Goal: Information Seeking & Learning: Learn about a topic

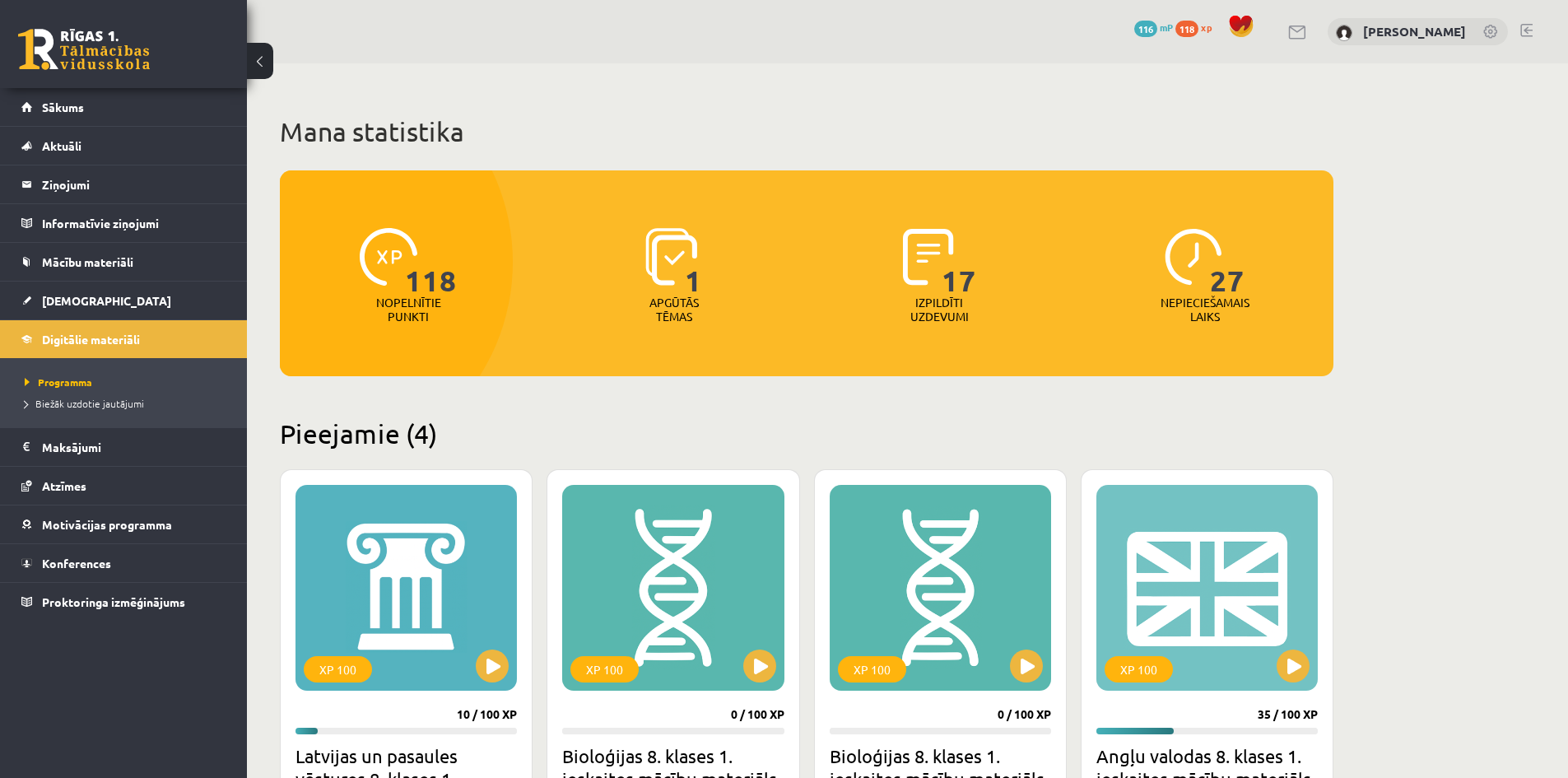
scroll to position [329, 0]
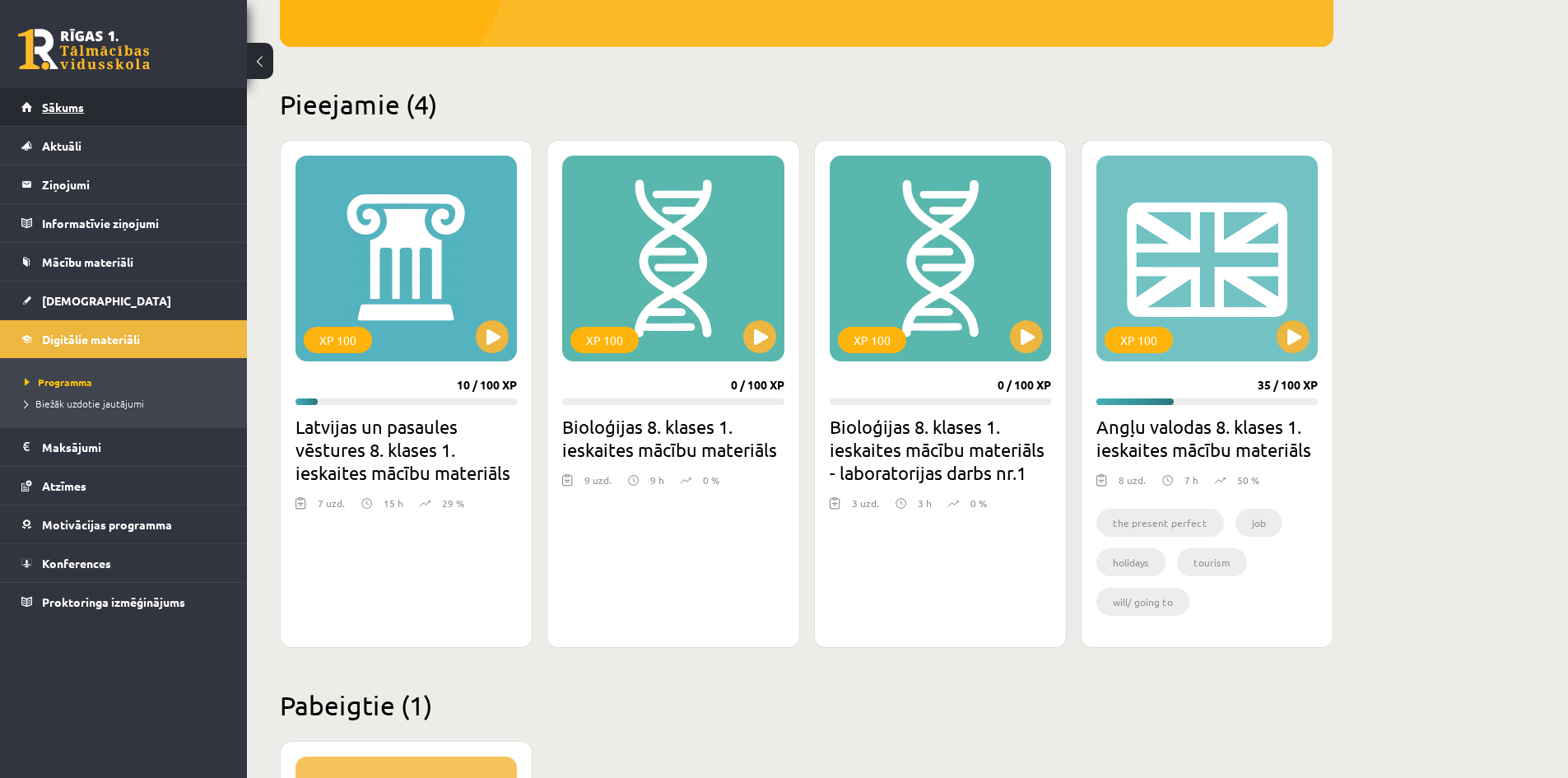
click at [110, 110] on link "Sākums" at bounding box center [123, 106] width 205 height 37
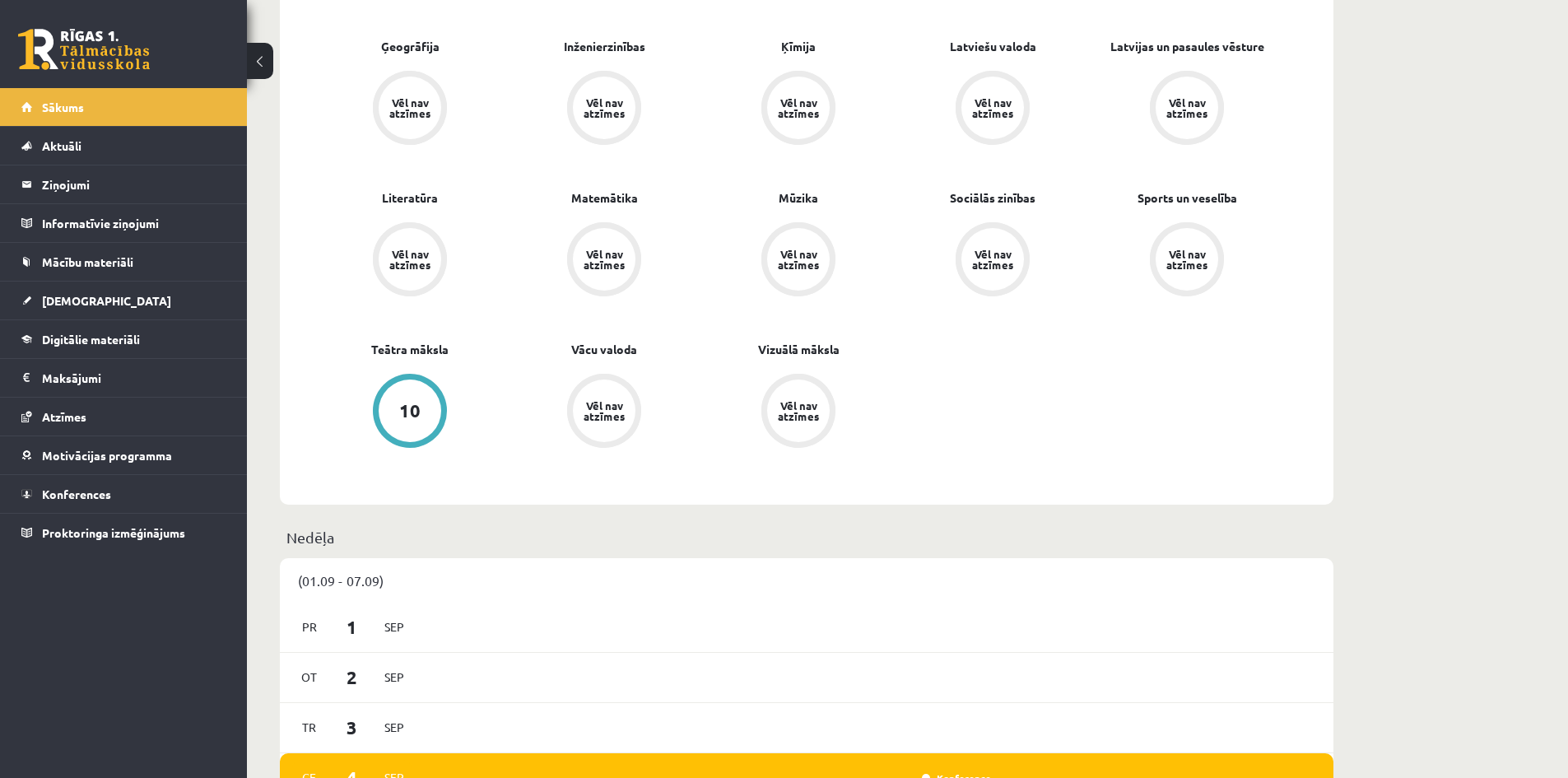
scroll to position [164, 0]
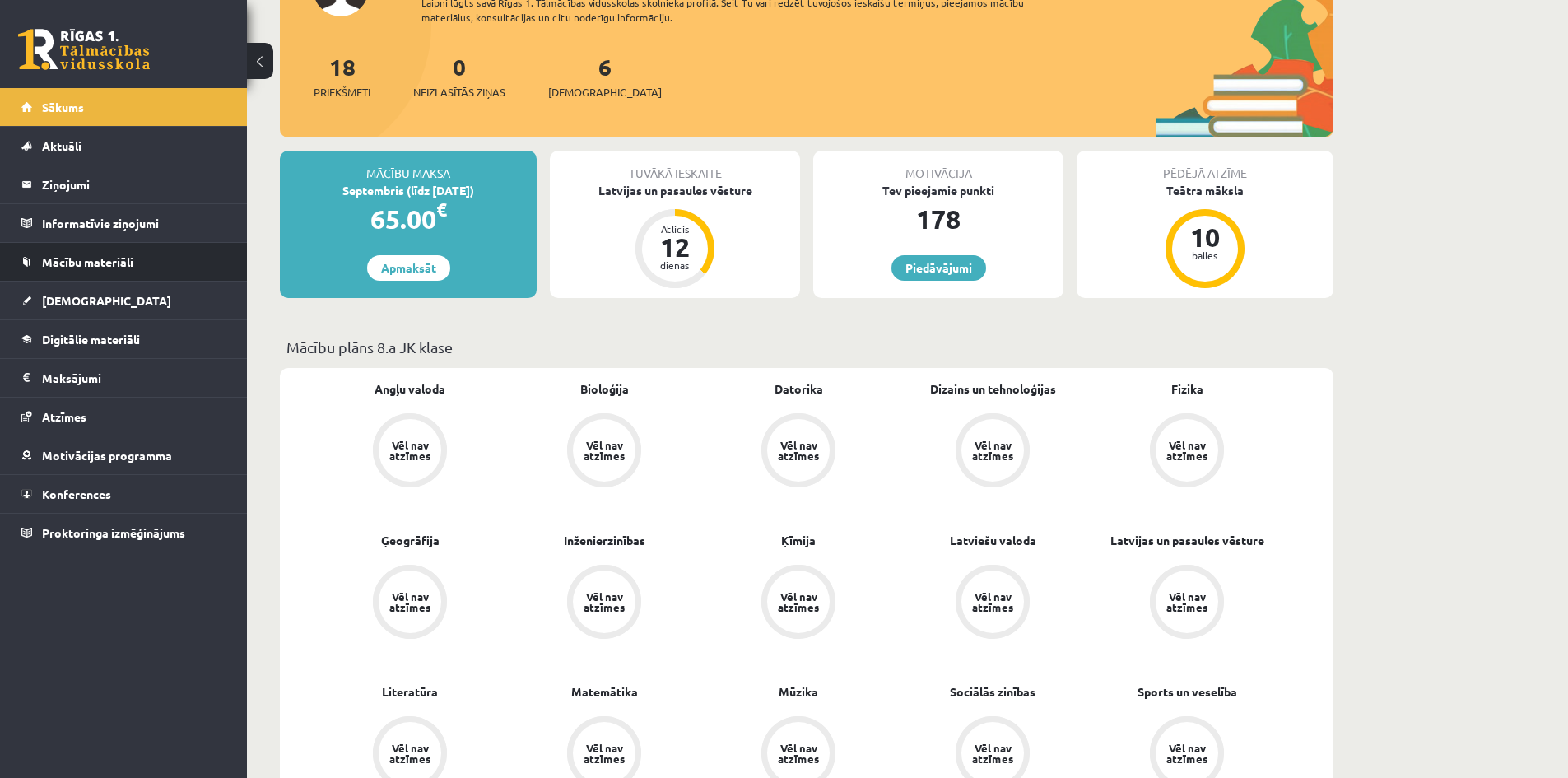
click at [39, 245] on link "Mācību materiāli" at bounding box center [123, 261] width 205 height 37
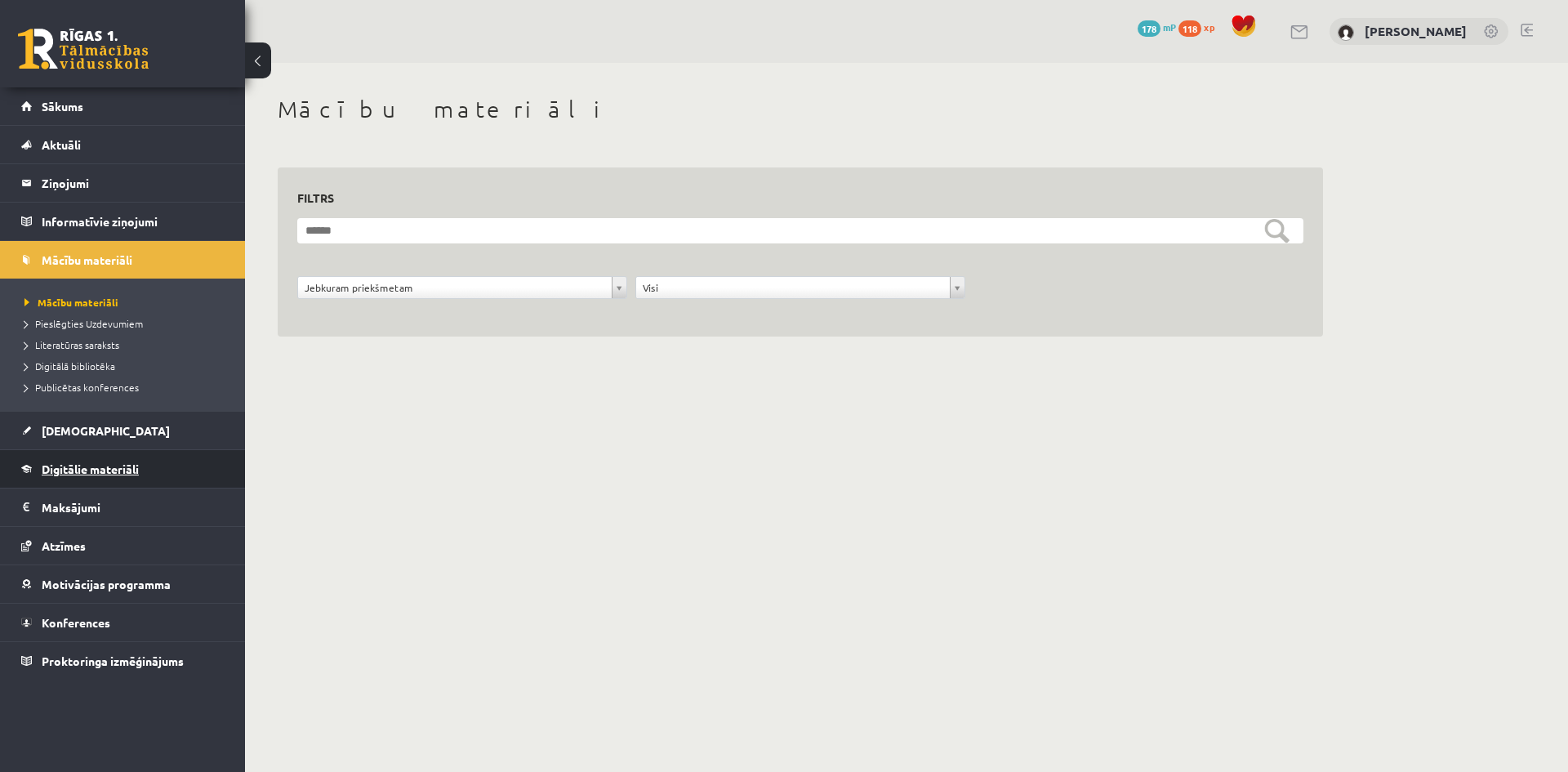
click at [45, 471] on span "Digitālie materiāli" at bounding box center [90, 468] width 97 height 14
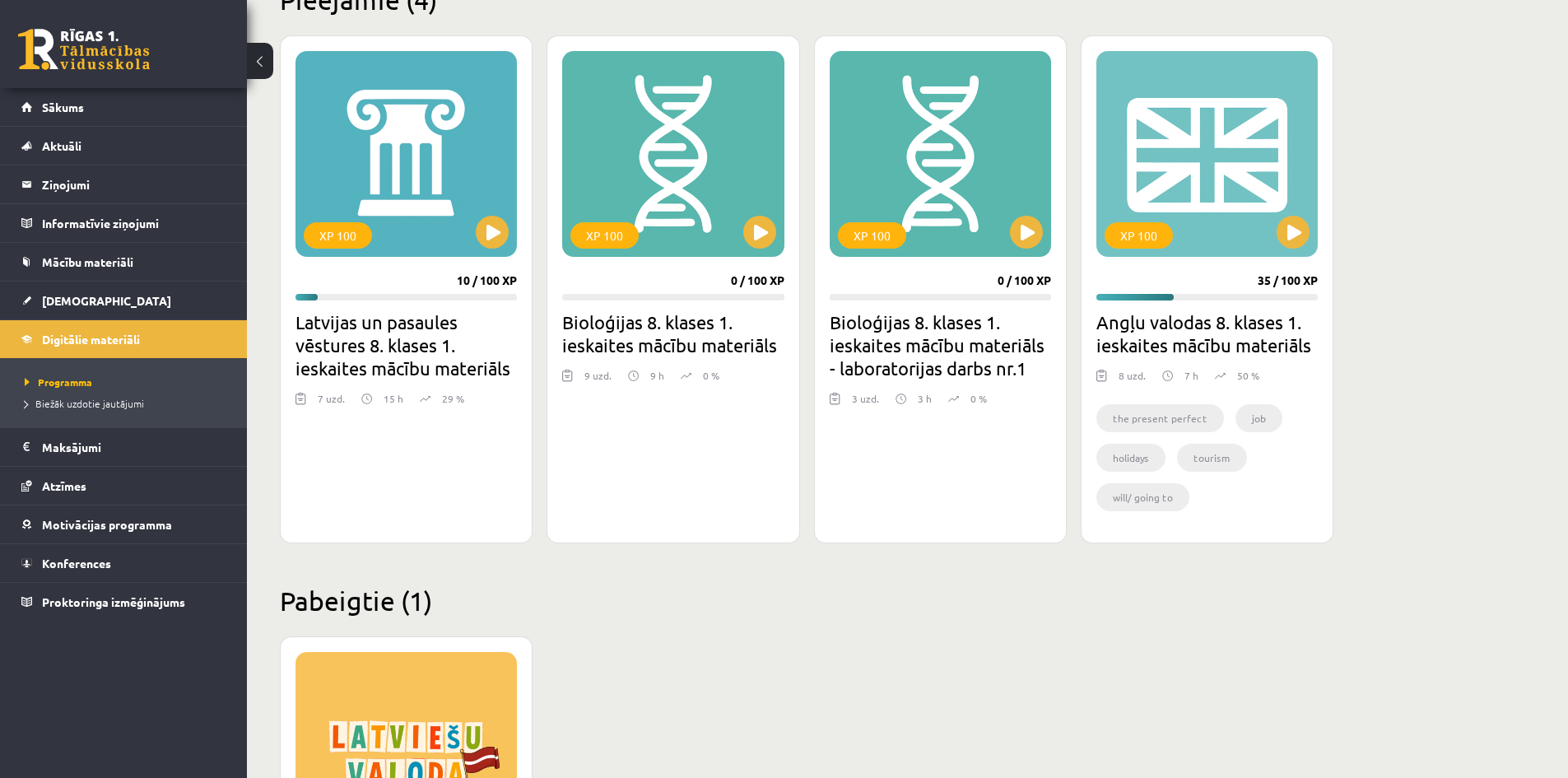
scroll to position [412, 0]
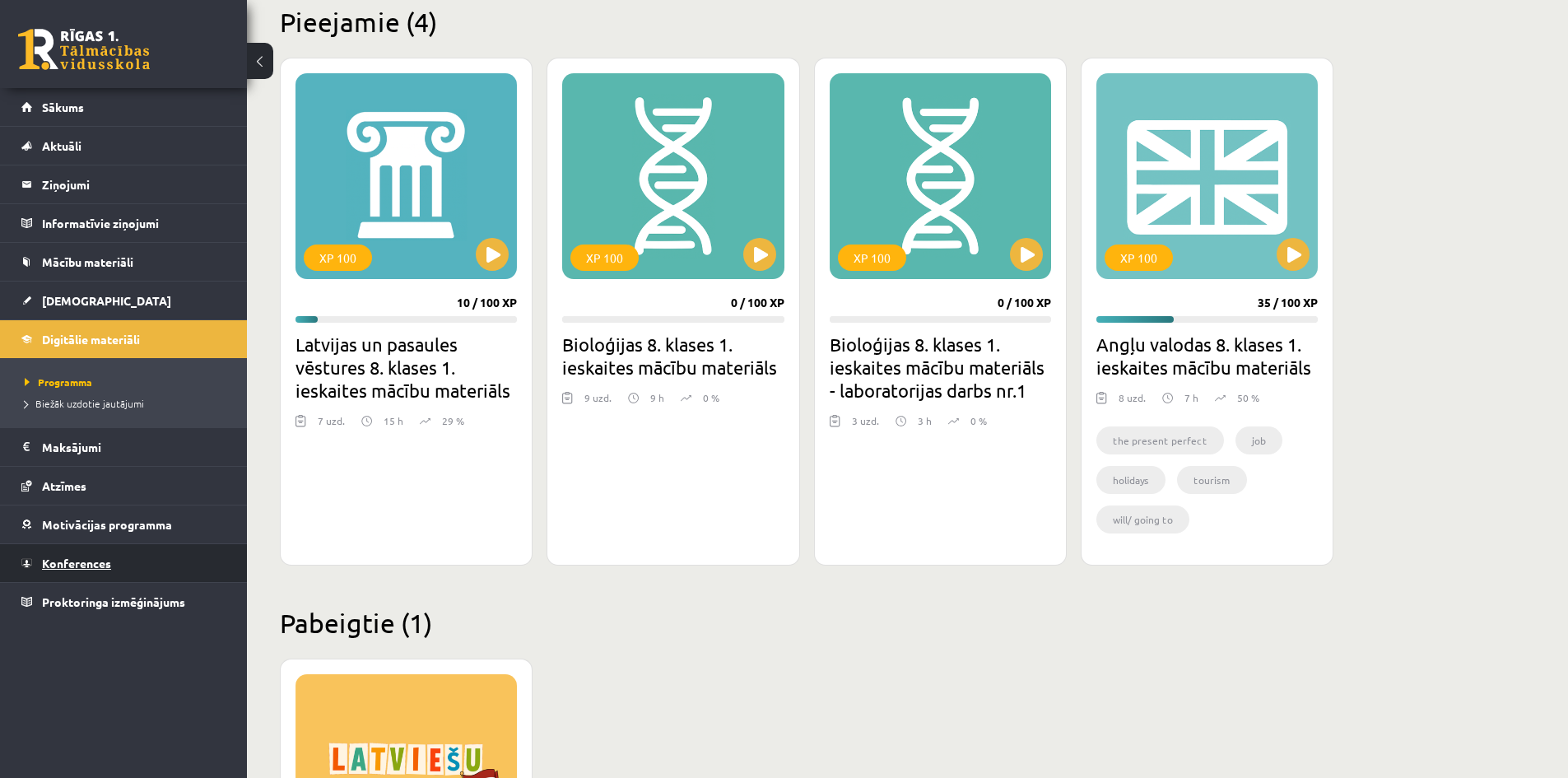
click at [65, 559] on span "Konferences" at bounding box center [77, 562] width 69 height 15
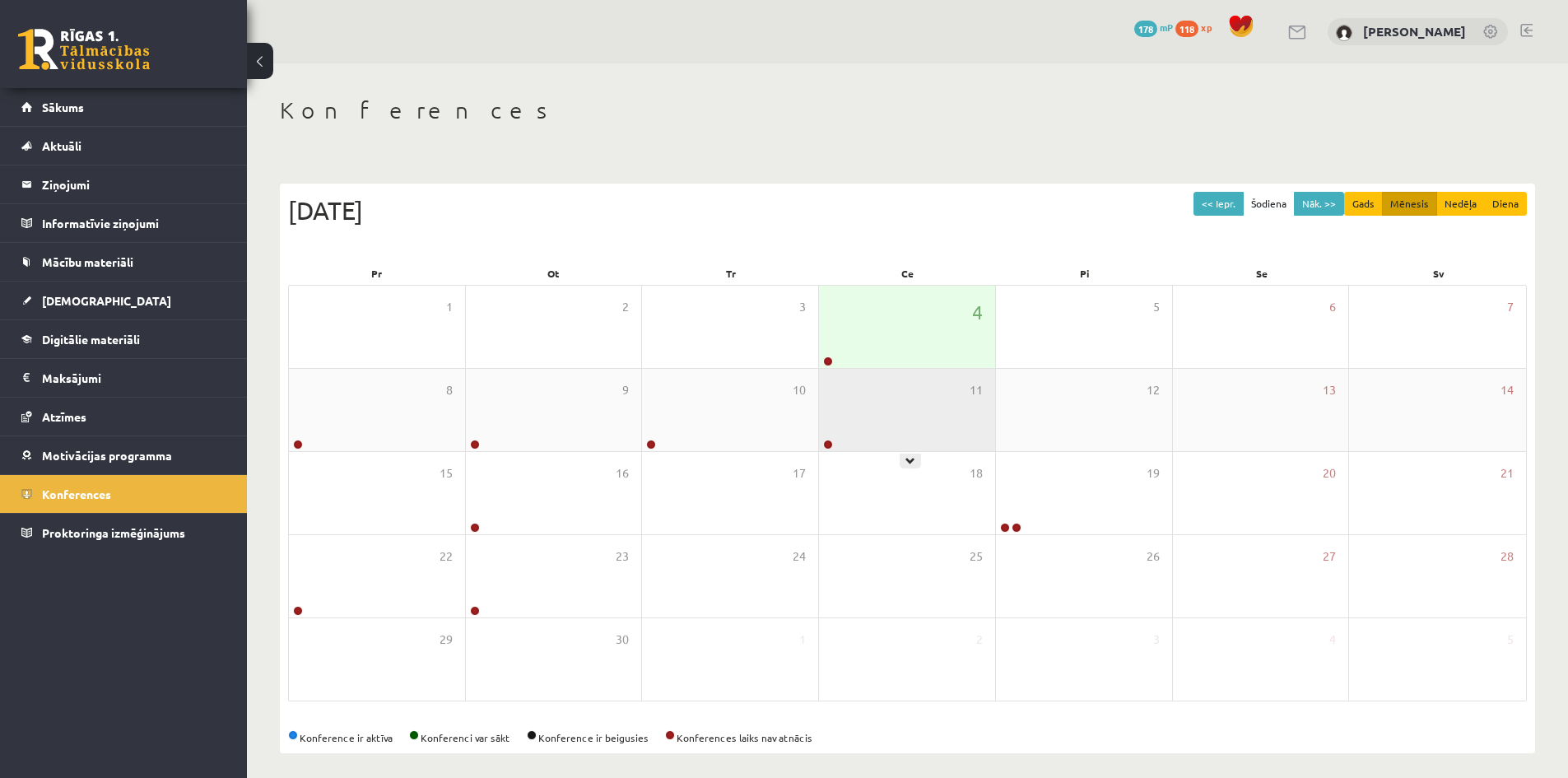
click at [889, 439] on div "11" at bounding box center [907, 410] width 176 height 82
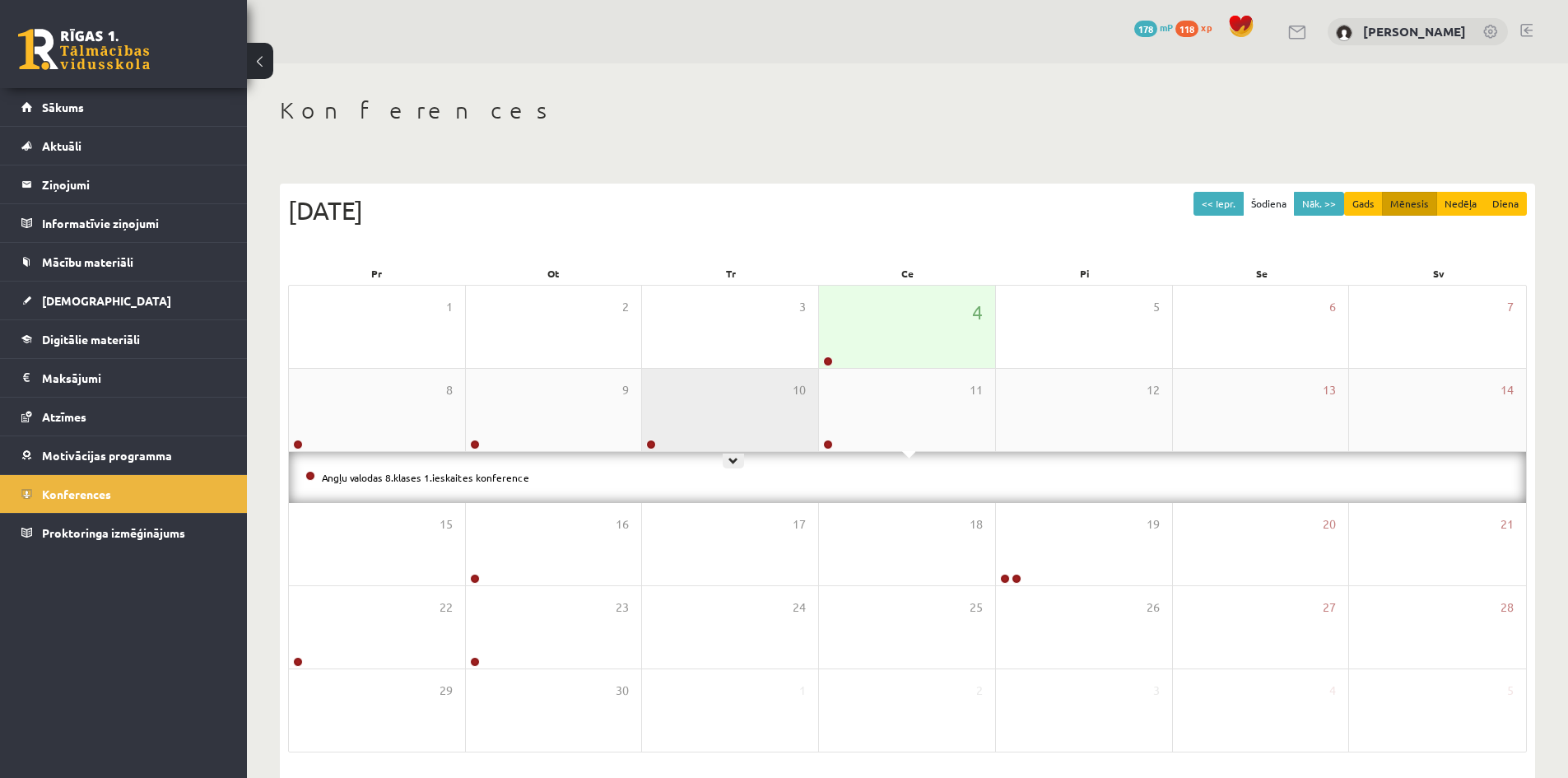
click at [747, 423] on div "10" at bounding box center [730, 410] width 176 height 82
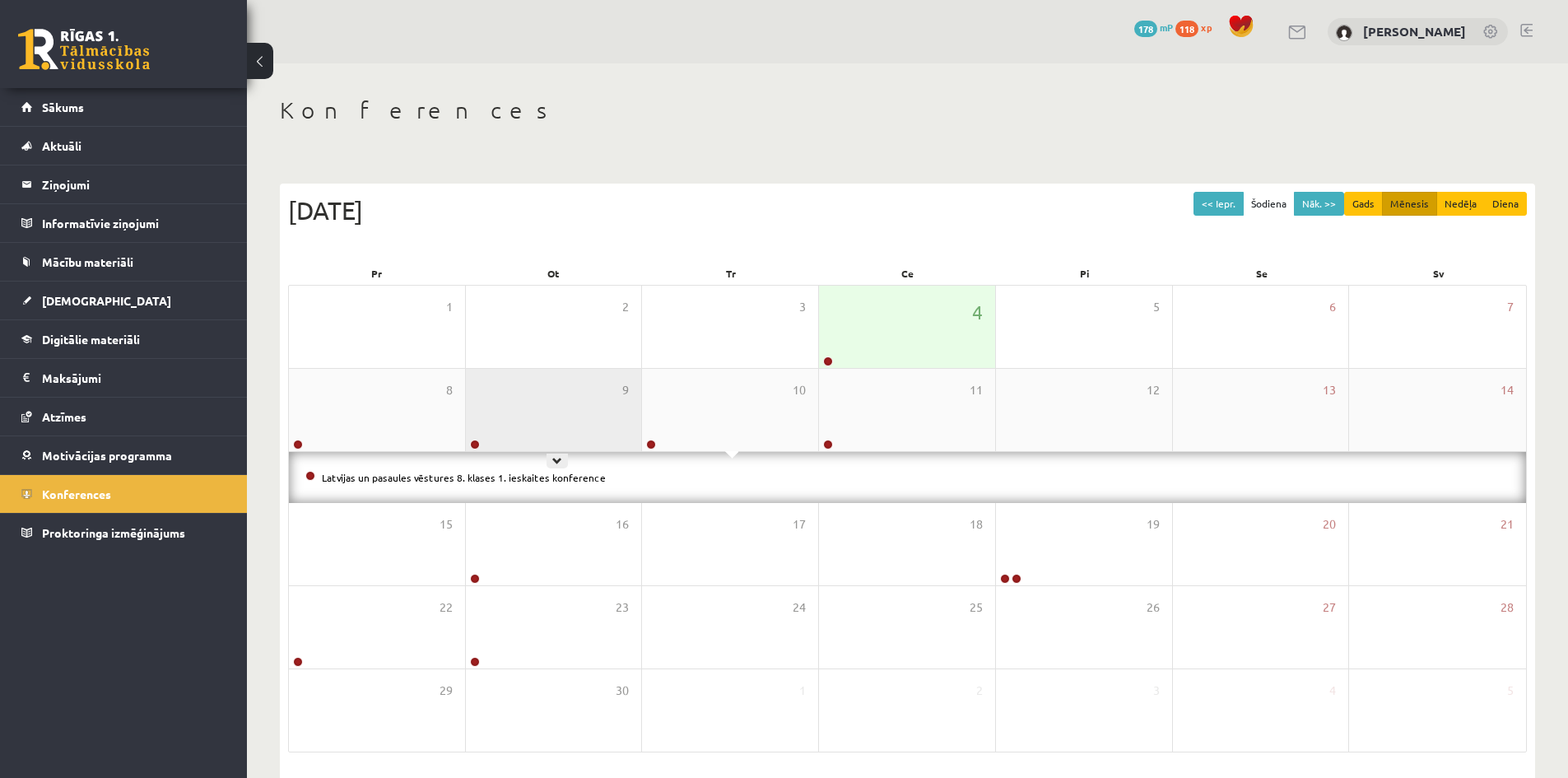
click at [560, 415] on div "9" at bounding box center [553, 410] width 176 height 82
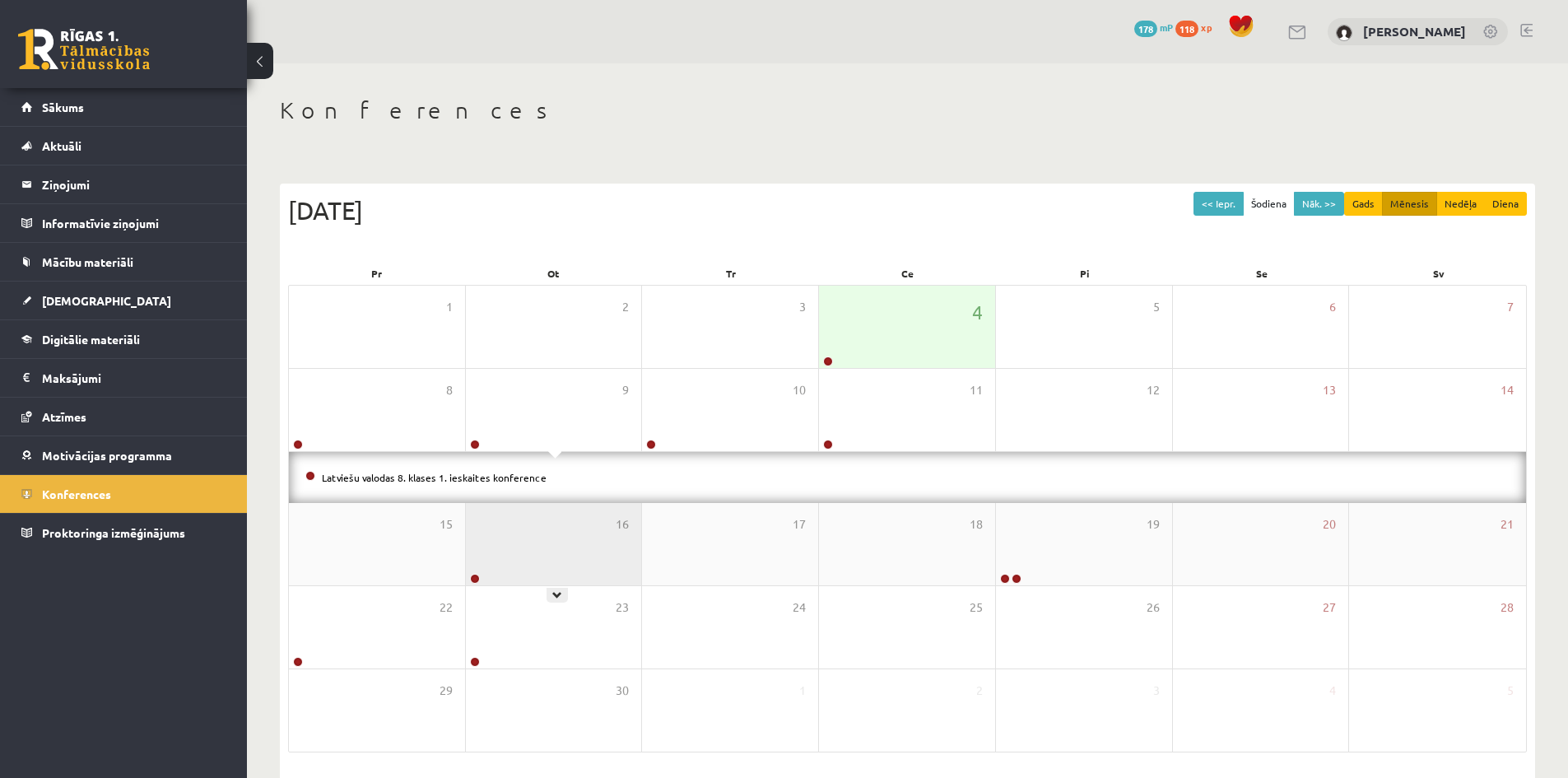
click at [566, 556] on div "16" at bounding box center [553, 544] width 176 height 82
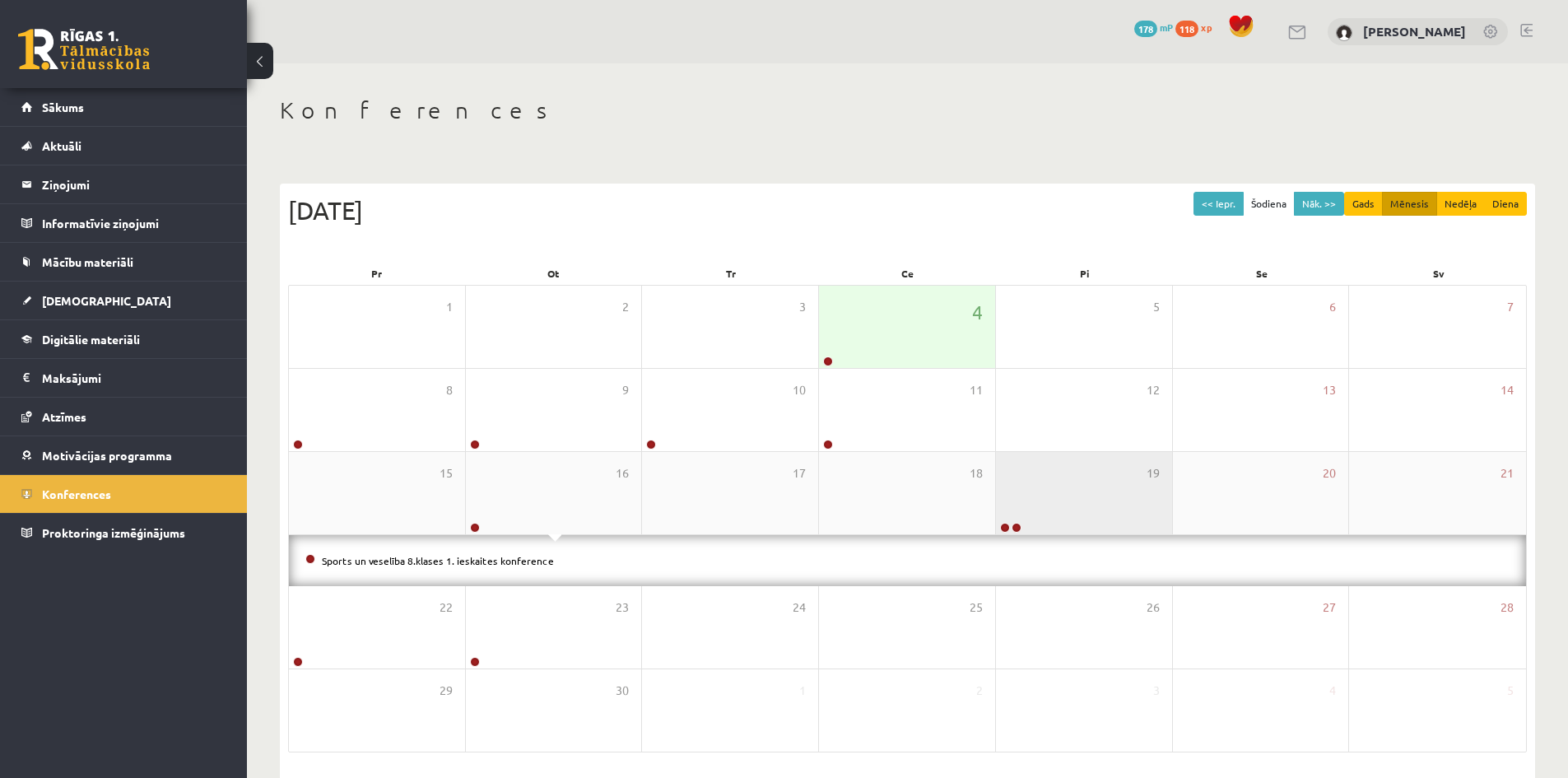
click at [1050, 509] on div "19" at bounding box center [1083, 493] width 176 height 82
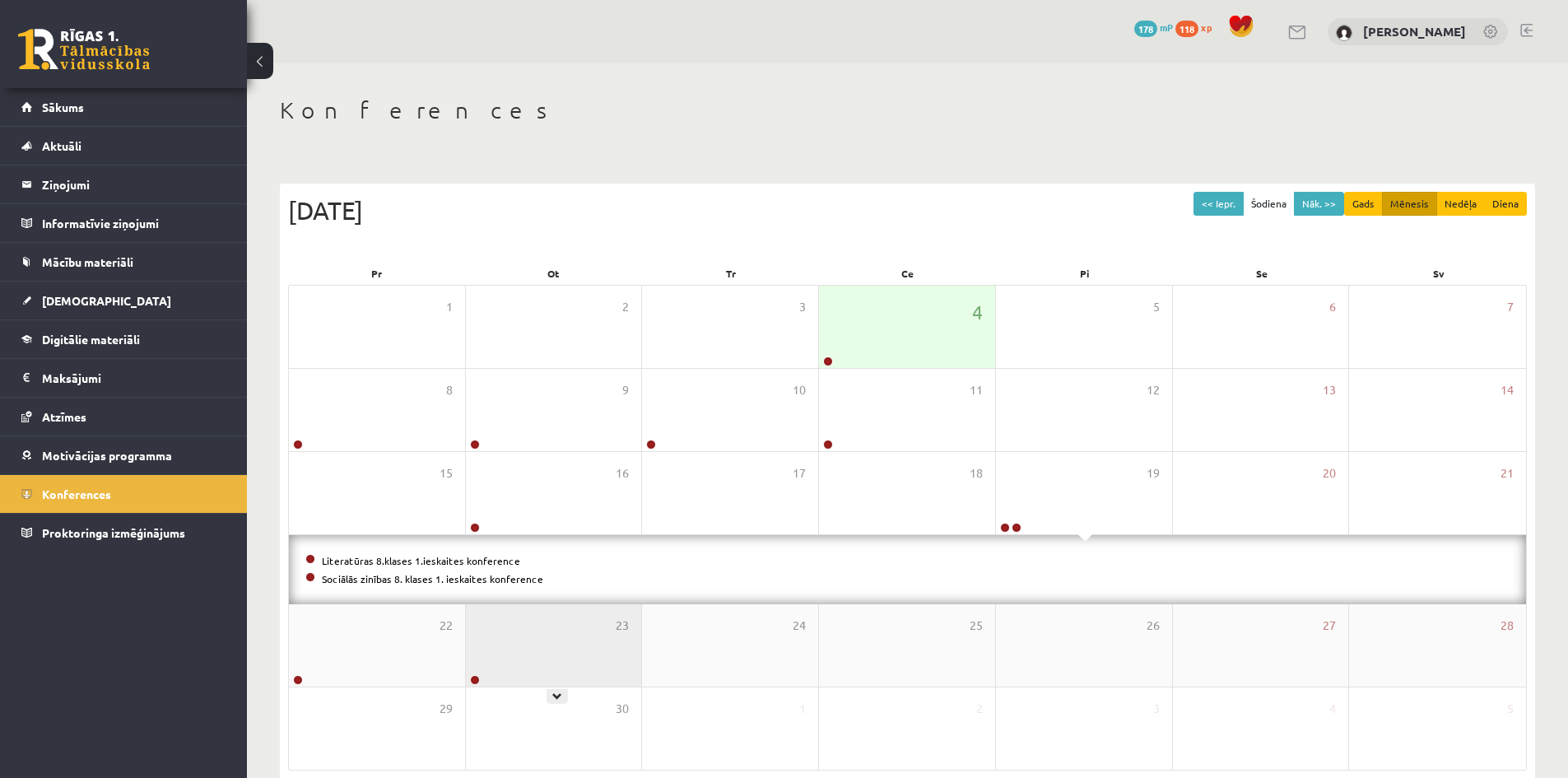
click at [567, 647] on div "23" at bounding box center [553, 645] width 176 height 82
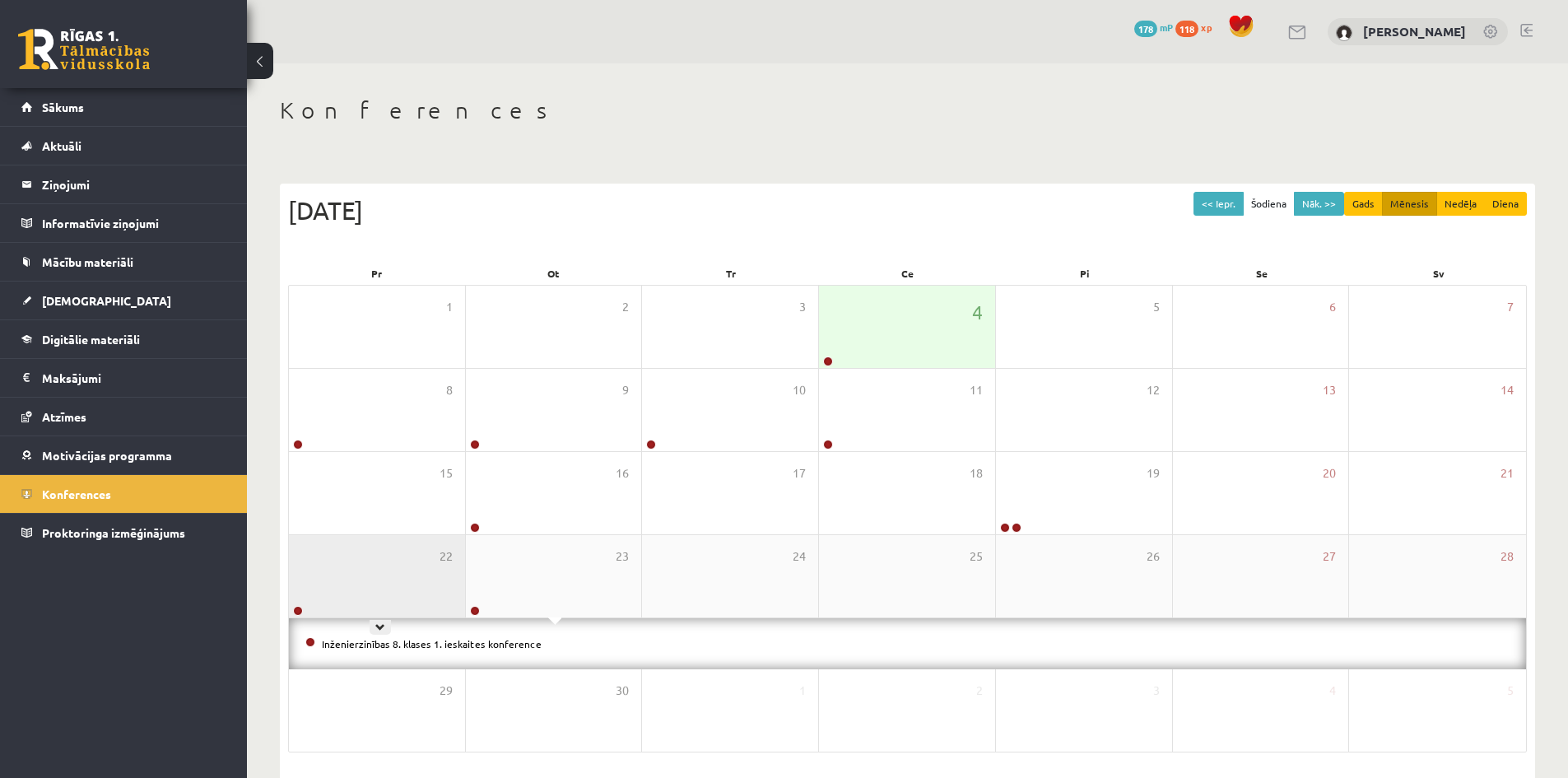
click at [365, 586] on div "22" at bounding box center [376, 576] width 176 height 82
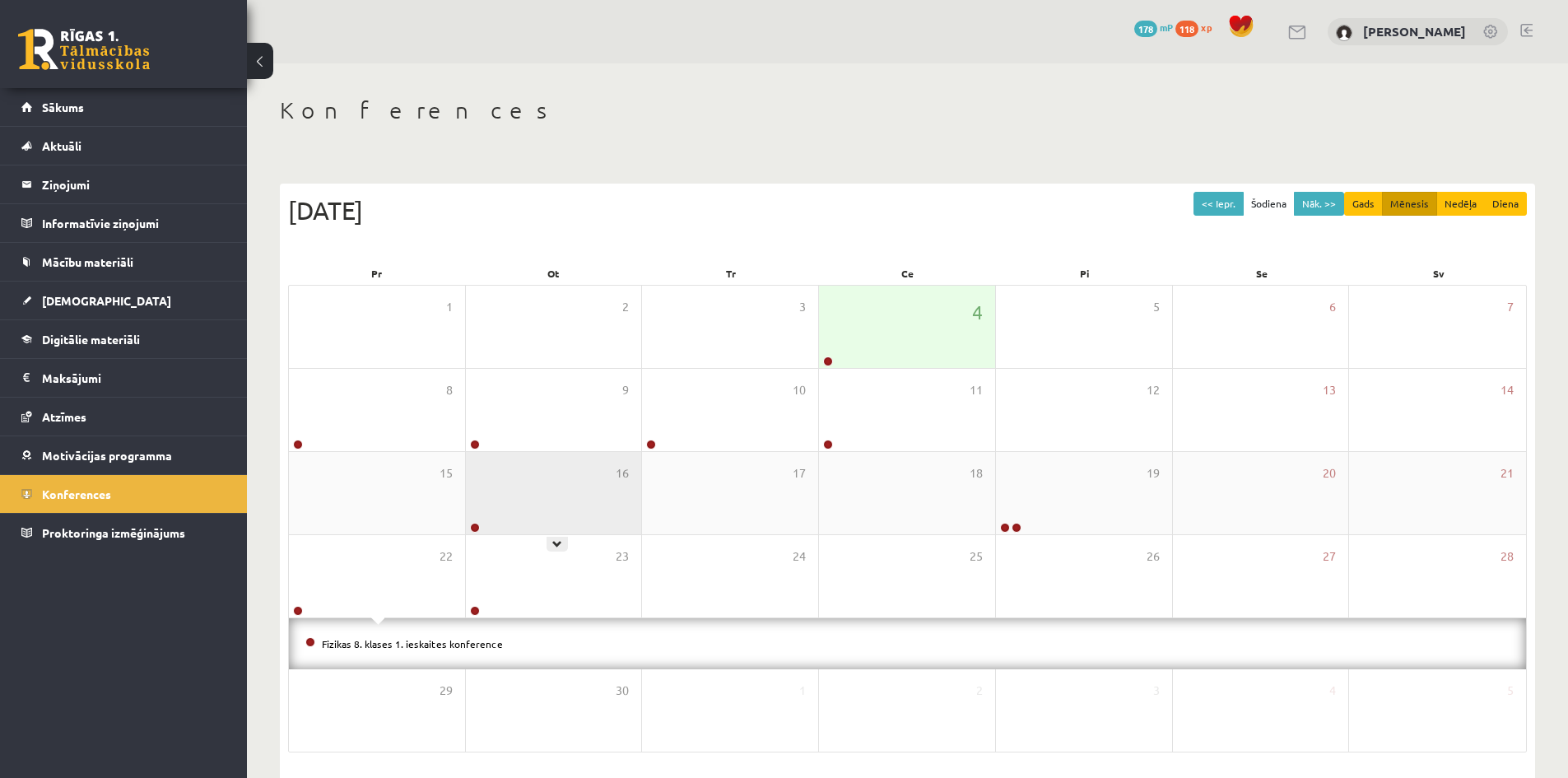
click at [588, 478] on div "16" at bounding box center [553, 493] width 176 height 82
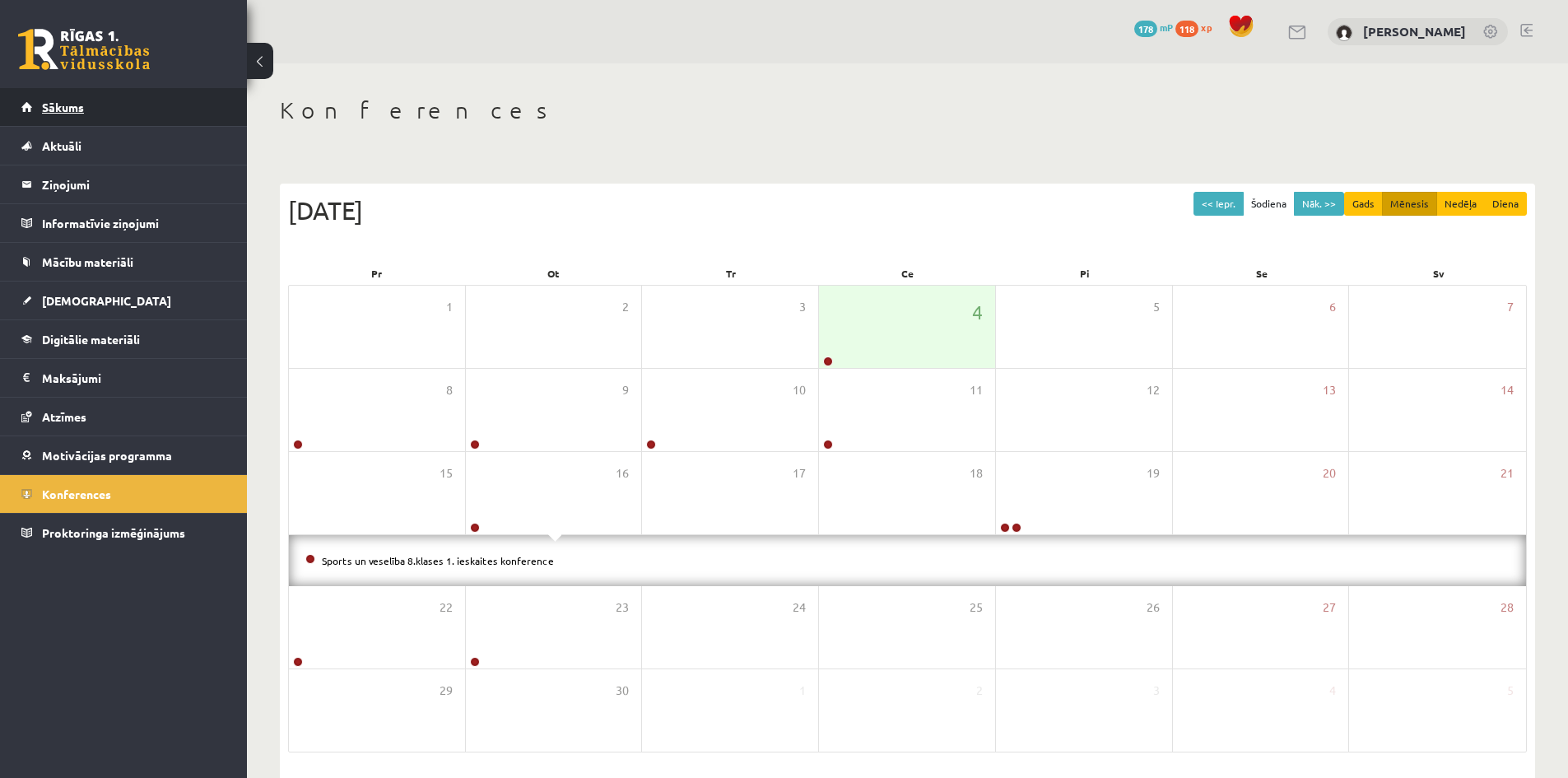
click at [59, 100] on link "Sākums" at bounding box center [123, 106] width 205 height 37
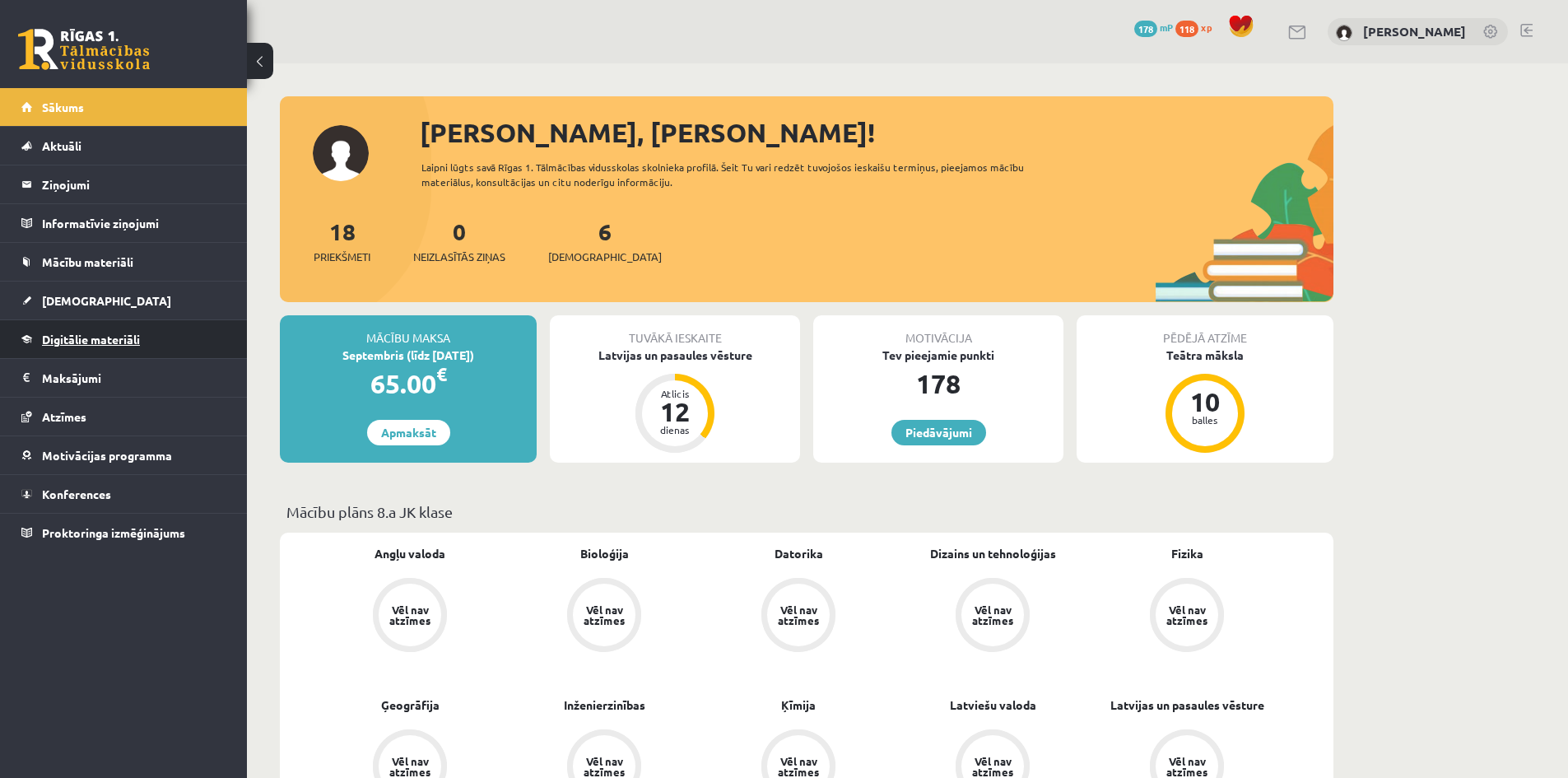
click at [109, 350] on link "Digitālie materiāli" at bounding box center [123, 339] width 205 height 37
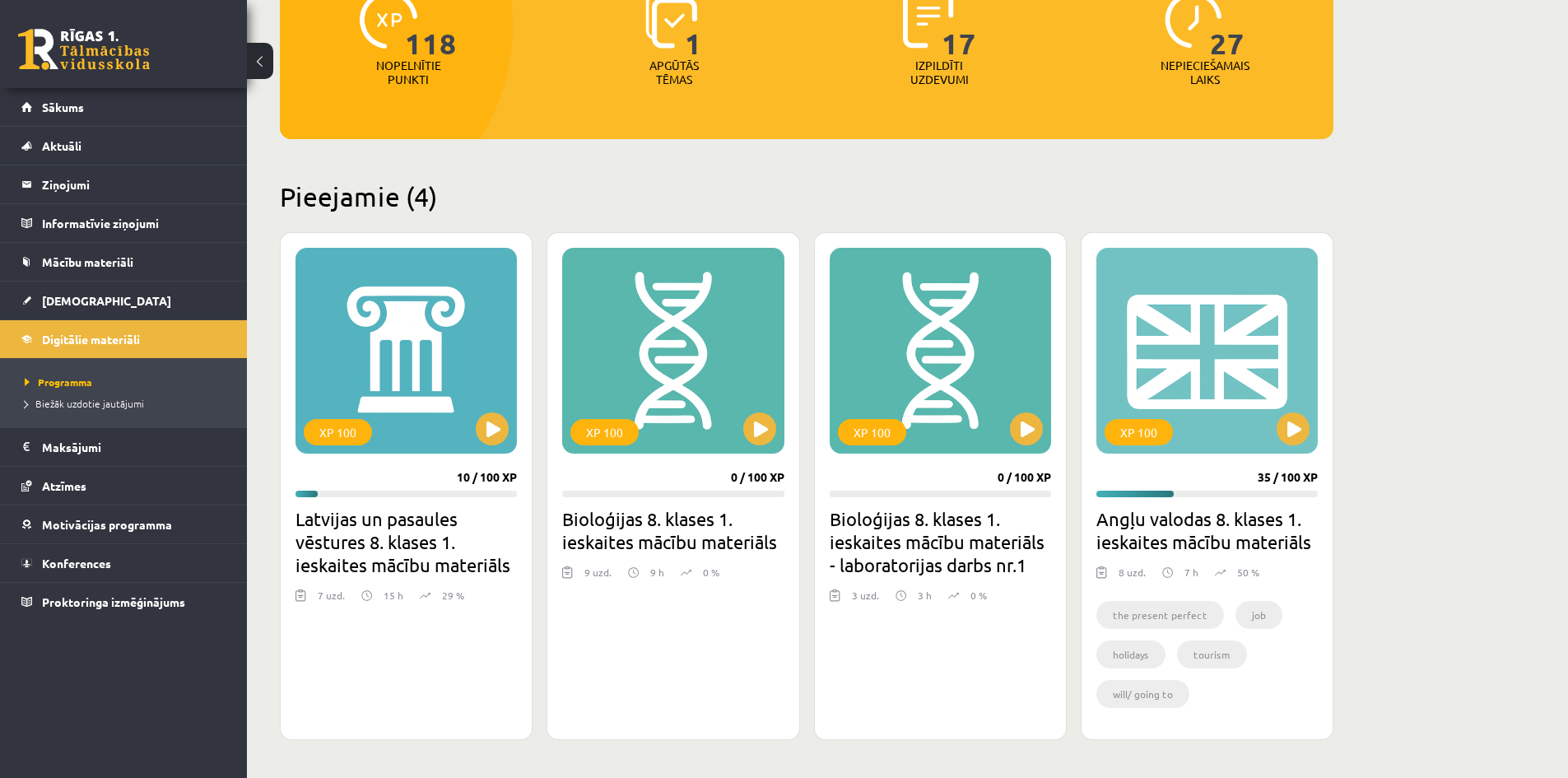
scroll to position [329, 0]
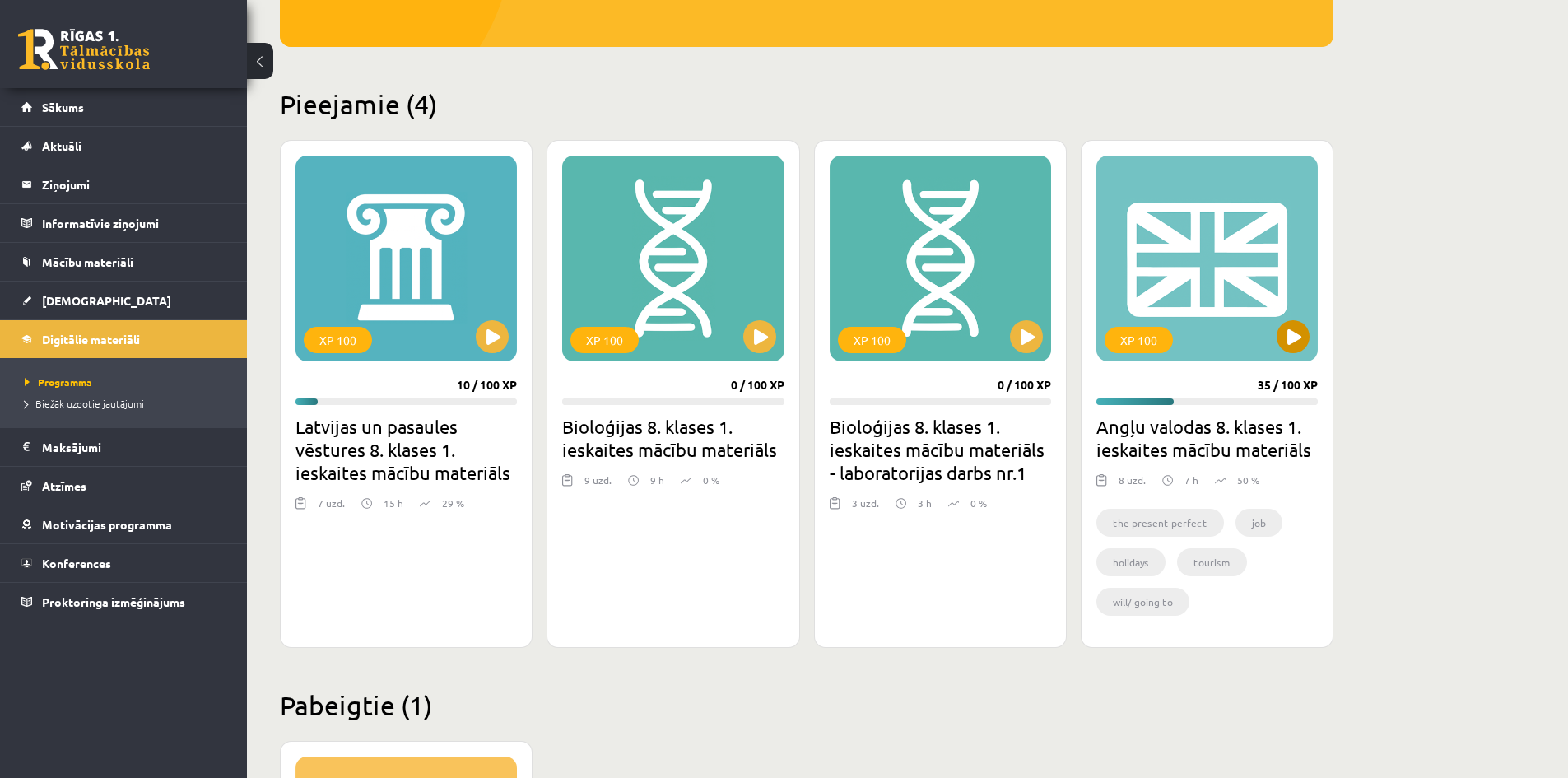
click at [1274, 343] on div "XP 100" at bounding box center [1206, 258] width 221 height 205
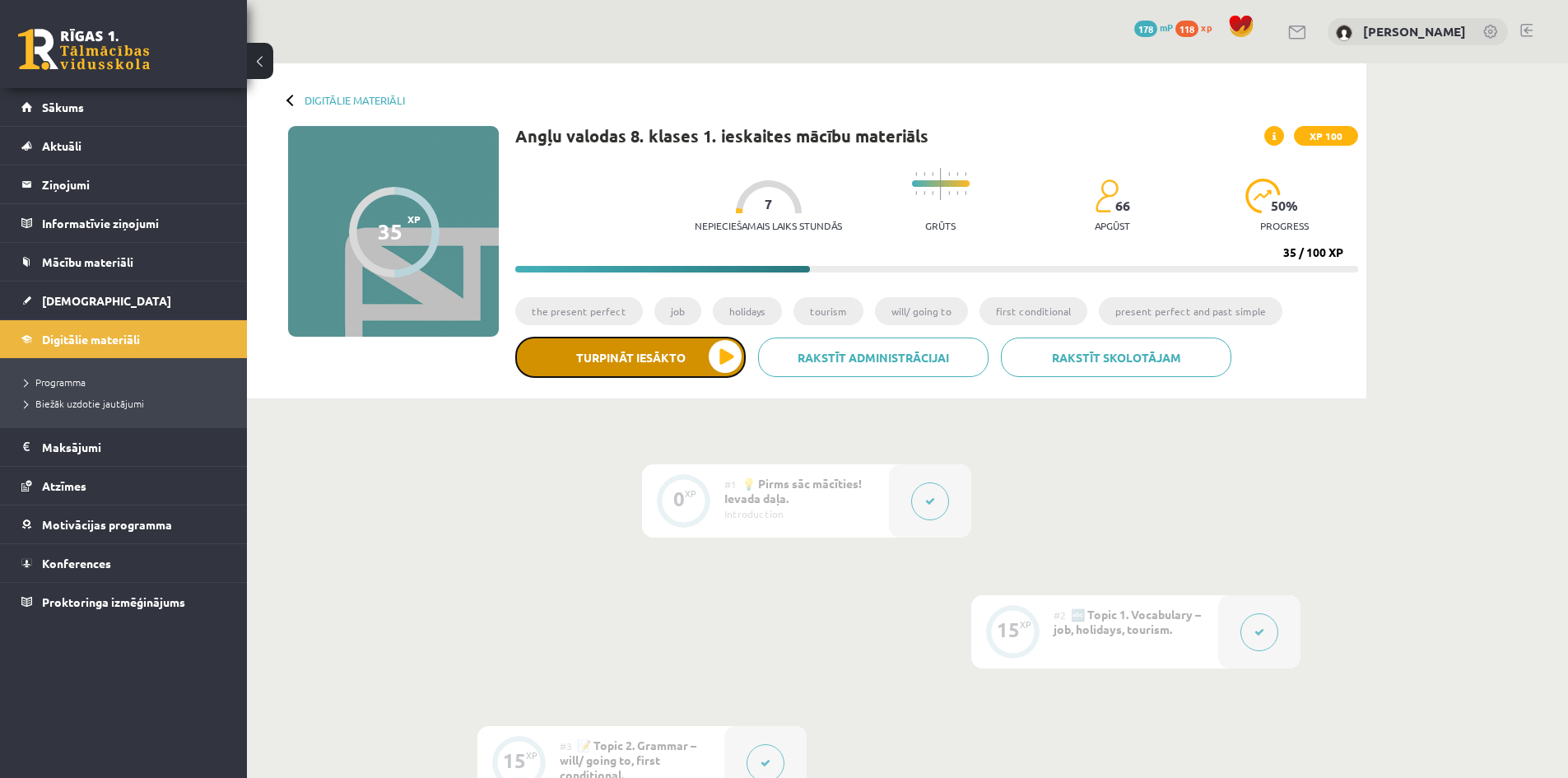
click at [646, 364] on button "Turpināt iesākto" at bounding box center [630, 357] width 230 height 41
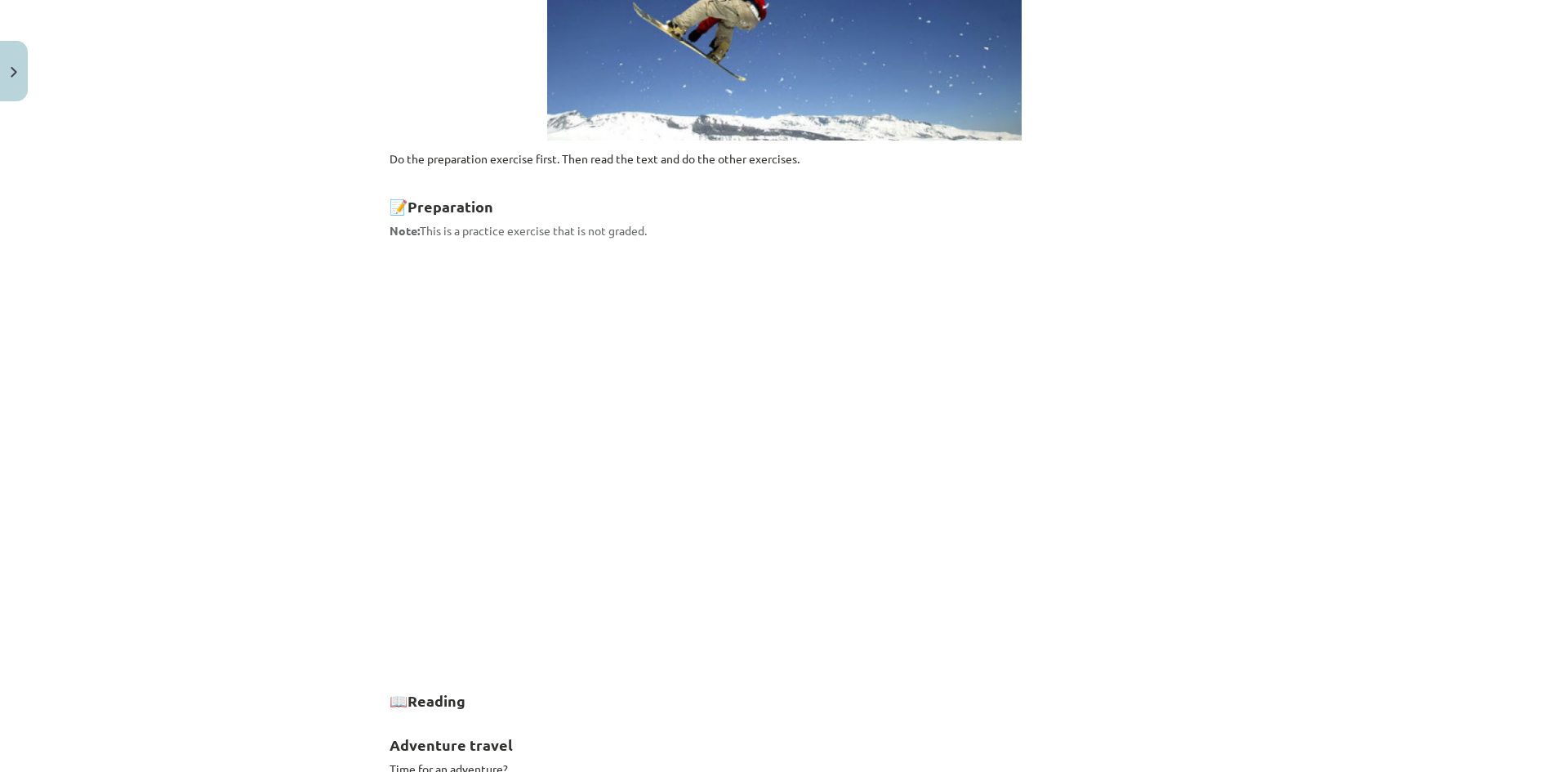
scroll to position [572, 0]
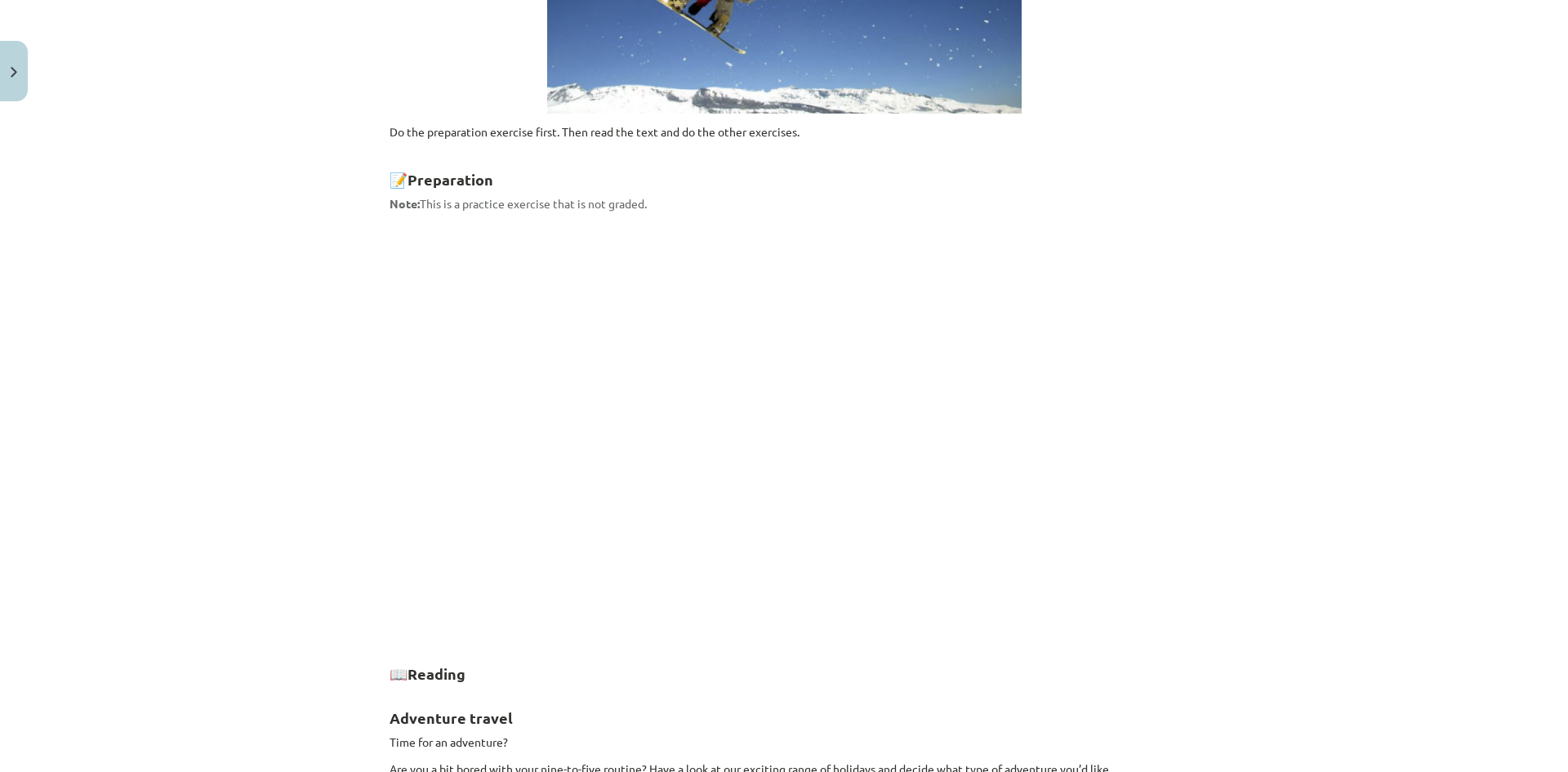
click at [1262, 336] on div "Mācību tēma: Angļu valodas 8. klases 1. ieskaites mācību materiāls #5 📖 Topic 4…" at bounding box center [784, 386] width 1568 height 772
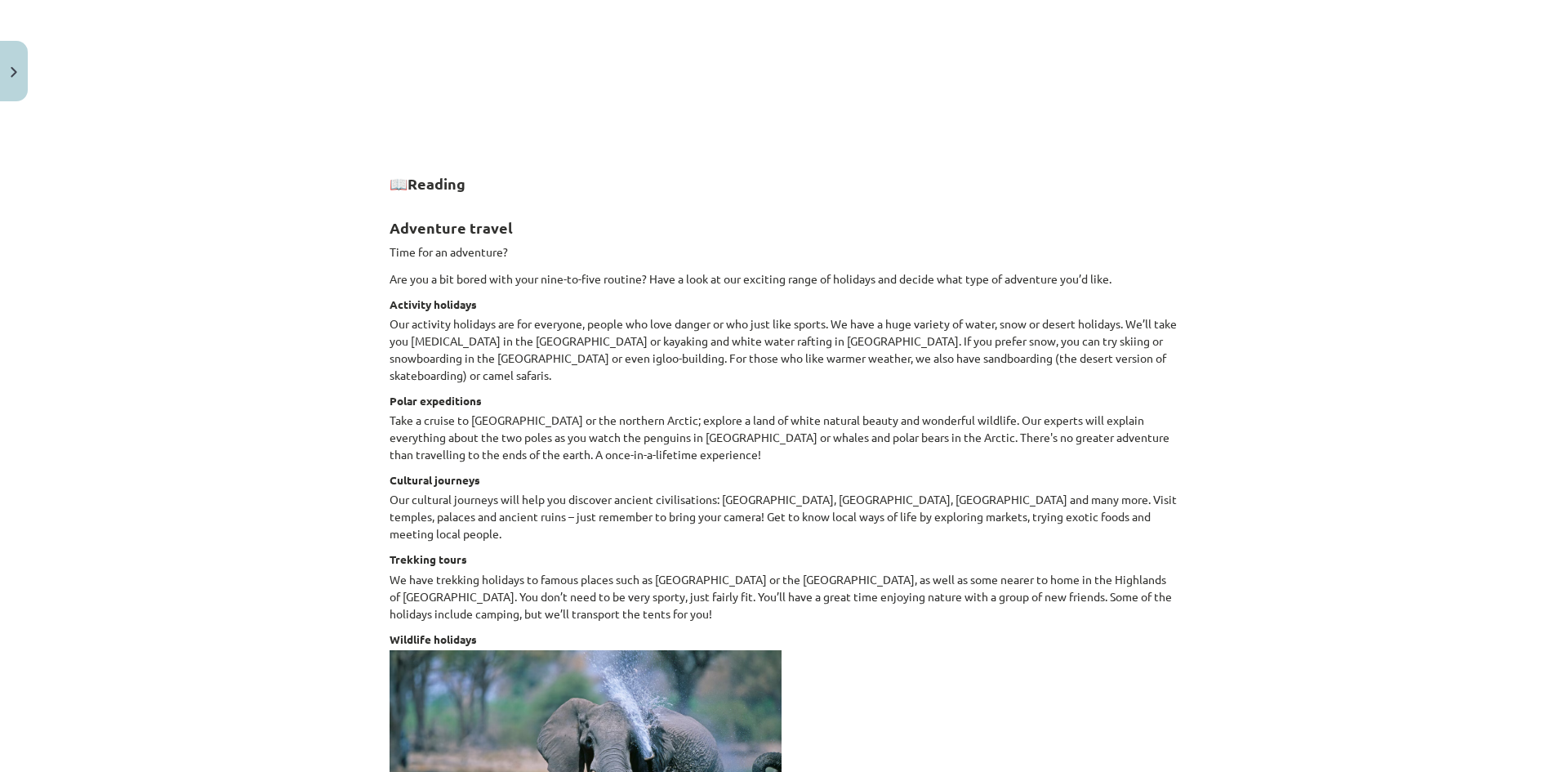
scroll to position [979, 0]
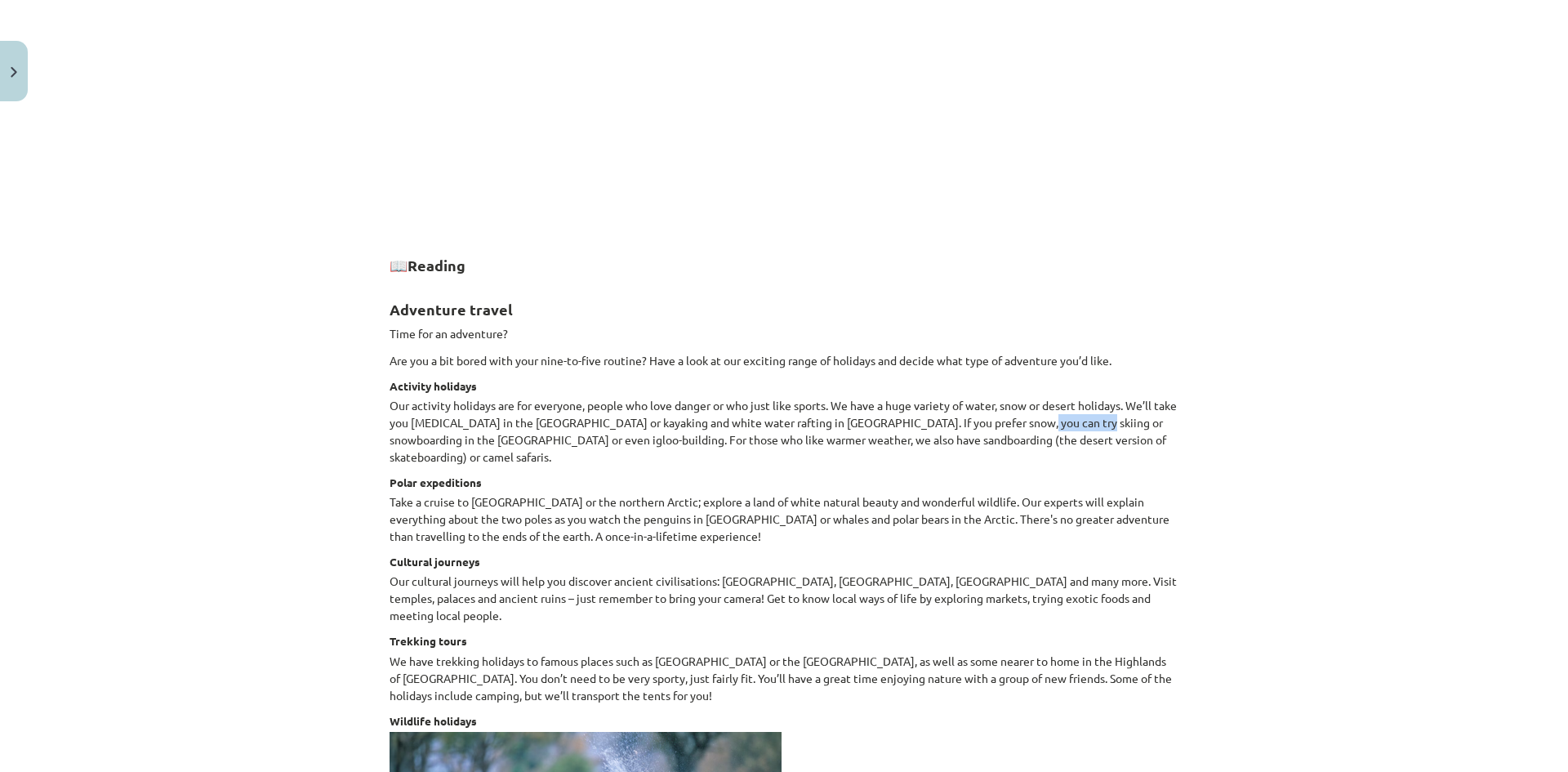
drag, startPoint x: 1027, startPoint y: 425, endPoint x: 1100, endPoint y: 427, distance: 73.0
click at [1100, 427] on p "Our activity holidays are for everyone, people who love danger or who just like…" at bounding box center [784, 431] width 789 height 69
copy p "snowboarding"
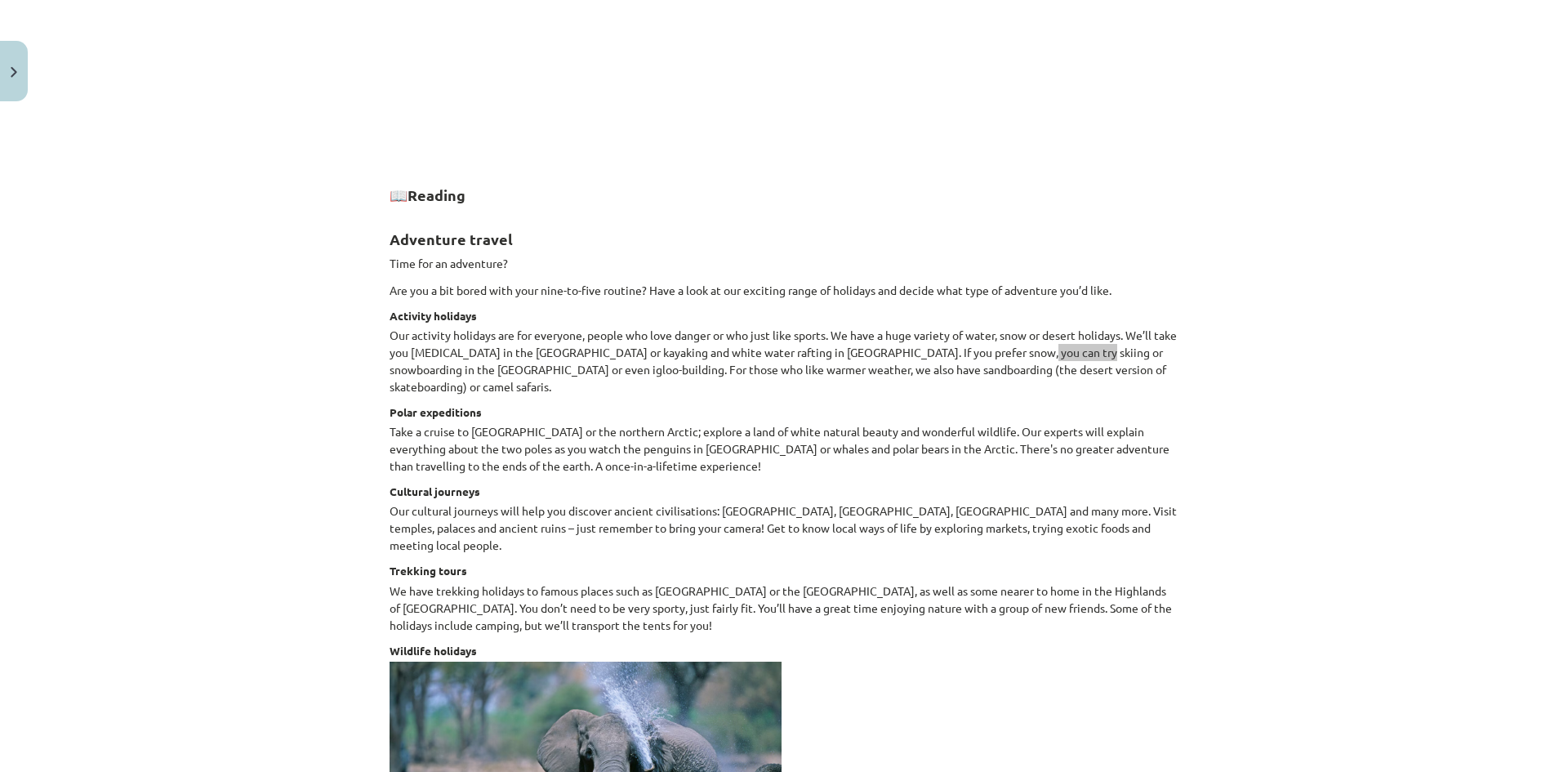
scroll to position [1062, 0]
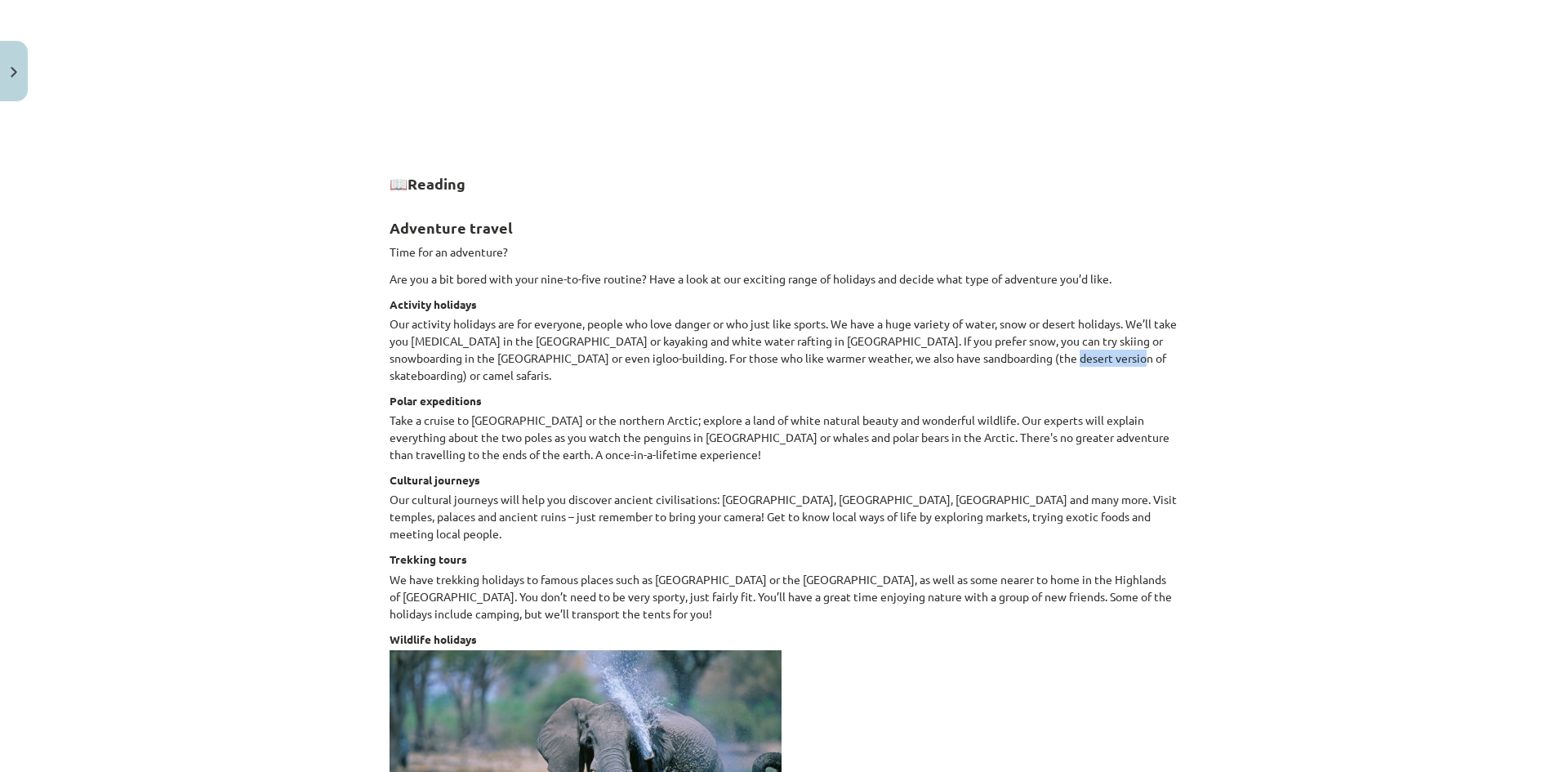
drag, startPoint x: 1045, startPoint y: 361, endPoint x: 1093, endPoint y: 364, distance: 48.1
click at [1093, 364] on p "Our activity holidays are for everyone, people who love danger or who just like…" at bounding box center [784, 350] width 789 height 69
copy p "camel safaris"
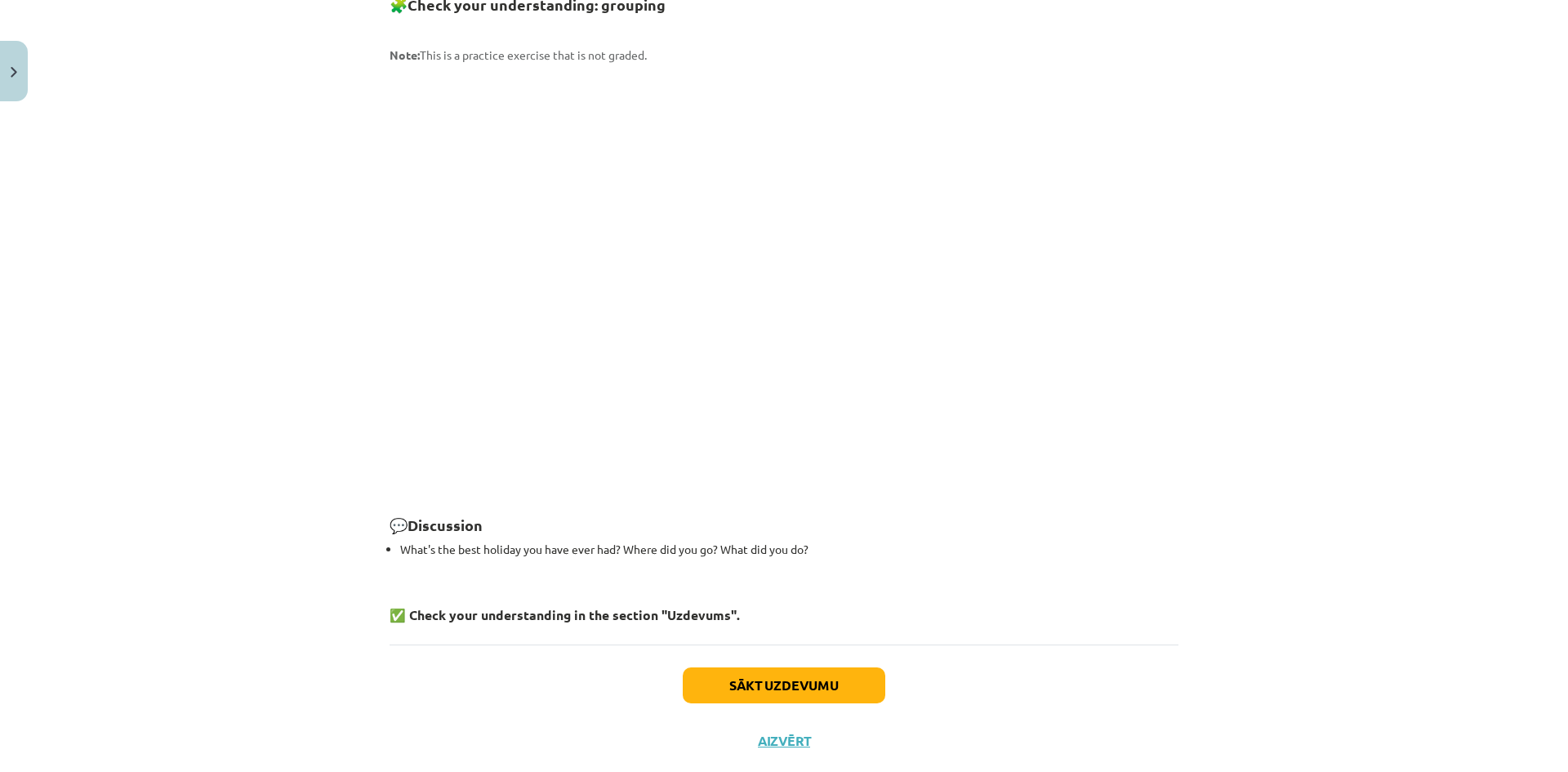
scroll to position [2128, 0]
click at [826, 664] on button "Sākt uzdevumu" at bounding box center [783, 682] width 202 height 36
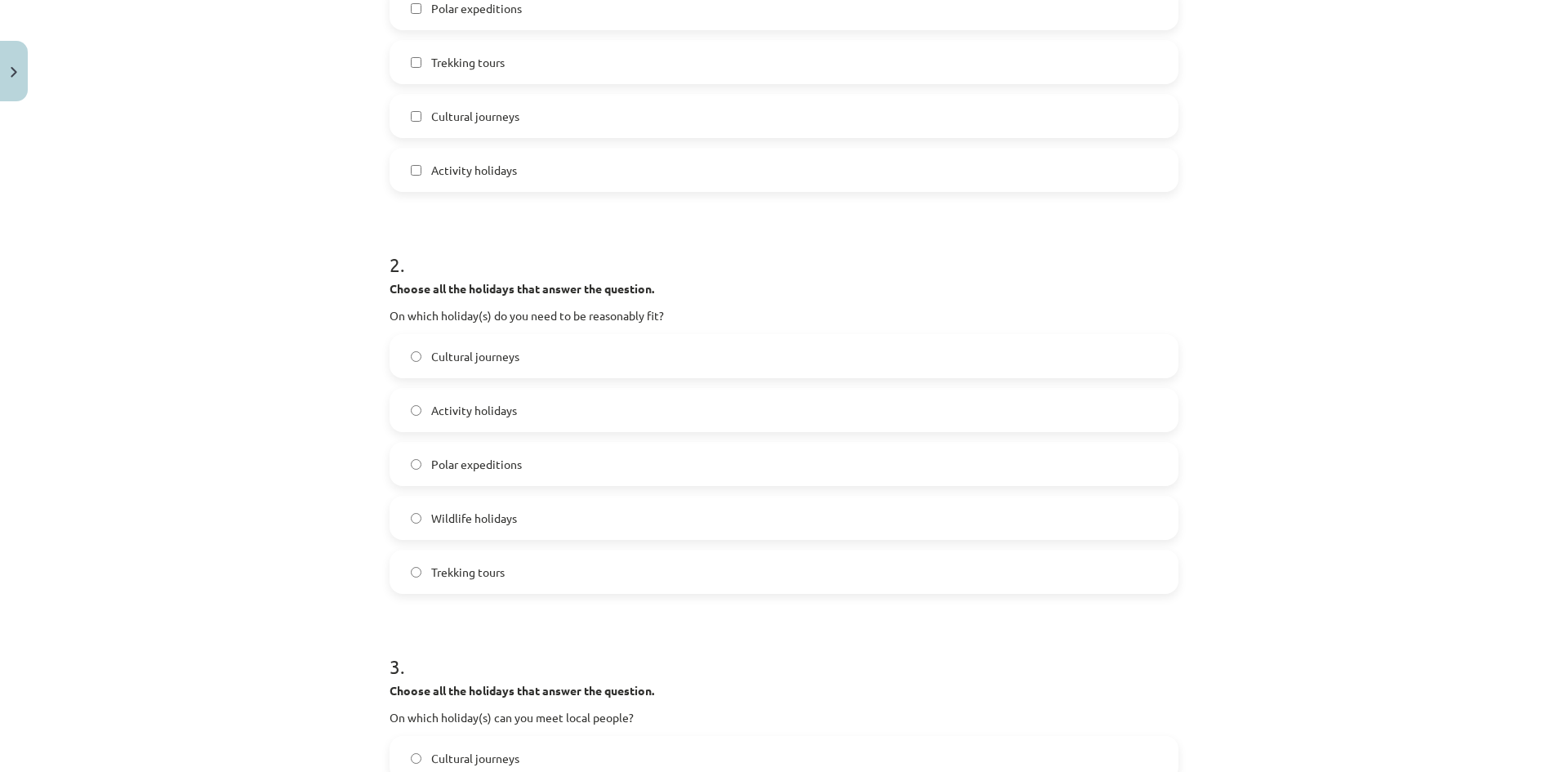
scroll to position [449, 0]
click at [423, 583] on label "Trekking tours" at bounding box center [784, 570] width 786 height 41
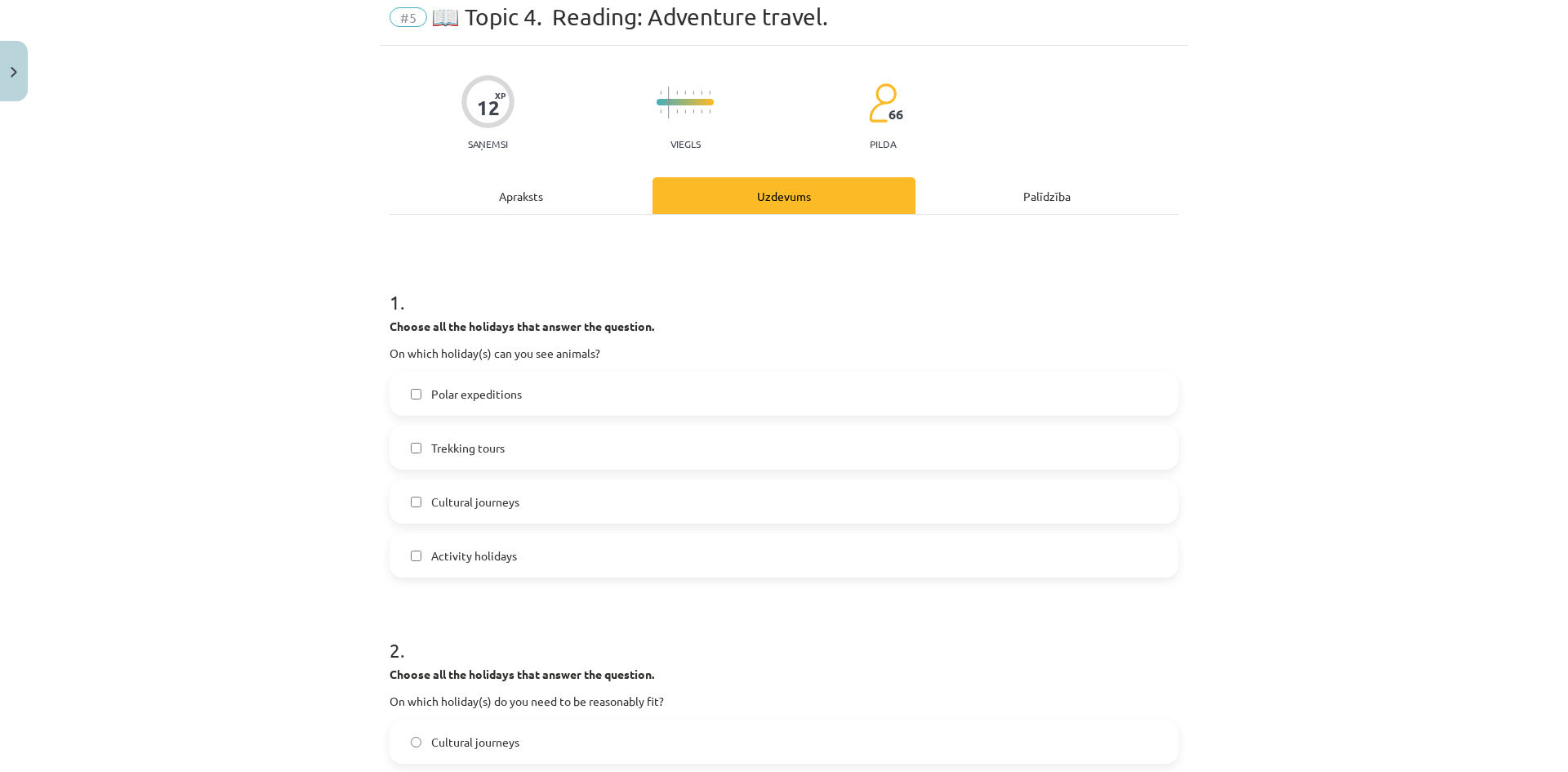
scroll to position [0, 0]
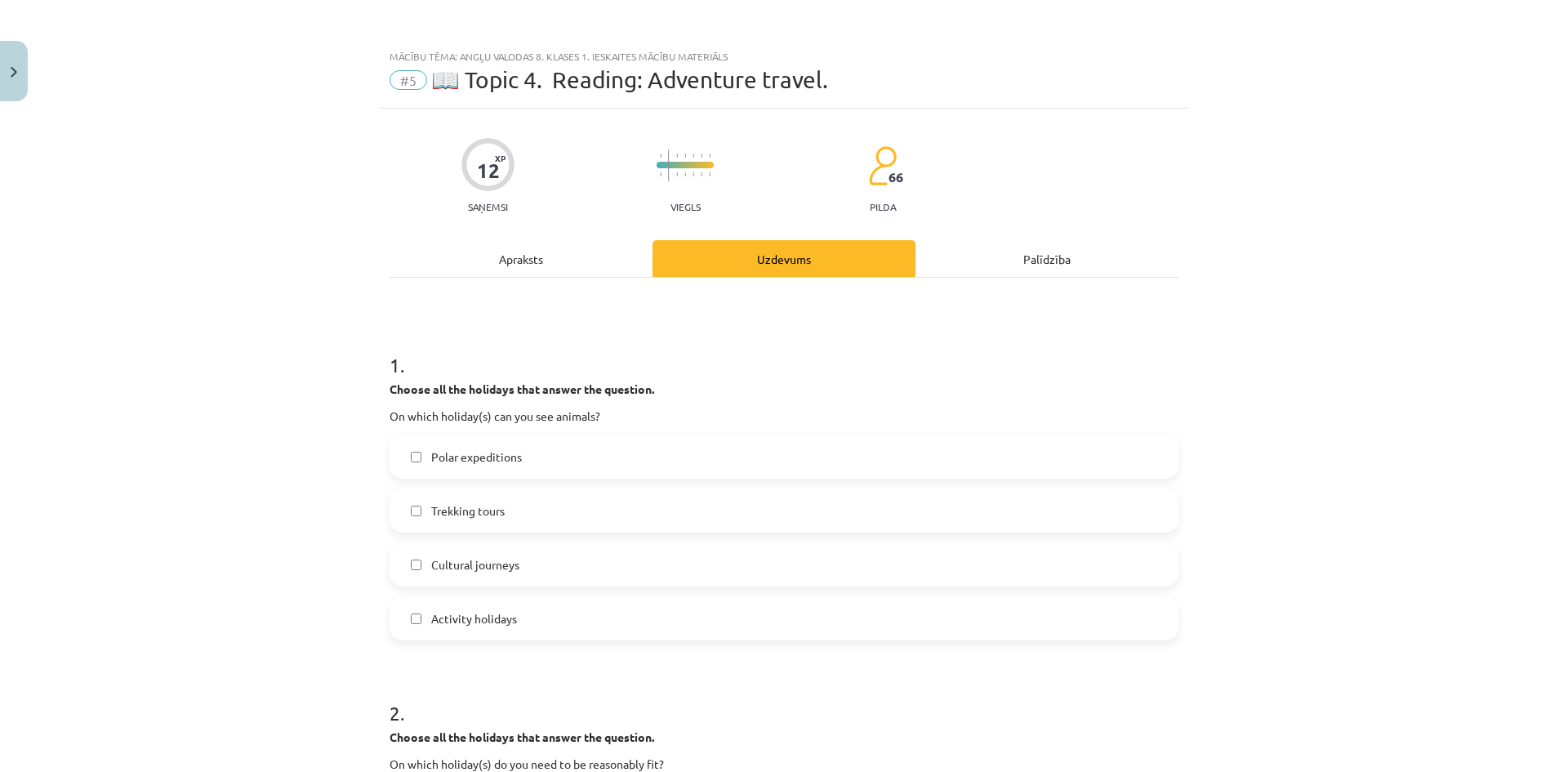
click at [537, 256] on div "Apraksts" at bounding box center [521, 258] width 263 height 37
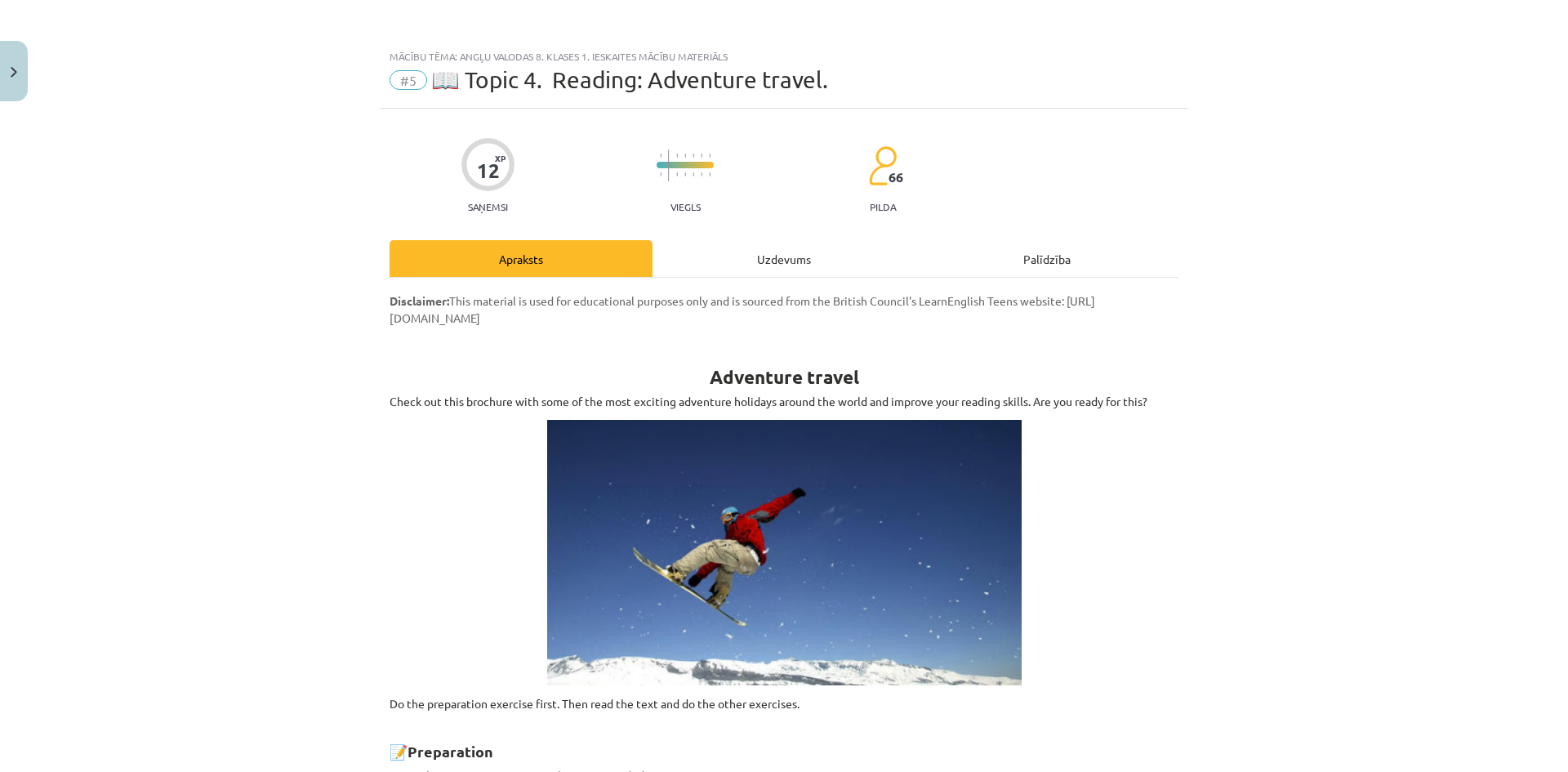
click at [764, 250] on div "Uzdevums" at bounding box center [784, 258] width 263 height 37
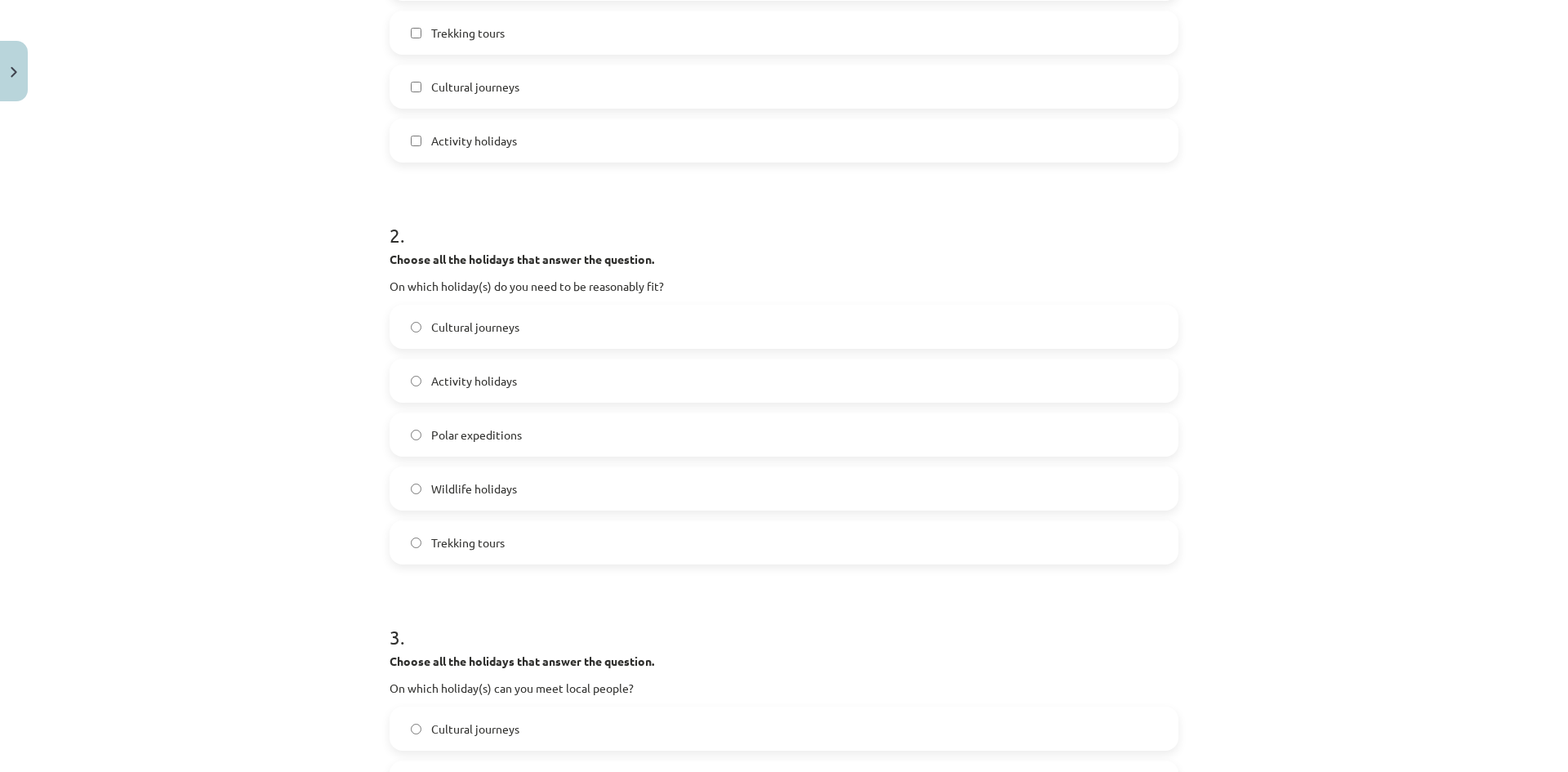
scroll to position [285, 0]
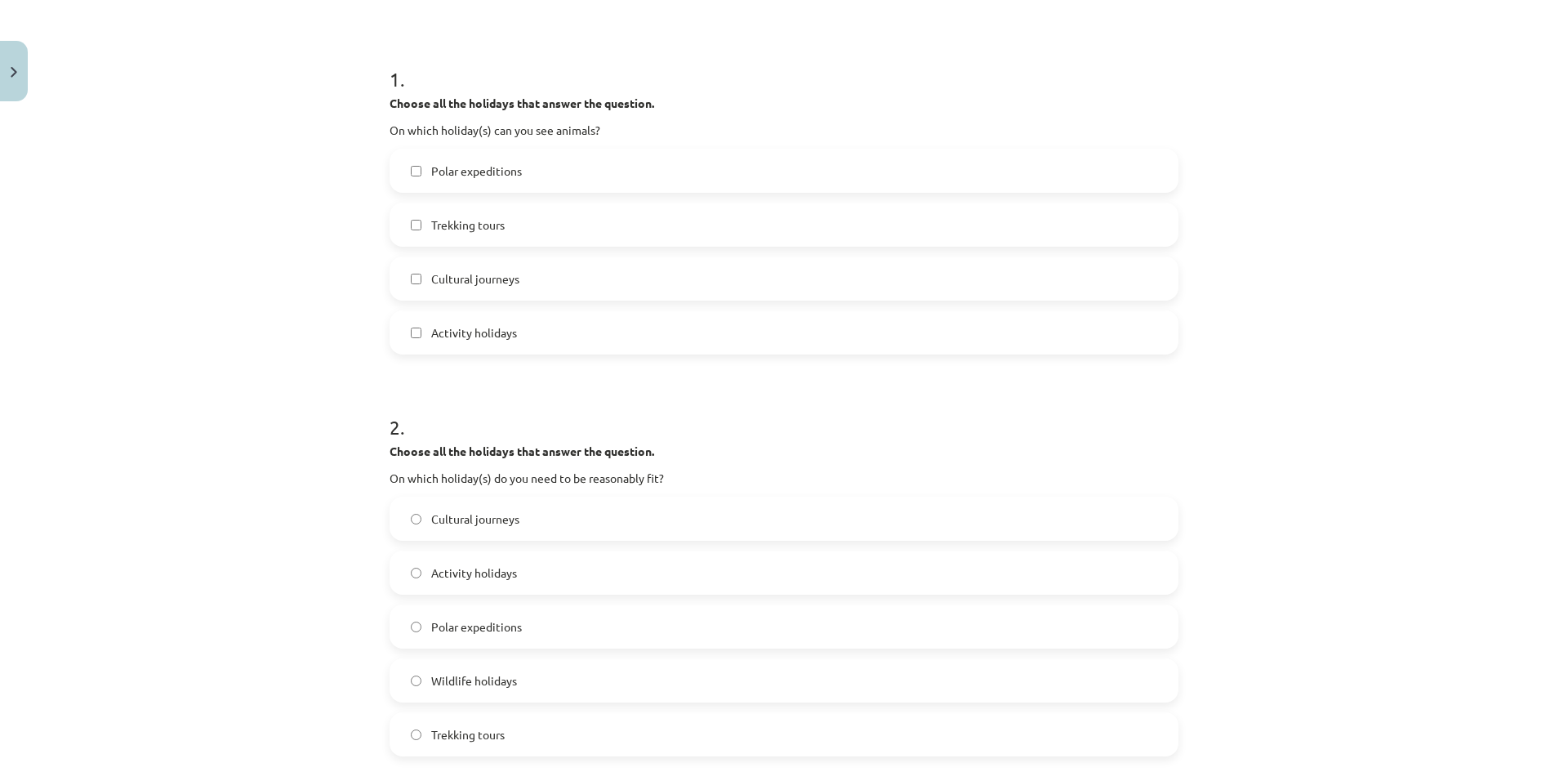
click at [488, 204] on label "Trekking tours" at bounding box center [784, 224] width 786 height 41
click at [489, 176] on span "Polar expeditions" at bounding box center [477, 170] width 91 height 17
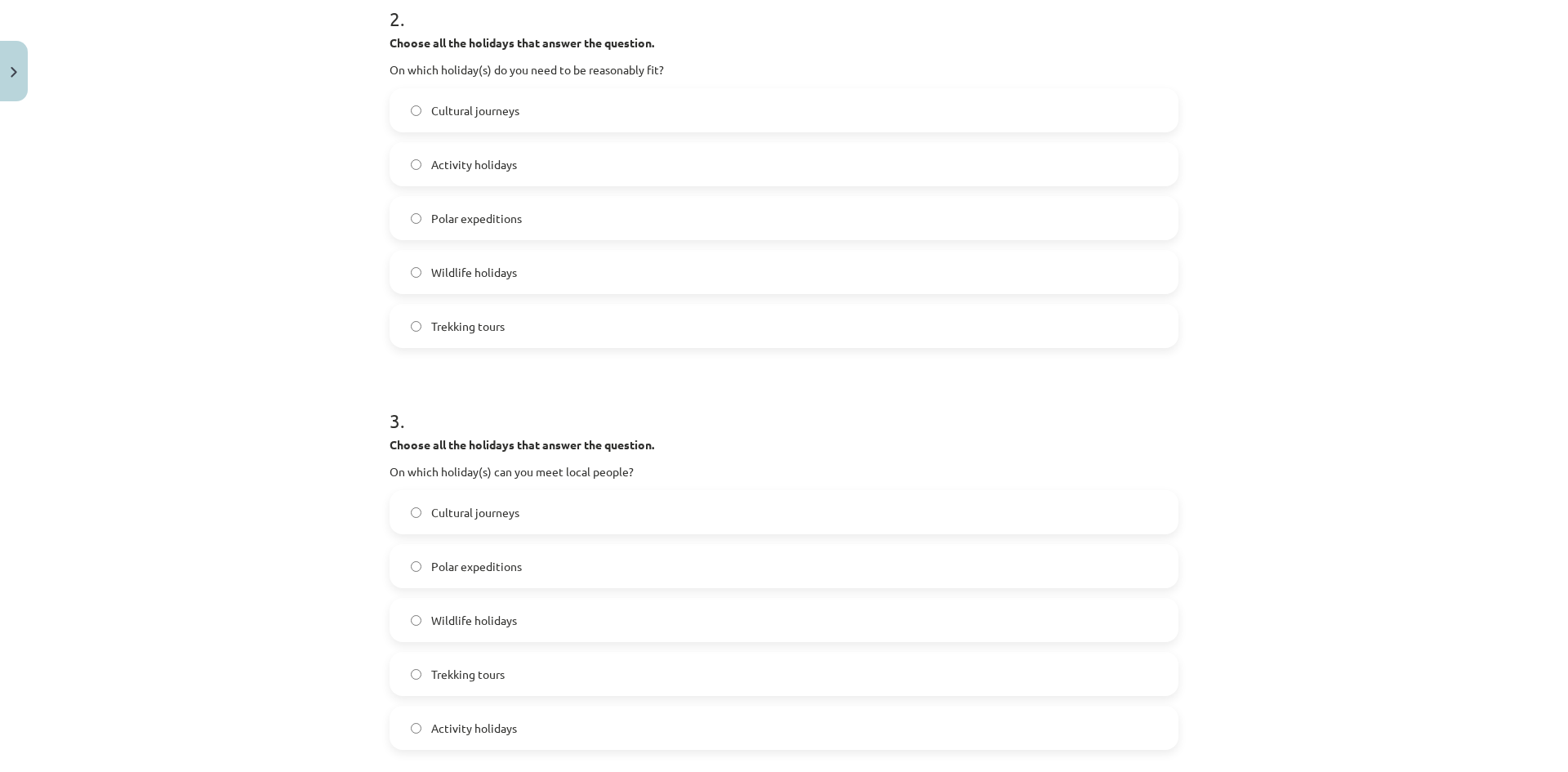
scroll to position [776, 0]
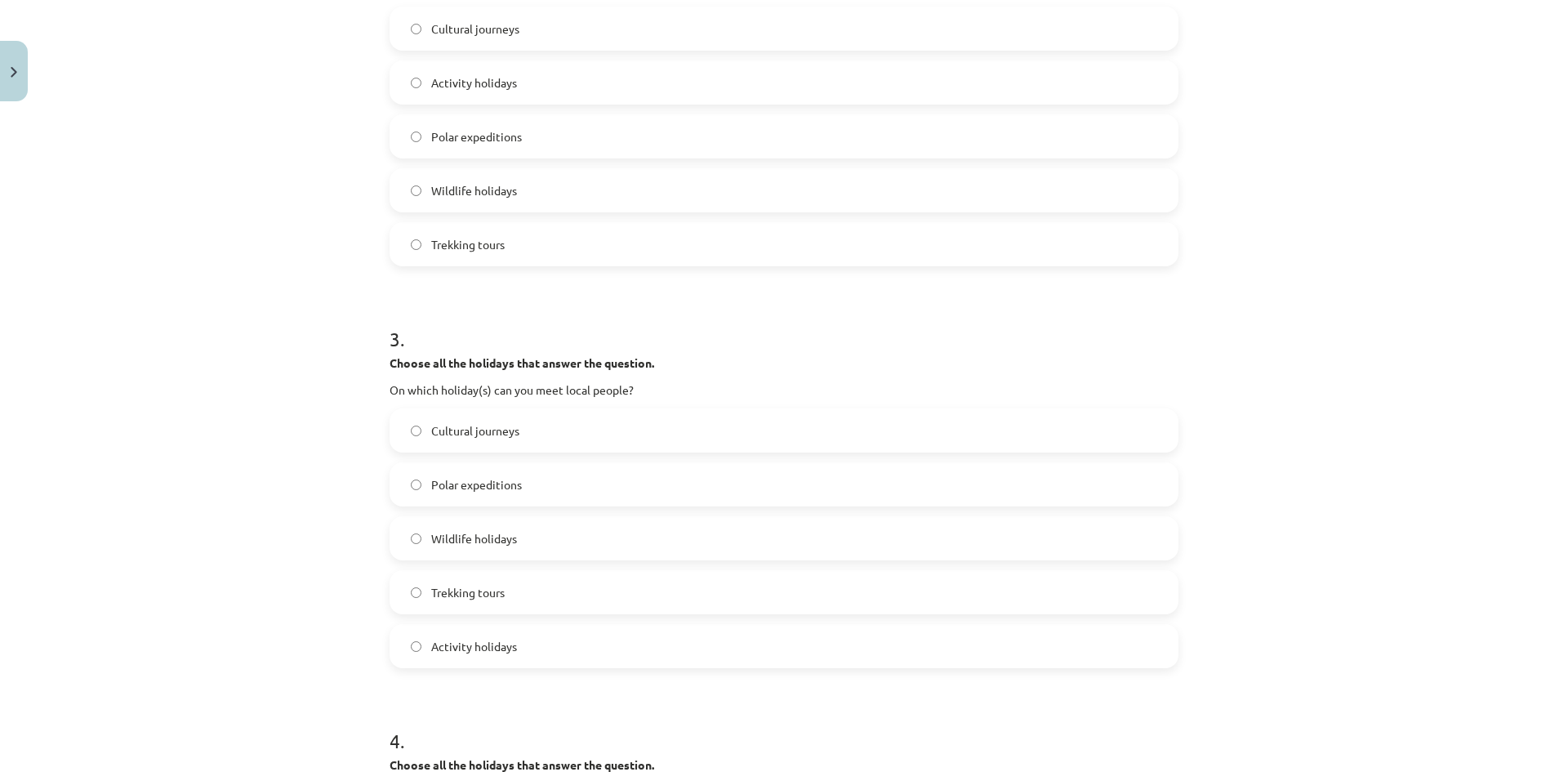
click at [461, 435] on span "Cultural journeys" at bounding box center [475, 430] width 88 height 17
click at [536, 594] on label "Trekking tours" at bounding box center [784, 592] width 786 height 41
click at [533, 442] on label "Cultural journeys" at bounding box center [784, 429] width 786 height 41
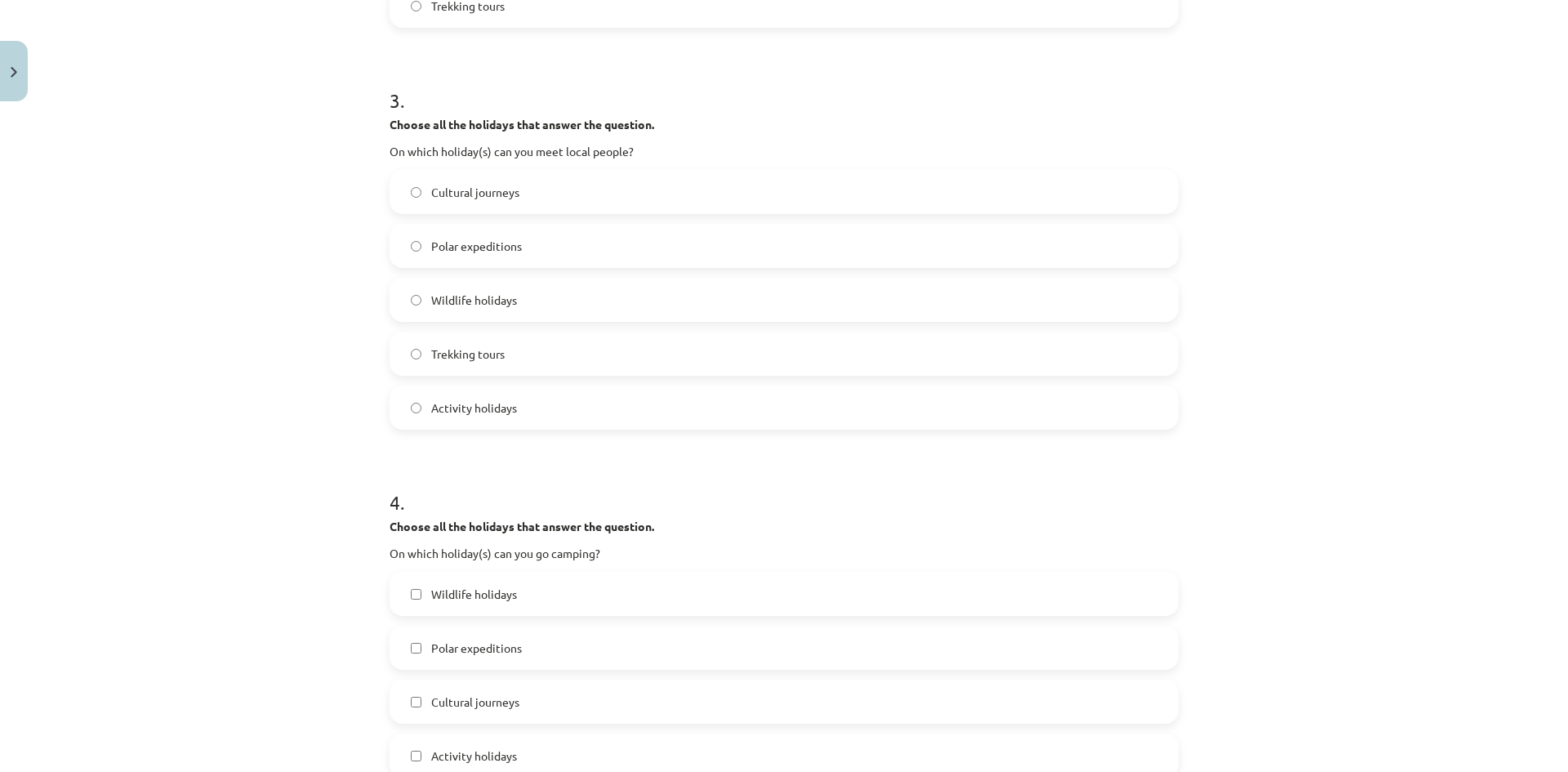
scroll to position [1020, 0]
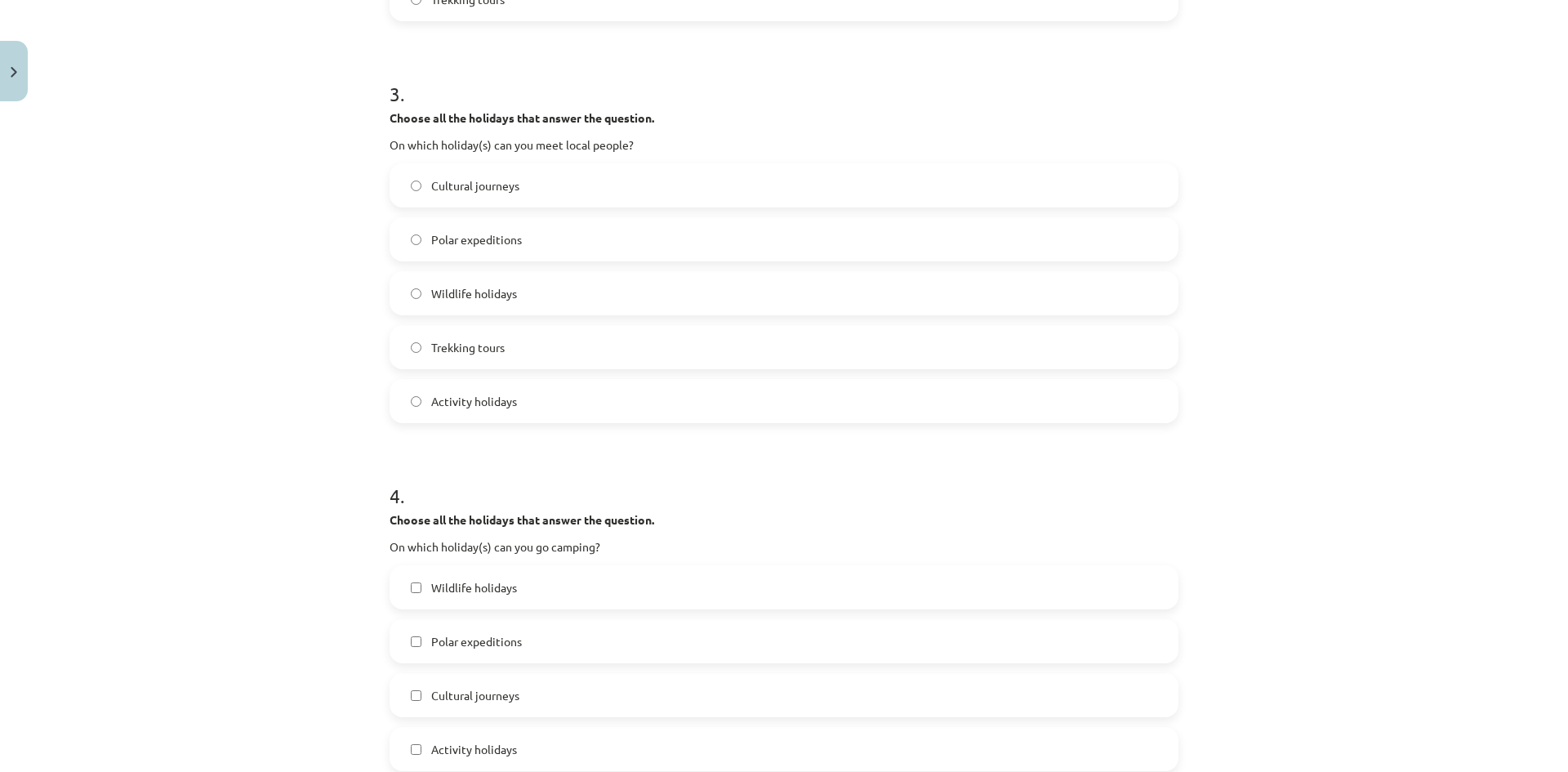
click at [442, 301] on span "Wildlife holidays" at bounding box center [474, 294] width 86 height 17
click at [498, 191] on span "Cultural journeys" at bounding box center [475, 186] width 88 height 17
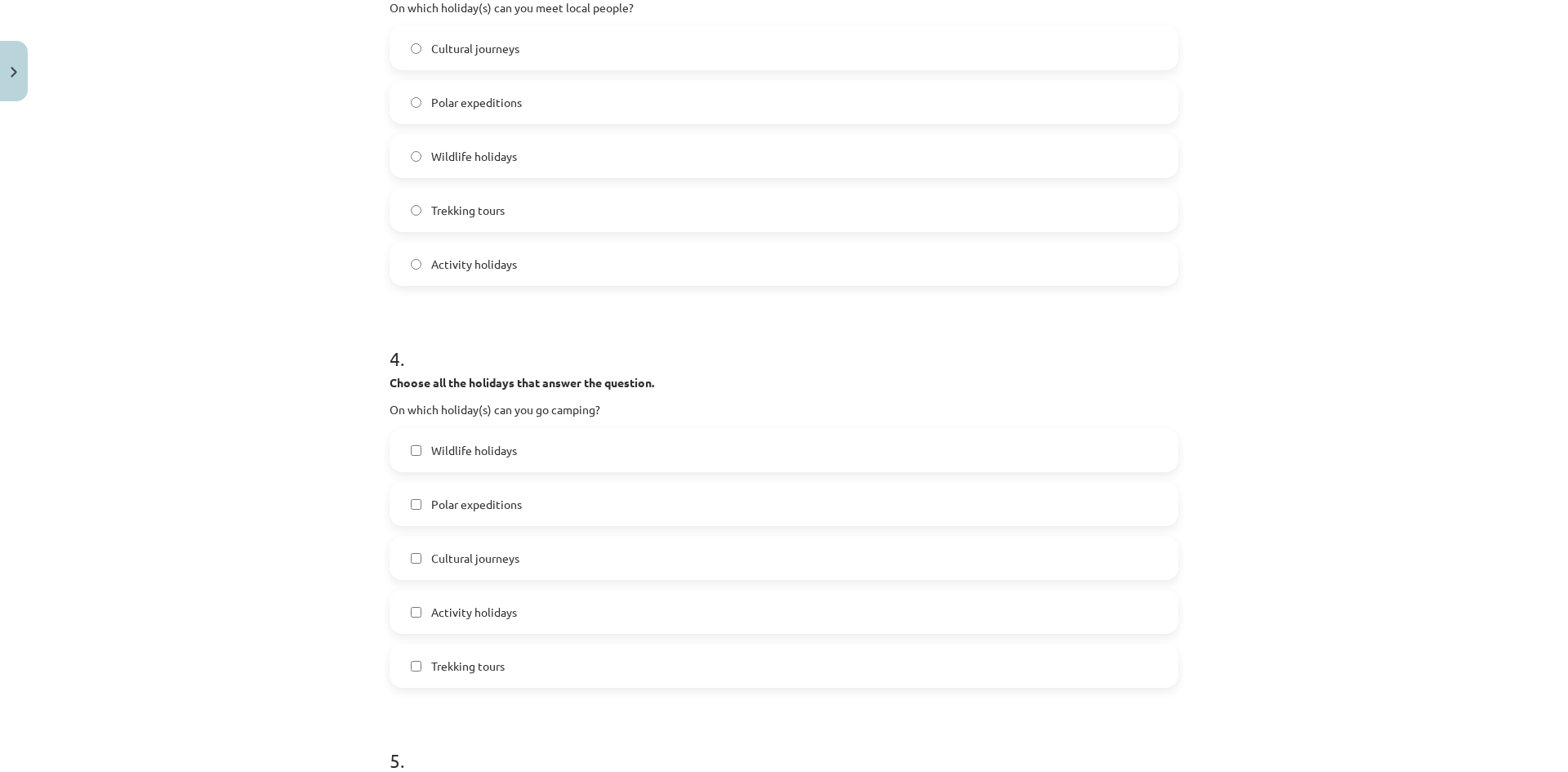
scroll to position [1184, 0]
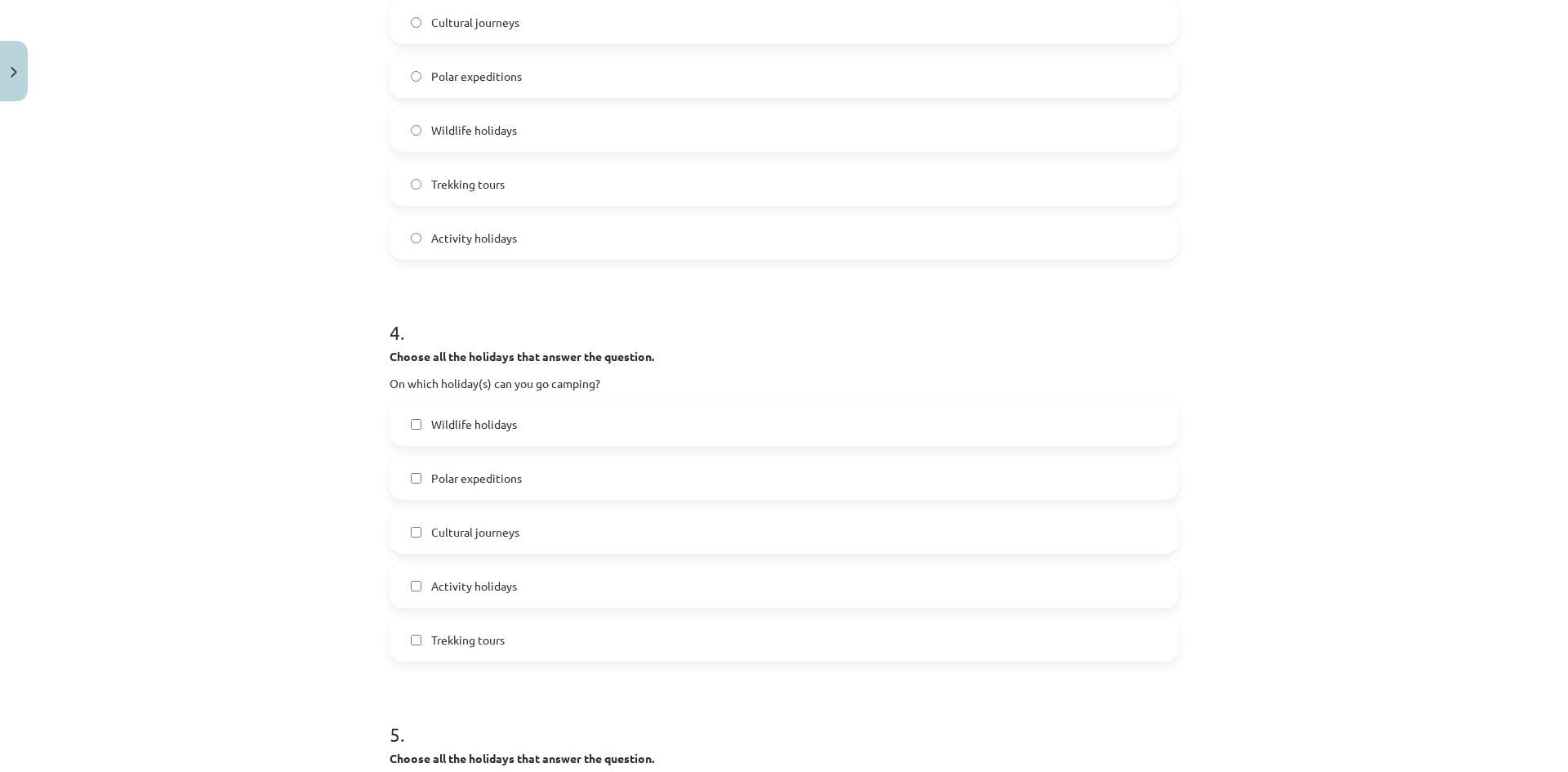
click at [573, 630] on label "Trekking tours" at bounding box center [784, 639] width 786 height 41
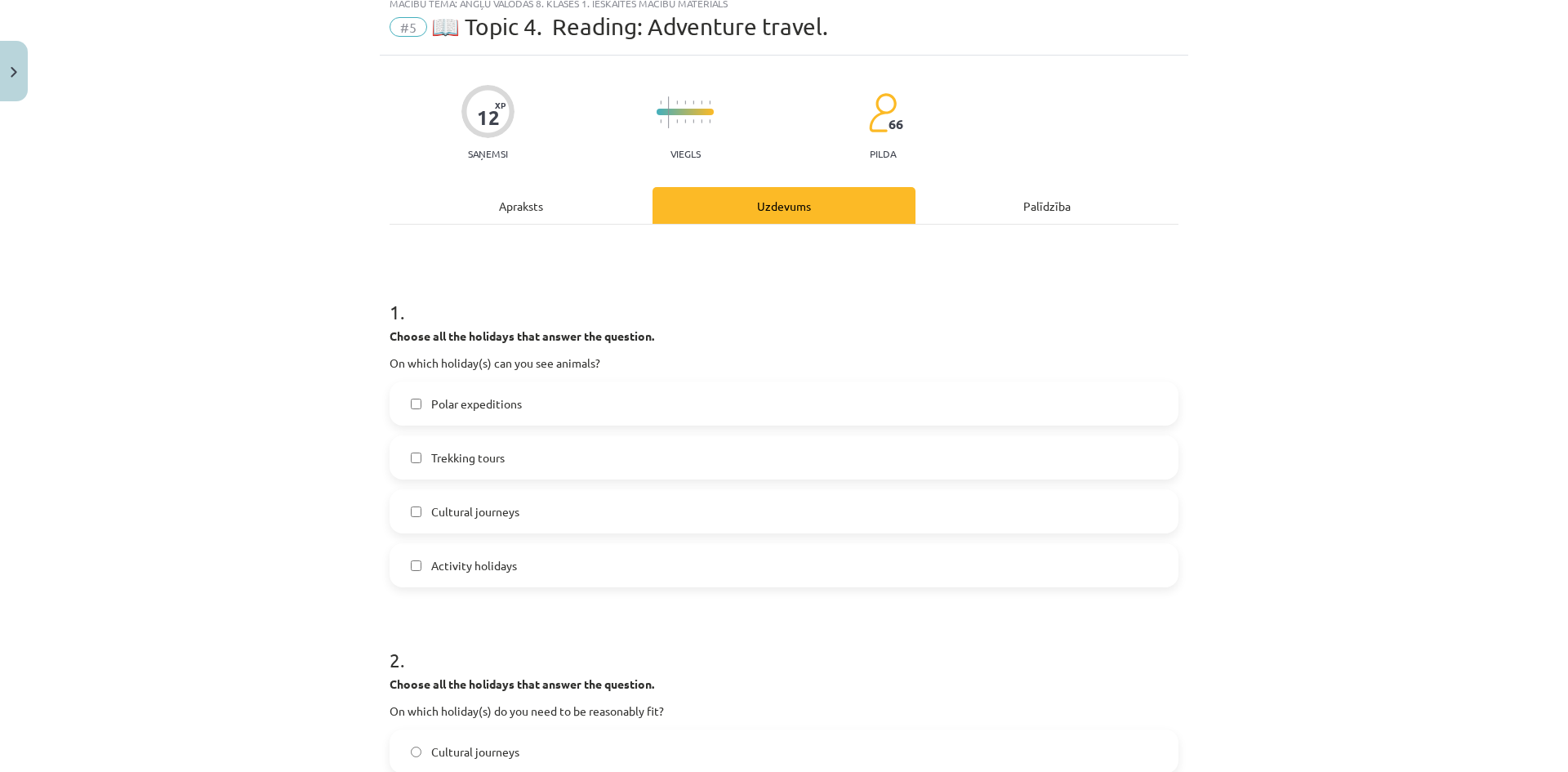
scroll to position [0, 0]
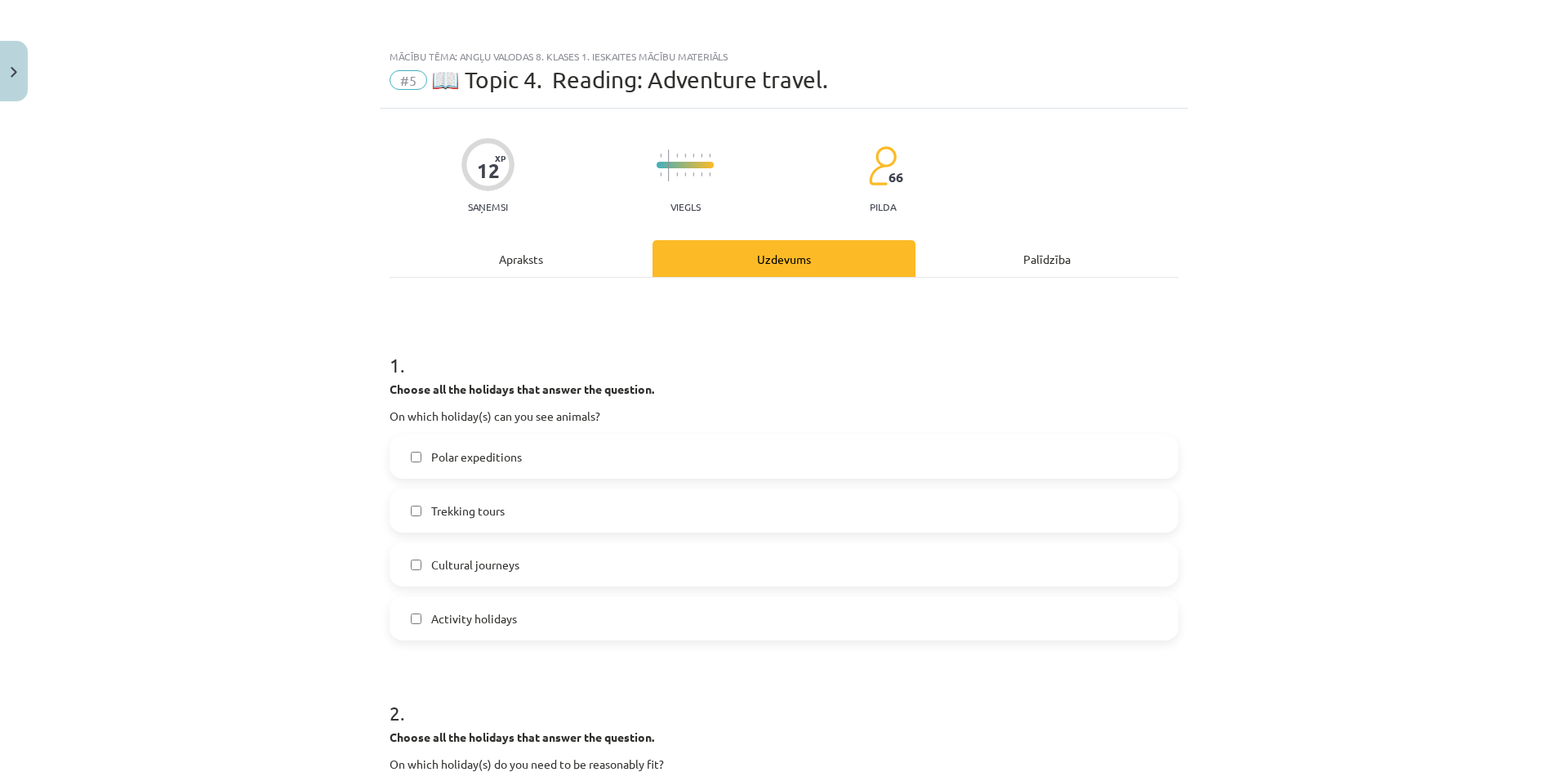
click at [525, 260] on div "Apraksts" at bounding box center [521, 258] width 263 height 37
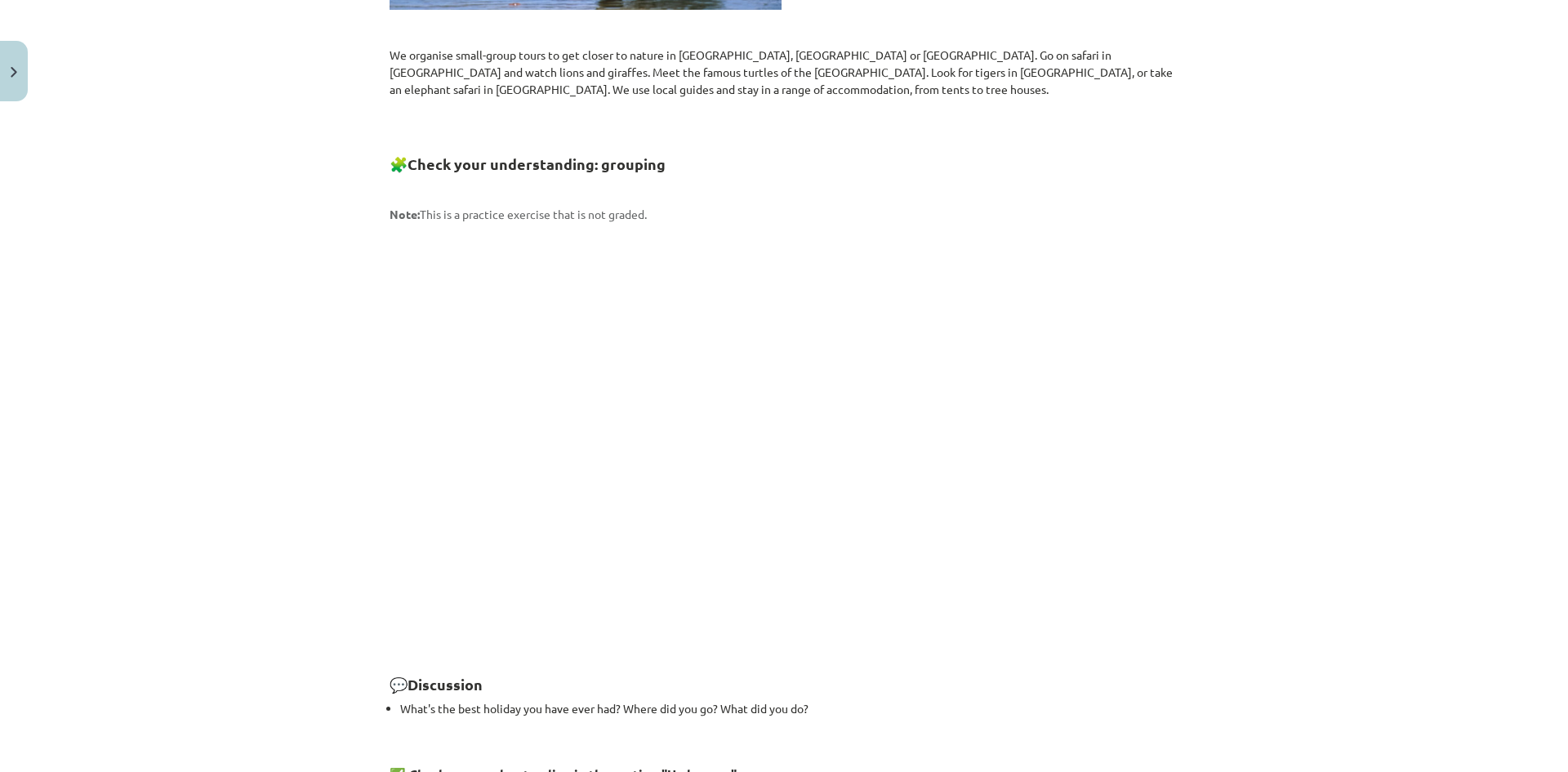
scroll to position [1964, 0]
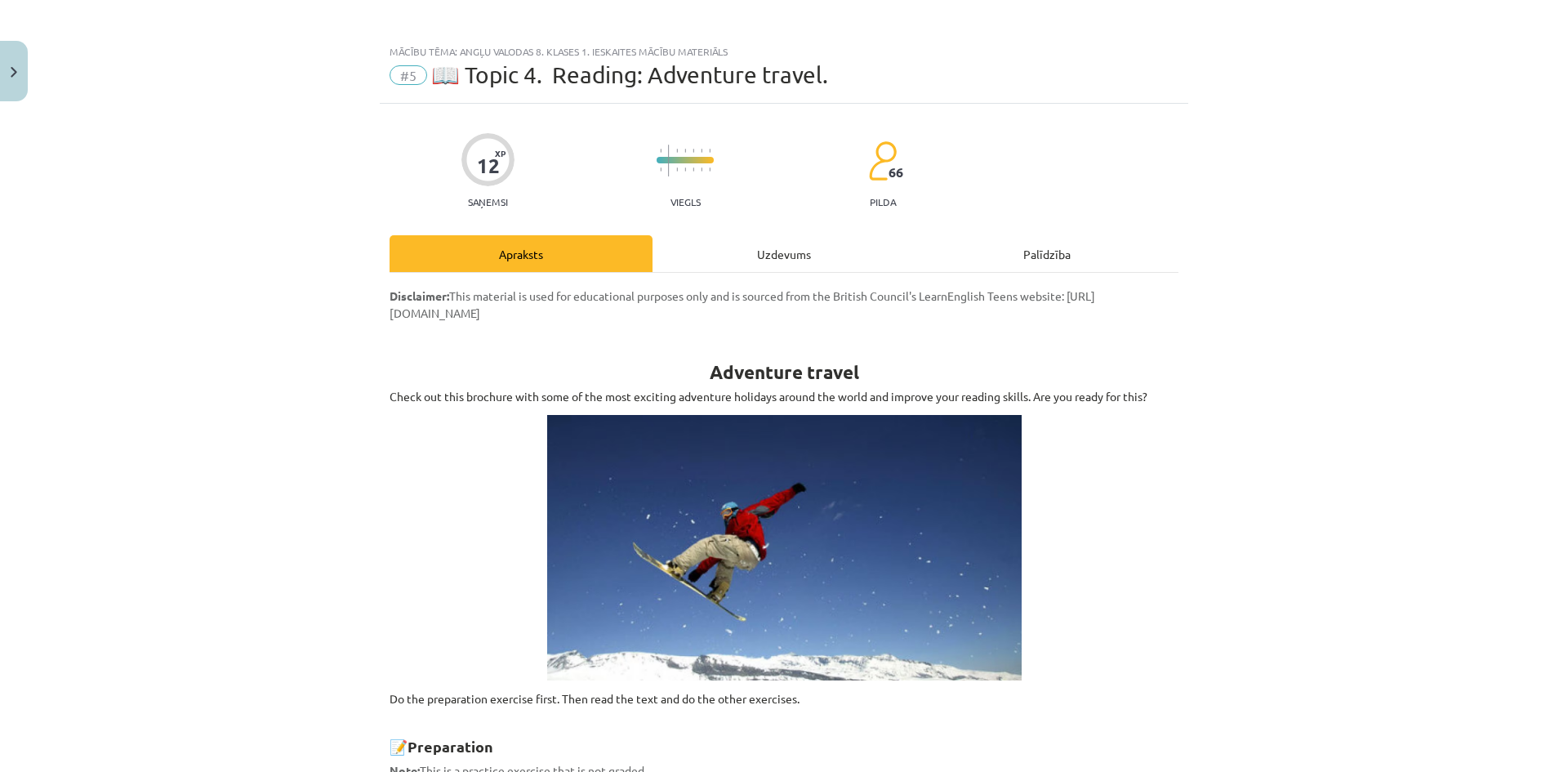
click at [788, 244] on div "Uzdevums" at bounding box center [784, 254] width 263 height 37
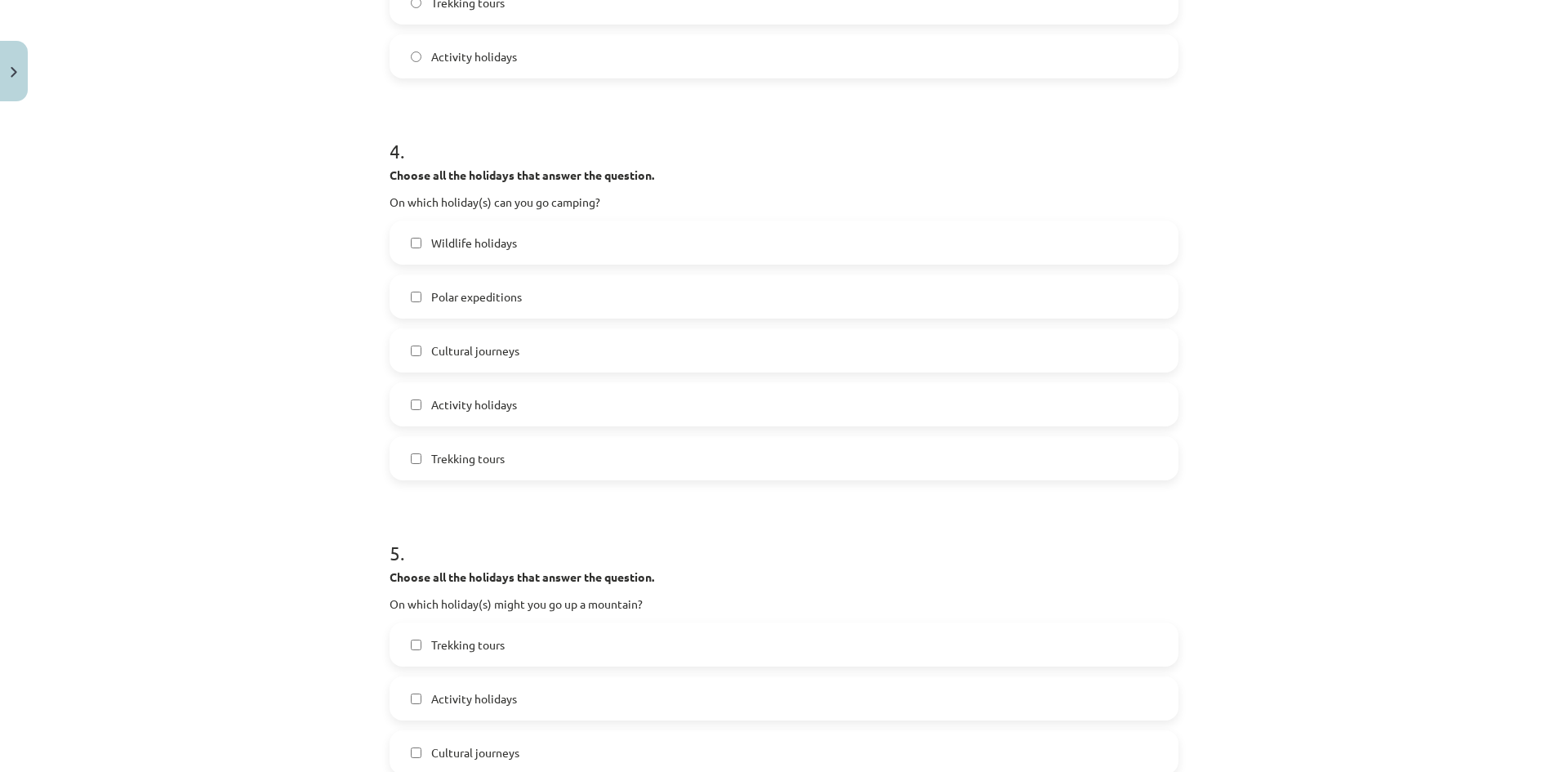
scroll to position [1592, 0]
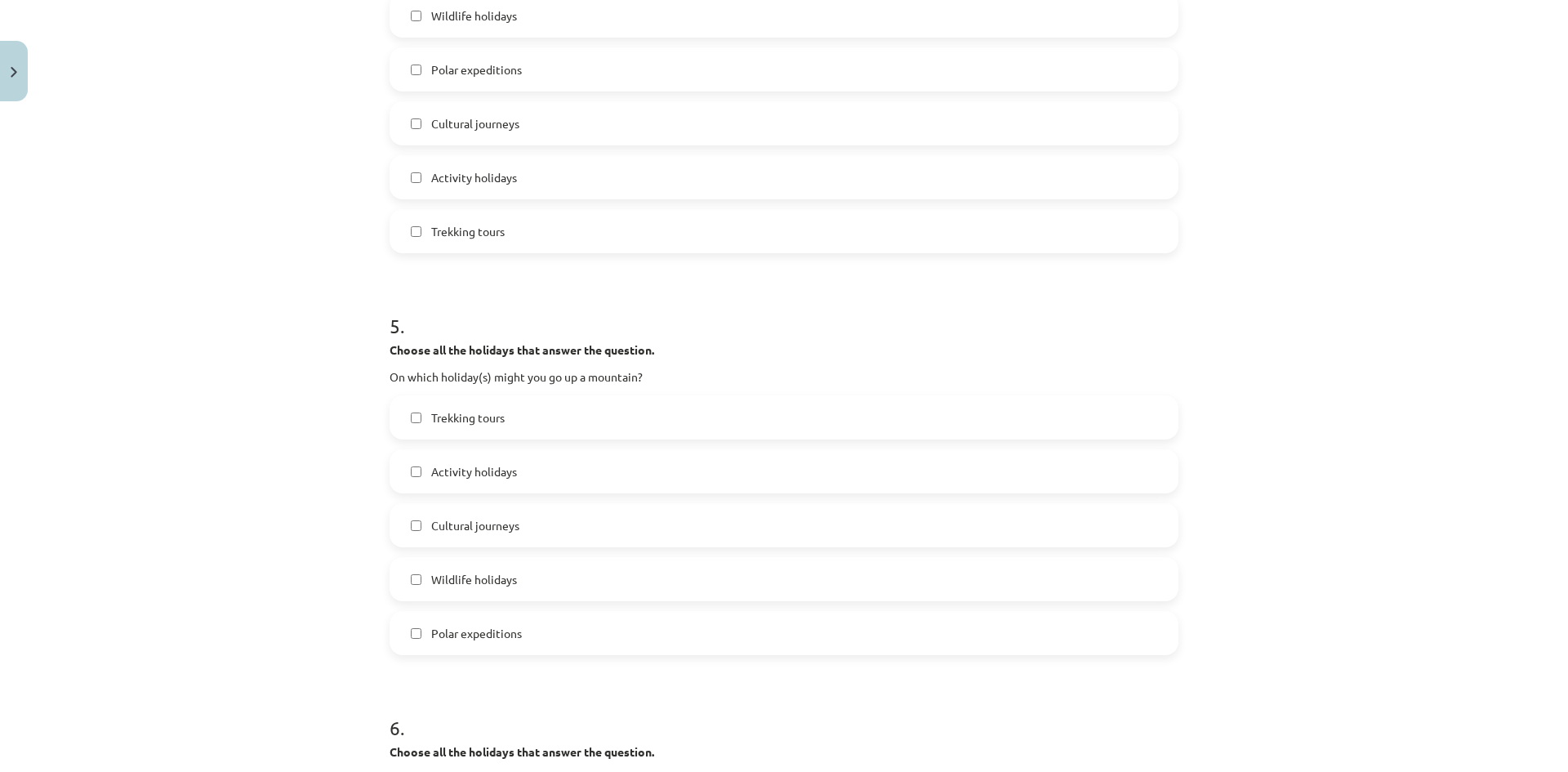
click at [491, 426] on label "Trekking tours" at bounding box center [784, 417] width 786 height 41
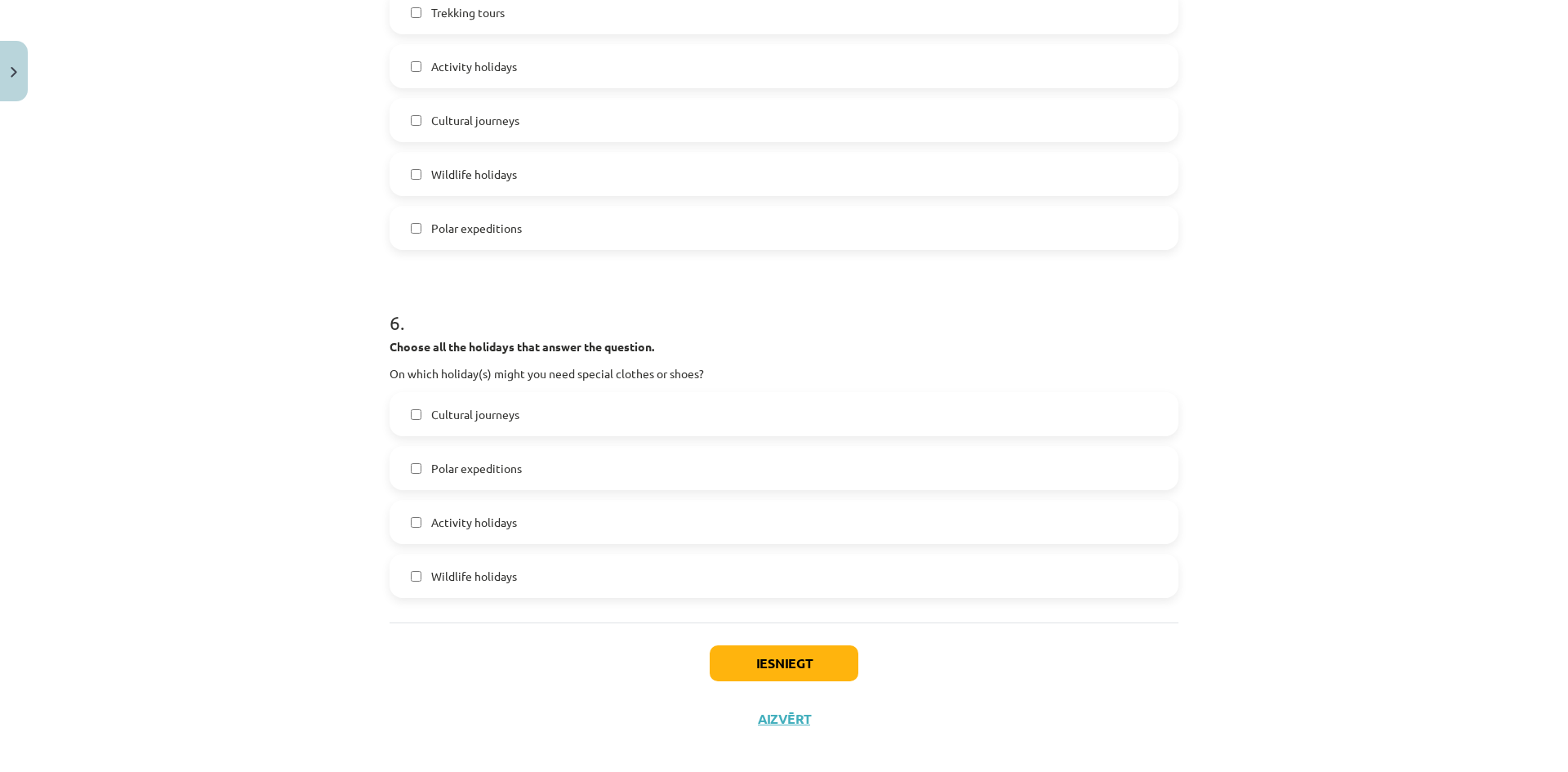
scroll to position [2001, 0]
click at [545, 513] on label "Activity holidays" at bounding box center [784, 518] width 786 height 41
click at [740, 649] on button "Iesniegt" at bounding box center [784, 660] width 149 height 36
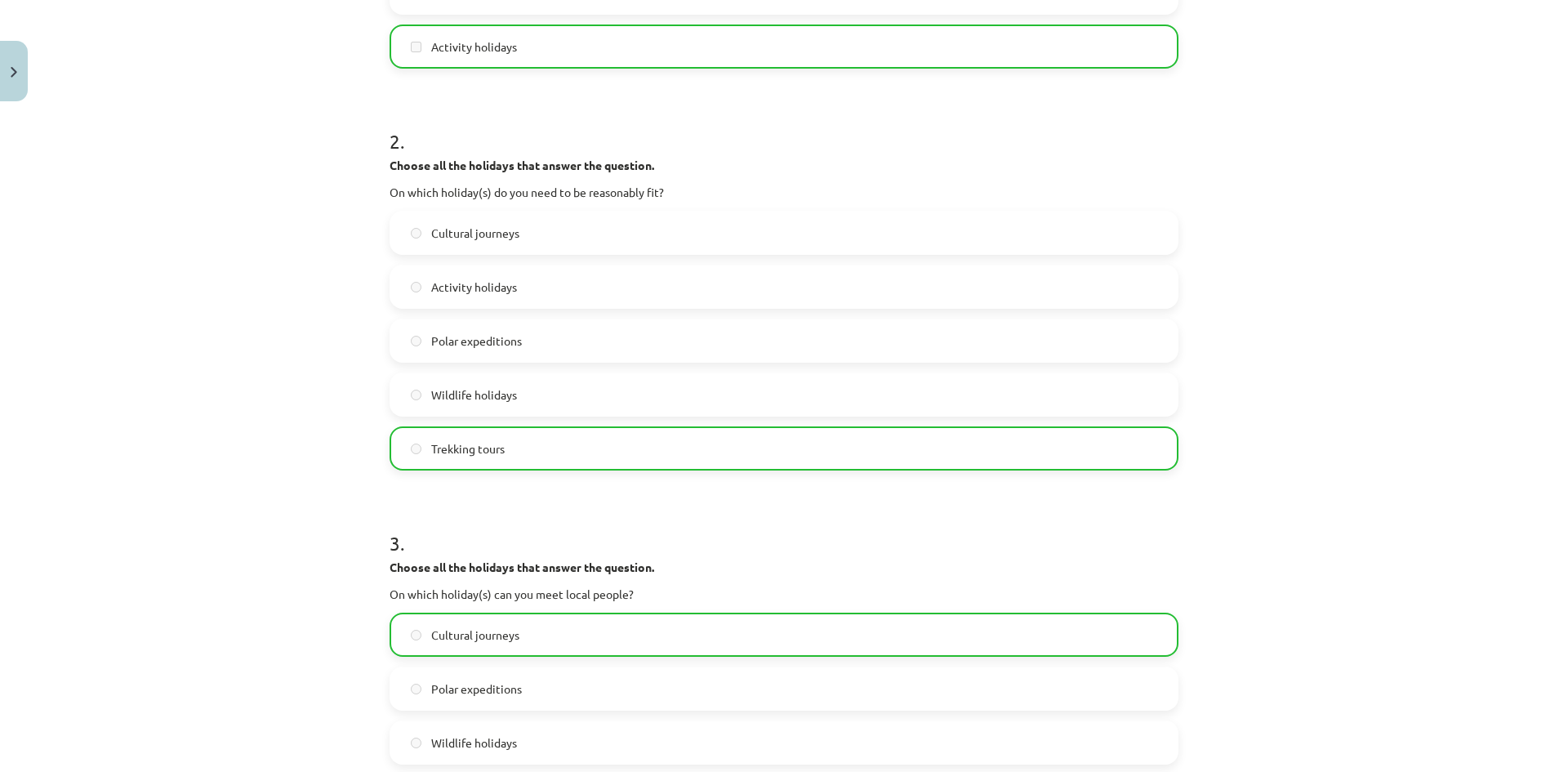
scroll to position [0, 0]
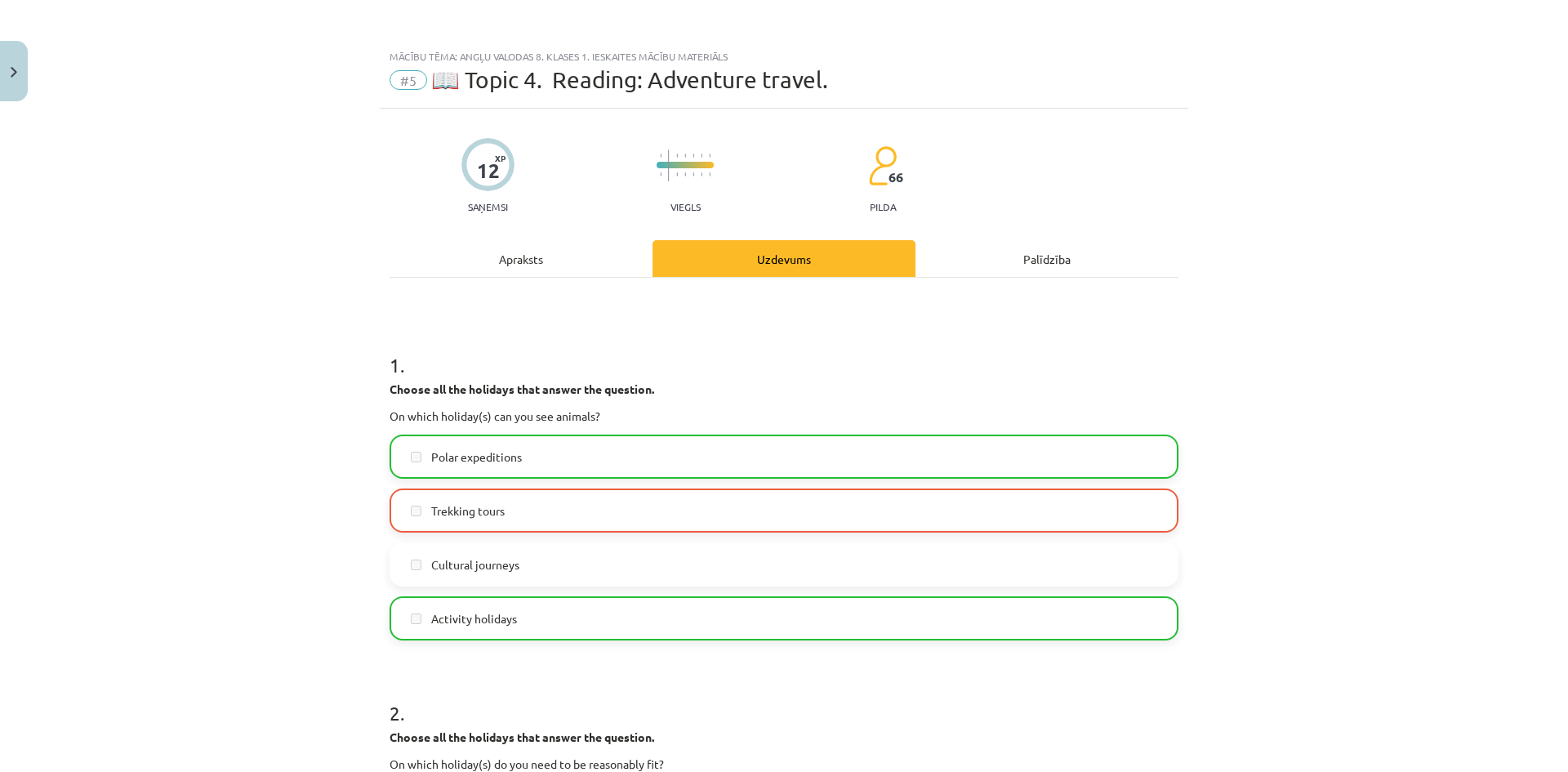
click at [432, 464] on span "Polar expeditions" at bounding box center [477, 457] width 91 height 17
click at [433, 504] on span "Trekking tours" at bounding box center [468, 510] width 73 height 17
click at [433, 510] on span "Trekking tours" at bounding box center [468, 510] width 73 height 17
drag, startPoint x: 433, startPoint y: 510, endPoint x: 327, endPoint y: 502, distance: 106.3
click at [327, 502] on div "Mācību tēma: Angļu valodas 8. klases 1. ieskaites mācību materiāls #5 📖 Topic 4…" at bounding box center [784, 386] width 1568 height 772
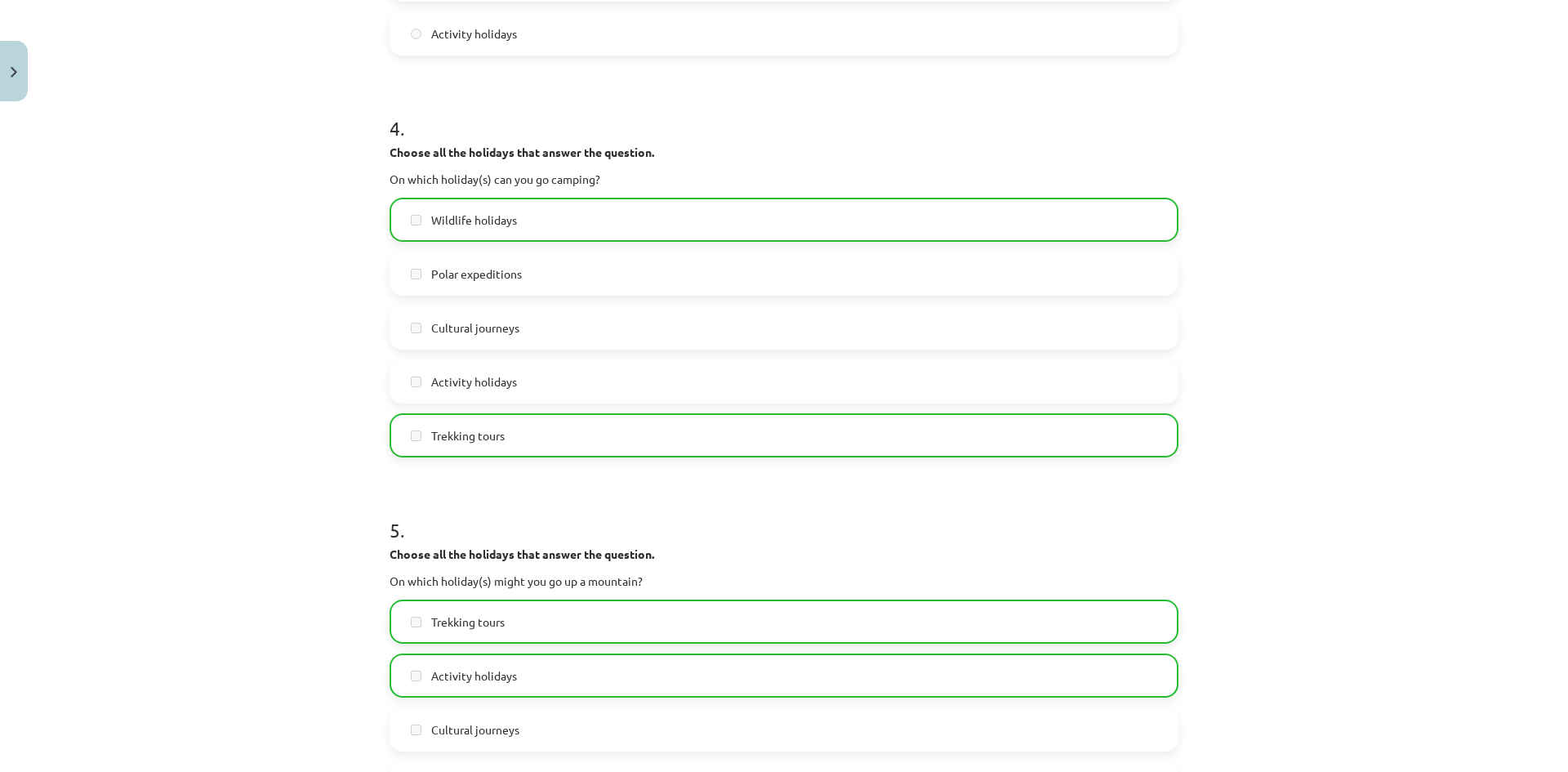
scroll to position [2041, 0]
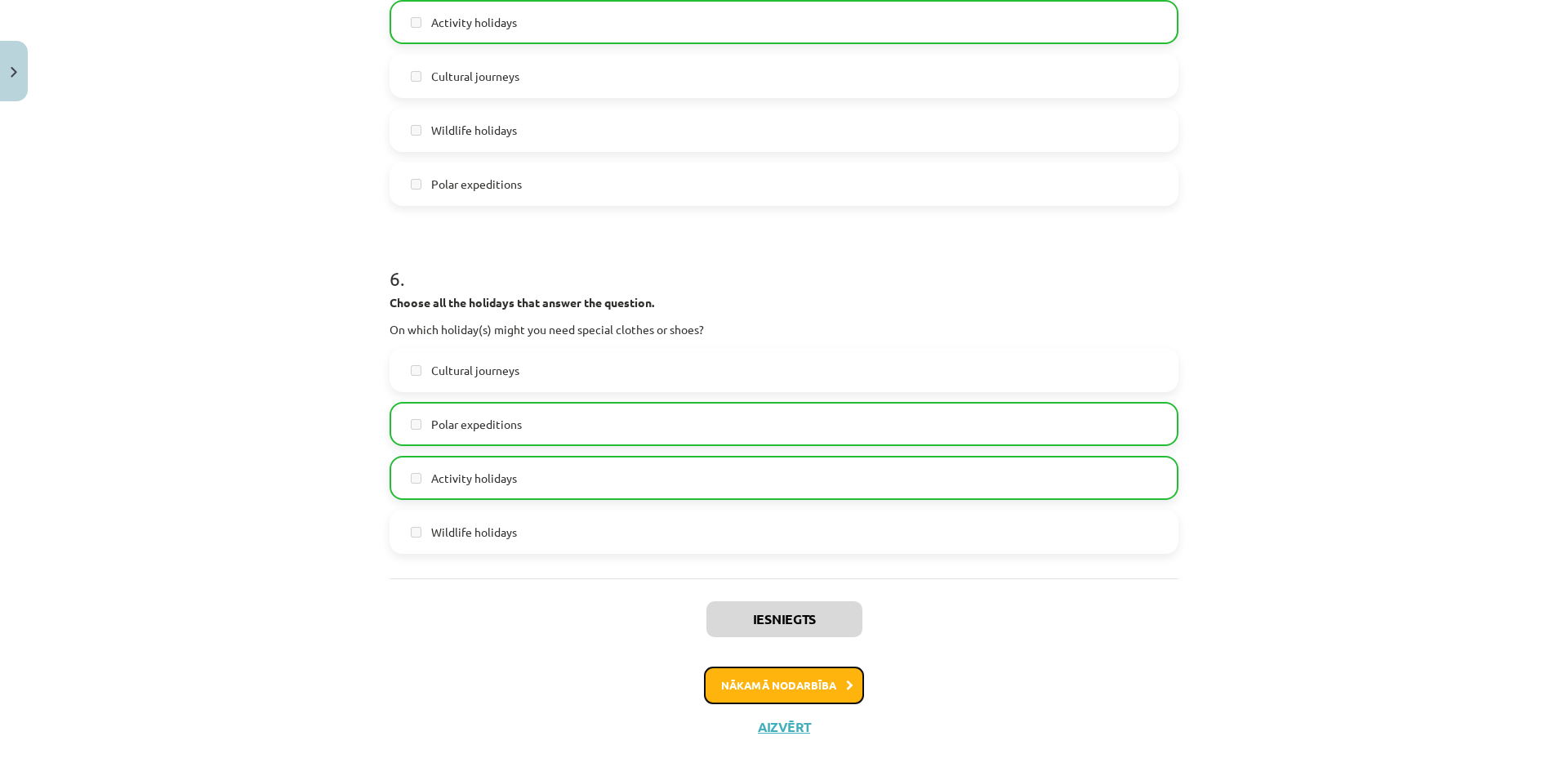
click at [823, 695] on button "Nākamā nodarbība" at bounding box center [784, 684] width 160 height 37
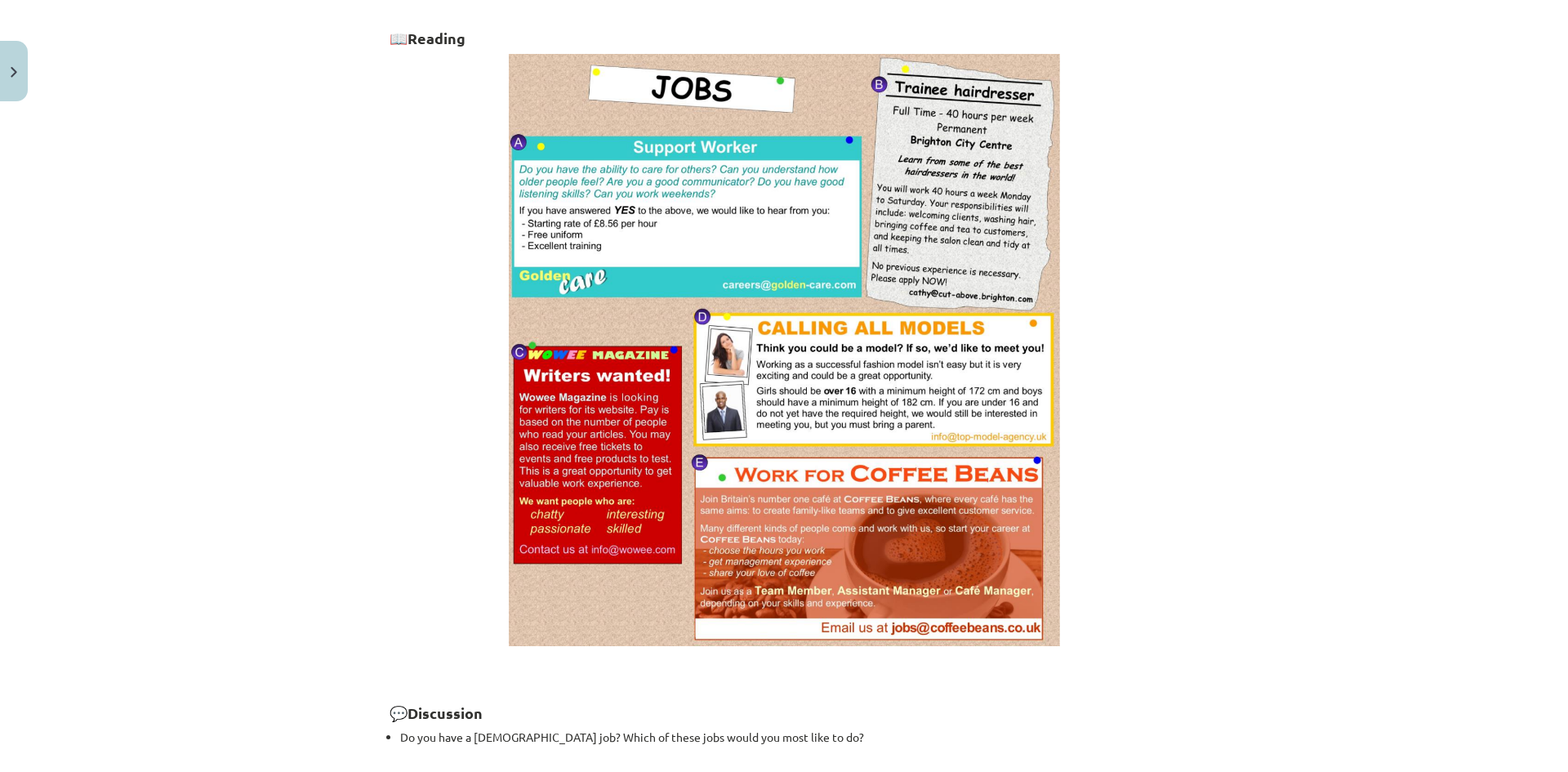
scroll to position [815, 0]
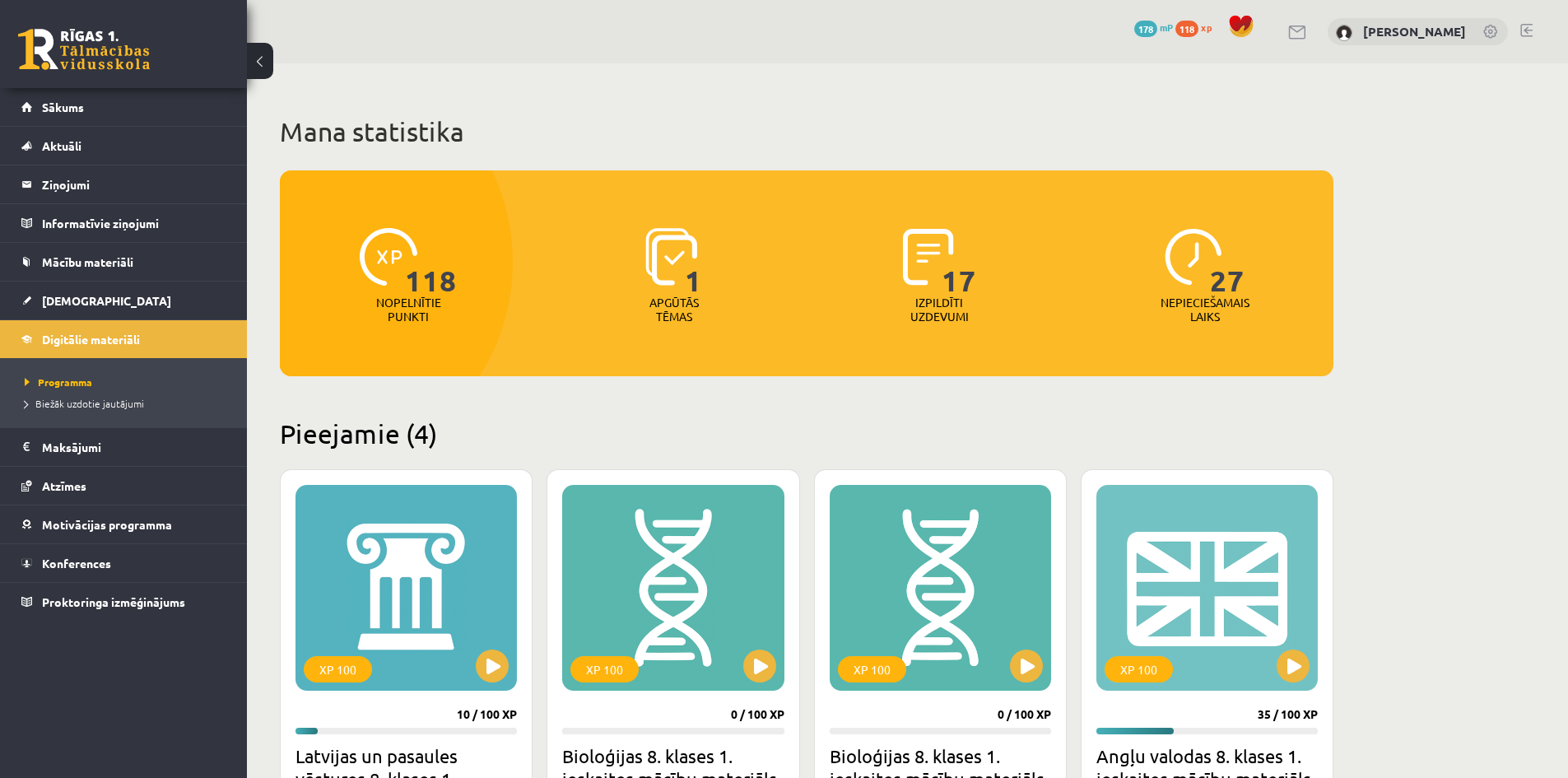
scroll to position [329, 0]
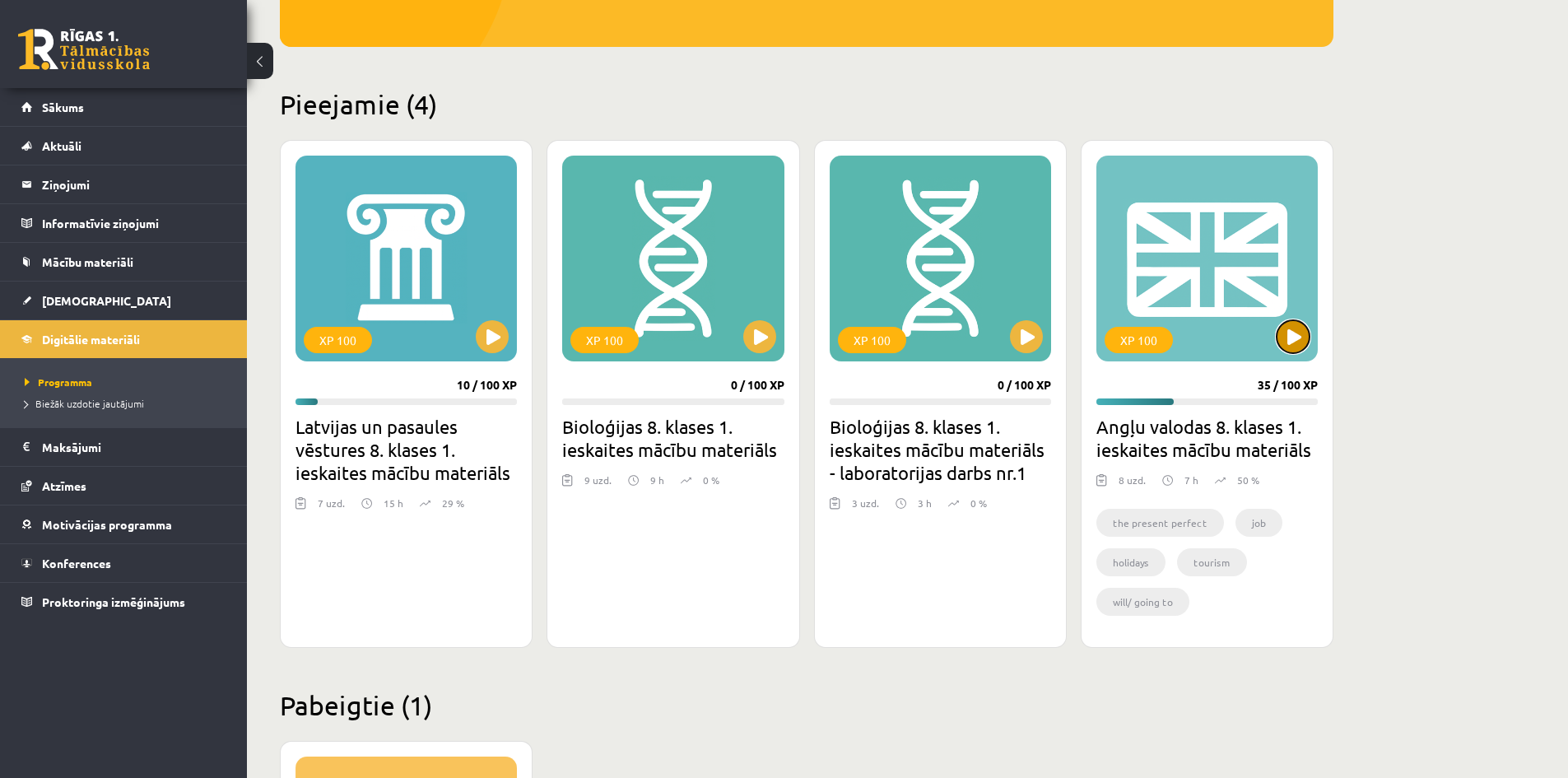
click at [1294, 345] on button at bounding box center [1293, 337] width 33 height 33
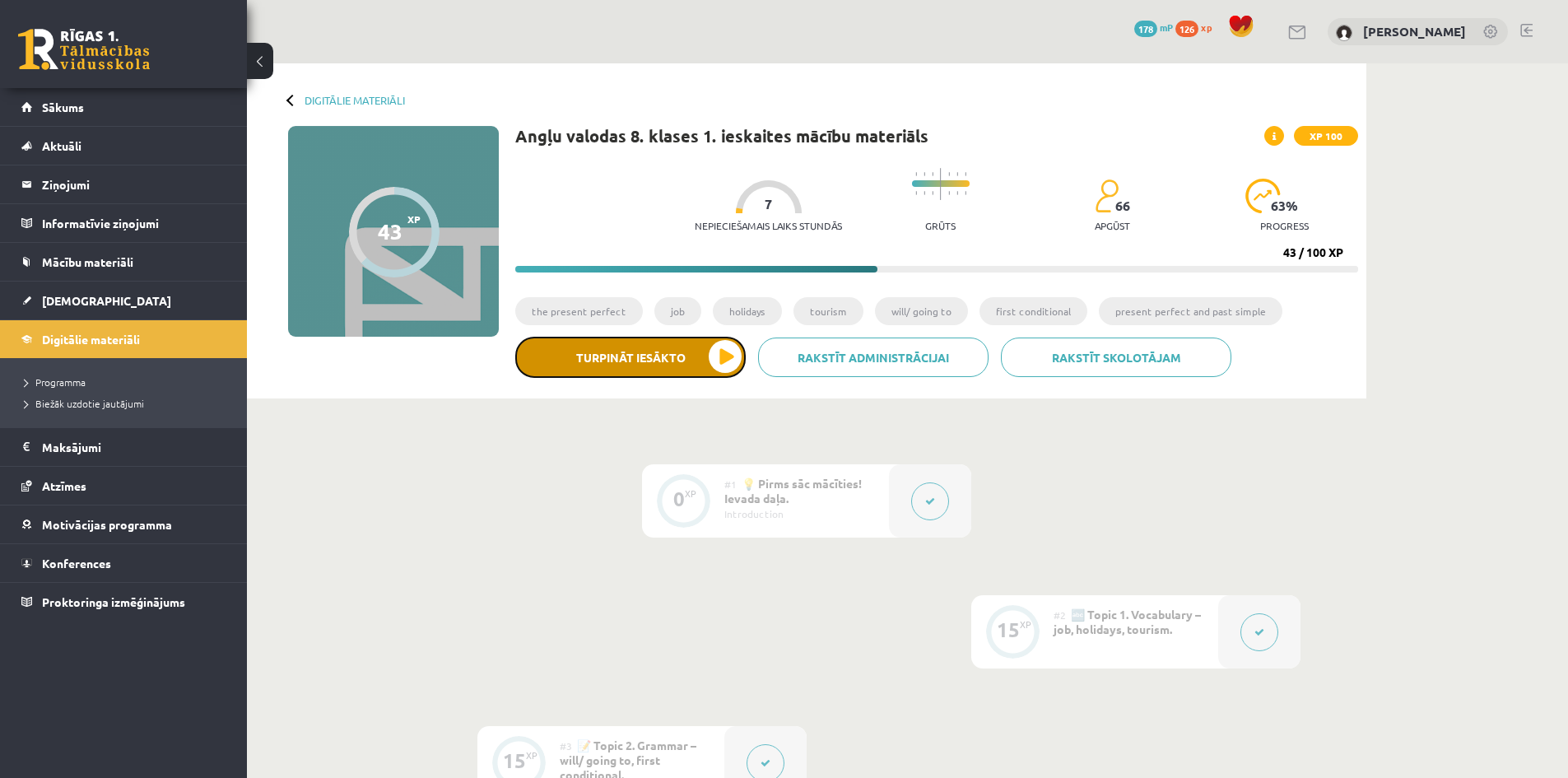
click at [708, 363] on button "Turpināt iesākto" at bounding box center [630, 357] width 230 height 41
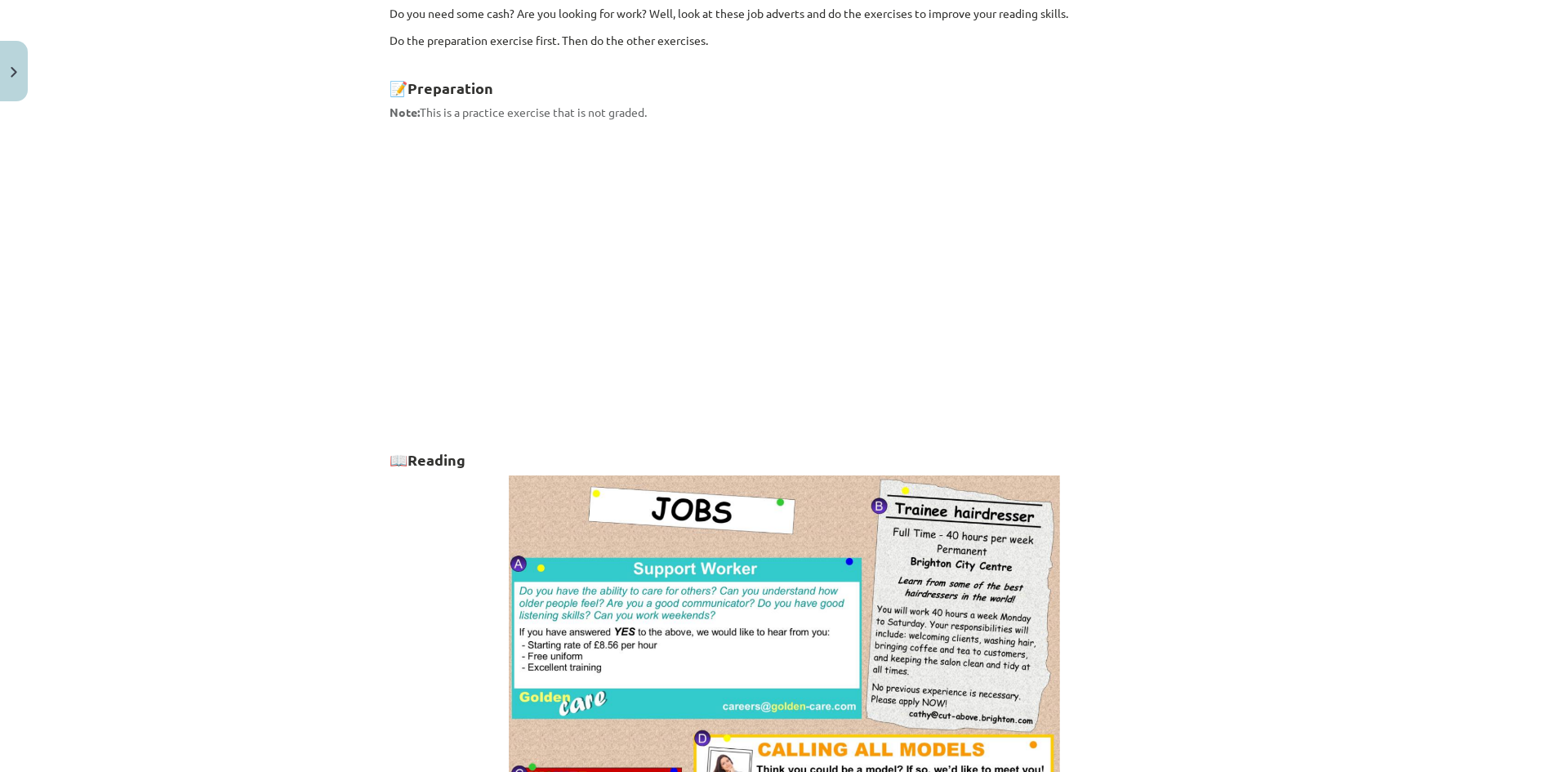
scroll to position [490, 0]
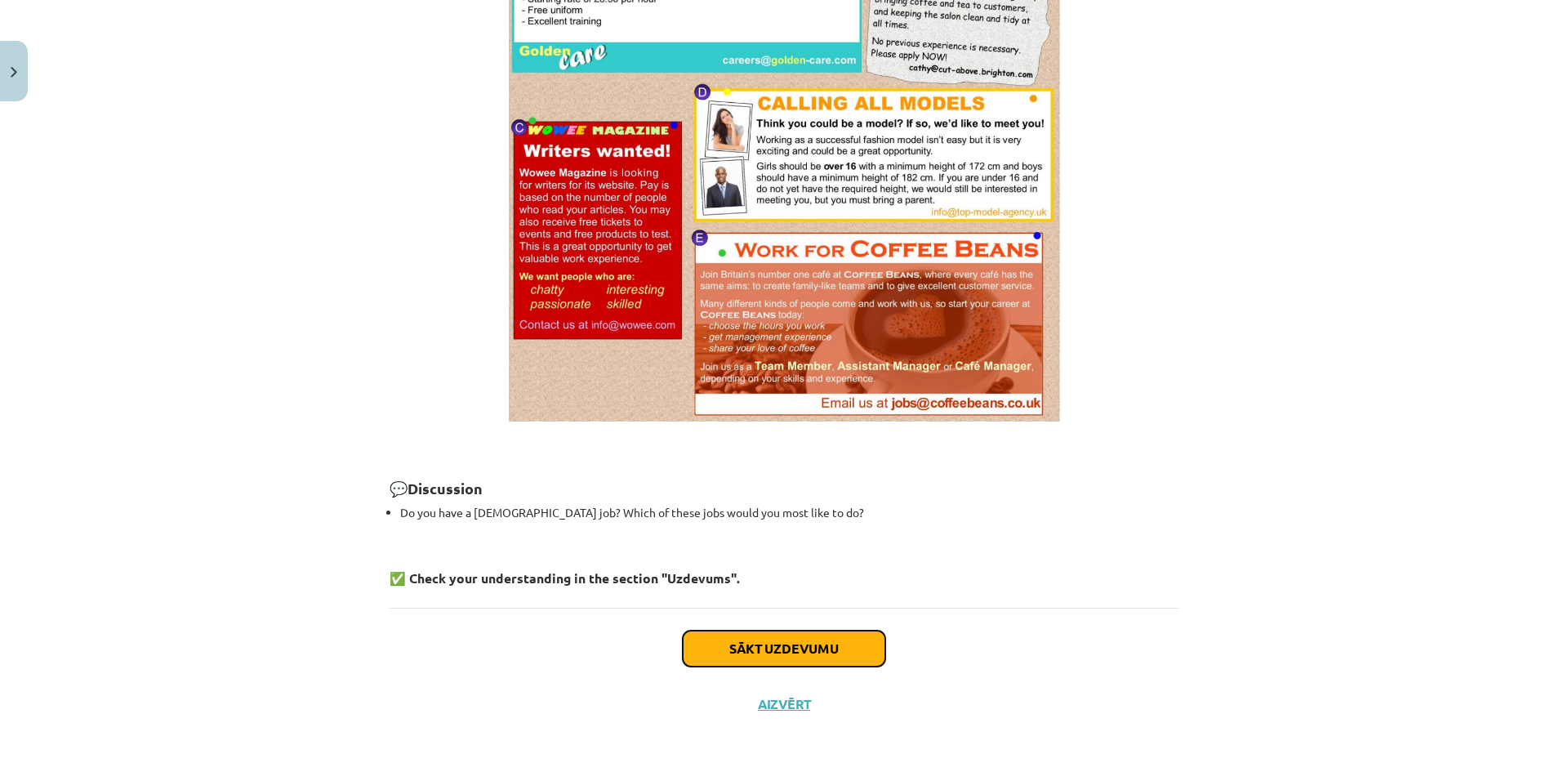
click at [695, 656] on button "Sākt uzdevumu" at bounding box center [783, 649] width 202 height 36
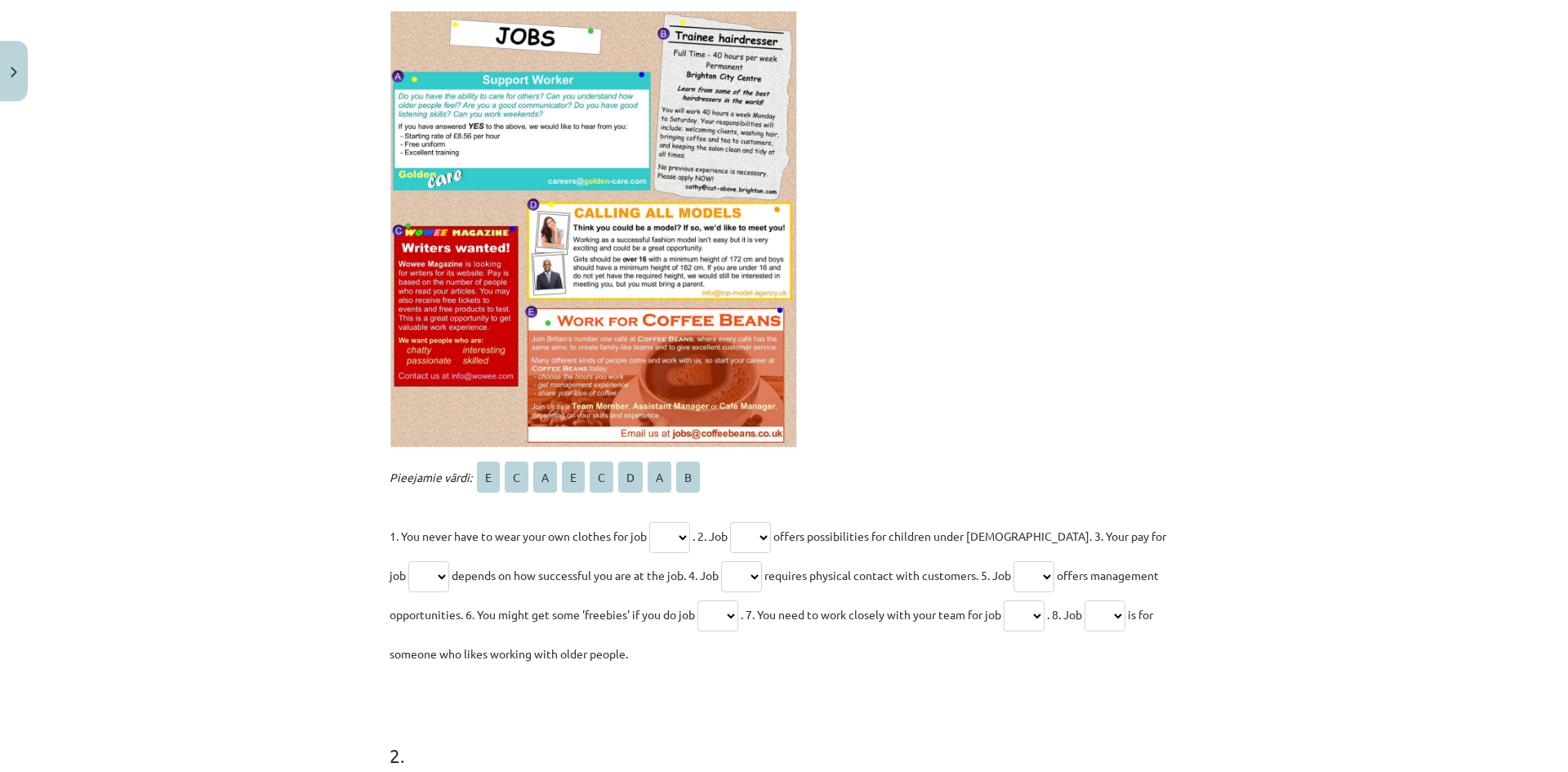
scroll to position [368, 0]
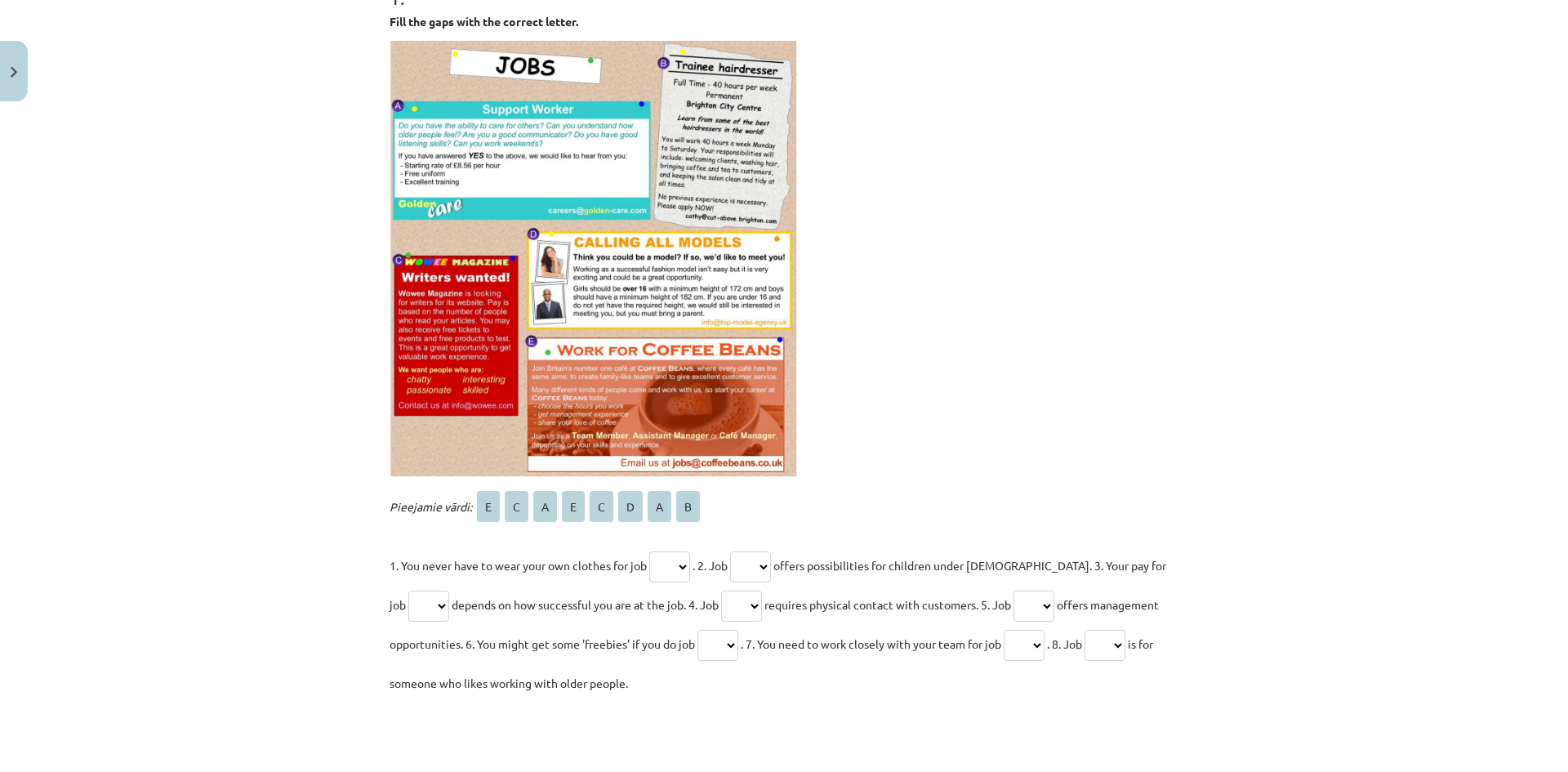
click at [674, 560] on select "* * * * * * * *" at bounding box center [669, 566] width 41 height 31
select select "*"
click at [649, 551] on select "* * * * * * * *" at bounding box center [669, 566] width 41 height 31
drag, startPoint x: 769, startPoint y: 558, endPoint x: 771, endPoint y: 549, distance: 9.2
click at [769, 555] on select "* * * * * * * *" at bounding box center [750, 566] width 41 height 31
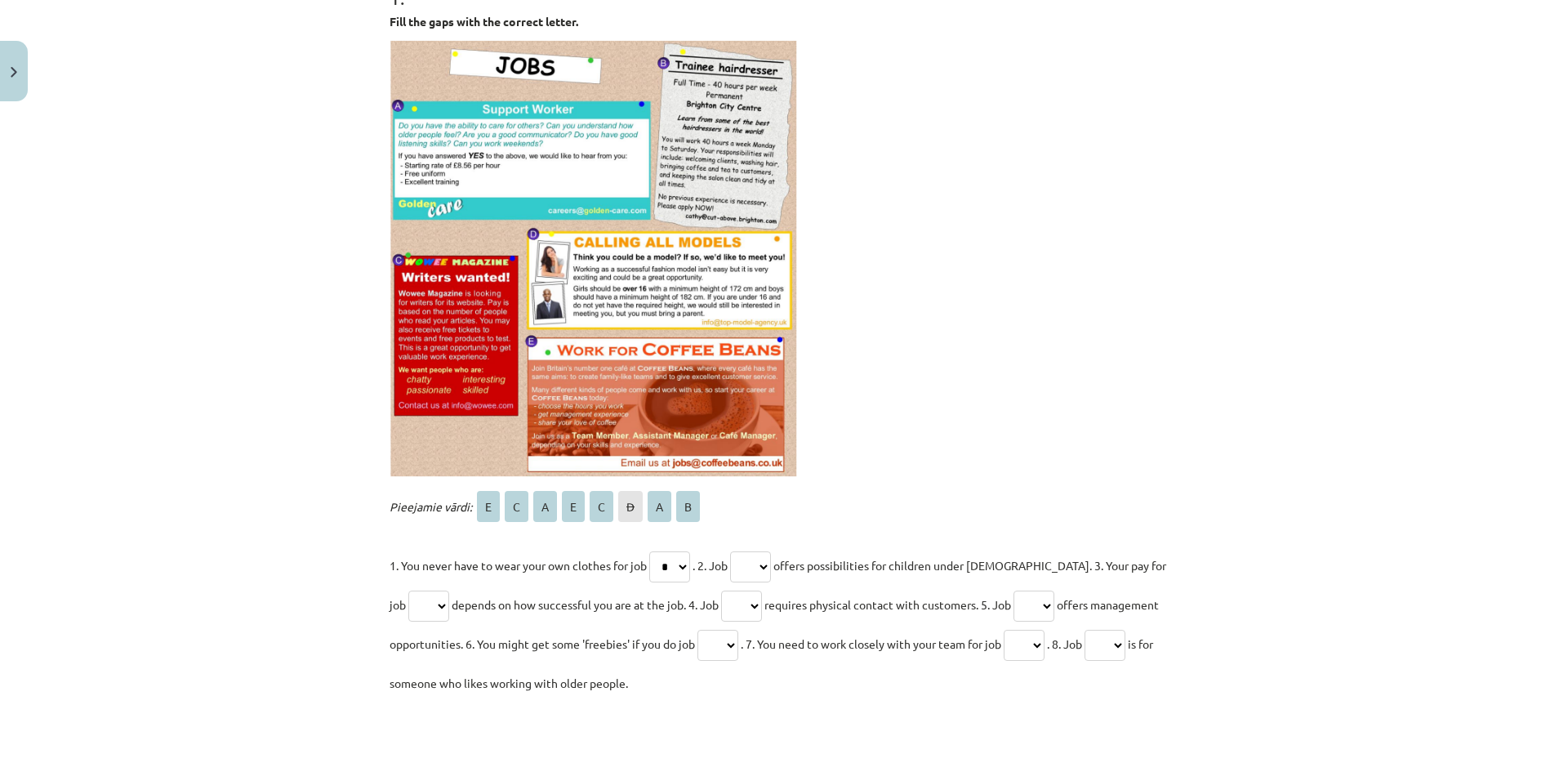
select select "*"
click at [736, 551] on select "* * * * * * * *" at bounding box center [750, 566] width 41 height 31
click at [732, 604] on select "* * * * * * * *" at bounding box center [741, 606] width 41 height 31
select select "*"
click at [721, 591] on select "* * * * * * * *" at bounding box center [741, 606] width 41 height 31
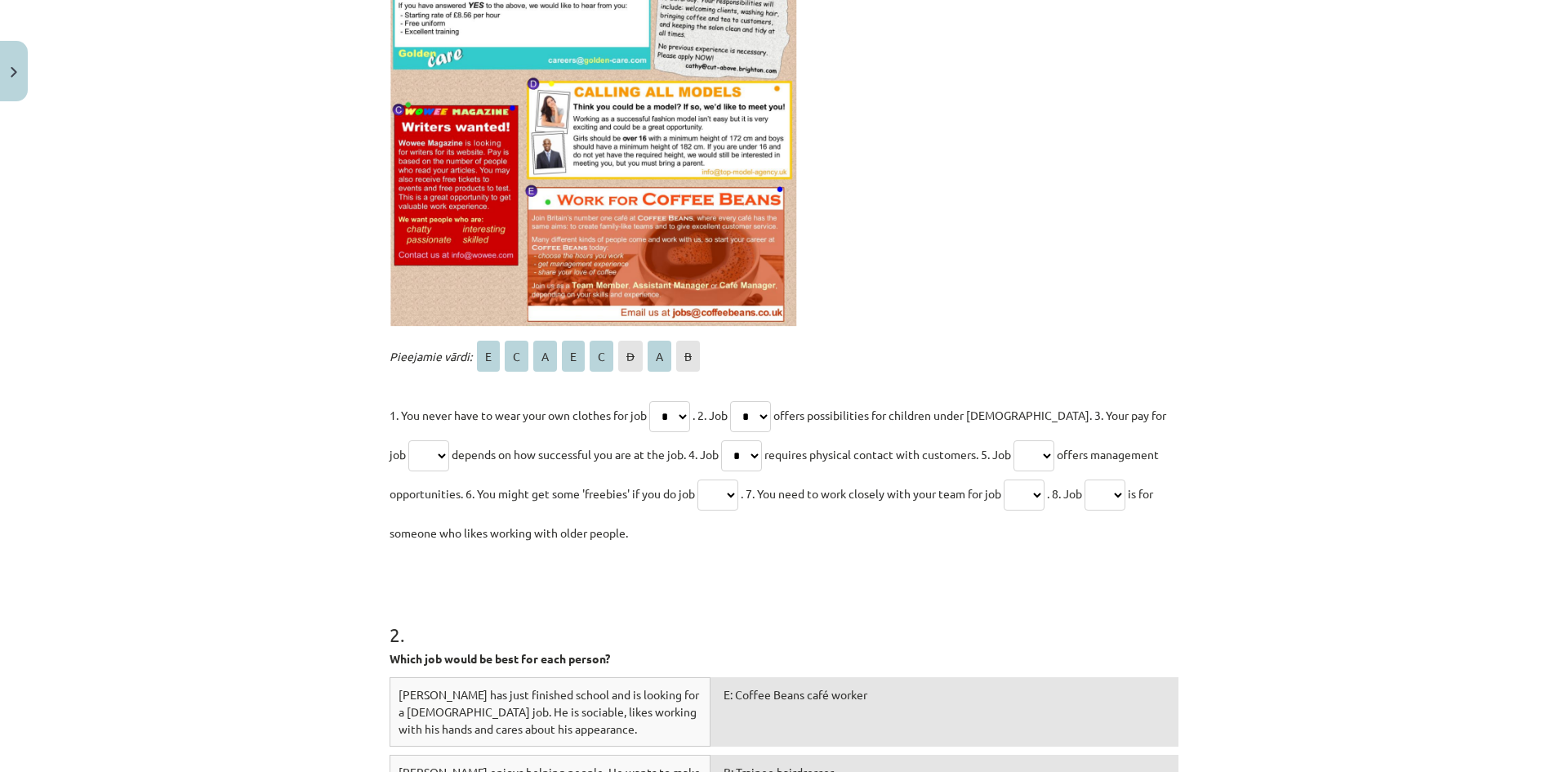
scroll to position [436, 0]
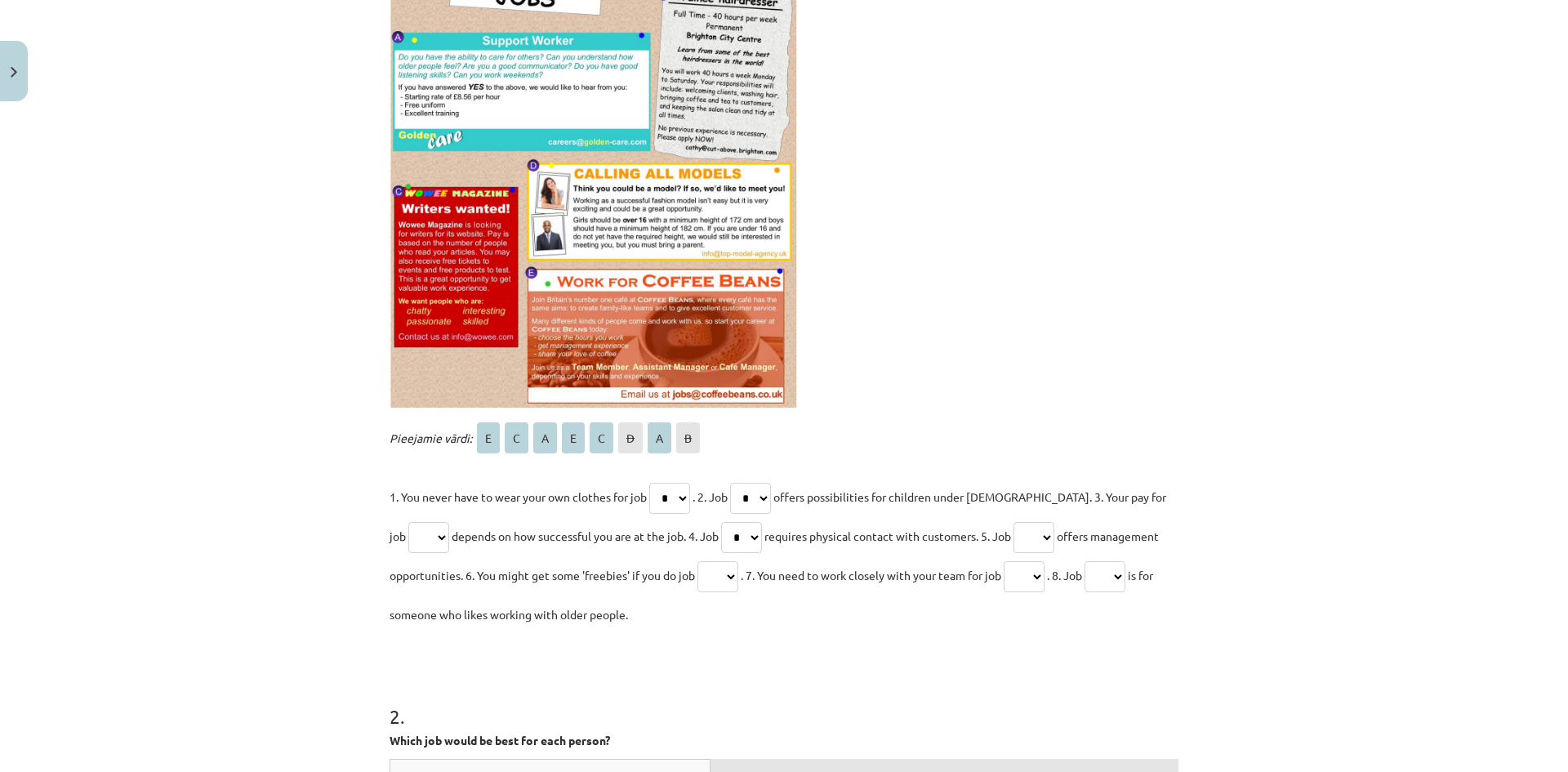
click at [1039, 541] on select "* * * * * * * *" at bounding box center [1033, 537] width 41 height 31
select select "*"
click at [1013, 522] on select "* * * * * * * *" at bounding box center [1033, 537] width 41 height 31
click at [721, 579] on select "* * * * * * * *" at bounding box center [718, 576] width 41 height 31
select select "*"
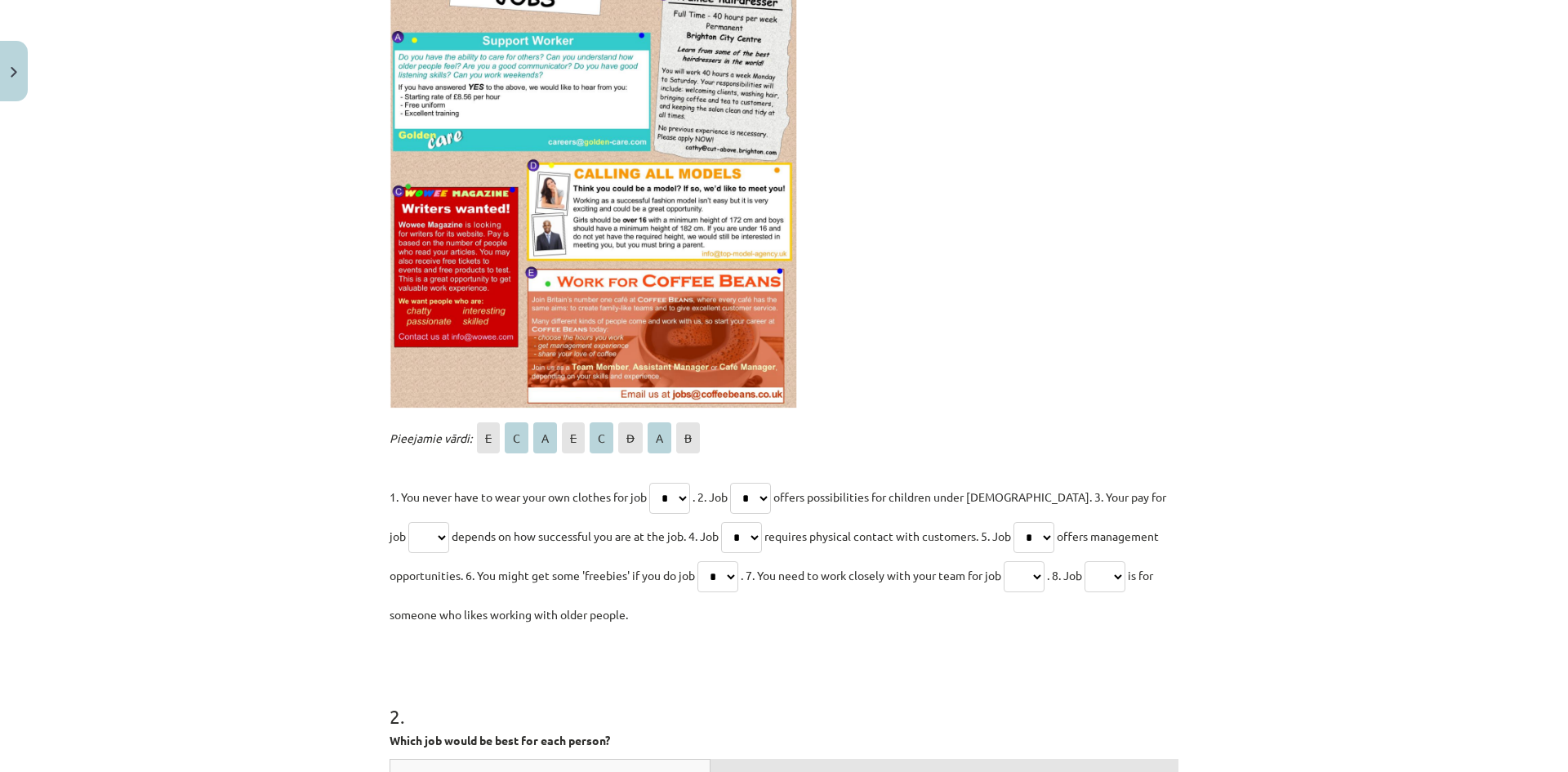
click at [698, 561] on select "* * * * * * * *" at bounding box center [718, 576] width 41 height 31
click at [1115, 578] on select "* * * * * * * *" at bounding box center [1105, 576] width 41 height 31
select select "*"
click at [1099, 561] on select "* * * * * * * *" at bounding box center [1105, 576] width 41 height 31
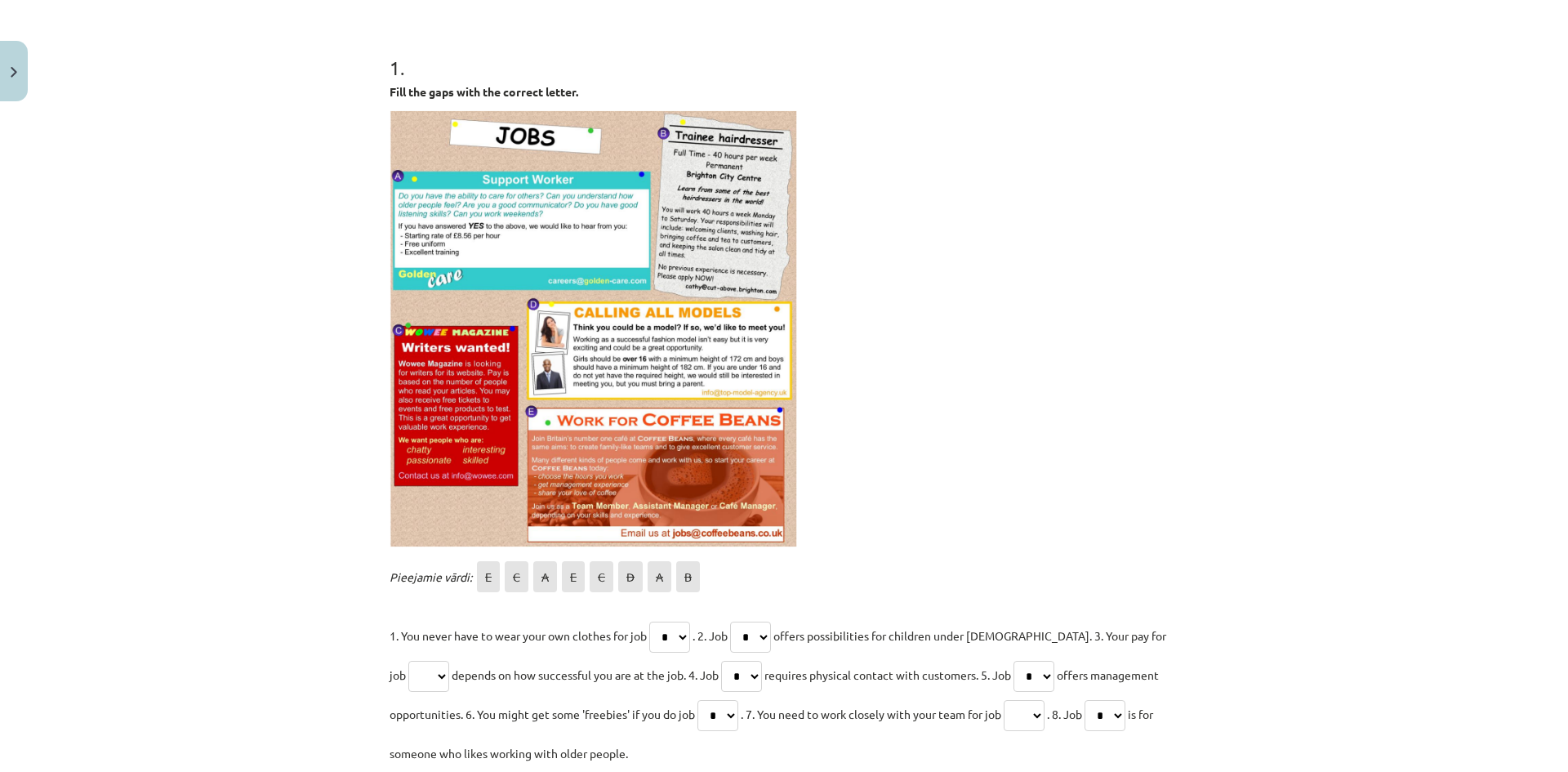
scroll to position [273, 0]
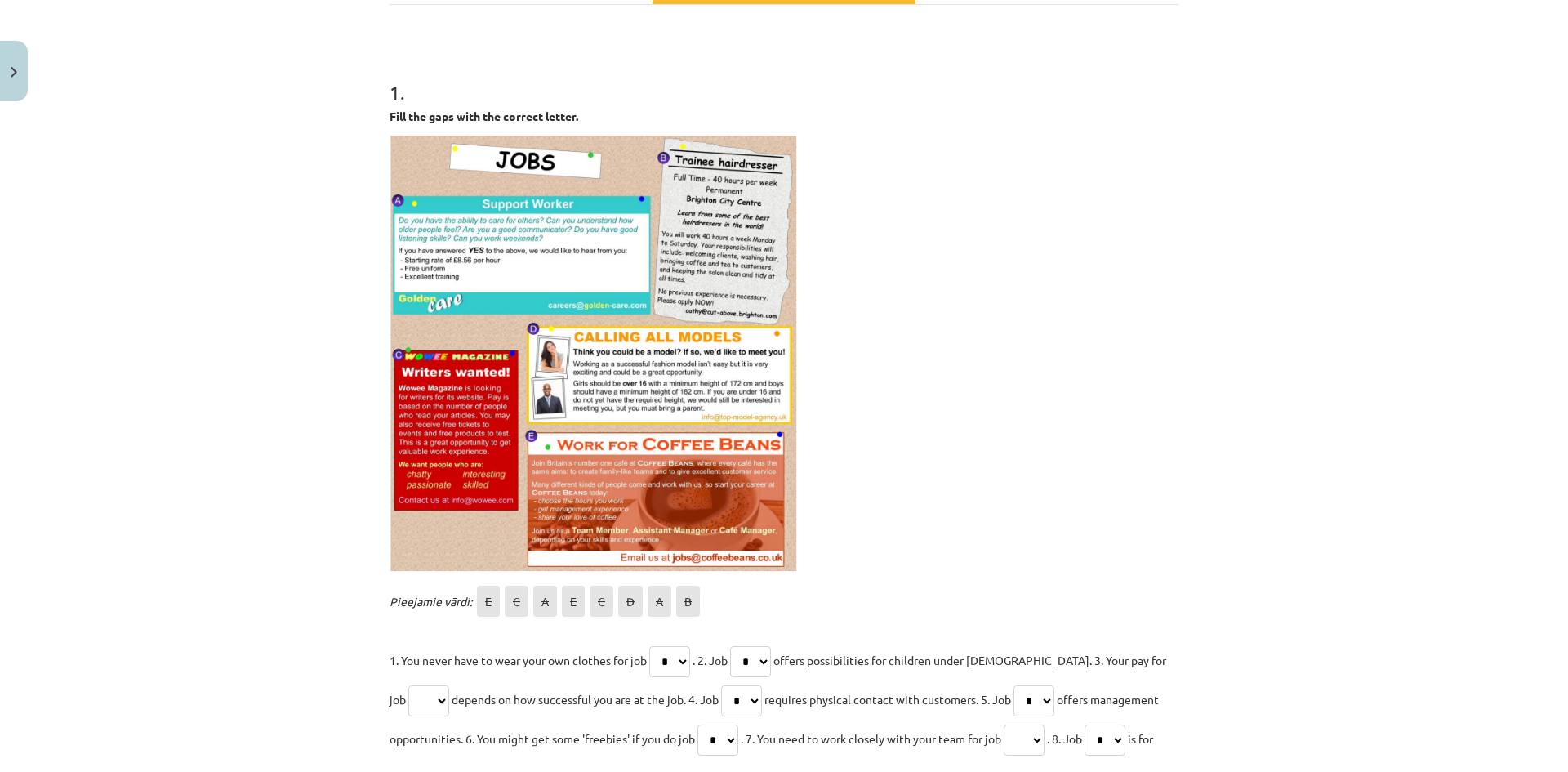
click at [409, 699] on select "* * * * * * * *" at bounding box center [429, 700] width 41 height 31
select select "*"
click at [409, 685] on select "* * * * * * * *" at bounding box center [429, 700] width 41 height 31
click at [771, 661] on select "* * * * * * * *" at bounding box center [750, 661] width 41 height 31
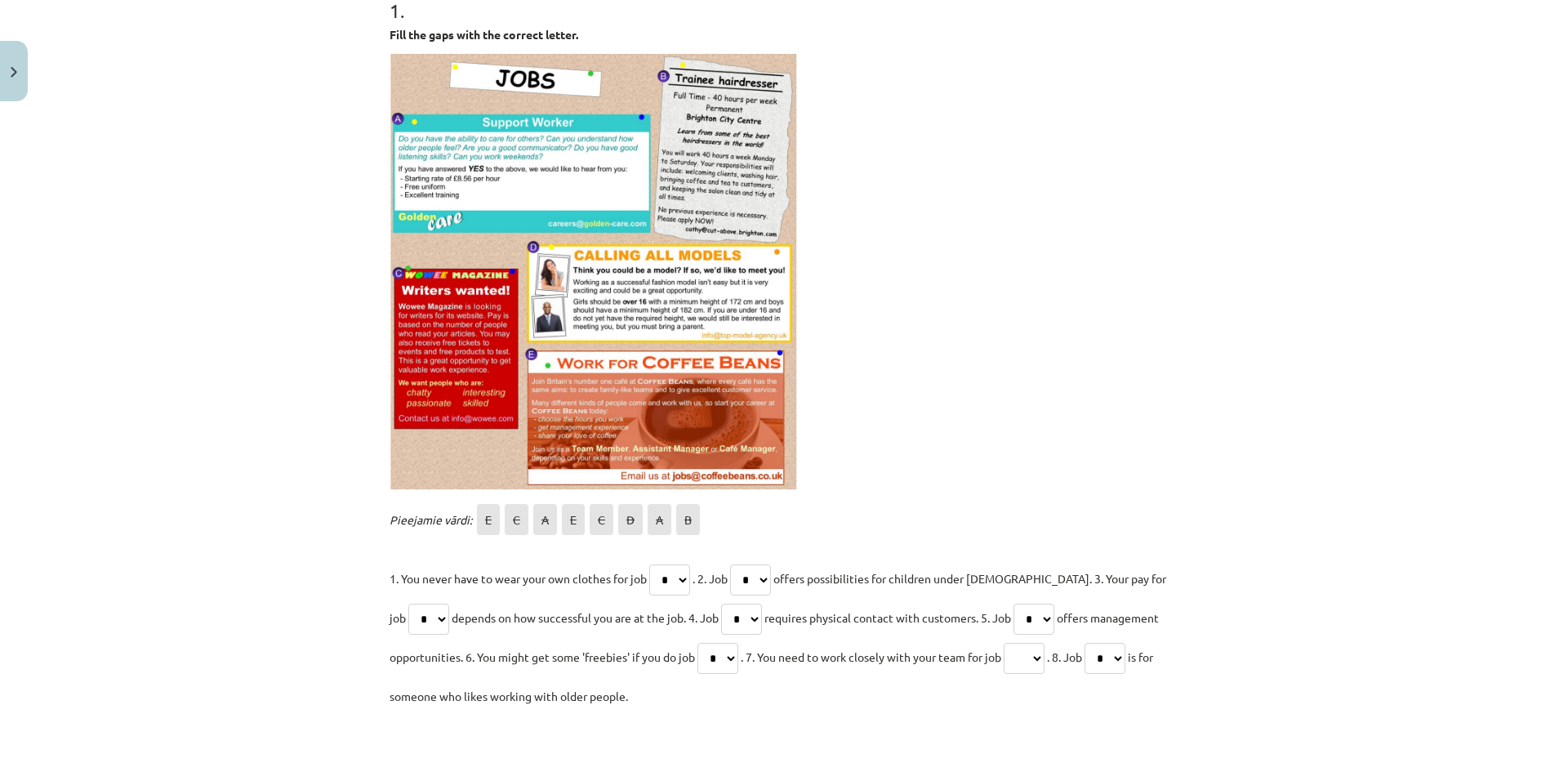
click at [760, 583] on select "* * * * * * * *" at bounding box center [750, 580] width 41 height 31
select select "*"
click at [736, 565] on select "* * * * * * * *" at bounding box center [750, 580] width 41 height 31
click at [726, 613] on select "* * * * * * * *" at bounding box center [741, 619] width 41 height 31
select select "*"
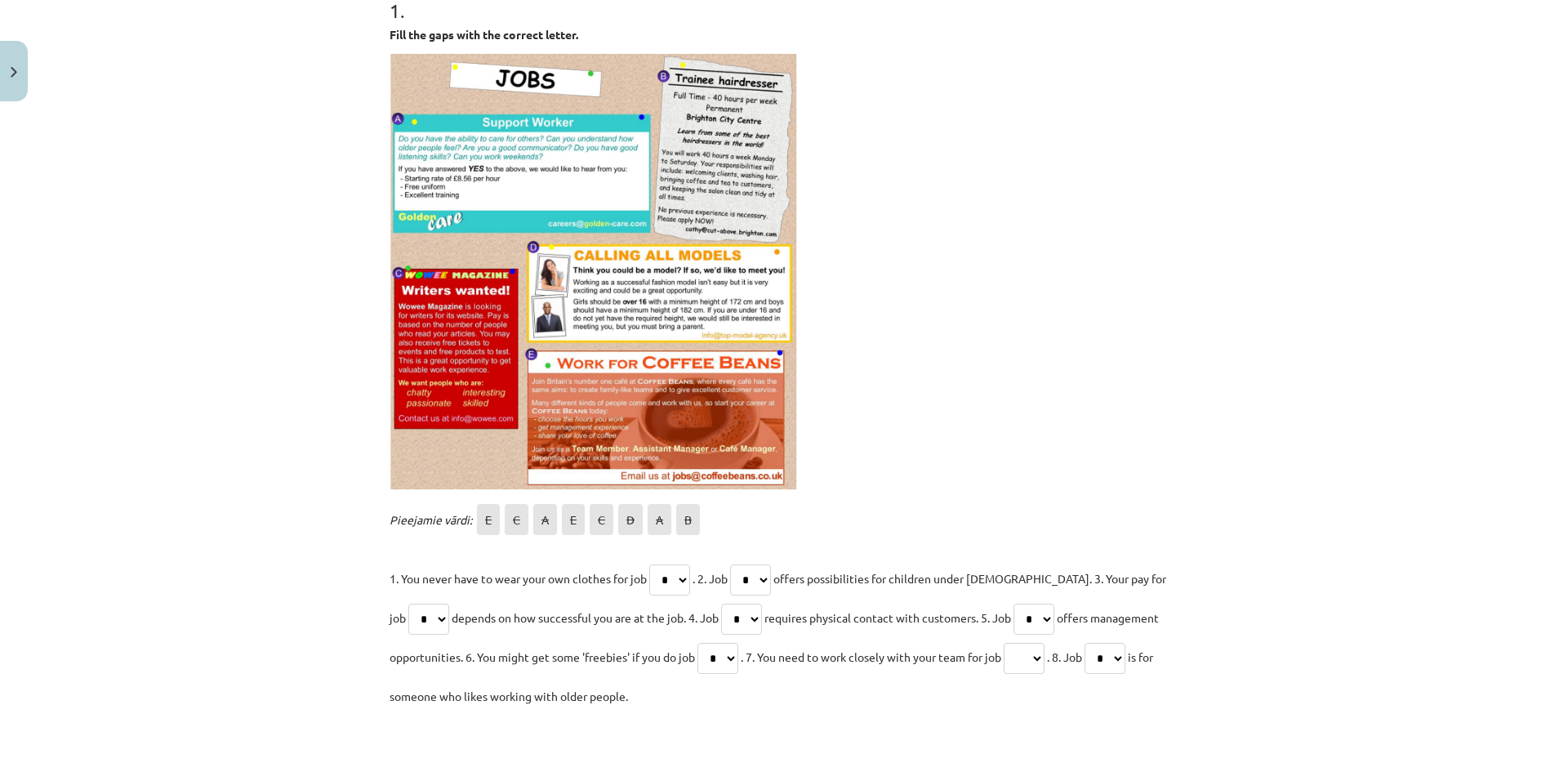
click at [721, 603] on select "* * * * * * * *" at bounding box center [741, 619] width 41 height 31
click at [1033, 662] on select "* * * * * * * *" at bounding box center [1024, 658] width 41 height 31
select select "*"
click at [1012, 642] on select "* * * * * * * *" at bounding box center [1024, 658] width 41 height 31
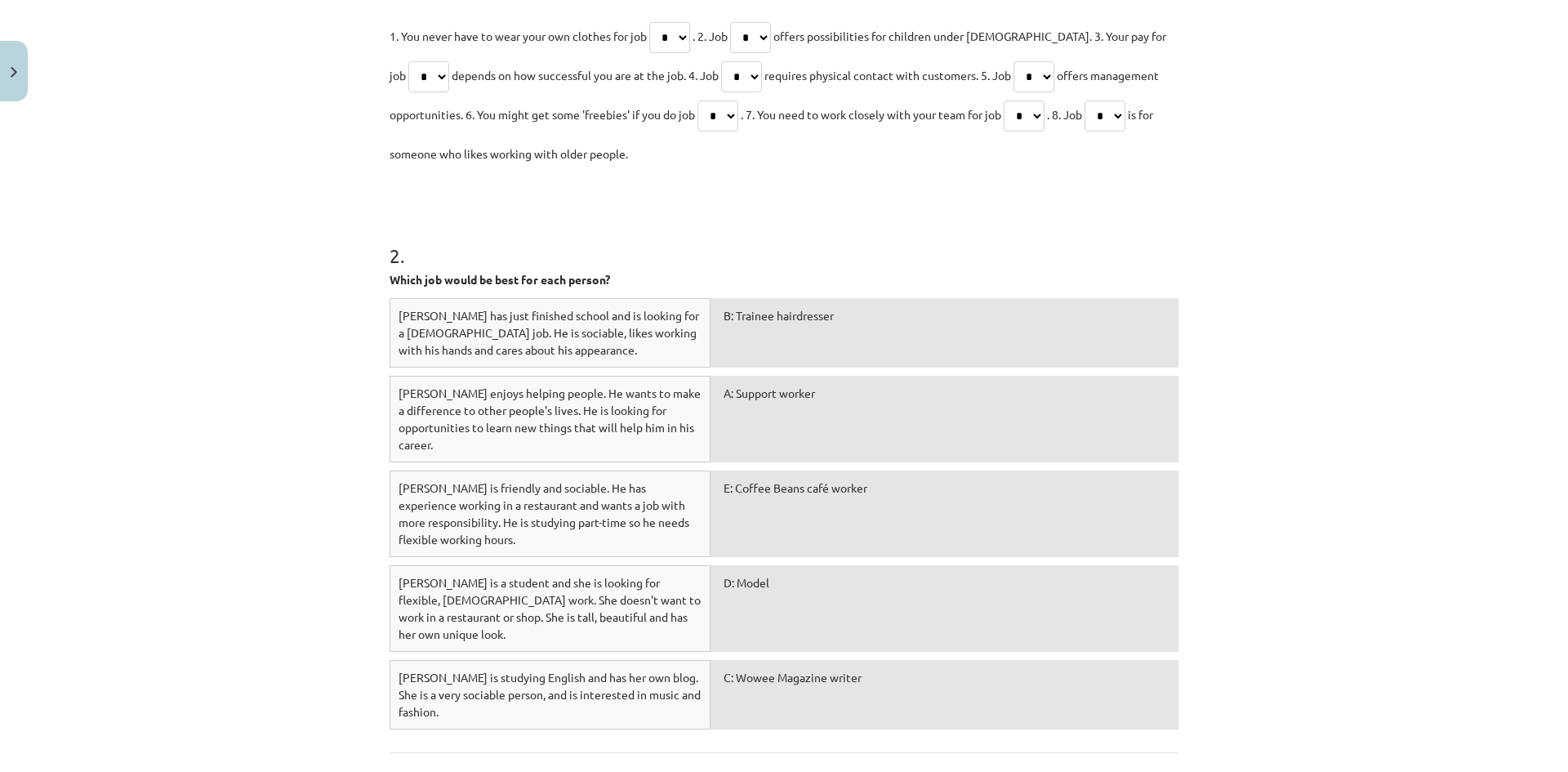
scroll to position [926, 0]
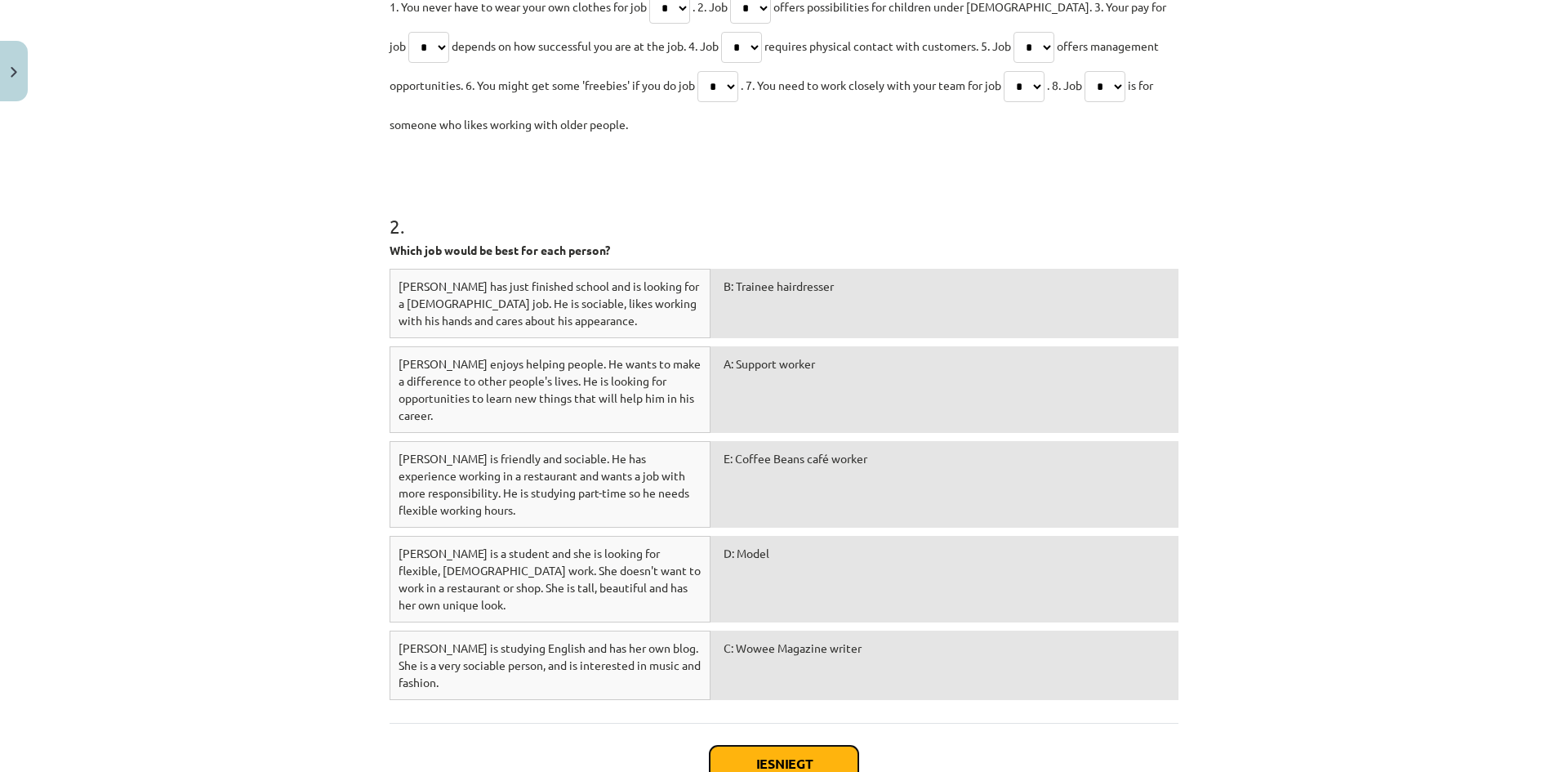
click at [756, 746] on button "Iesniegt" at bounding box center [784, 764] width 149 height 36
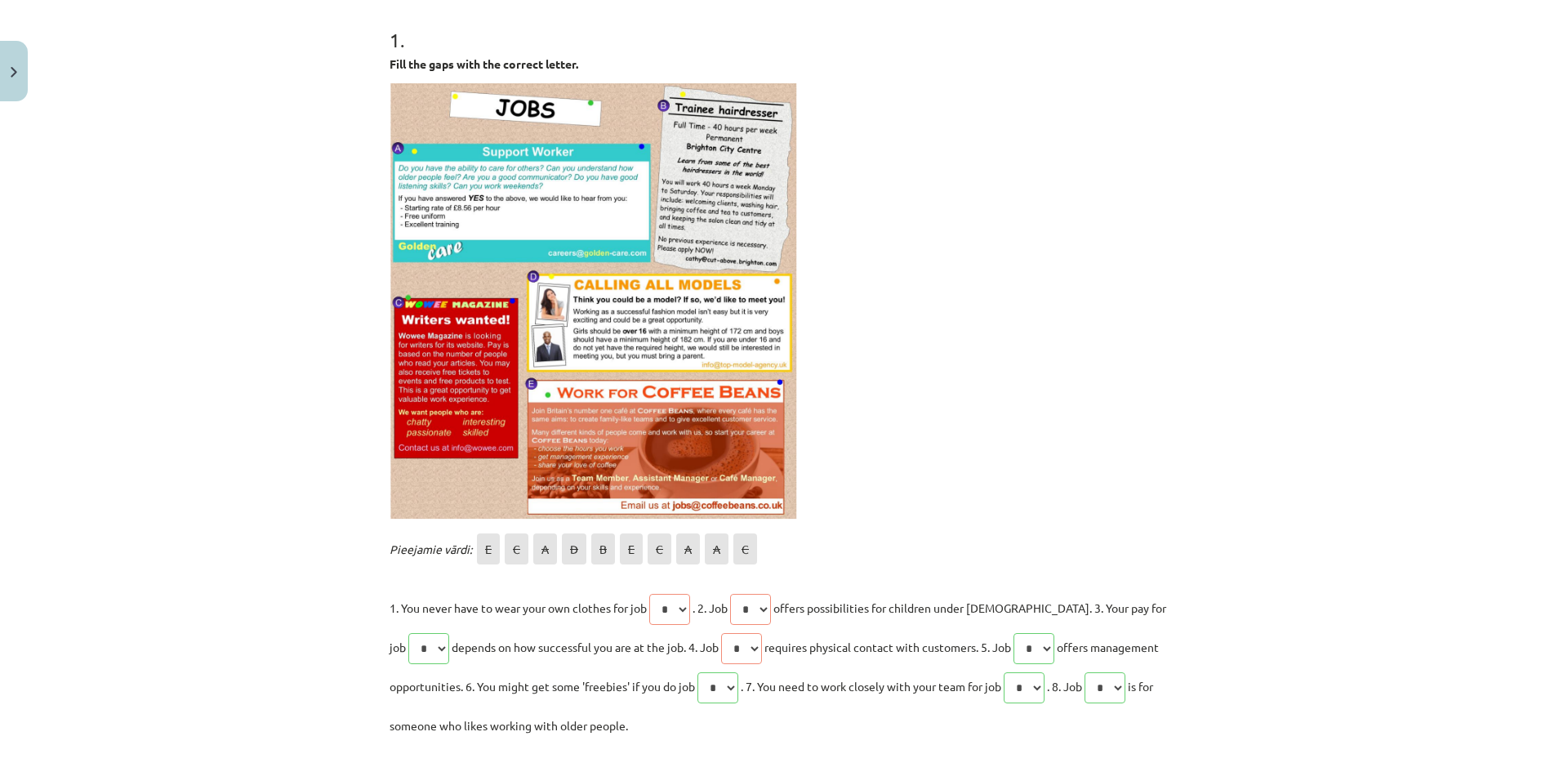
scroll to position [326, 0]
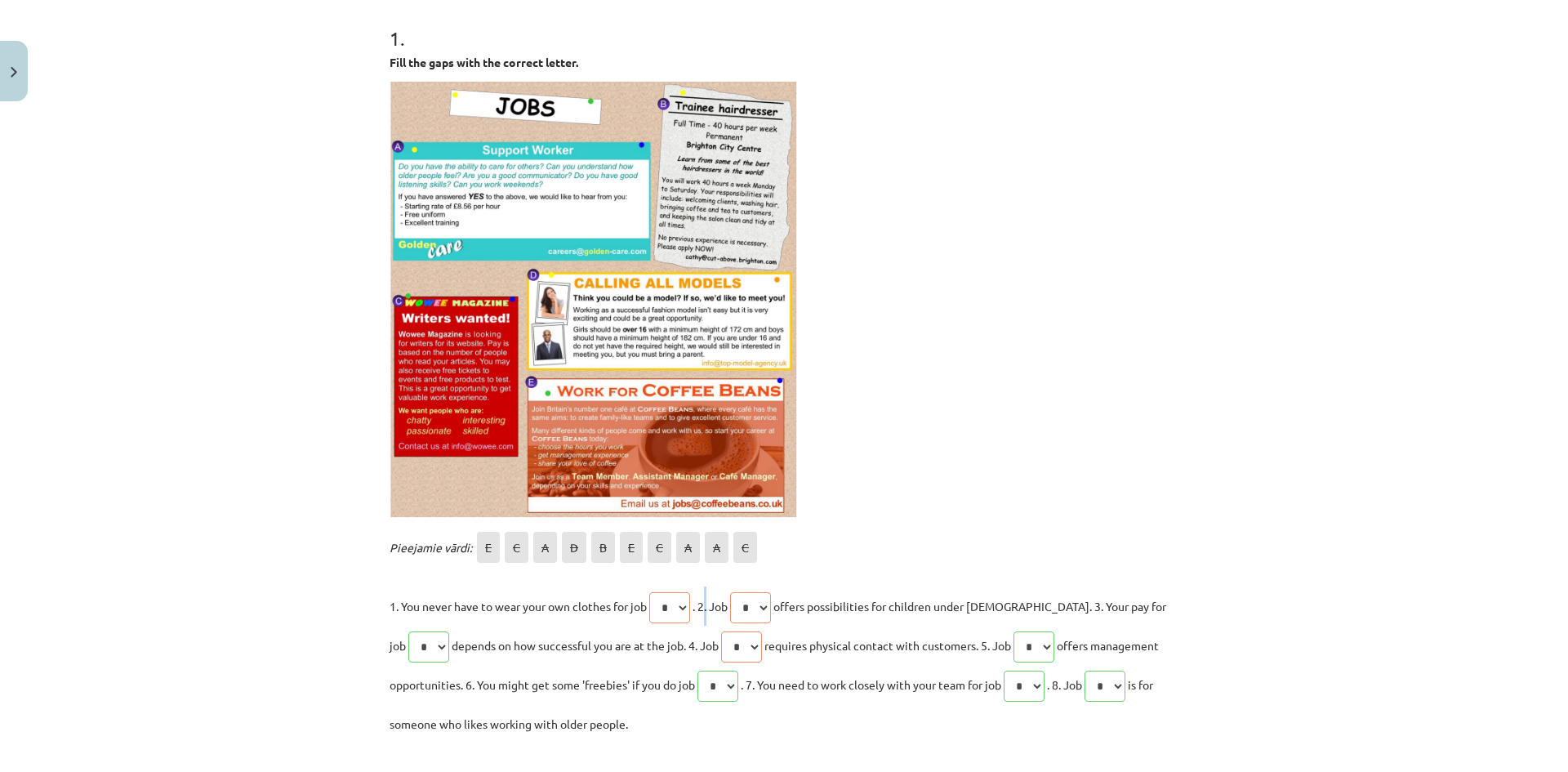
click at [702, 611] on span ". 2. Job" at bounding box center [710, 606] width 35 height 14
click at [692, 612] on p "1. You never have to wear your own clothes for job * * * * * * * * * * . 2. Job…" at bounding box center [784, 664] width 789 height 157
click at [694, 611] on span ". 2. Job" at bounding box center [710, 606] width 35 height 14
click at [691, 611] on p "1. You never have to wear your own clothes for job * * * * * * * * * * . 2. Job…" at bounding box center [784, 664] width 789 height 157
click at [780, 584] on div "Pieejamie vārdi: E C A D B E C A A C 1. You never have to wear your own clothes…" at bounding box center [784, 635] width 789 height 216
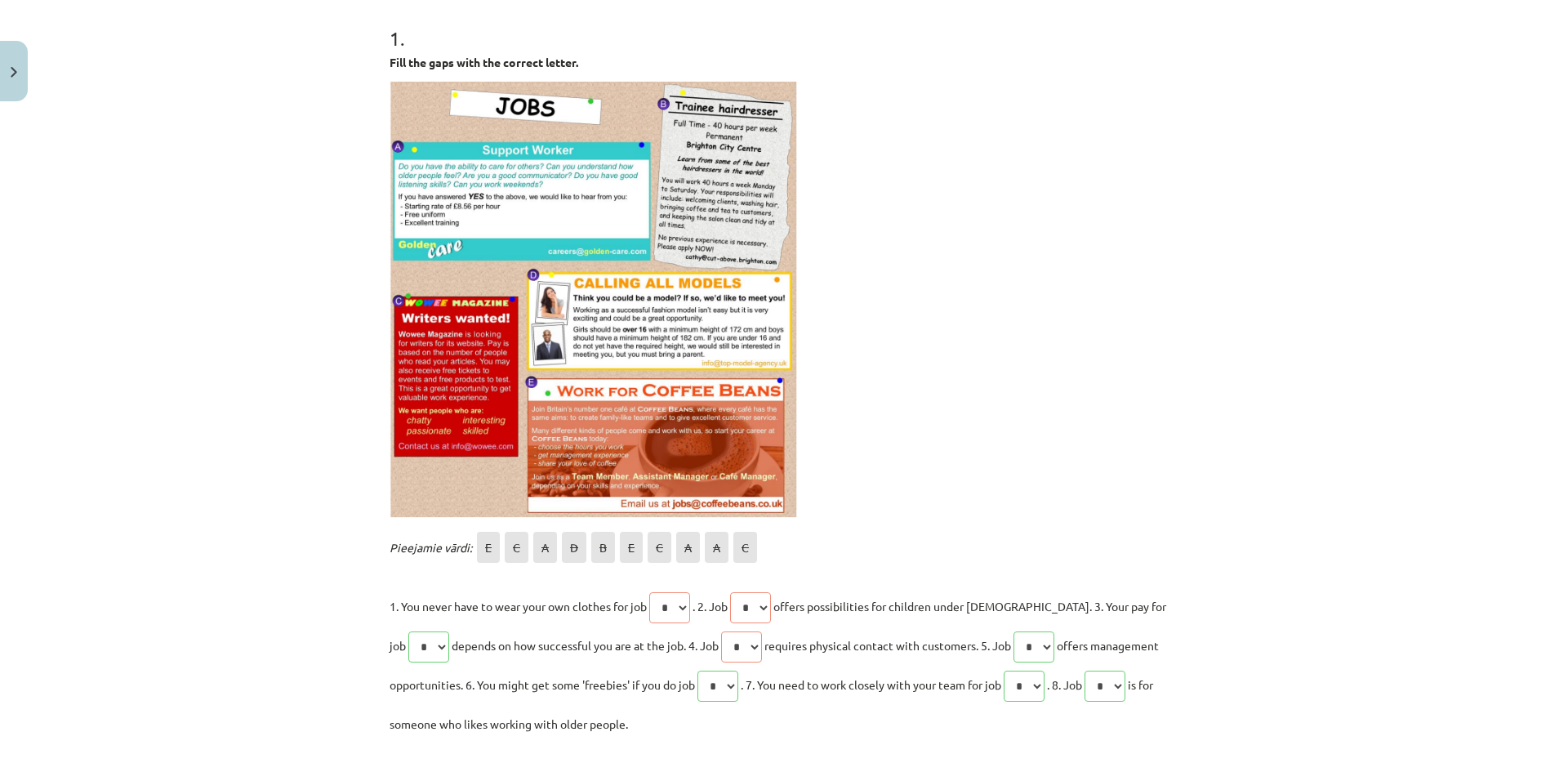
click at [824, 567] on div "Pieejamie vārdi: E C A D B E C A A C 1. You never have to wear your own clothes…" at bounding box center [784, 635] width 789 height 216
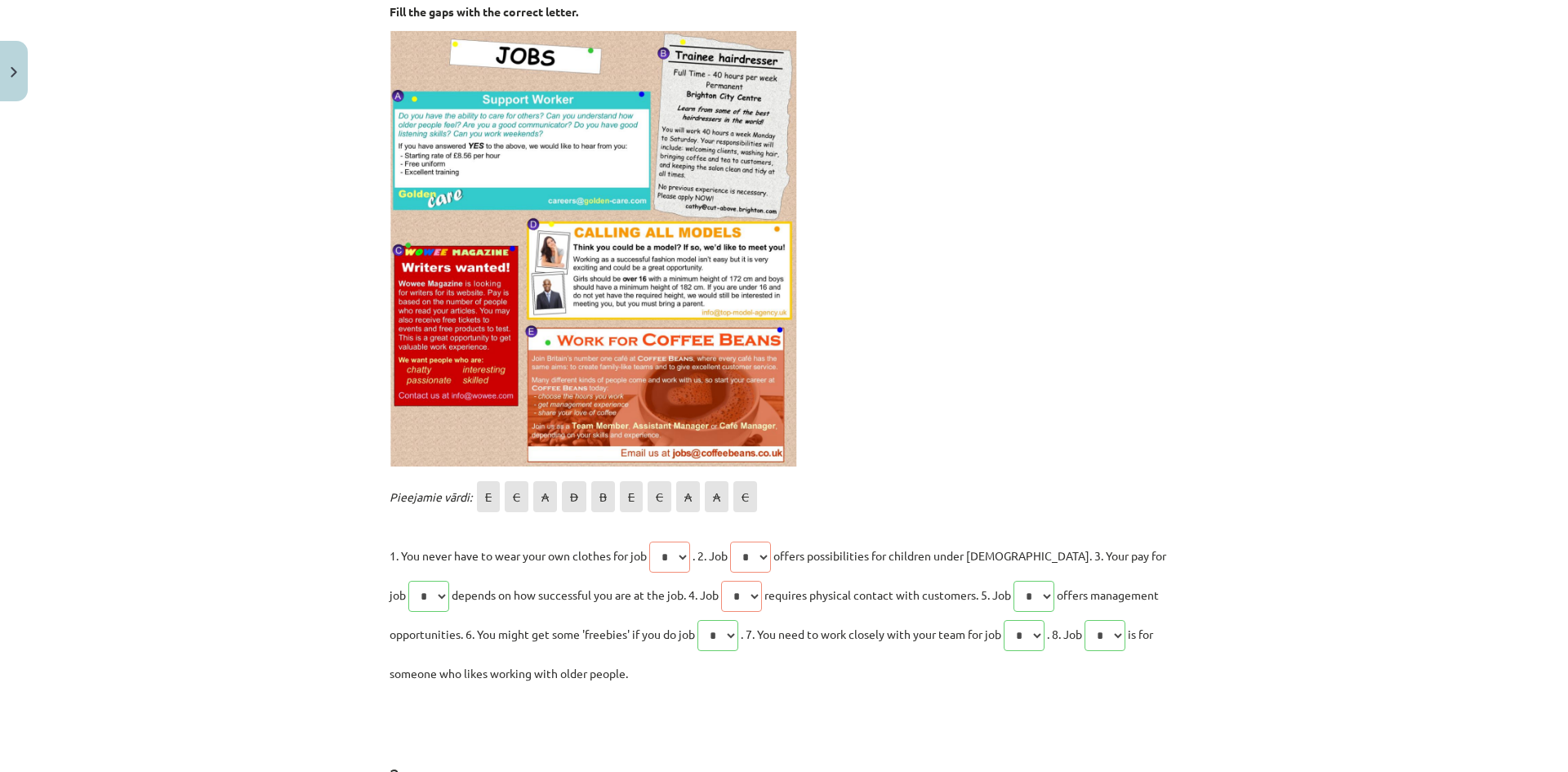
scroll to position [406, 0]
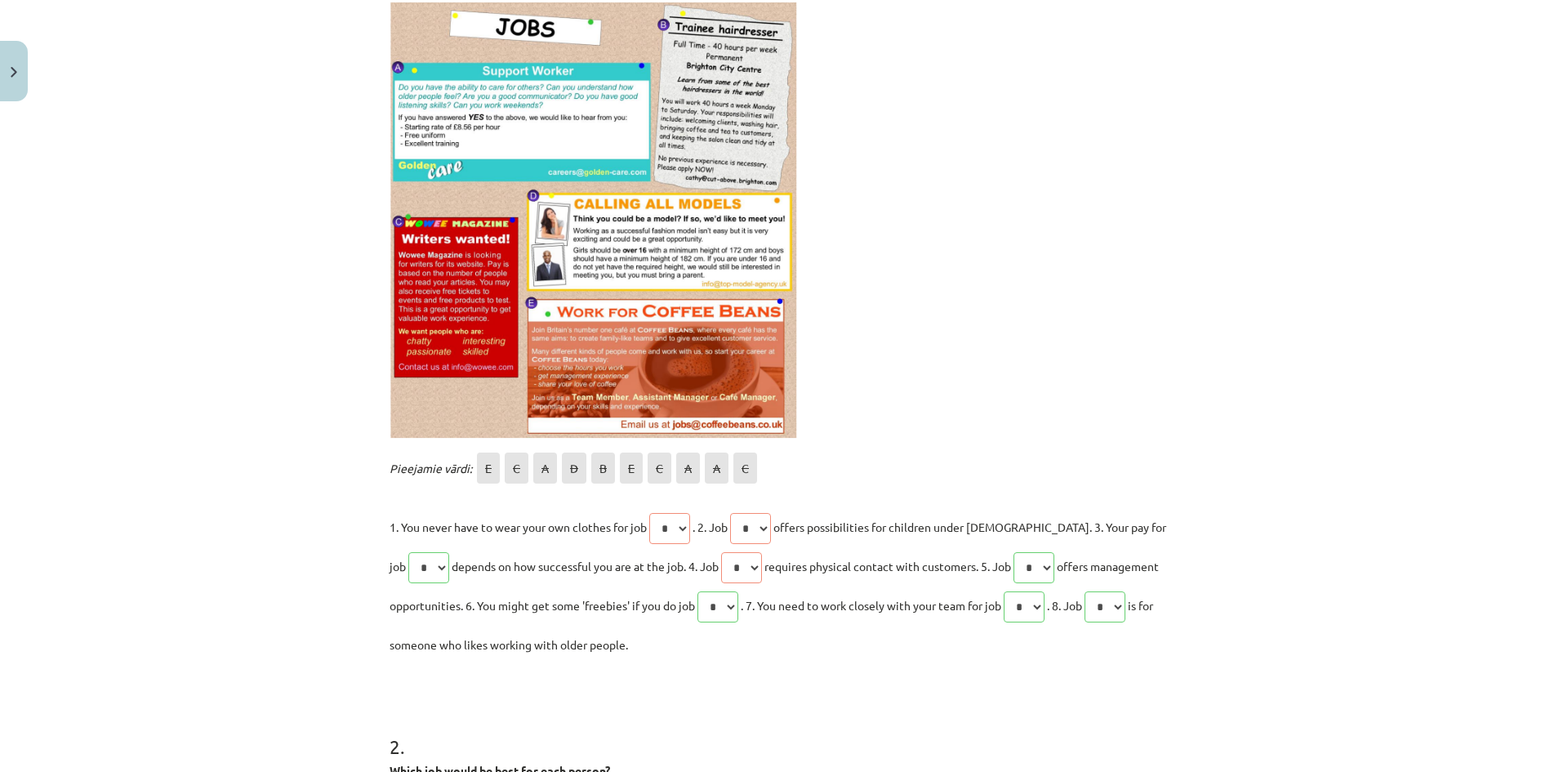
click at [780, 526] on p "1. You never have to wear your own clothes for job * * * * * * * * * * . 2. Job…" at bounding box center [784, 585] width 789 height 157
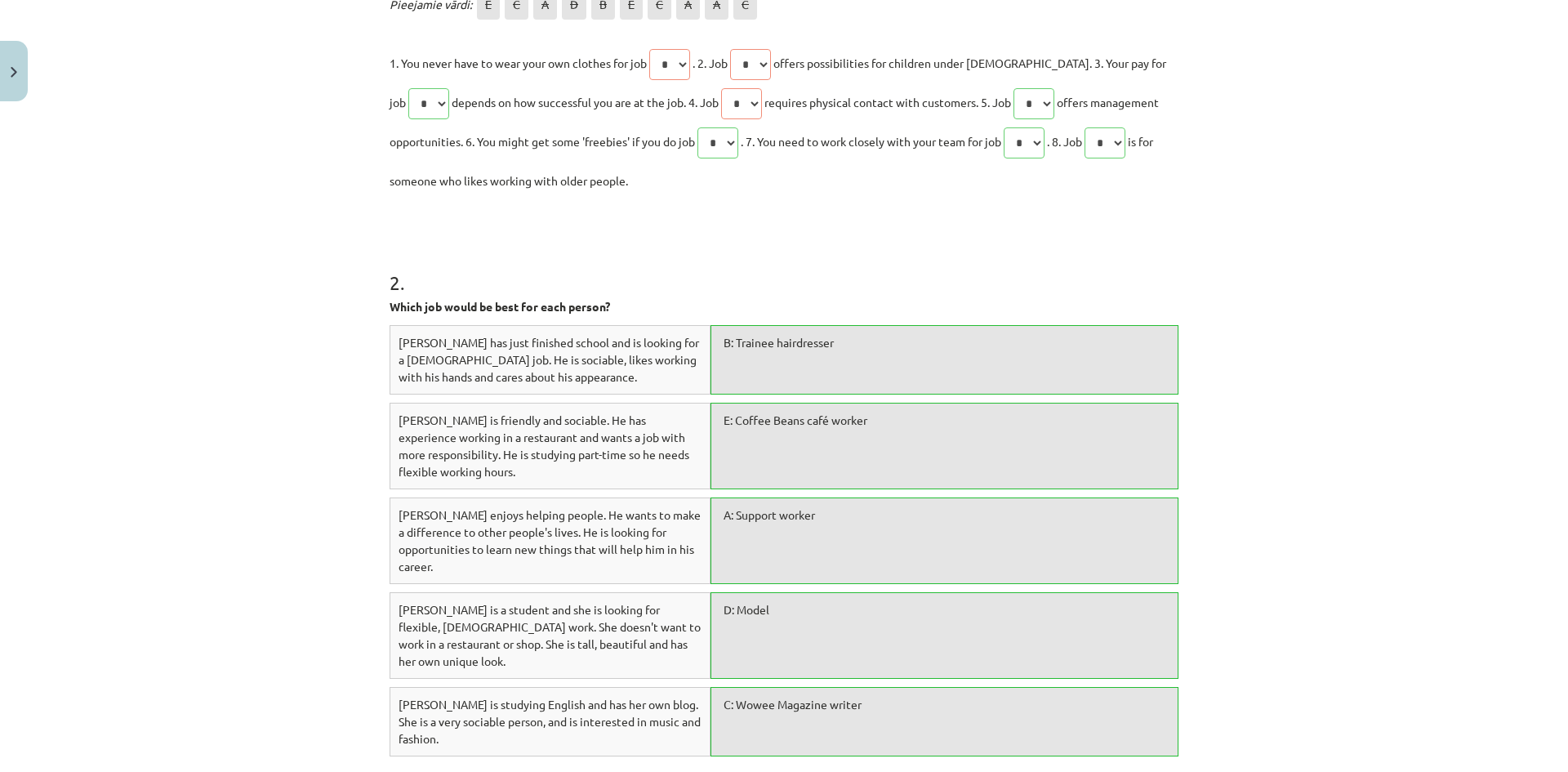
scroll to position [979, 0]
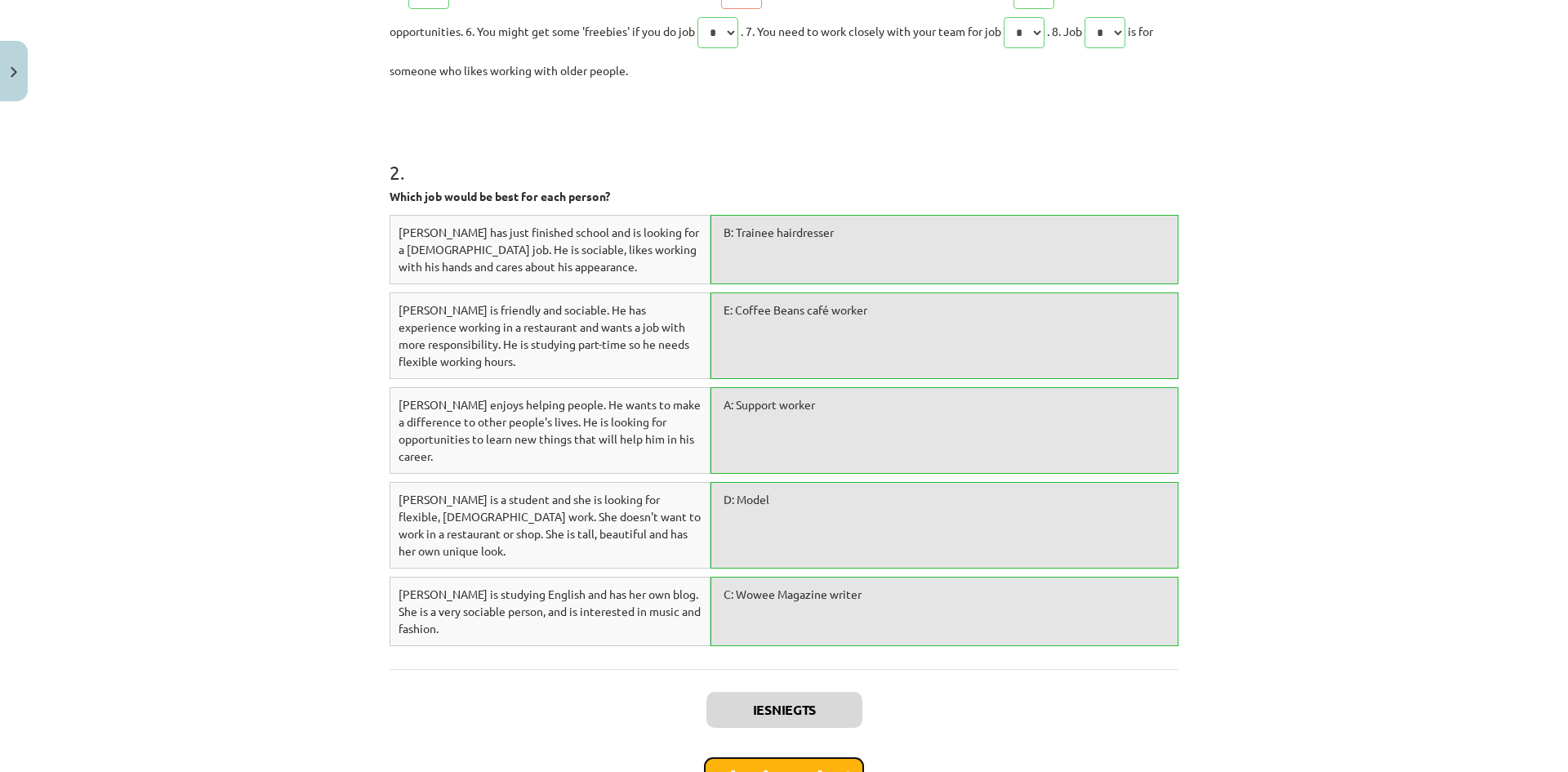
click at [847, 771] on icon at bounding box center [850, 777] width 7 height 11
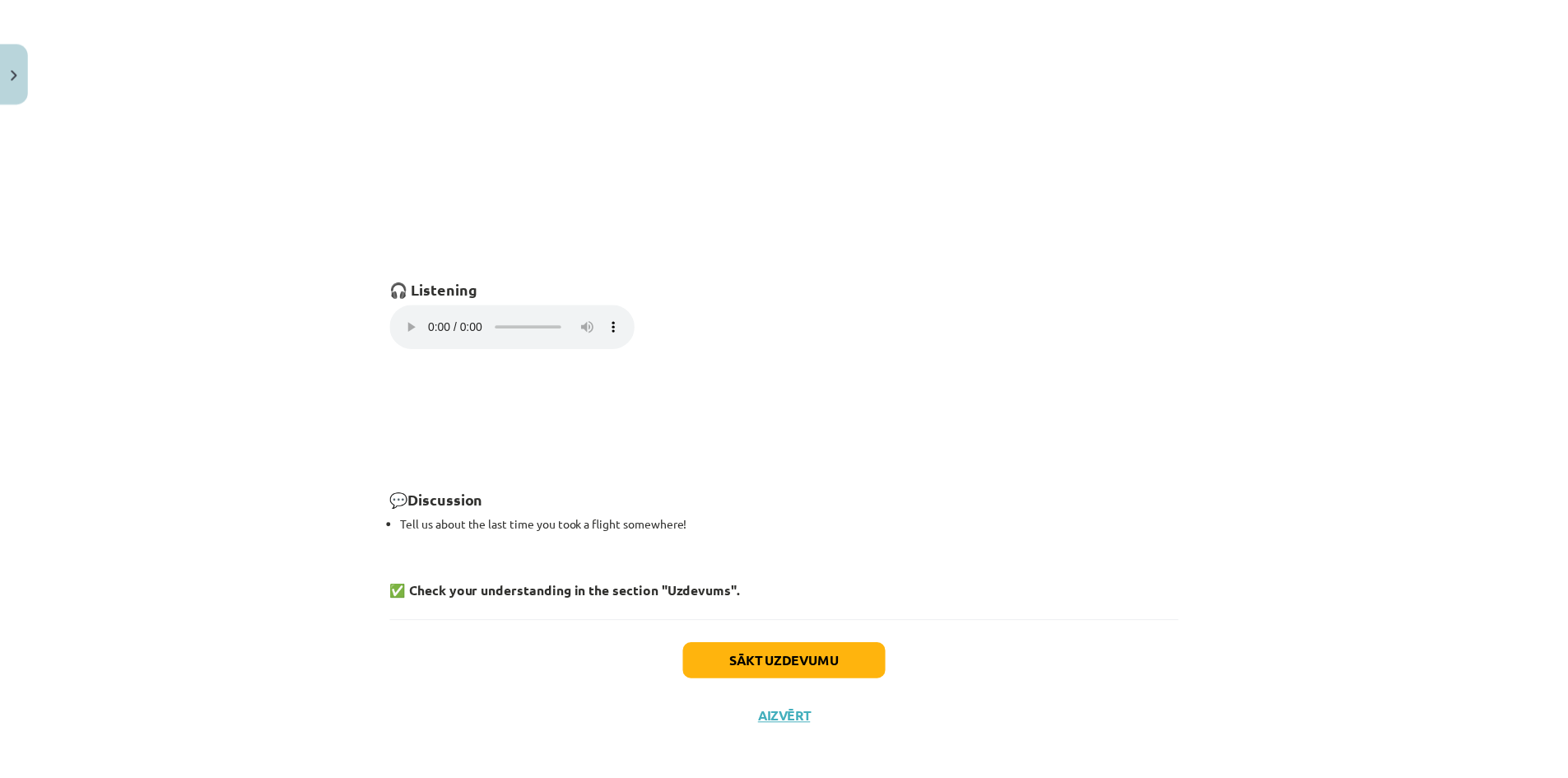
scroll to position [1039, 0]
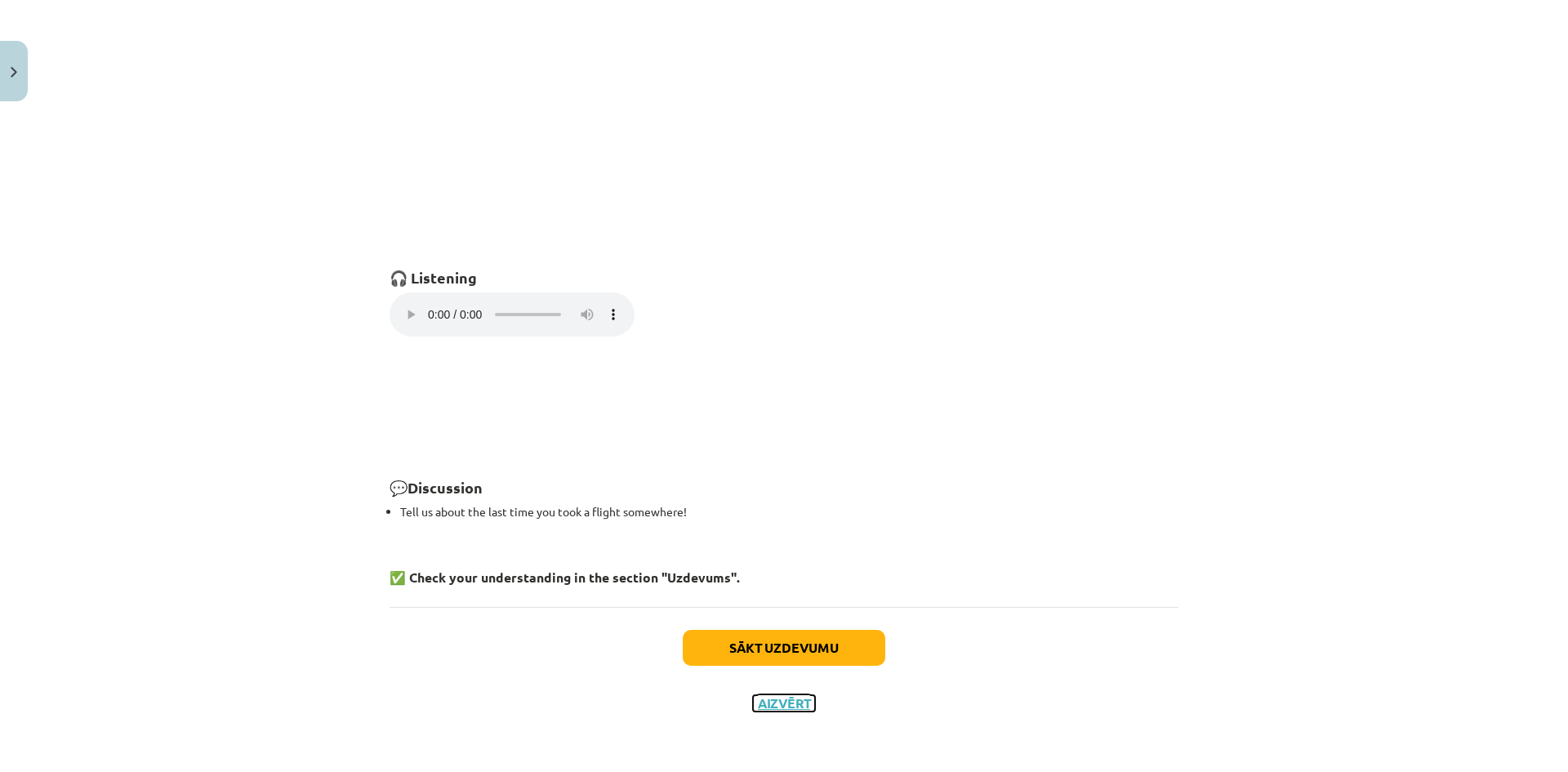
click at [775, 705] on button "Aizvērt" at bounding box center [784, 703] width 62 height 16
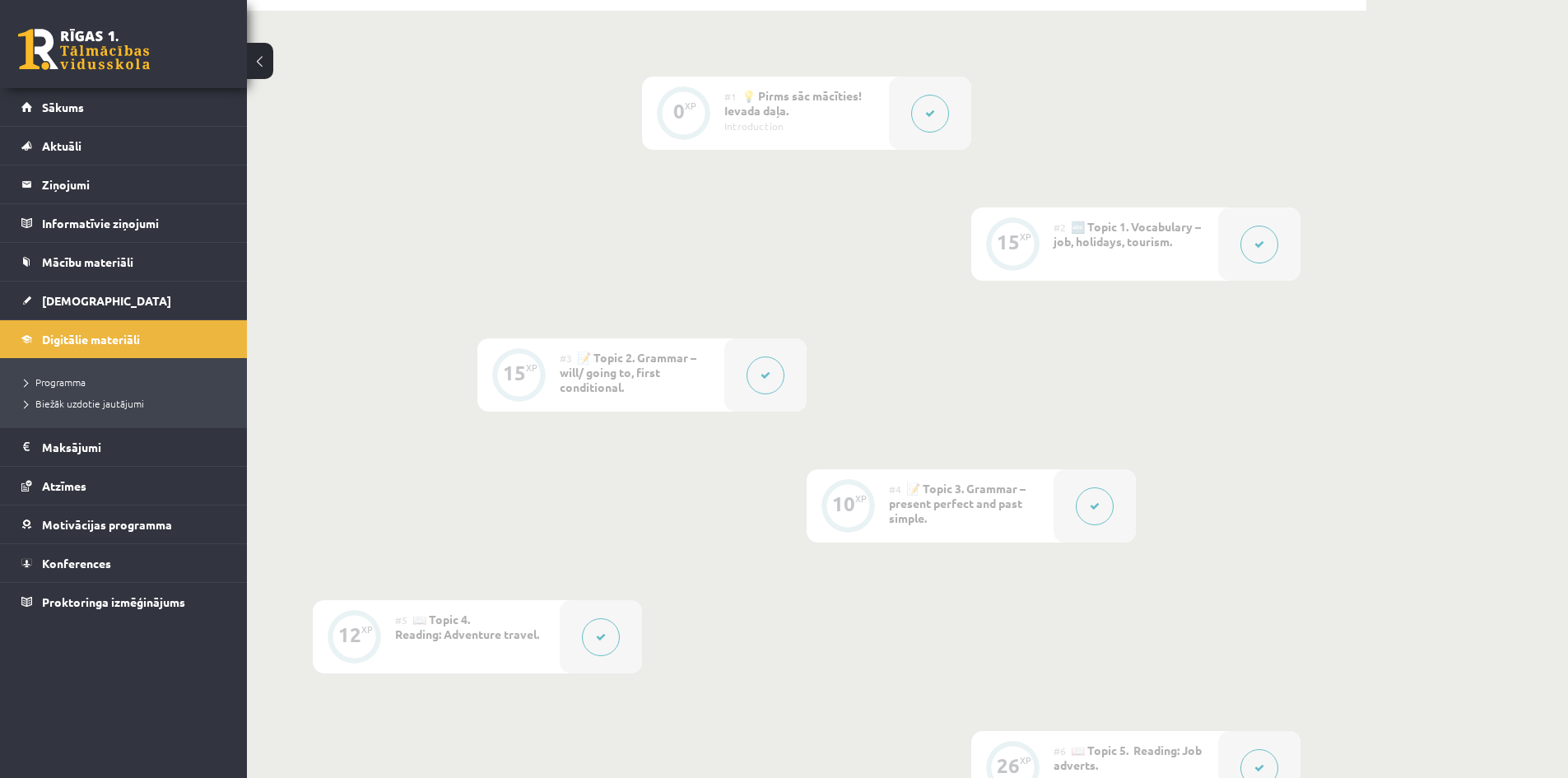
scroll to position [0, 0]
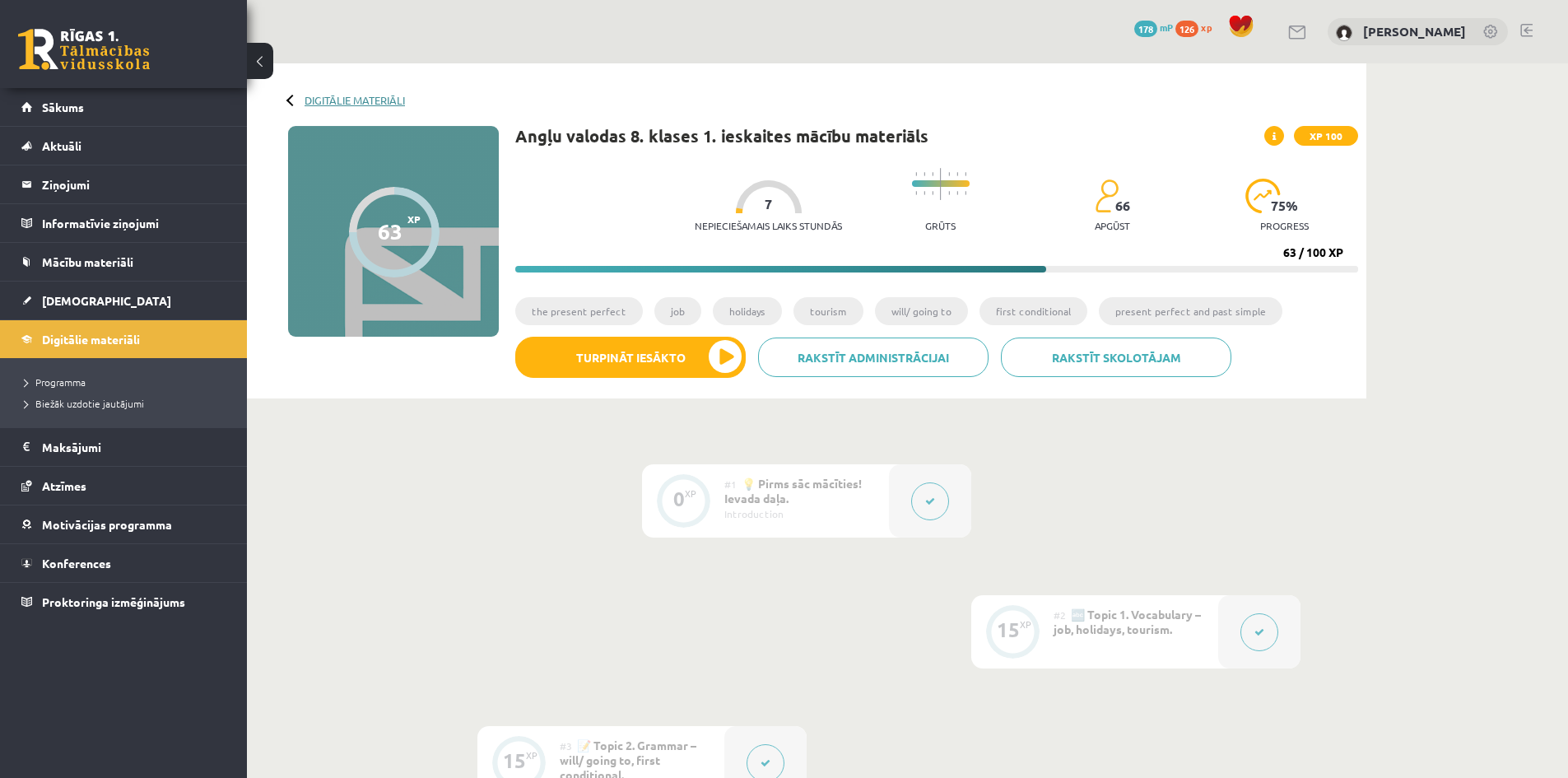
drag, startPoint x: 302, startPoint y: 104, endPoint x: 321, endPoint y: 97, distance: 20.2
click at [304, 104] on div "Digitālie materiāli" at bounding box center [346, 100] width 117 height 13
click at [321, 97] on link "Digitālie materiāli" at bounding box center [354, 100] width 100 height 13
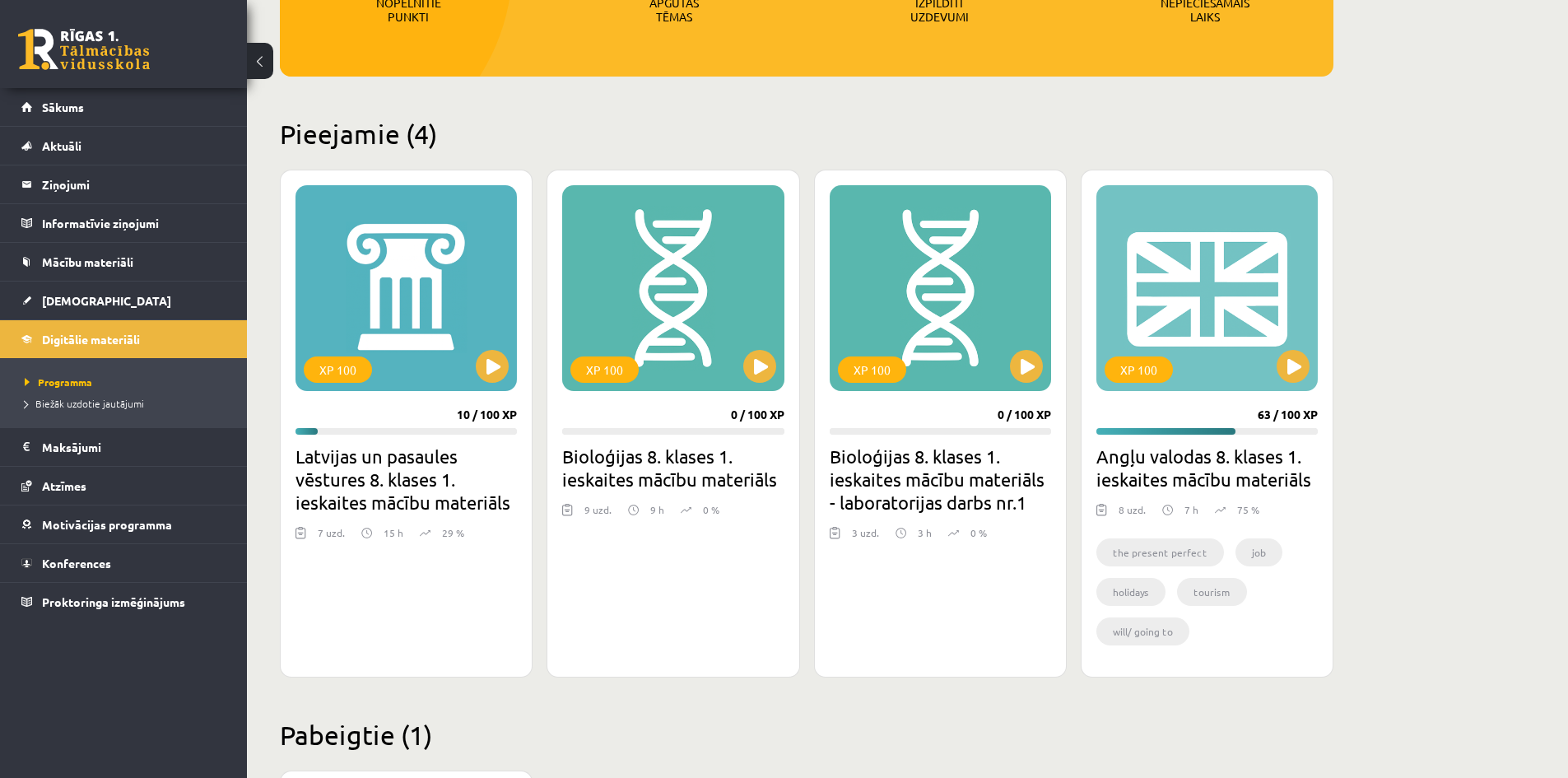
scroll to position [306, 0]
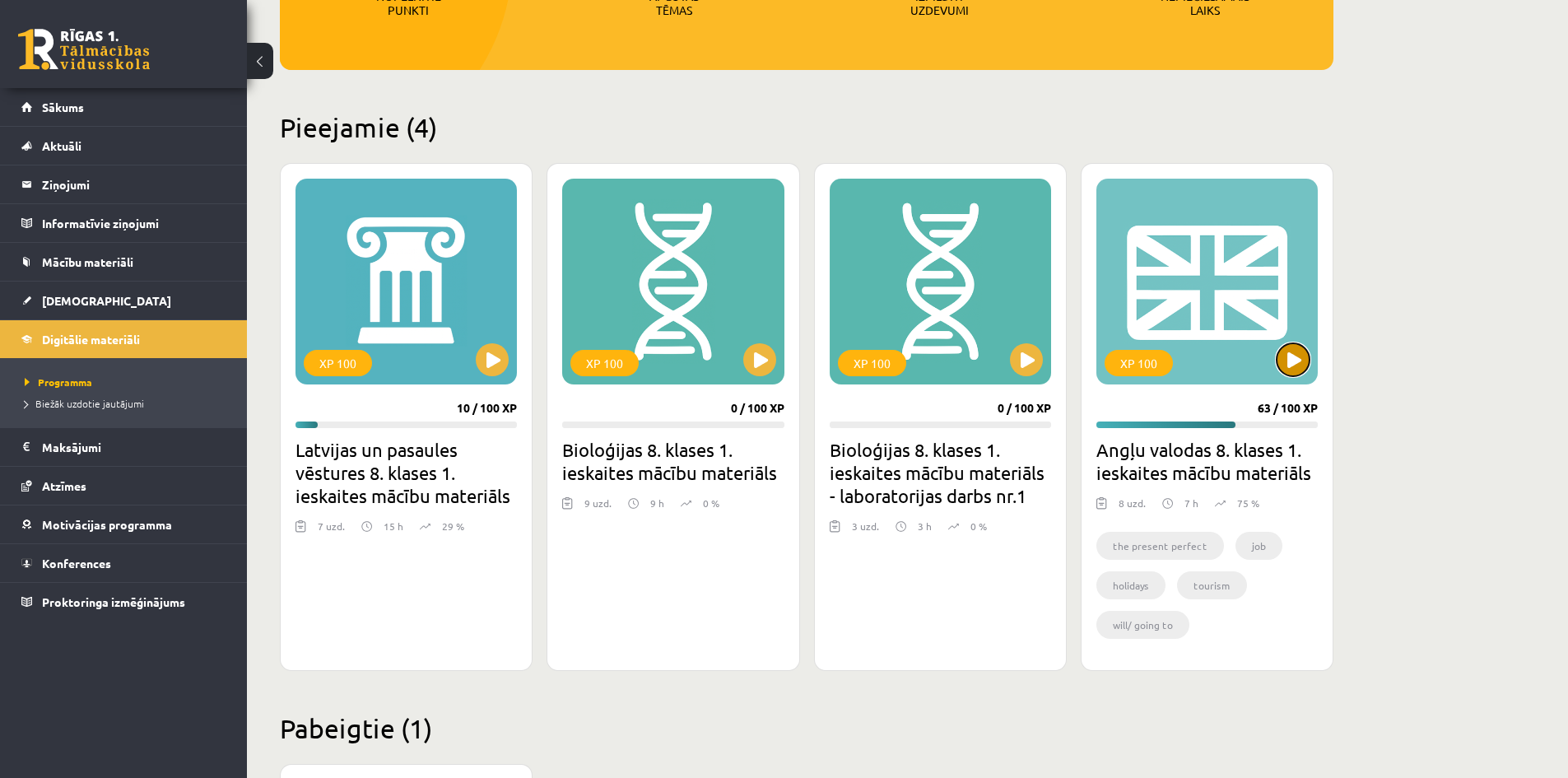
click at [1292, 349] on button at bounding box center [1293, 360] width 33 height 33
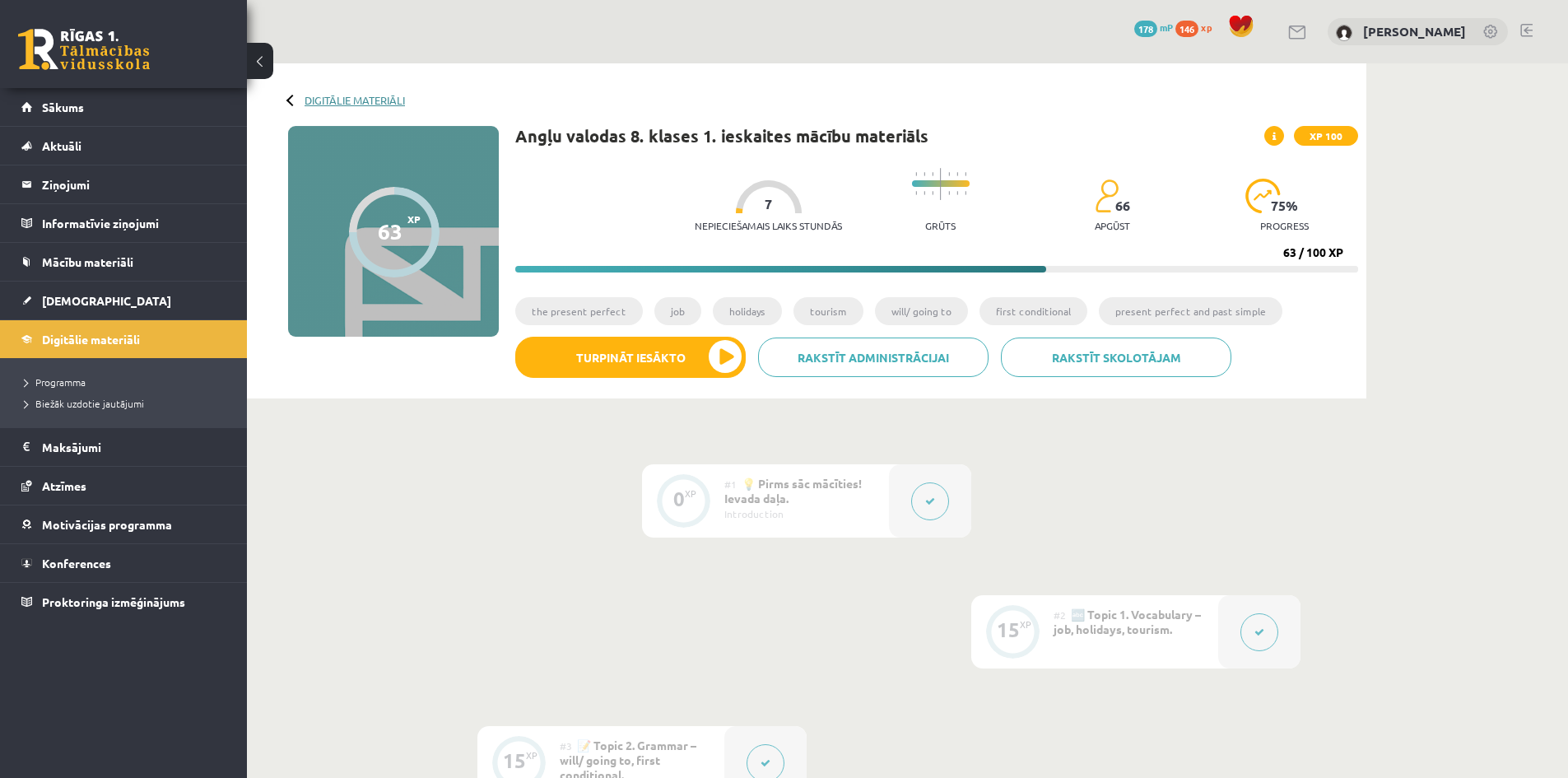
click at [325, 95] on link "Digitālie materiāli" at bounding box center [354, 100] width 100 height 13
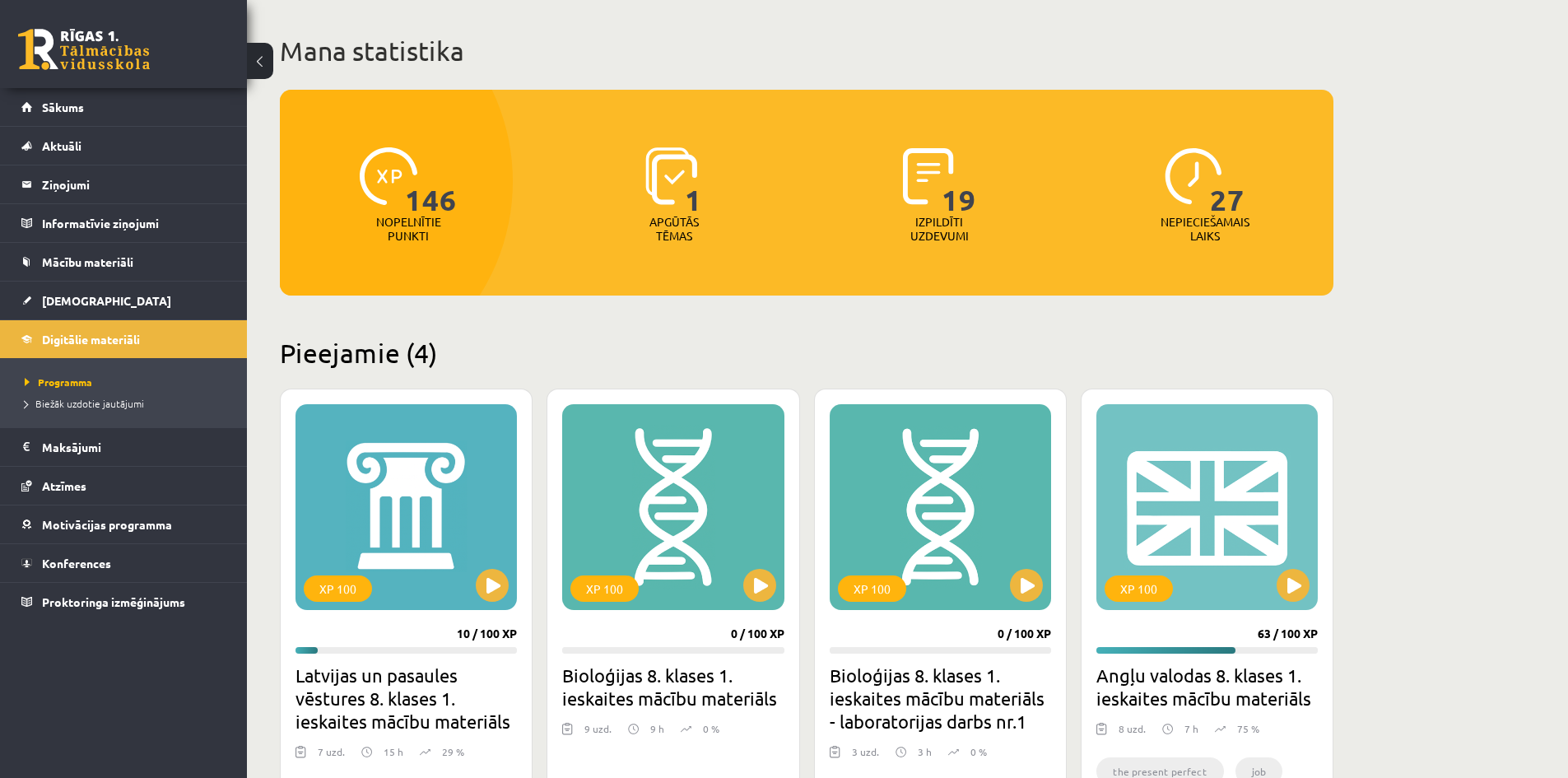
scroll to position [412, 0]
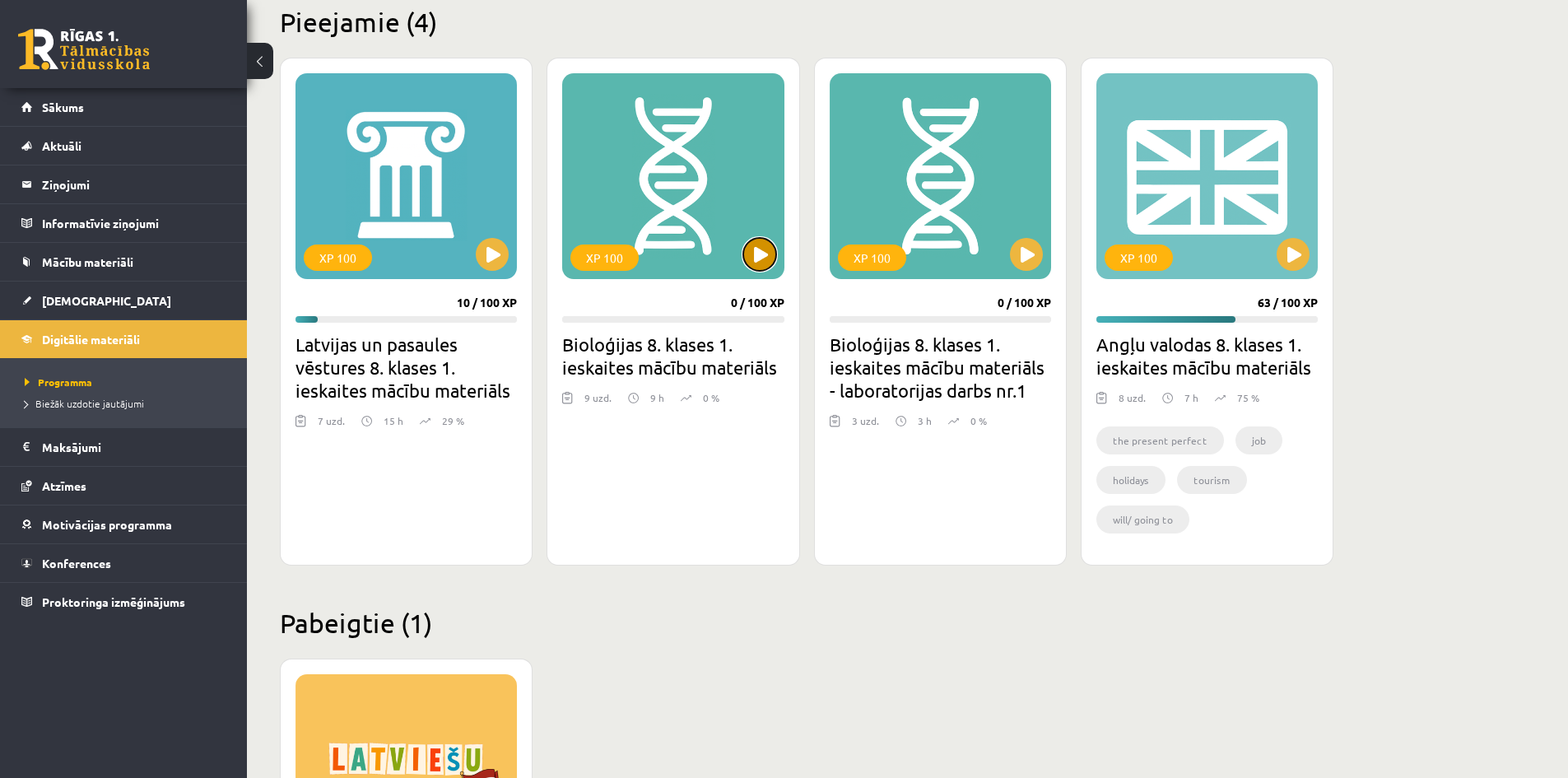
click at [752, 250] on button at bounding box center [760, 254] width 33 height 33
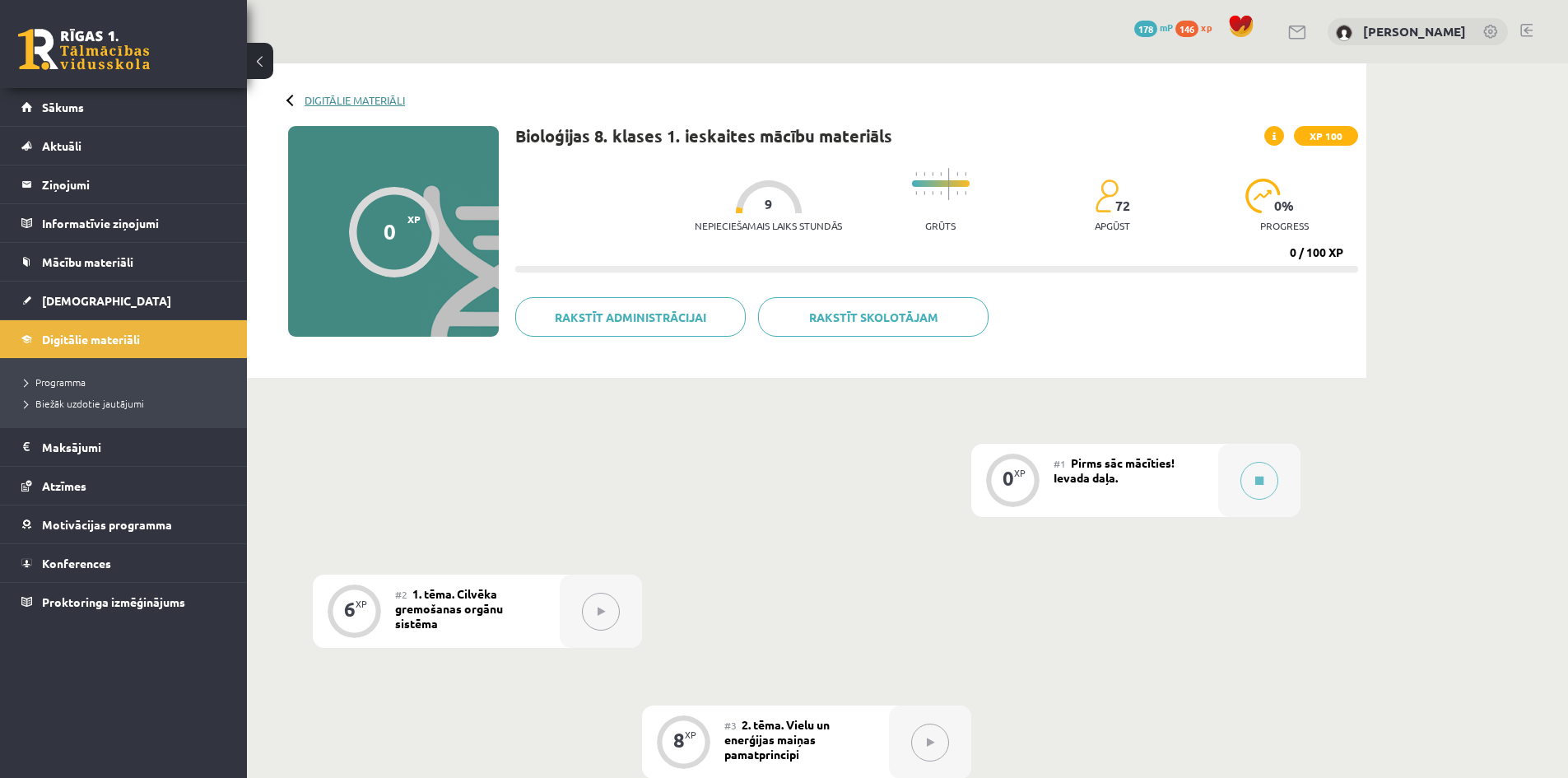
click at [317, 99] on link "Digitālie materiāli" at bounding box center [354, 100] width 100 height 13
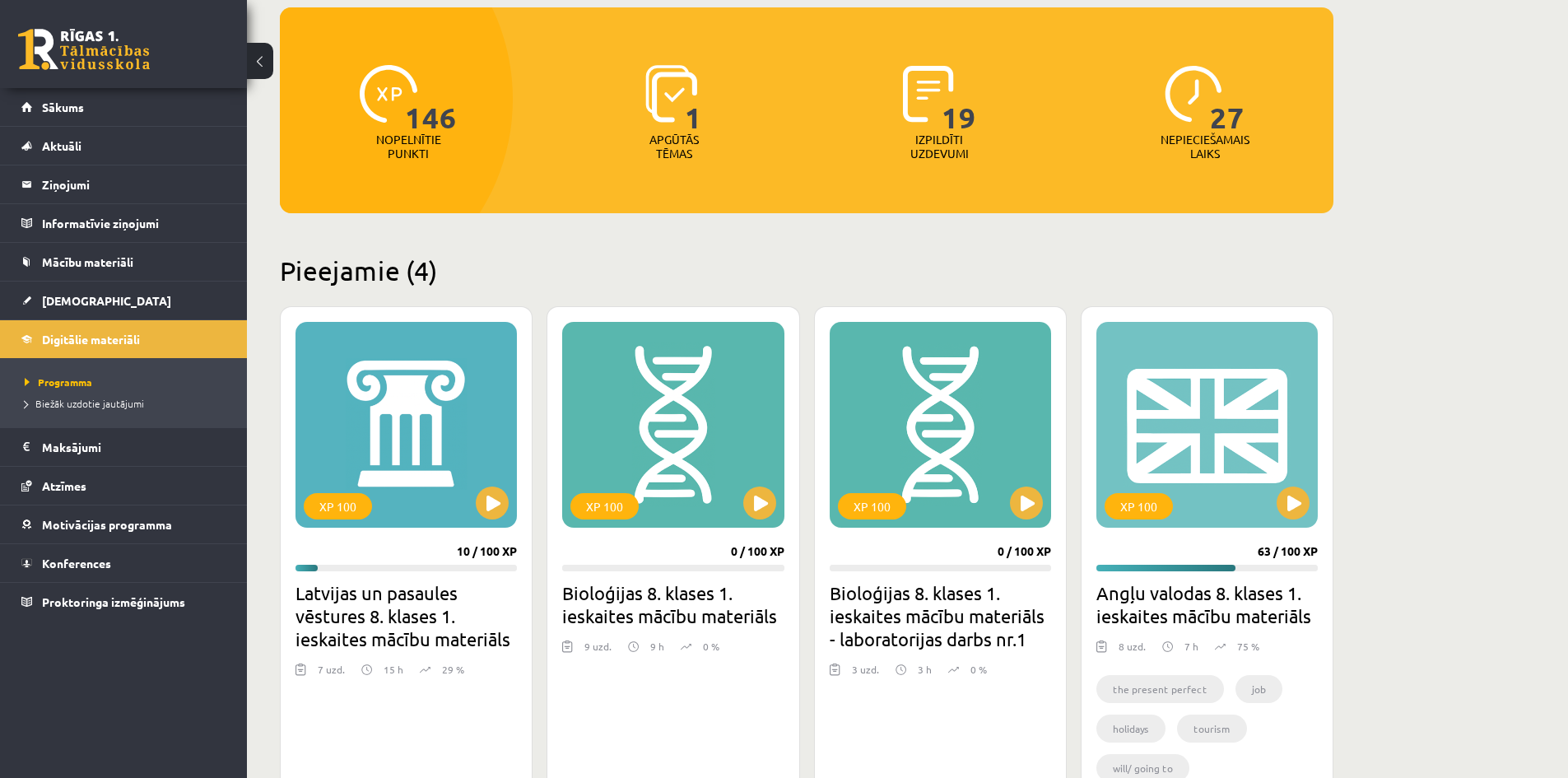
scroll to position [164, 0]
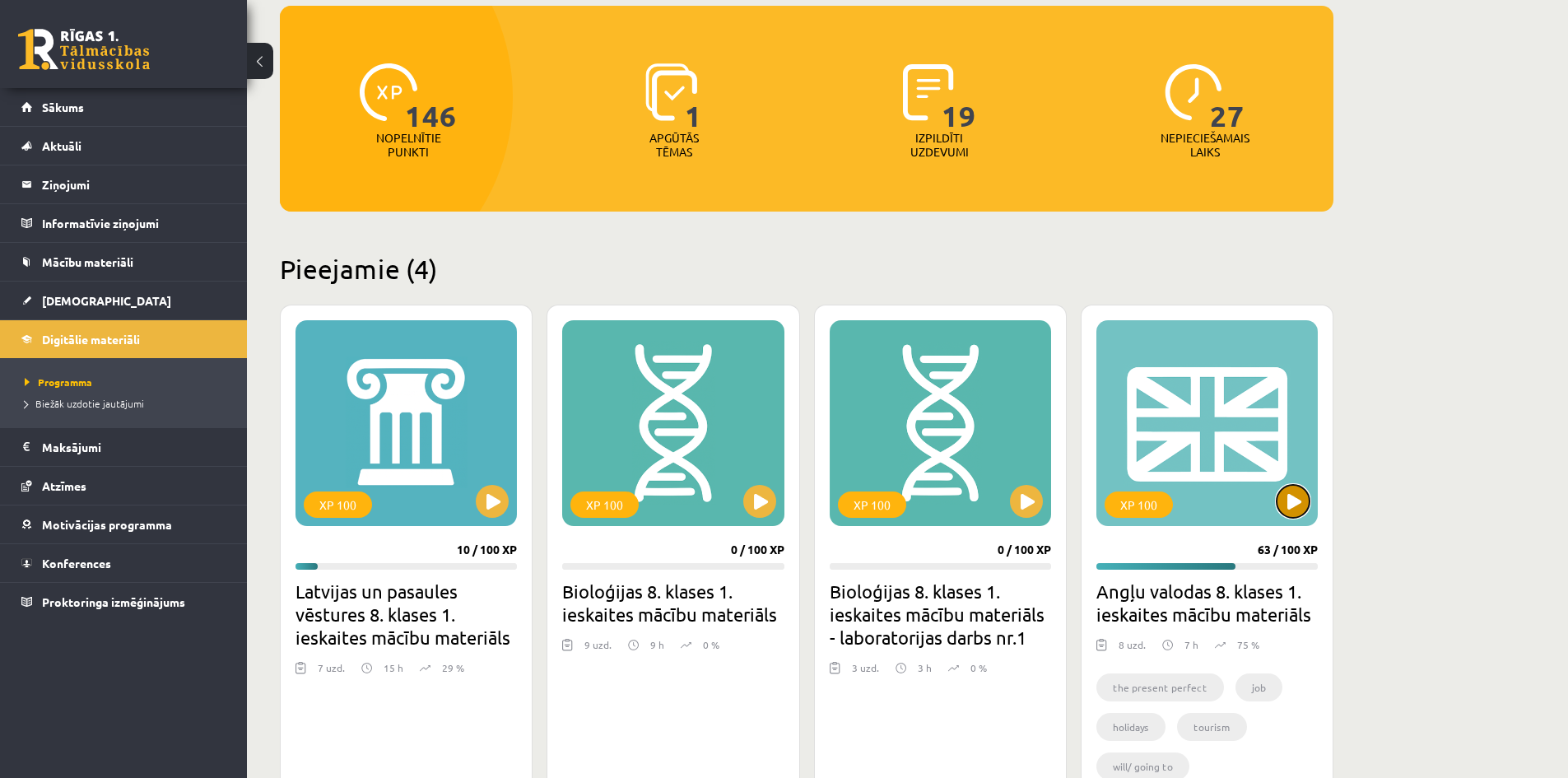
click at [1299, 497] on button at bounding box center [1293, 501] width 33 height 33
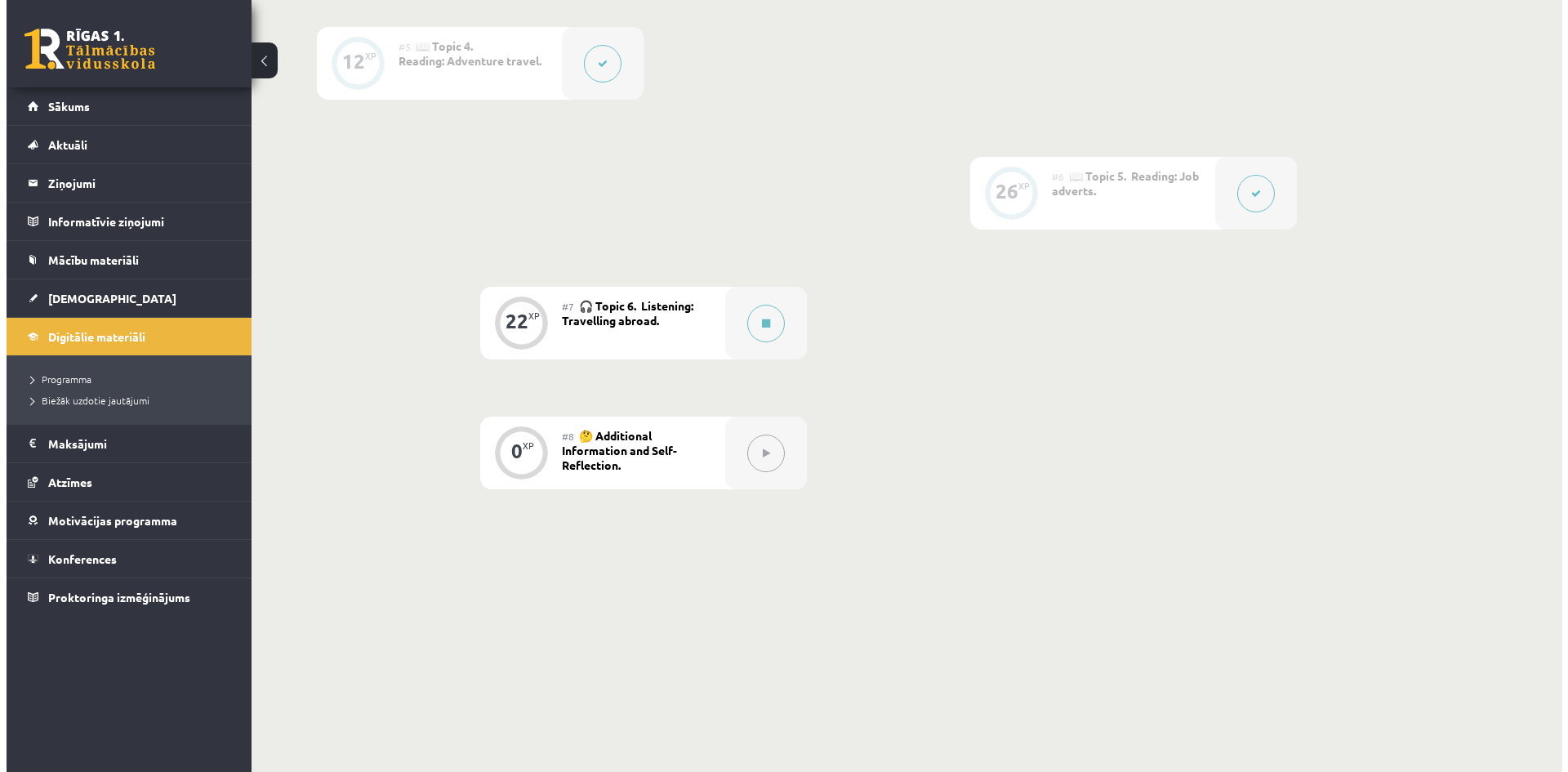
scroll to position [956, 0]
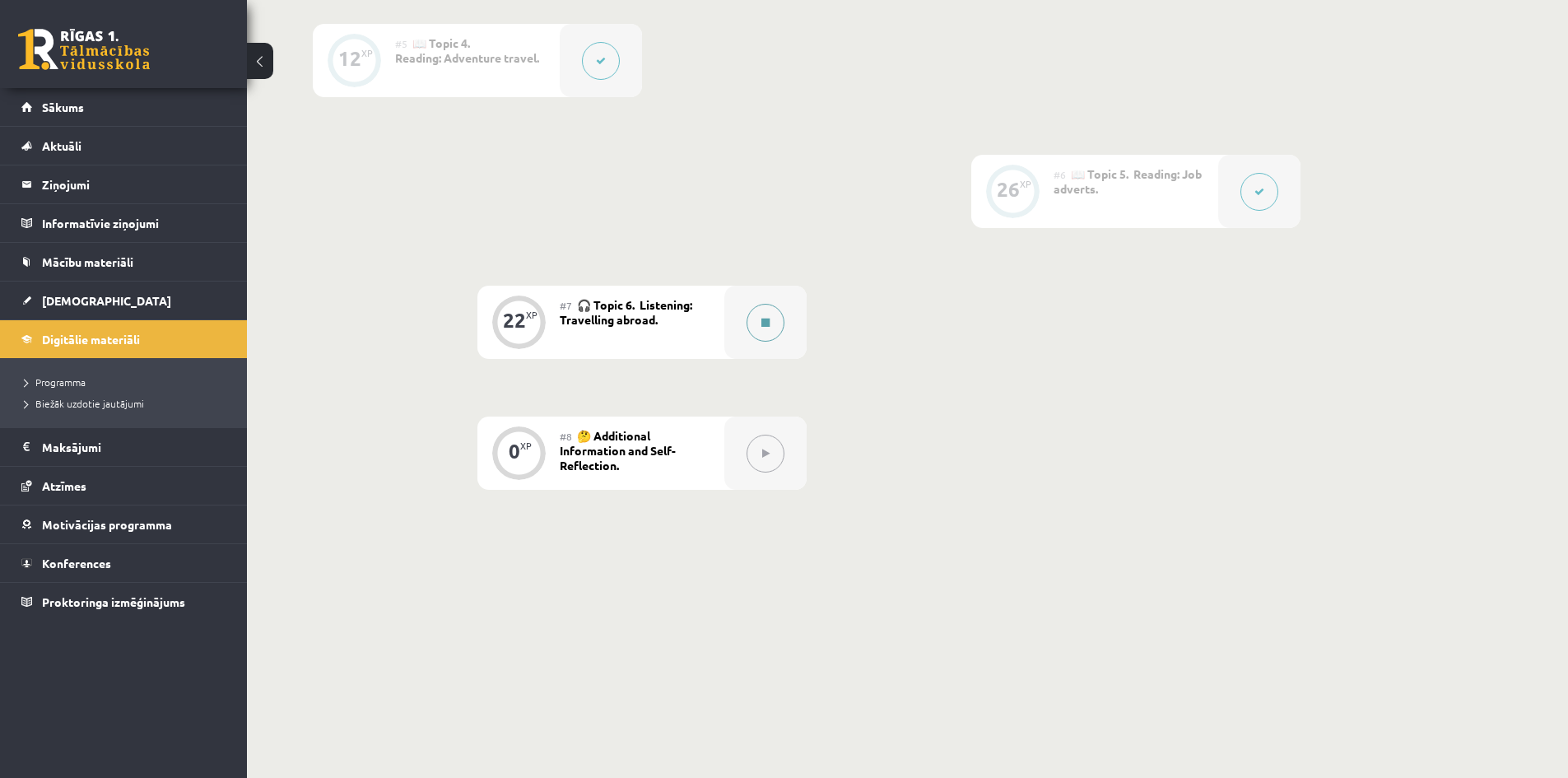
click at [753, 321] on button at bounding box center [764, 322] width 37 height 37
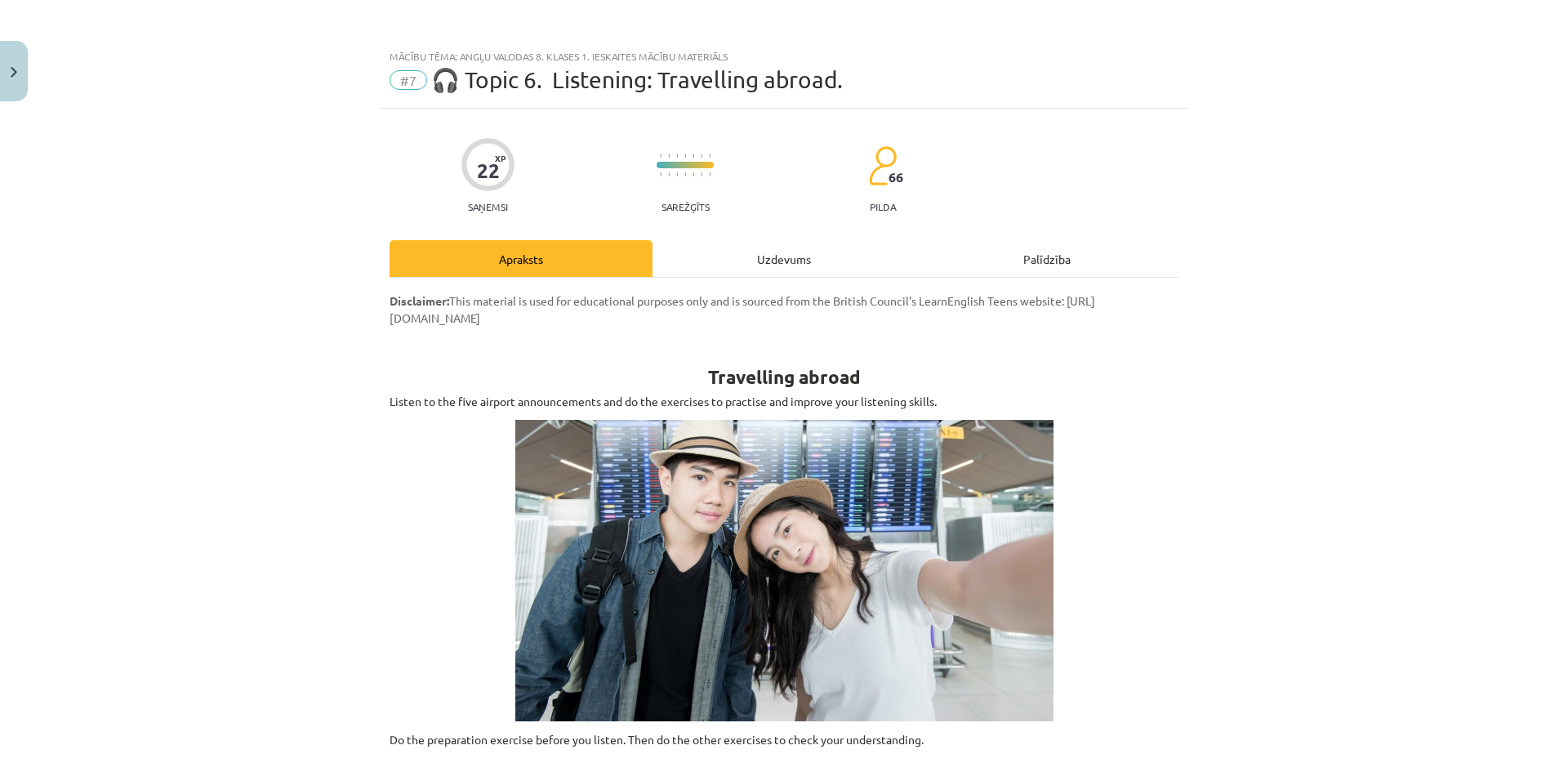
scroll to position [82, 0]
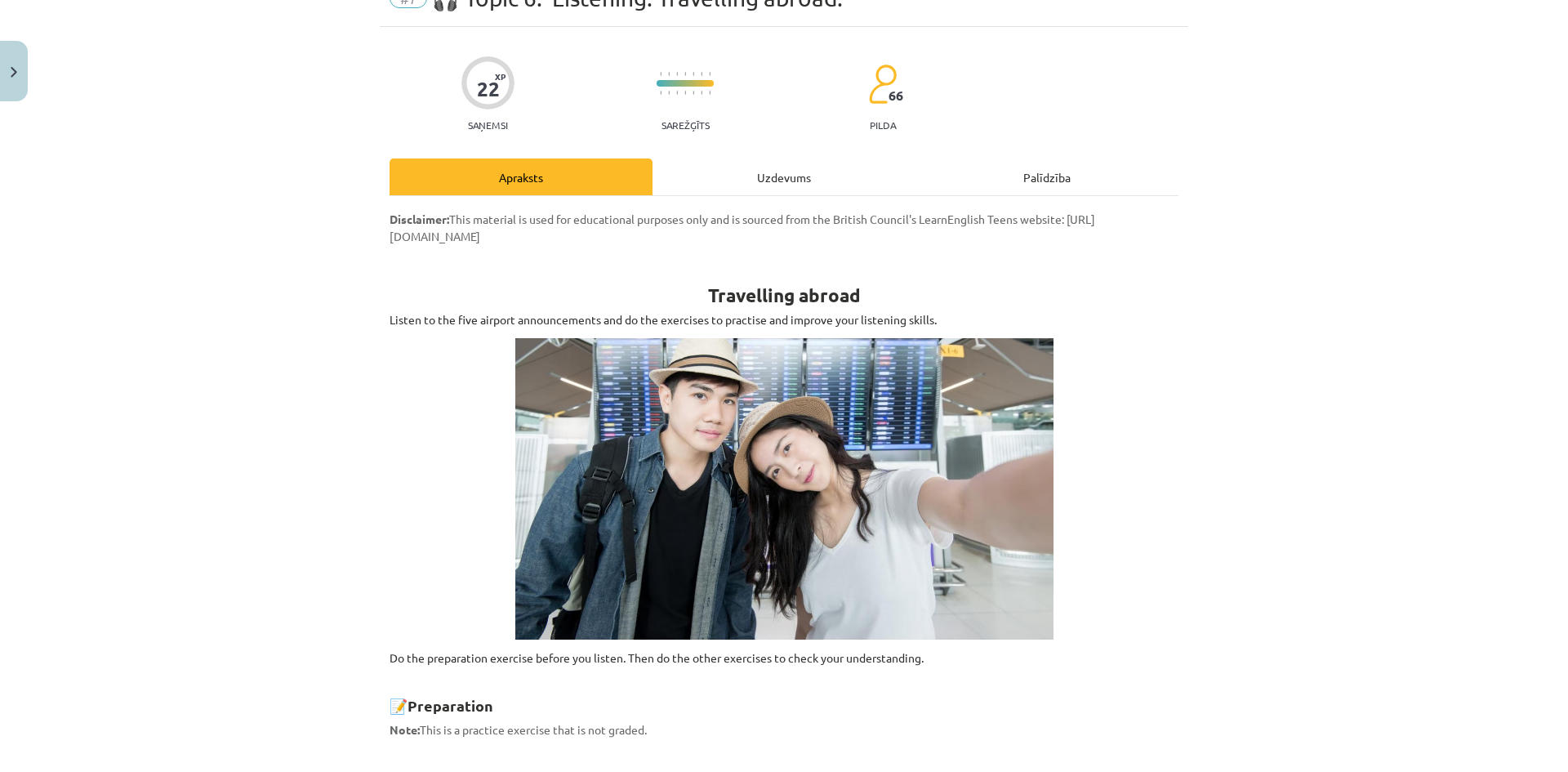
click at [635, 381] on img at bounding box center [785, 488] width 538 height 302
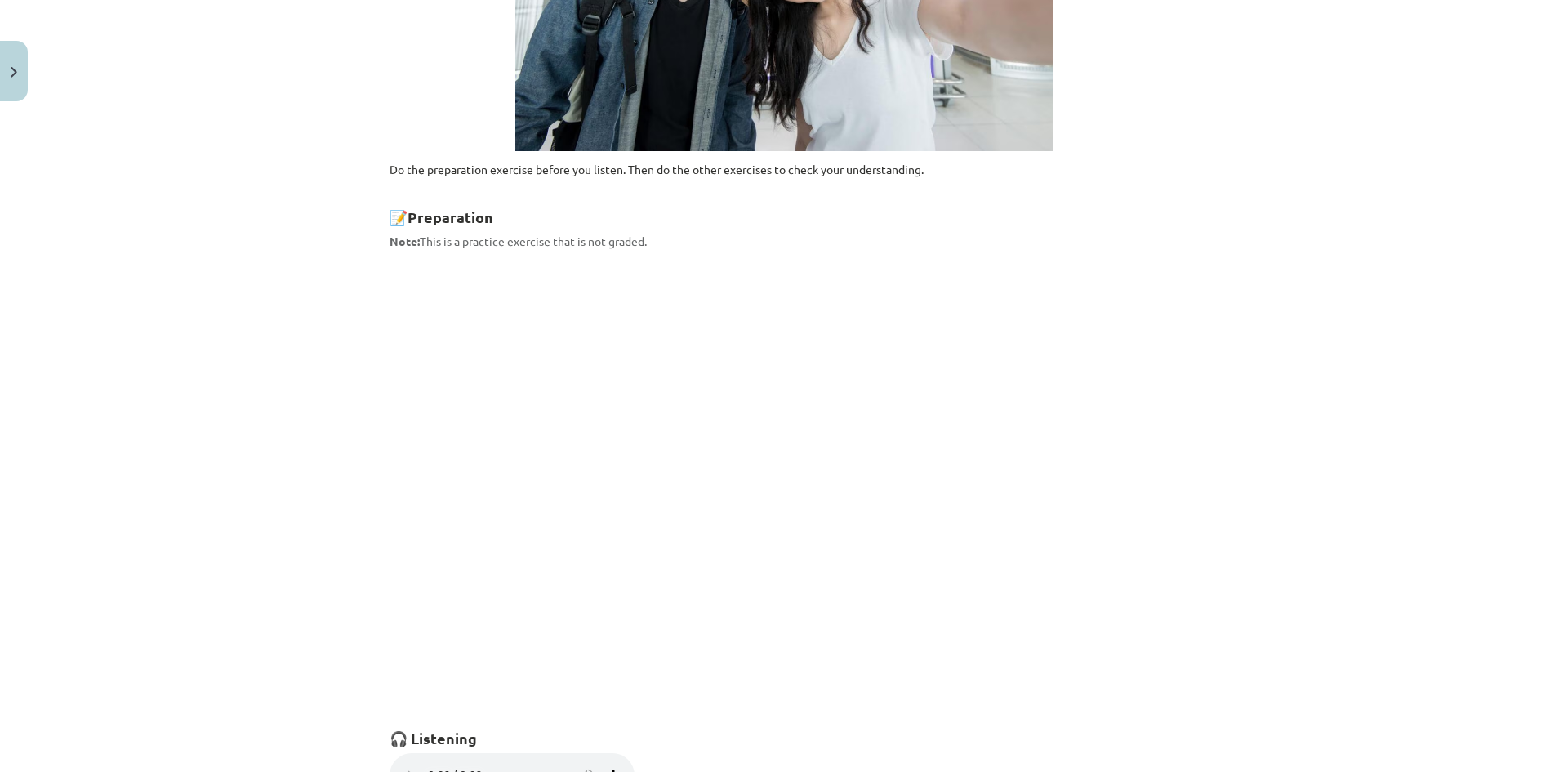
scroll to position [572, 0]
click at [1274, 557] on div "Mācību tēma: Angļu valodas 8. klases 1. ieskaites mācību materiāls #7 🎧 Topic 6…" at bounding box center [784, 386] width 1568 height 772
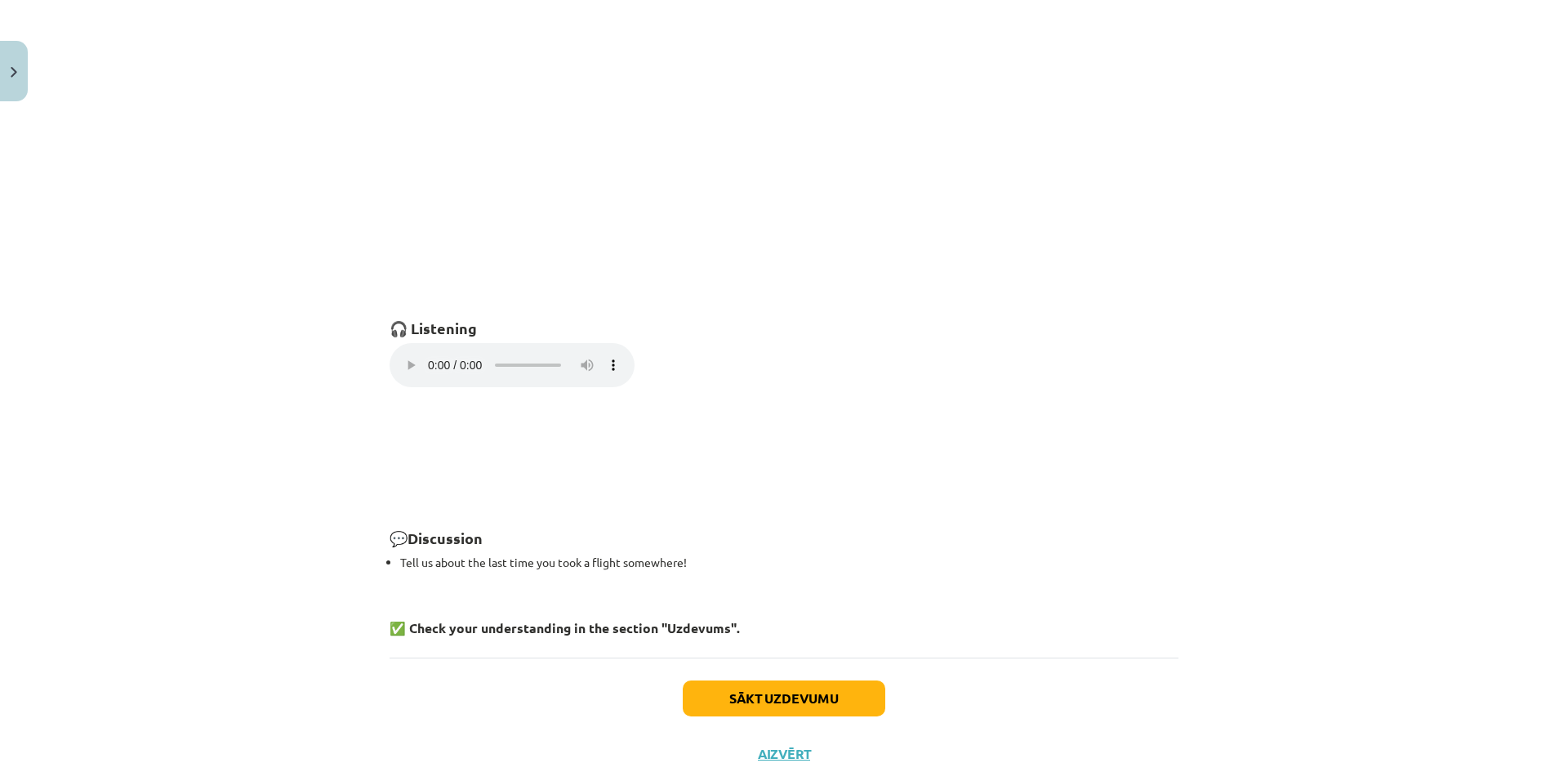
scroll to position [1031, 0]
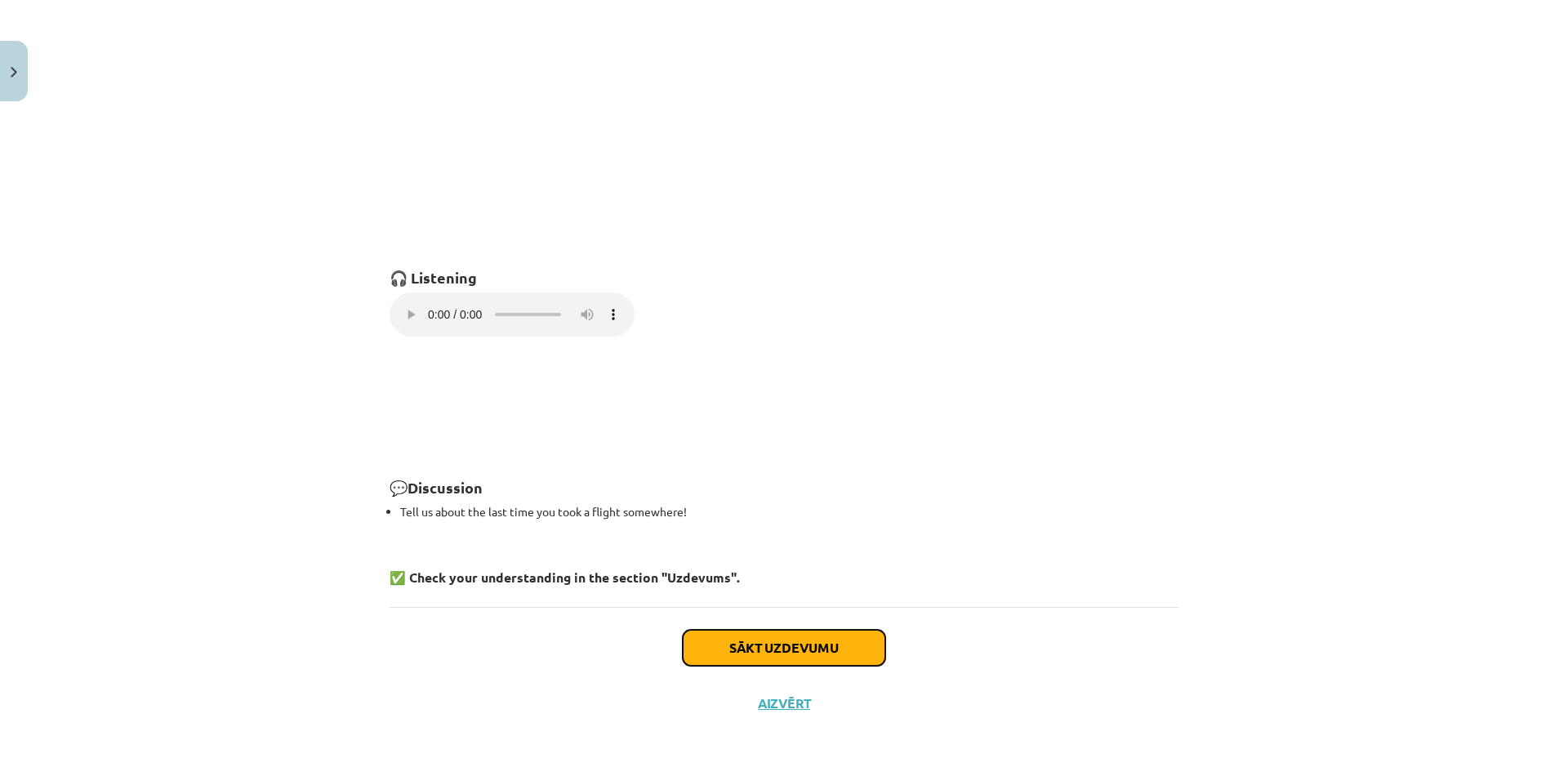
click at [790, 660] on button "Sākt uzdevumu" at bounding box center [783, 648] width 202 height 36
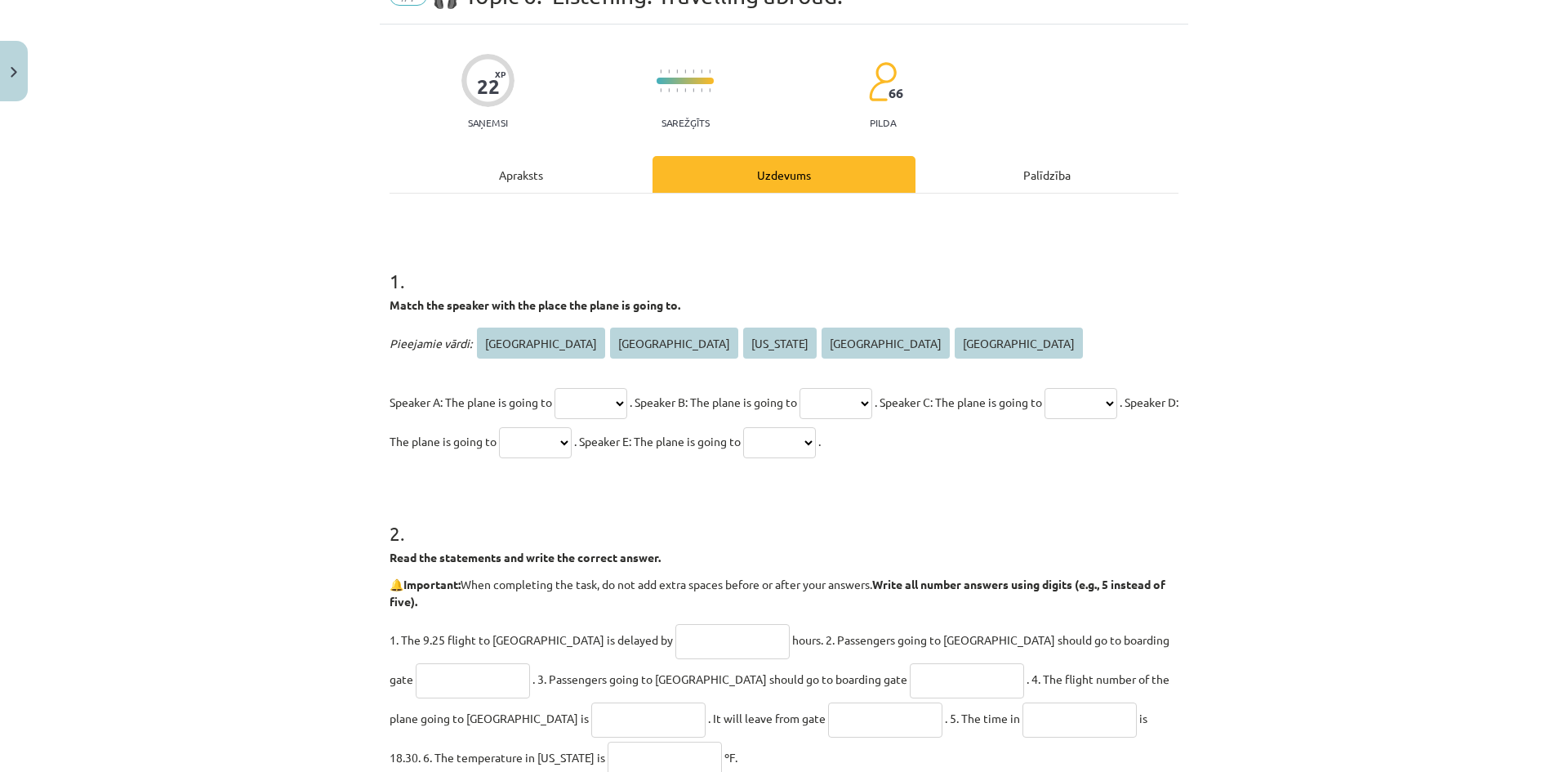
scroll to position [41, 0]
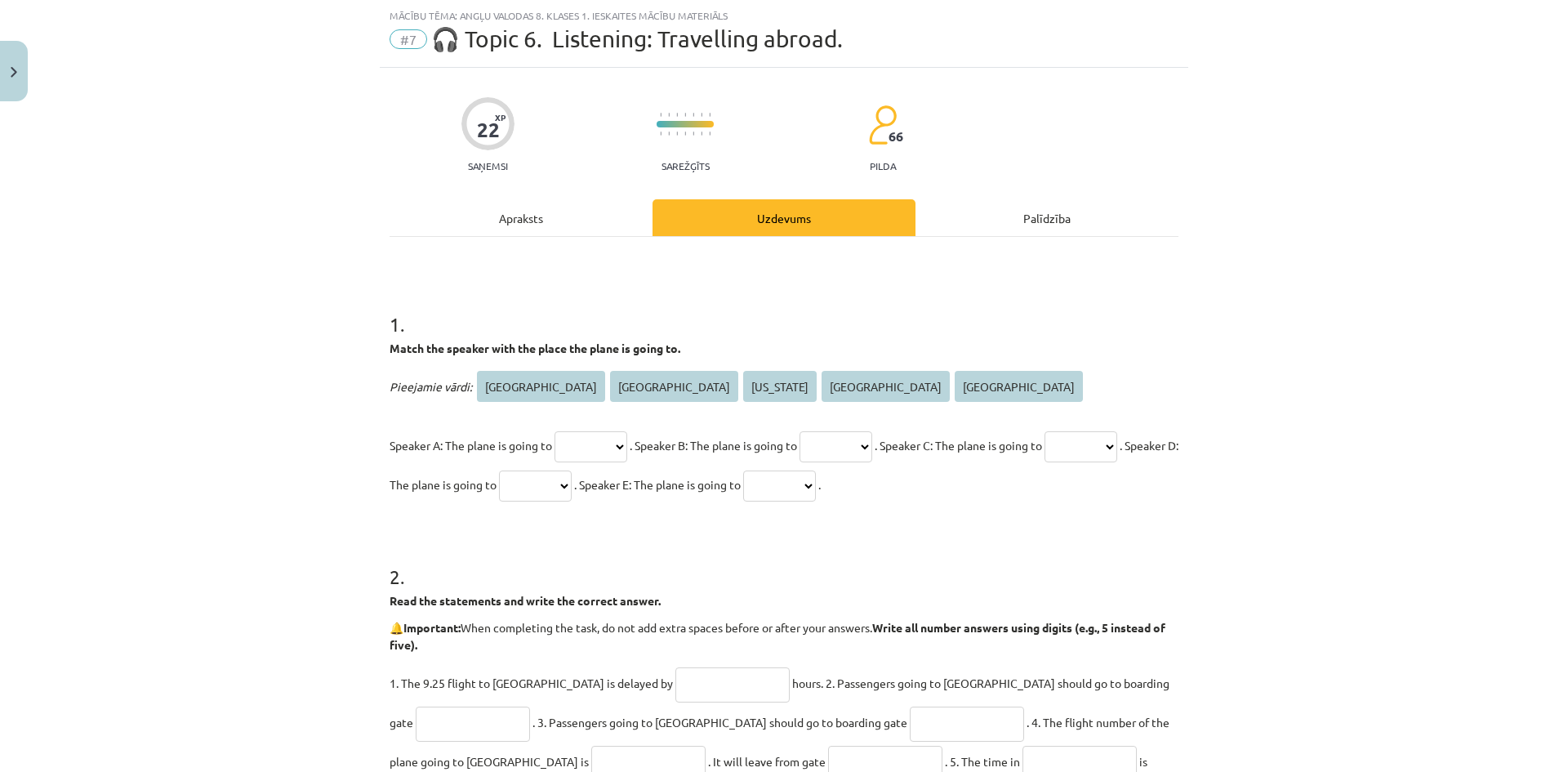
click at [619, 449] on select "**** ***** ******** ********* ******" at bounding box center [591, 447] width 73 height 31
select select "****"
click at [555, 431] on select "**** ***** ******** ********* ******" at bounding box center [591, 447] width 73 height 31
click at [872, 447] on select "**** ***** ******** ********* ******" at bounding box center [836, 447] width 73 height 31
select select "*****"
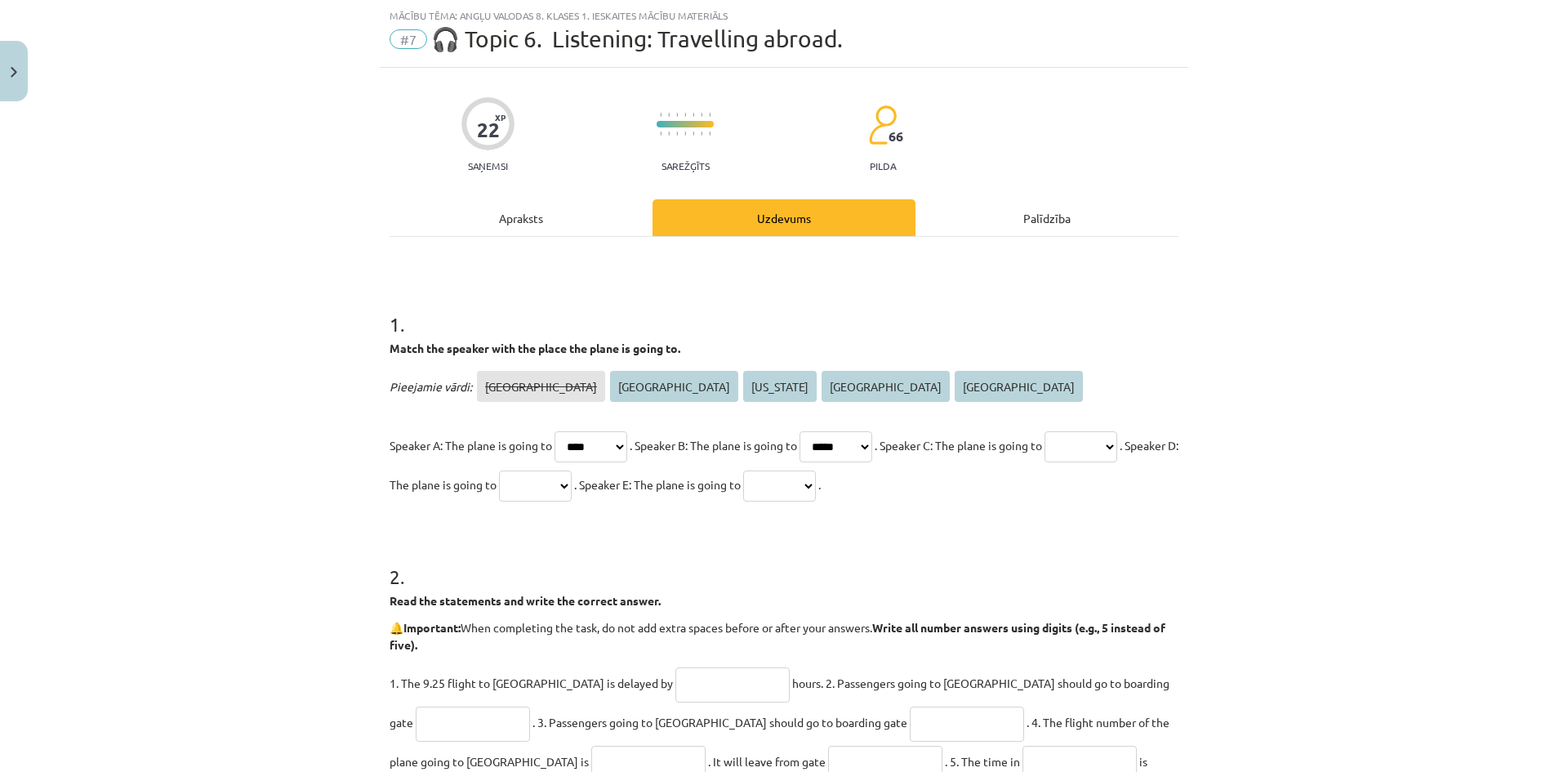
click at [825, 431] on select "**** ***** ******** ********* ******" at bounding box center [836, 447] width 73 height 31
click at [1045, 462] on select "**** ***** ******** ********* ******" at bounding box center [1081, 447] width 73 height 31
select select "******"
click at [1045, 462] on select "**** ***** ******** ********* ******" at bounding box center [1081, 447] width 73 height 31
click at [572, 485] on select "**** ***** ******** ********* ******" at bounding box center [536, 486] width 73 height 31
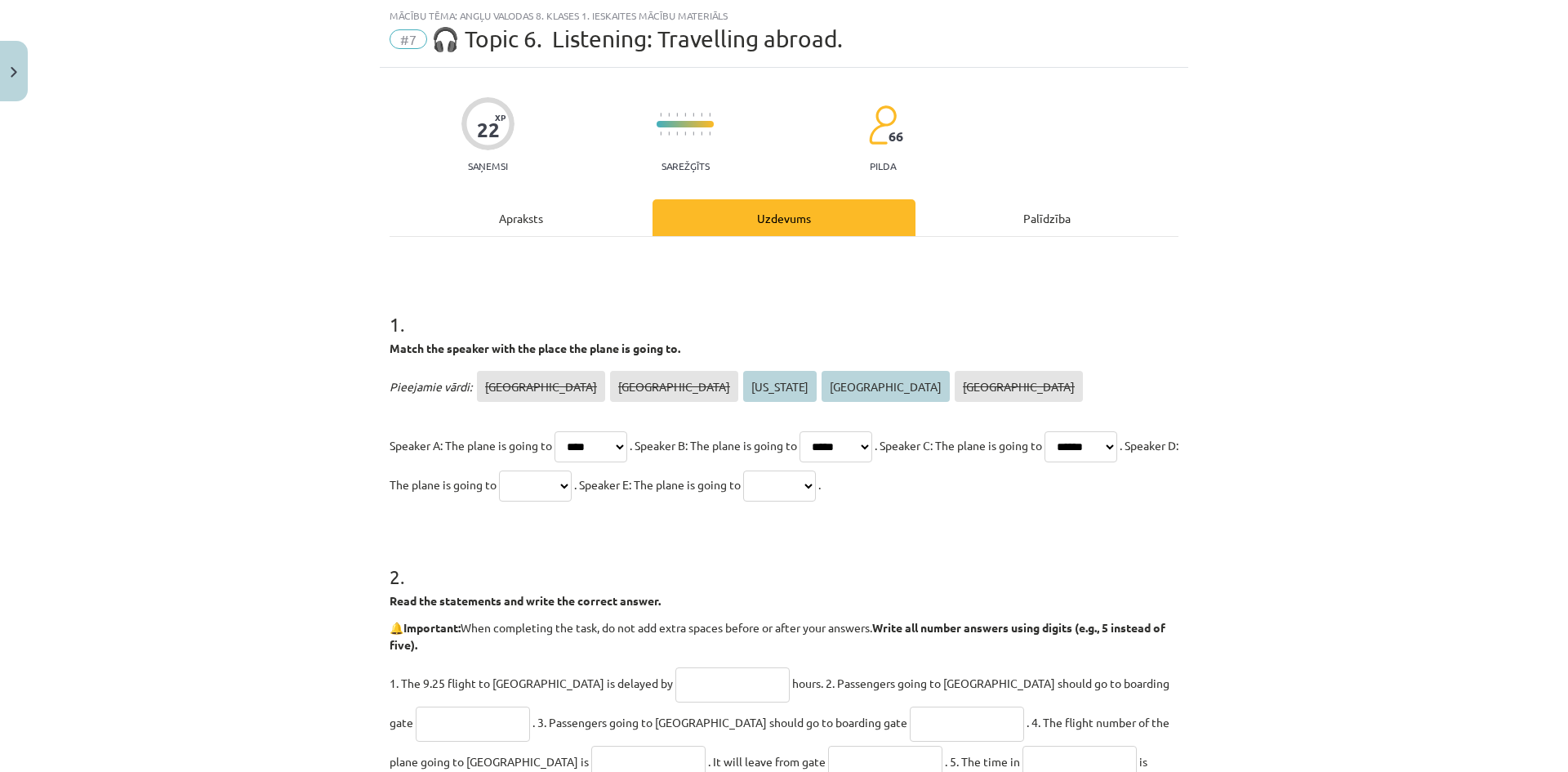
select select "*********"
click at [572, 470] on select "**** ***** ******** ********* ******" at bounding box center [536, 486] width 73 height 31
click at [816, 492] on select "**** ***** ******** ********* ******" at bounding box center [779, 486] width 73 height 31
select select "********"
click at [816, 470] on select "**** ***** ******** ********* ******" at bounding box center [779, 486] width 73 height 31
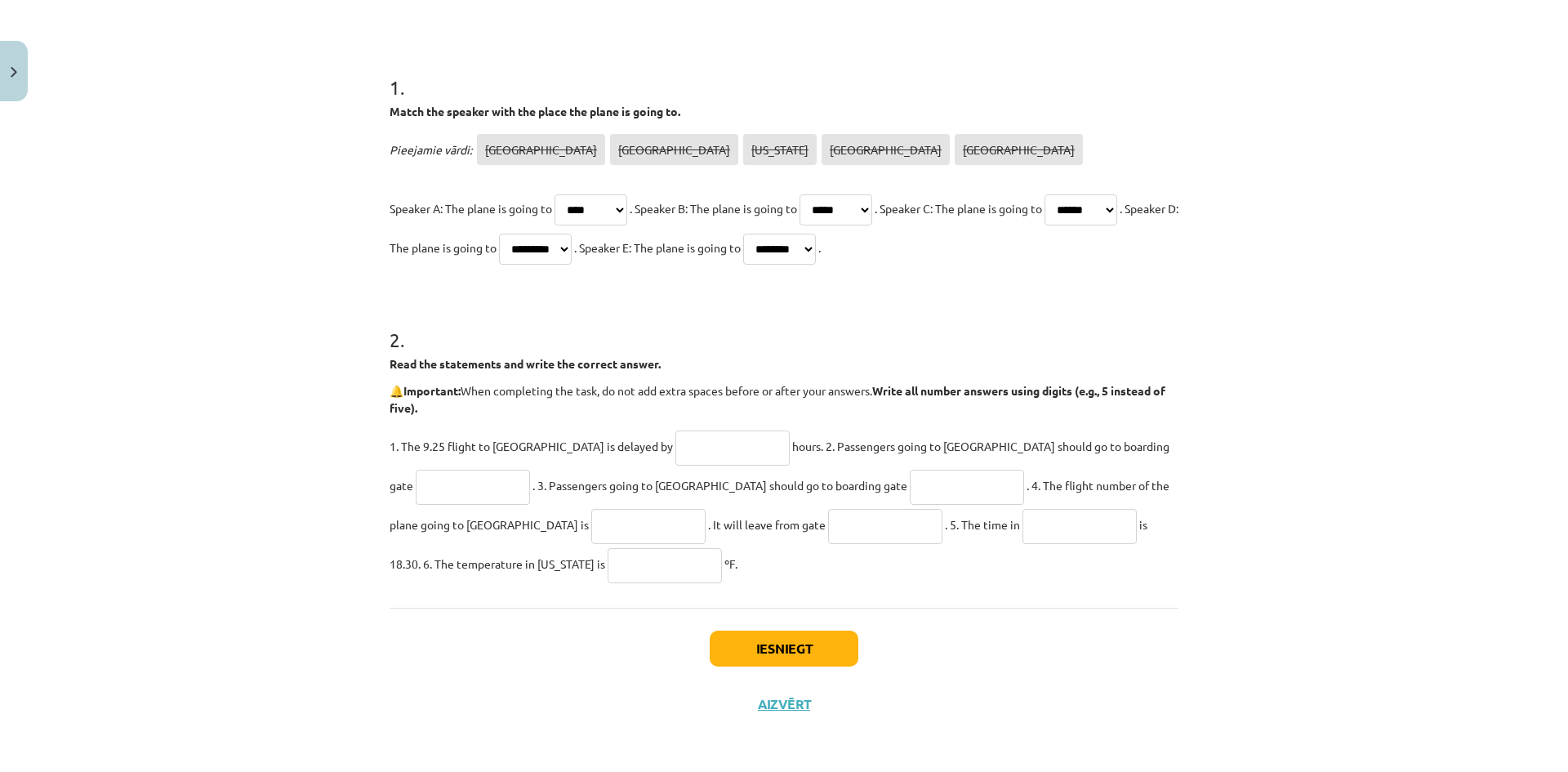
scroll to position [278, 0]
click at [675, 452] on input "text" at bounding box center [732, 447] width 114 height 35
type input "**********"
drag, startPoint x: 671, startPoint y: 444, endPoint x: 583, endPoint y: 448, distance: 88.1
click at [584, 448] on p "**********" at bounding box center [784, 504] width 789 height 157
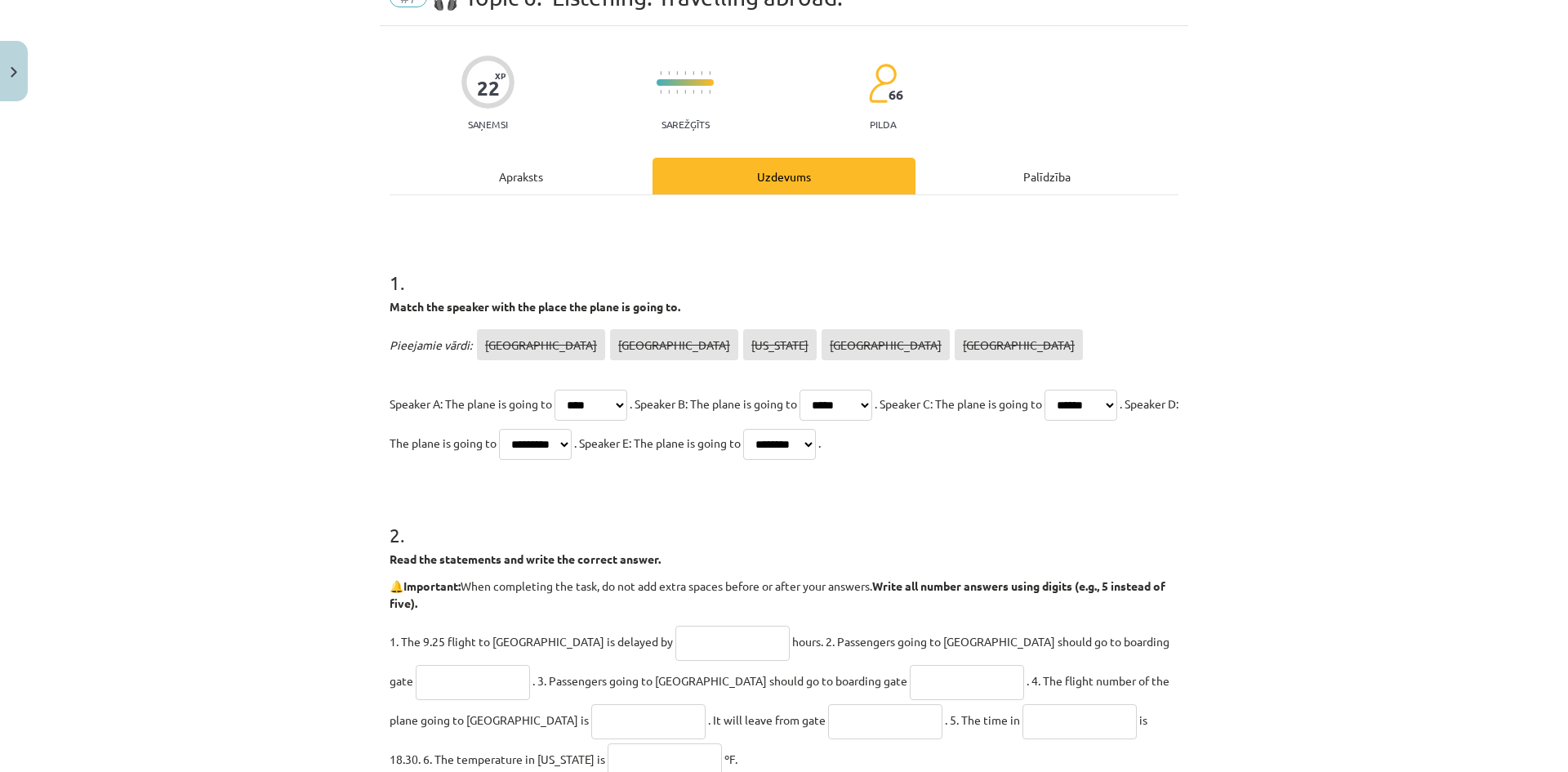
scroll to position [0, 0]
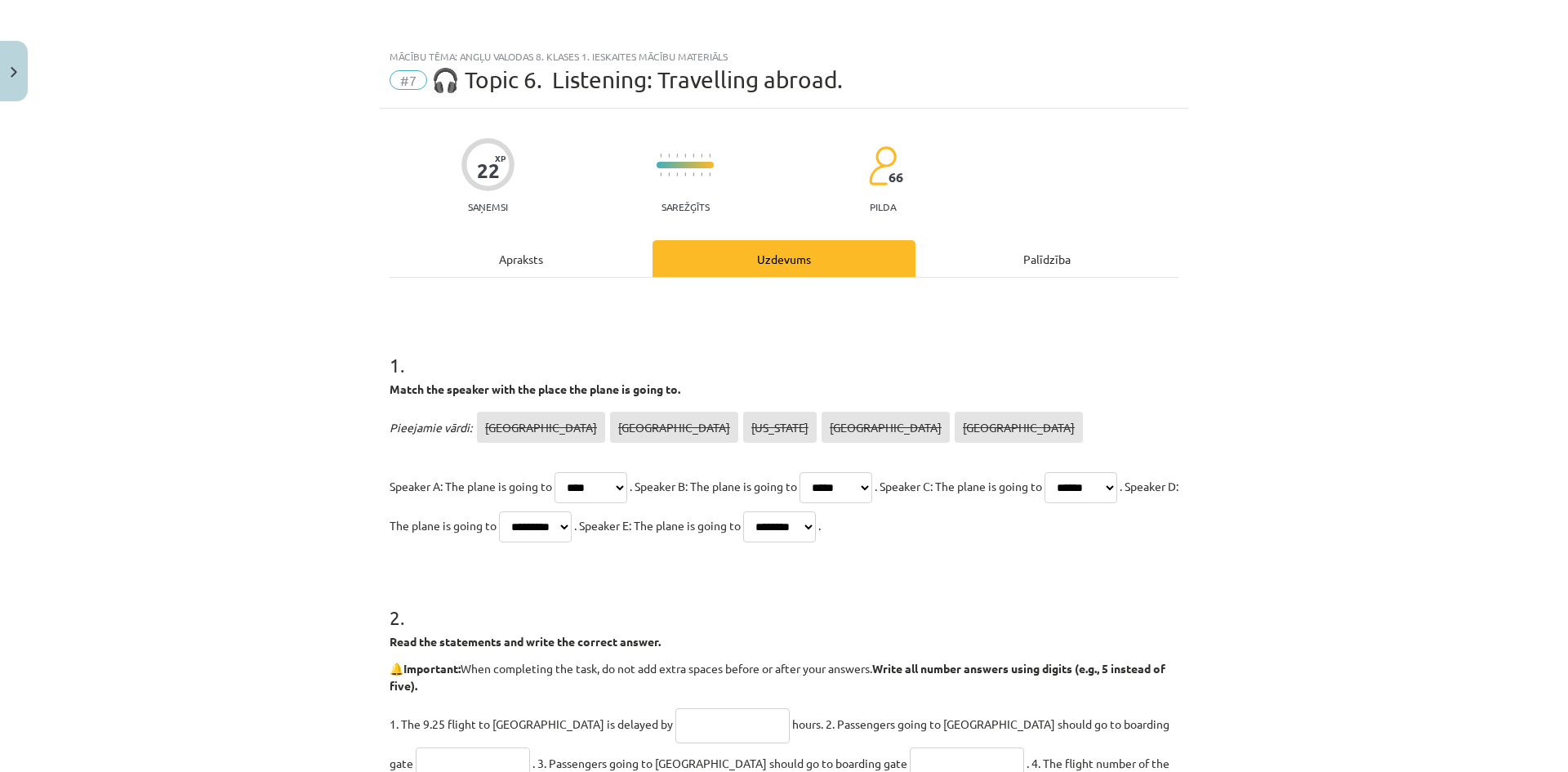
click at [518, 265] on div "Apraksts" at bounding box center [521, 258] width 263 height 37
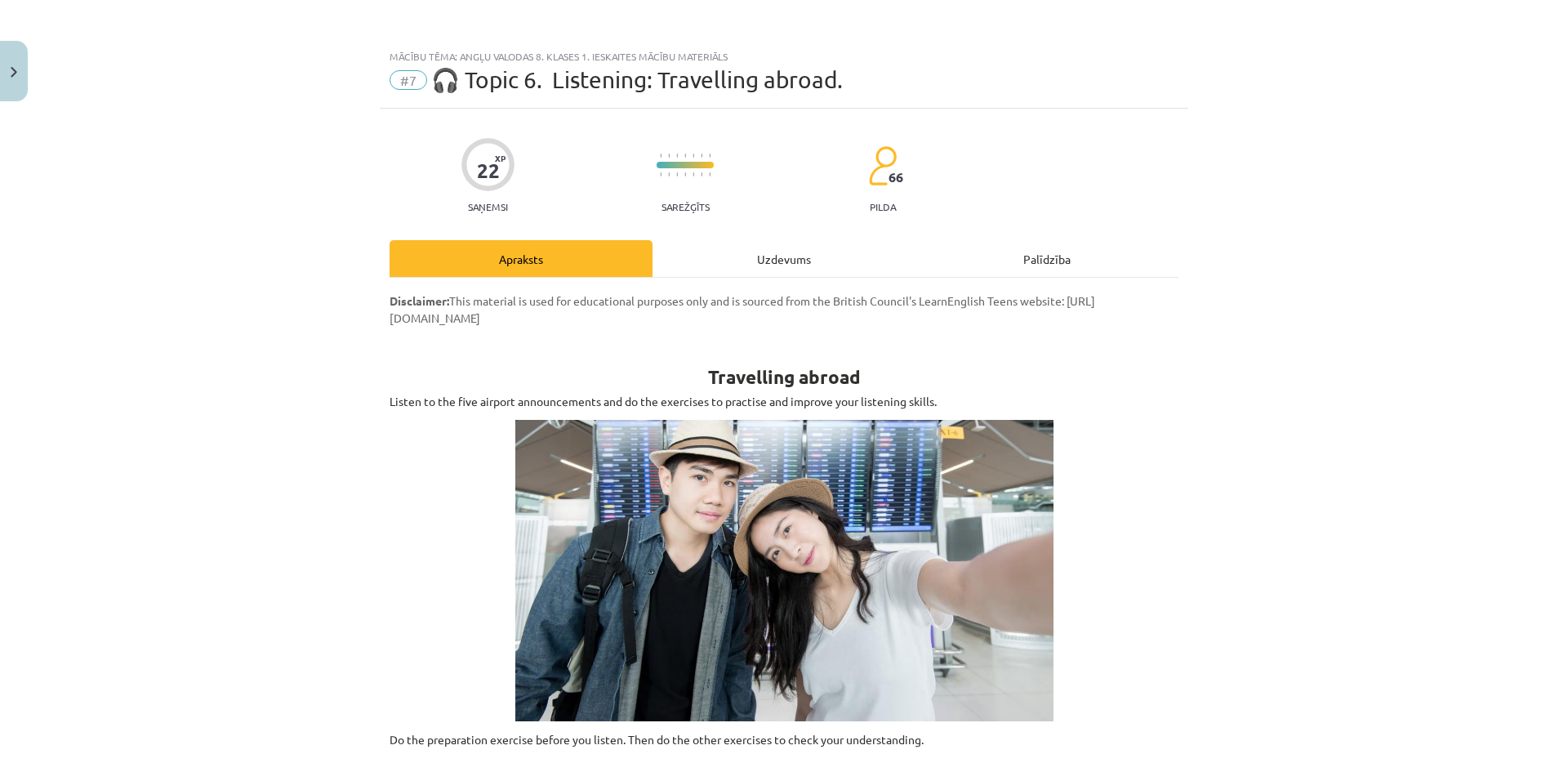
click at [771, 271] on div "Uzdevums" at bounding box center [784, 258] width 263 height 37
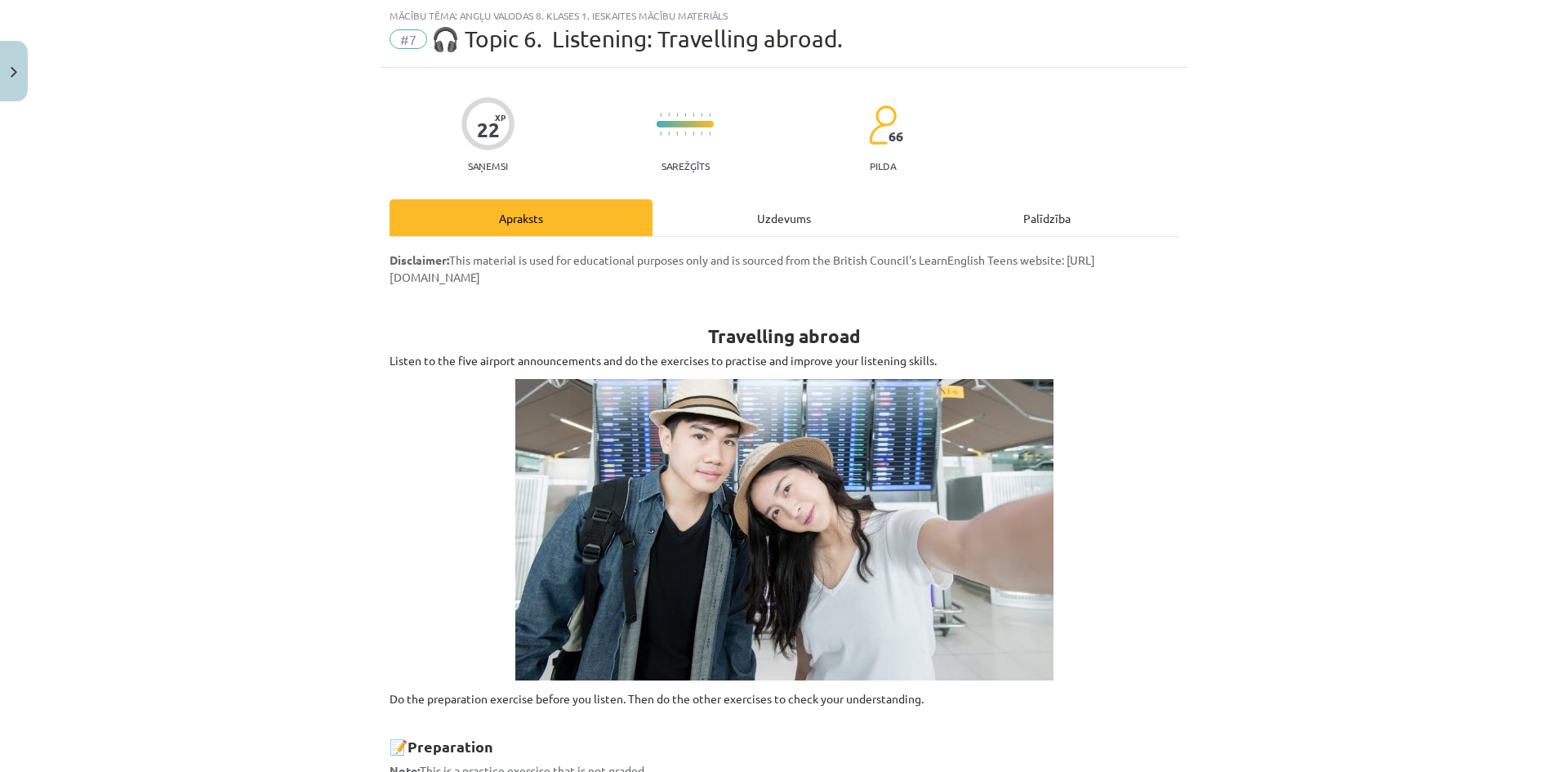
select select "****"
select select "*****"
select select "******"
select select "*********"
select select "********"
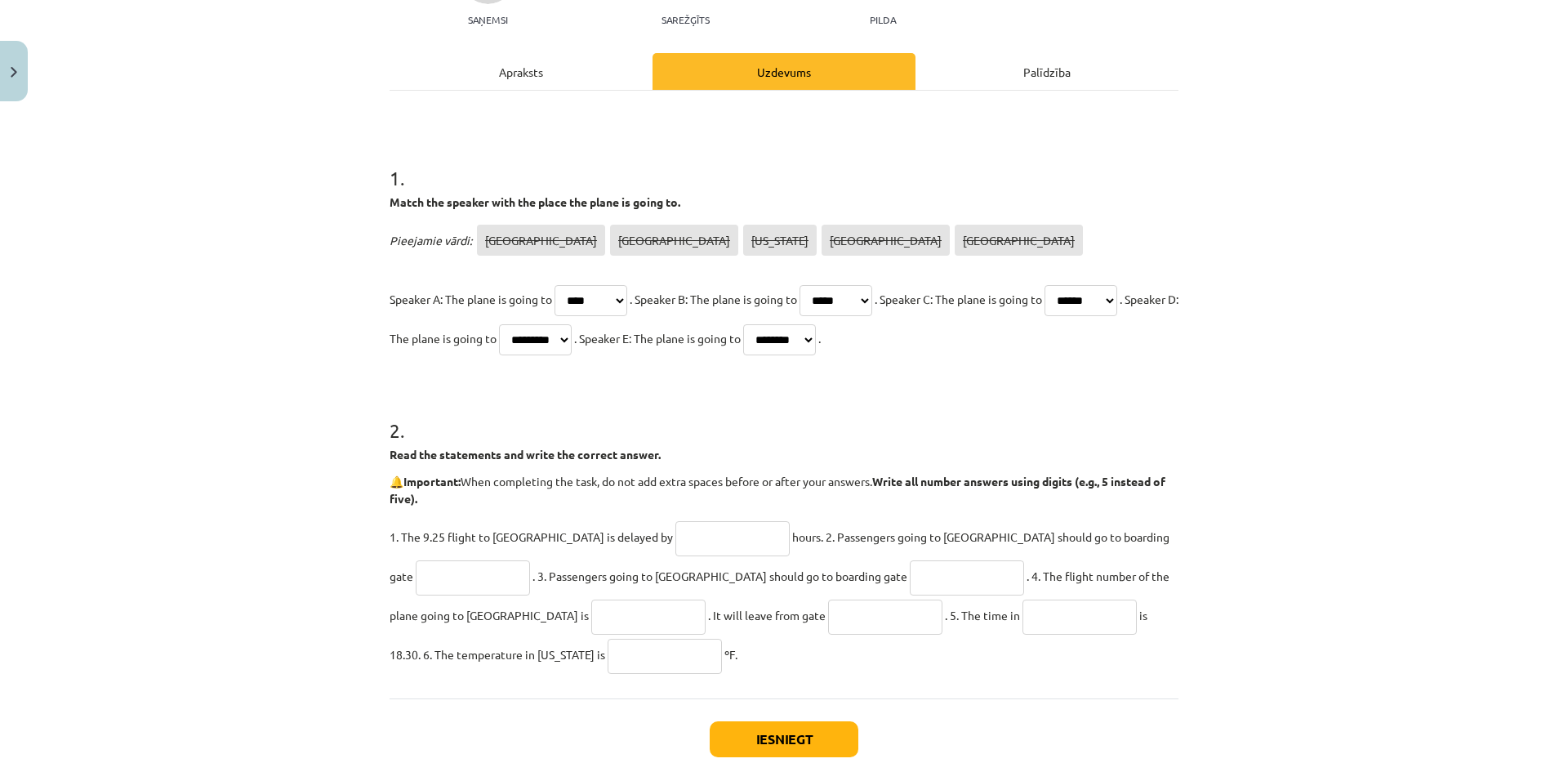
scroll to position [278, 0]
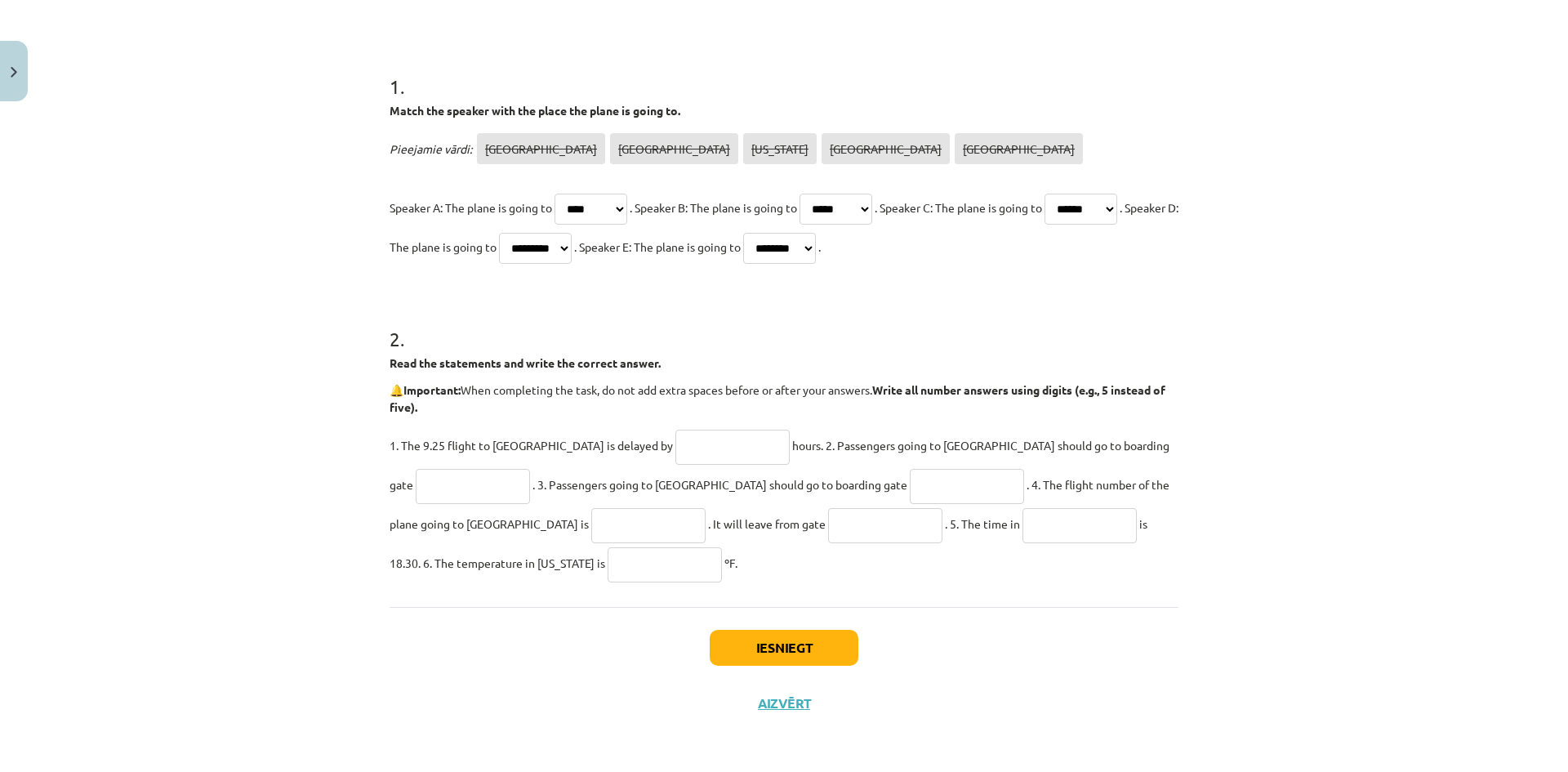
click at [675, 450] on input "text" at bounding box center [732, 447] width 114 height 35
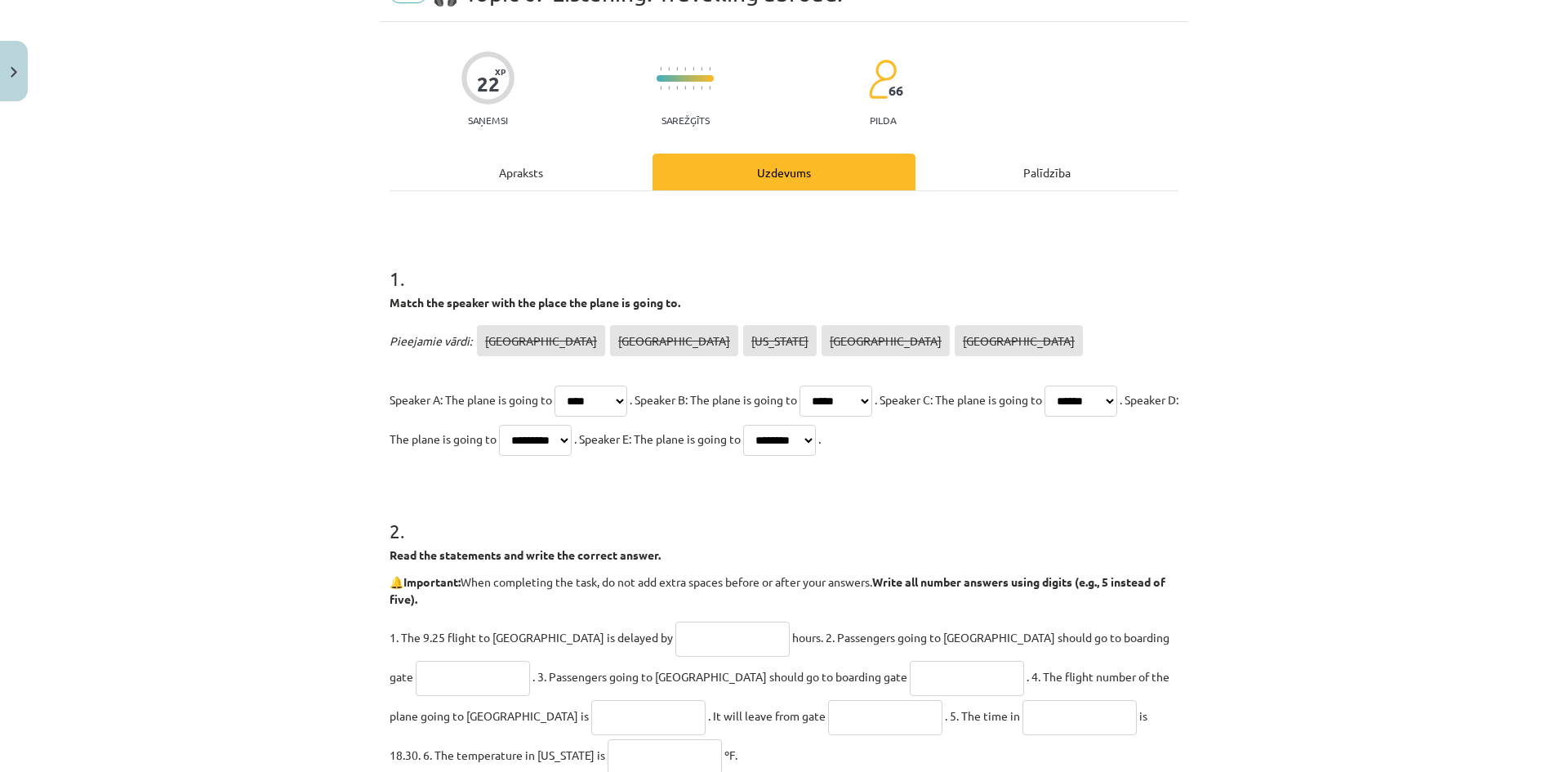
scroll to position [0, 0]
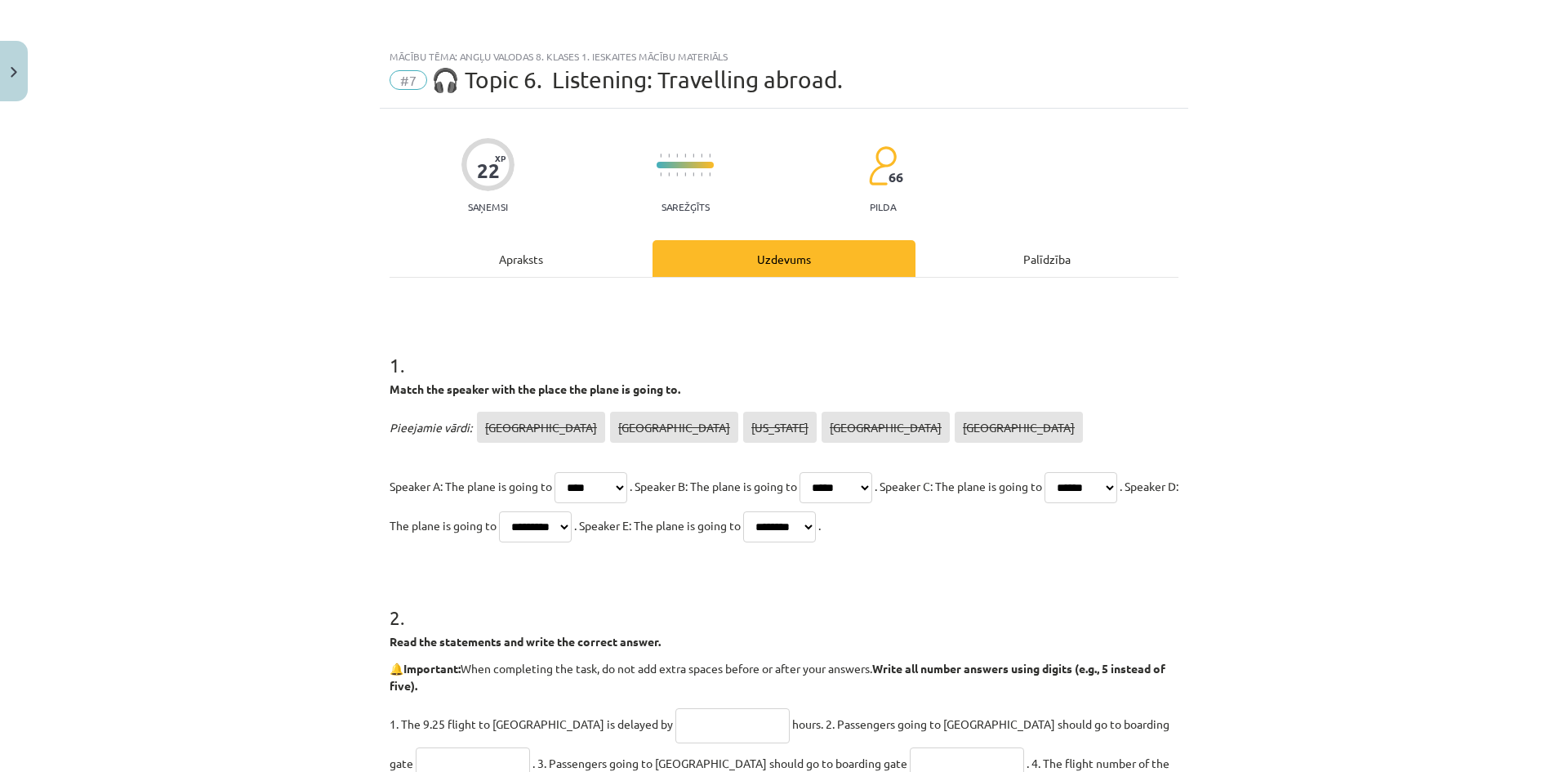
click at [557, 266] on div "Apraksts" at bounding box center [521, 258] width 263 height 37
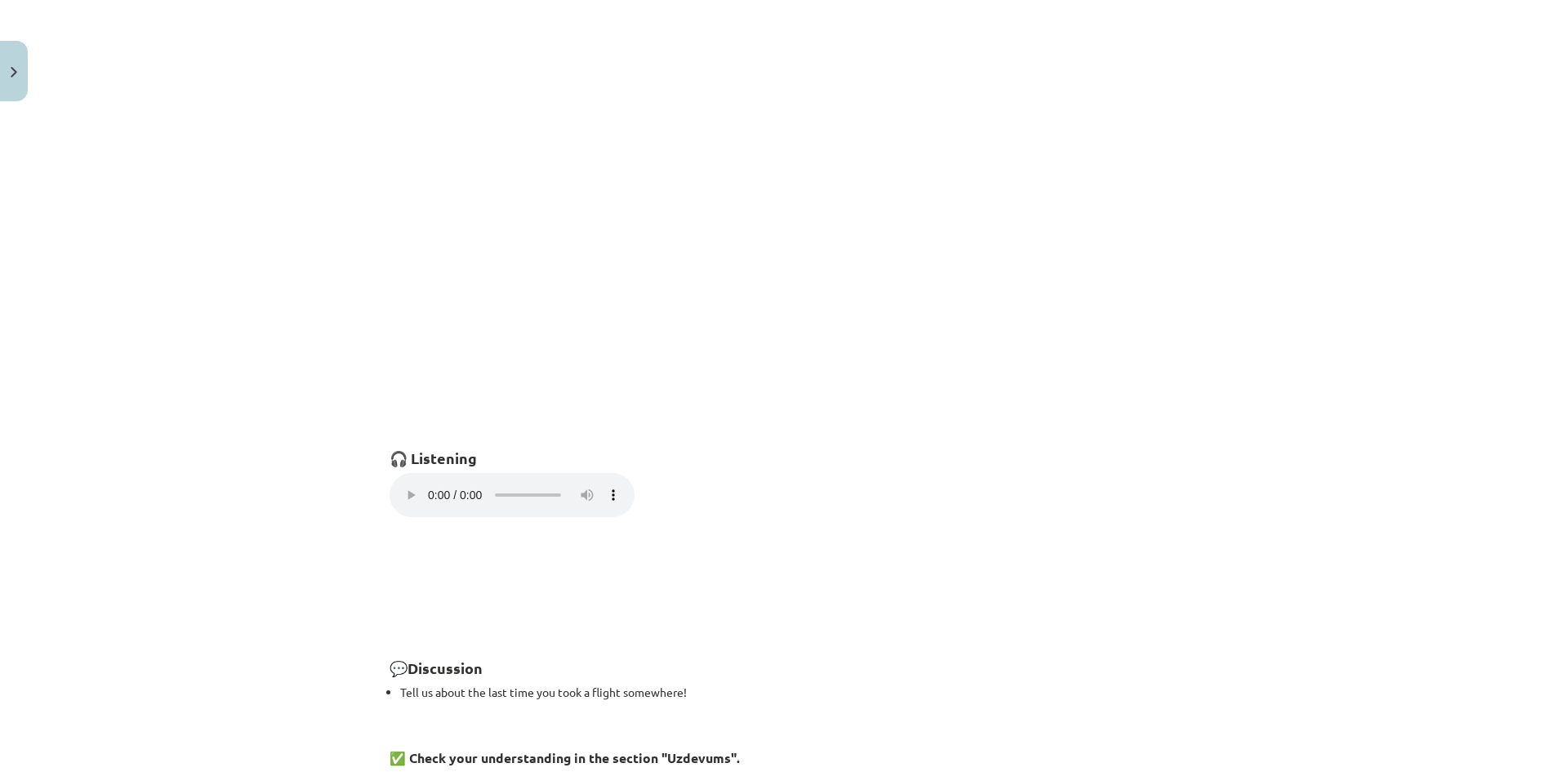
scroll to position [857, 0]
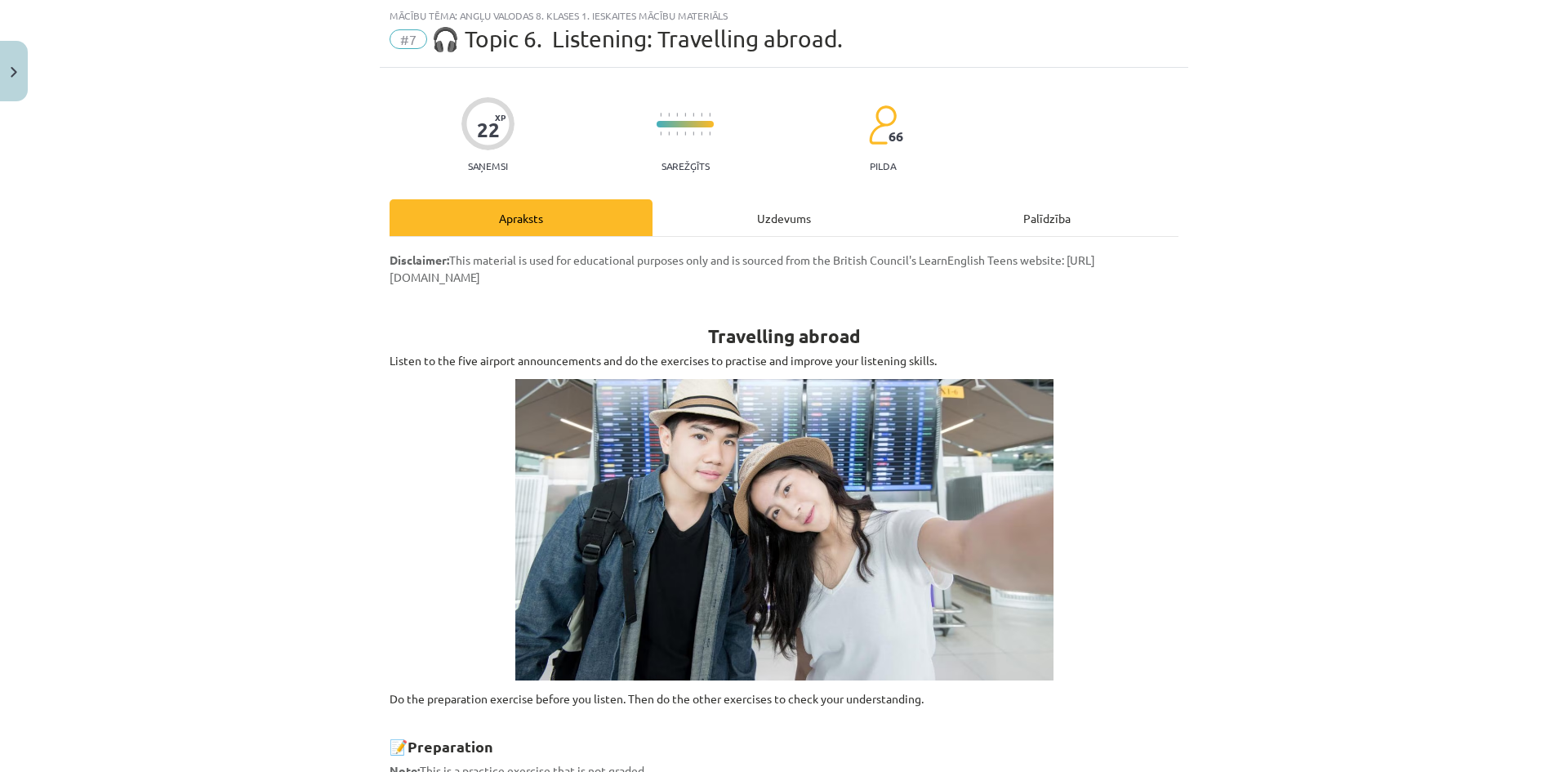
click at [779, 207] on div "Uzdevums" at bounding box center [784, 217] width 263 height 37
select select "****"
select select "*****"
select select "******"
select select "*********"
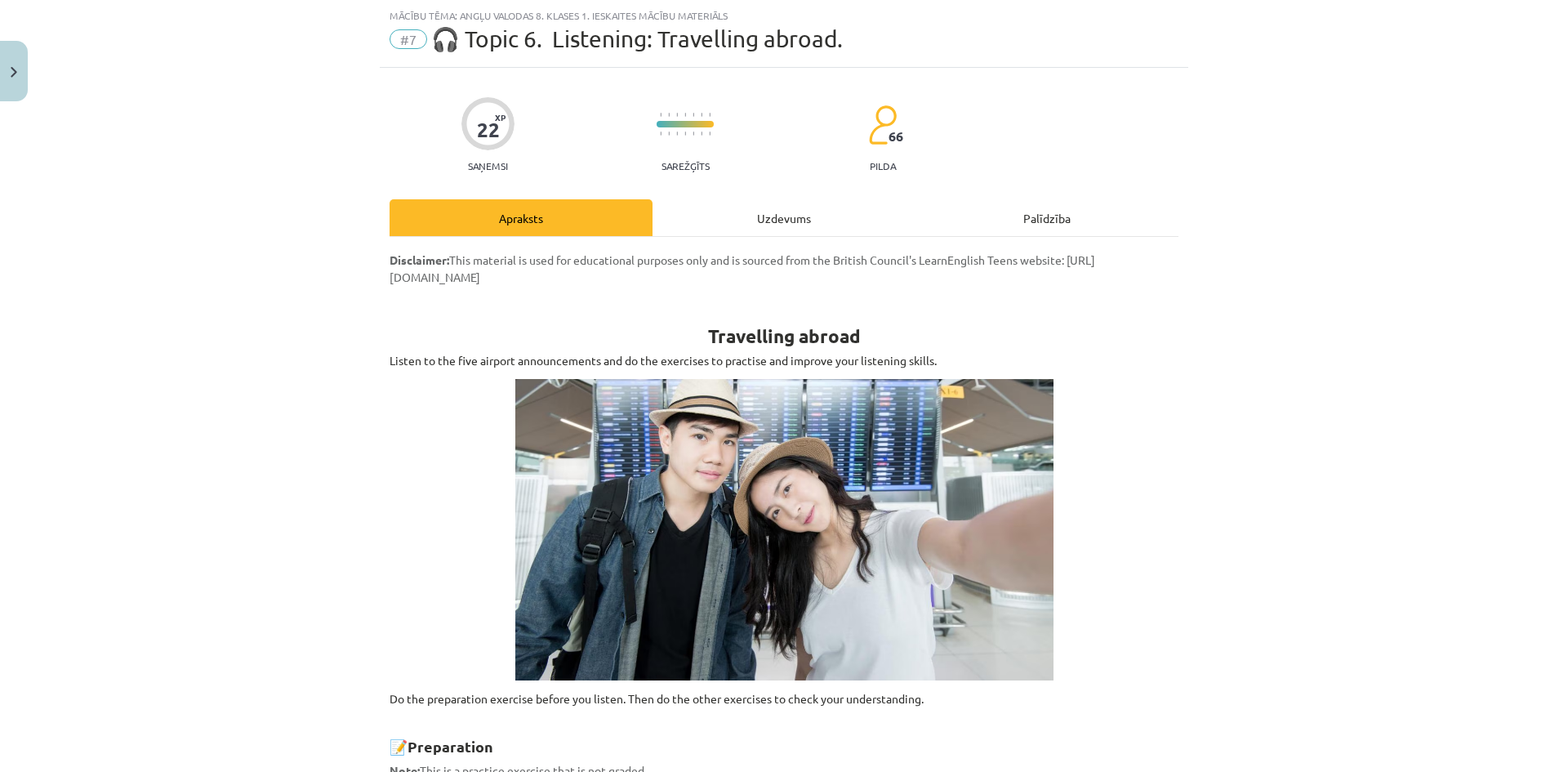
select select "********"
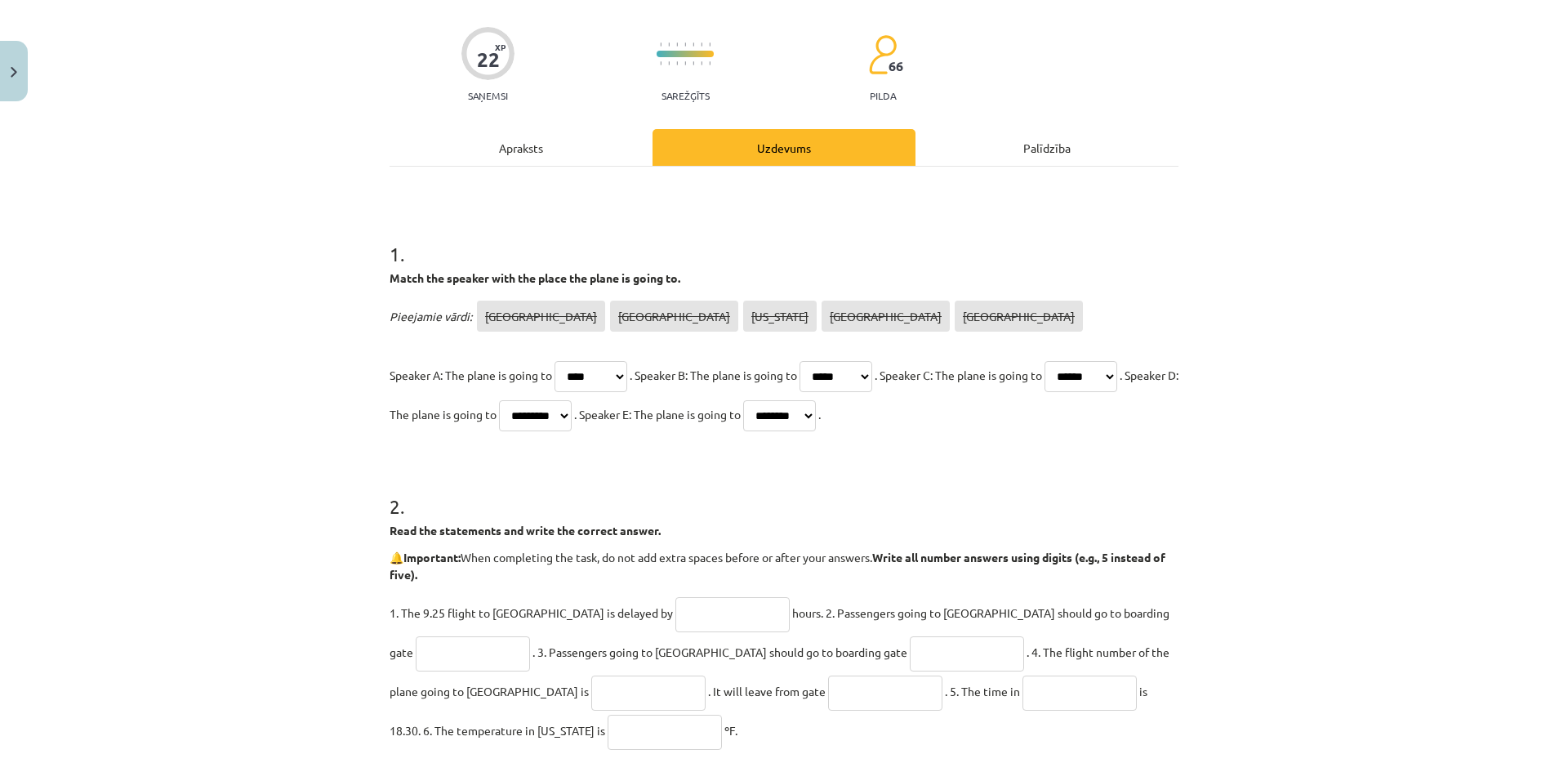
scroll to position [278, 0]
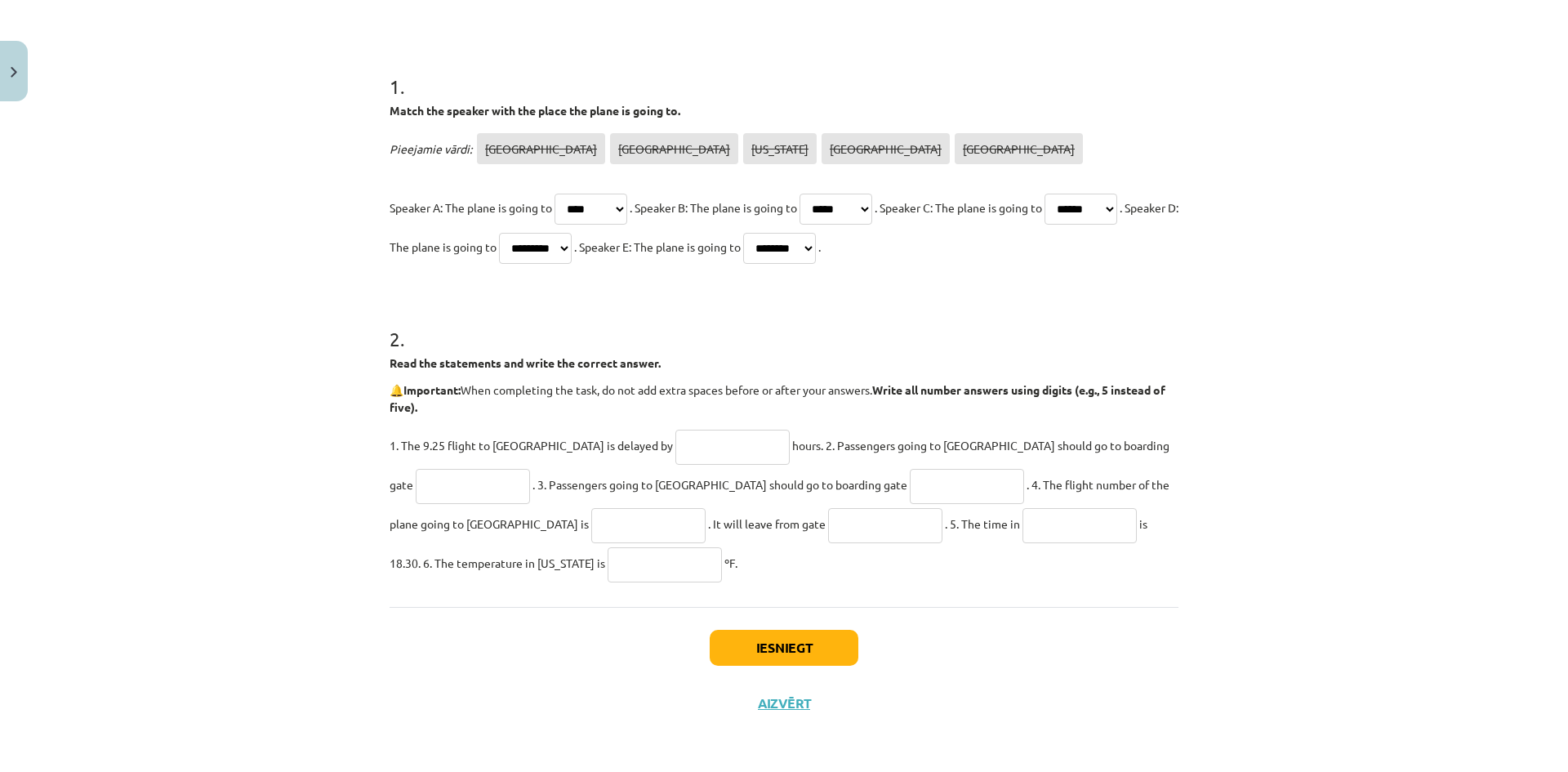
click at [675, 442] on input "text" at bounding box center [732, 447] width 114 height 35
type input "*"
click at [530, 468] on input "text" at bounding box center [473, 486] width 114 height 35
type input "**"
click at [910, 487] on input "text" at bounding box center [967, 486] width 114 height 35
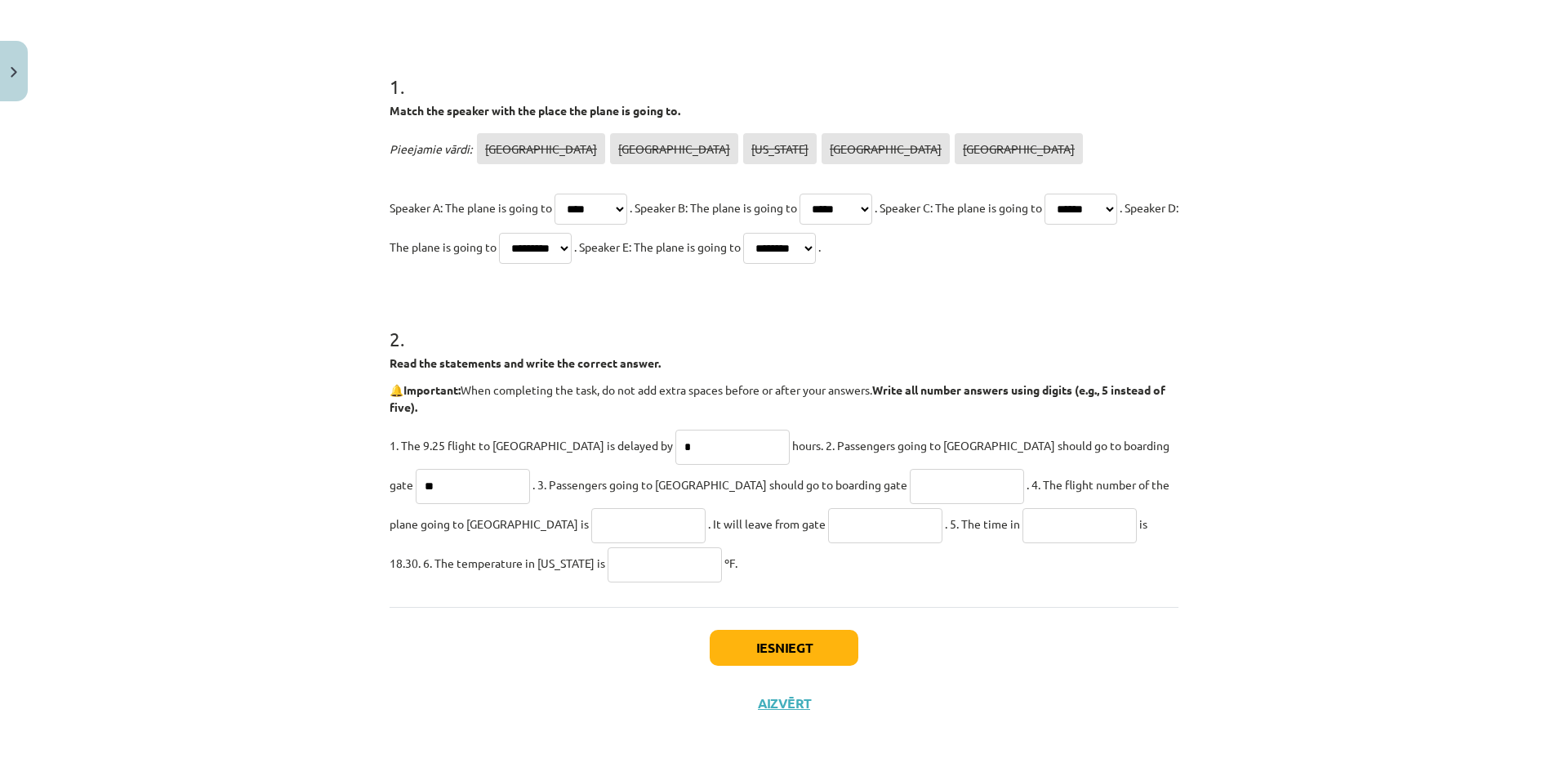
scroll to position [0, 0]
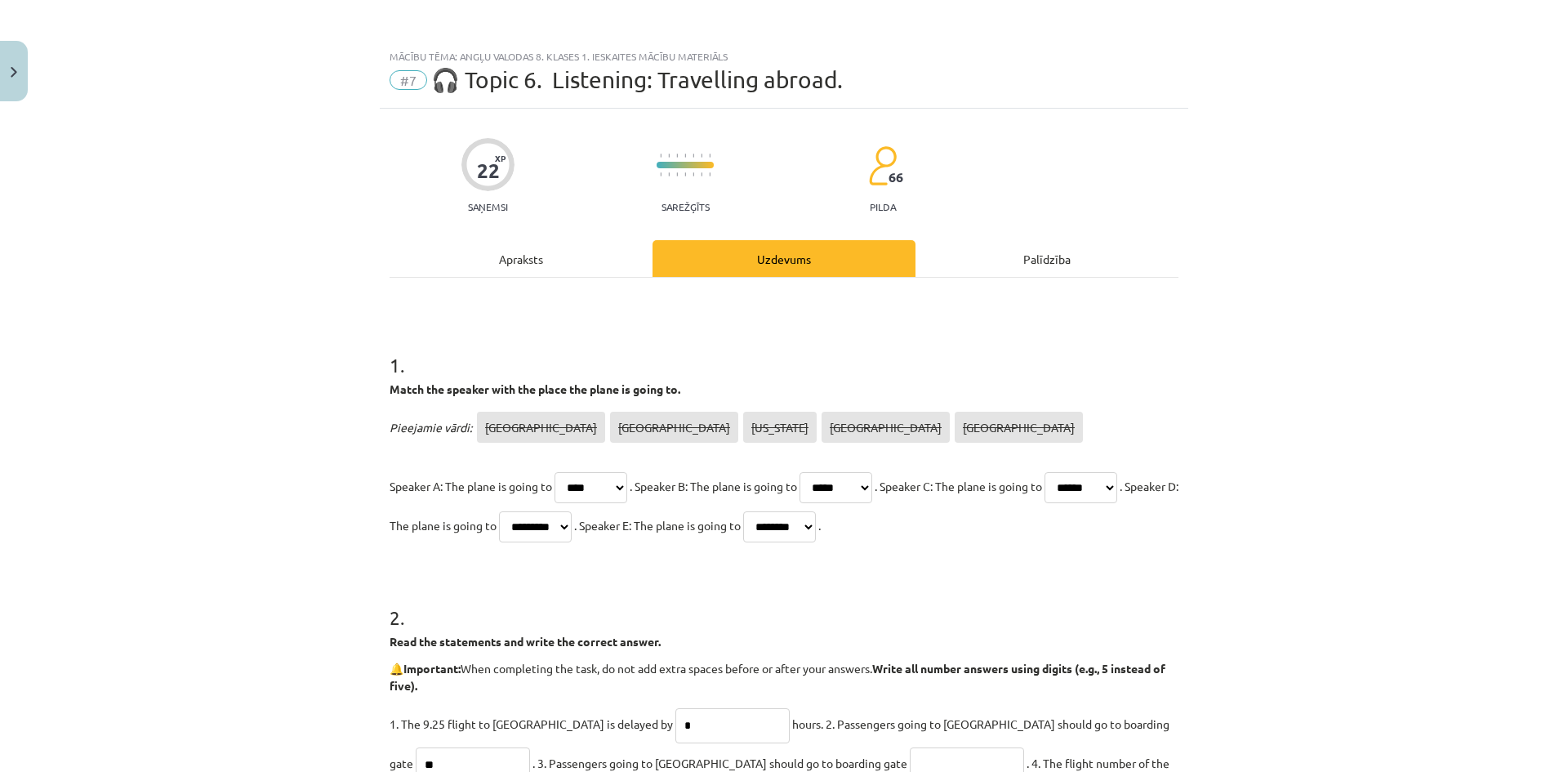
click at [572, 261] on div "Apraksts" at bounding box center [521, 258] width 263 height 37
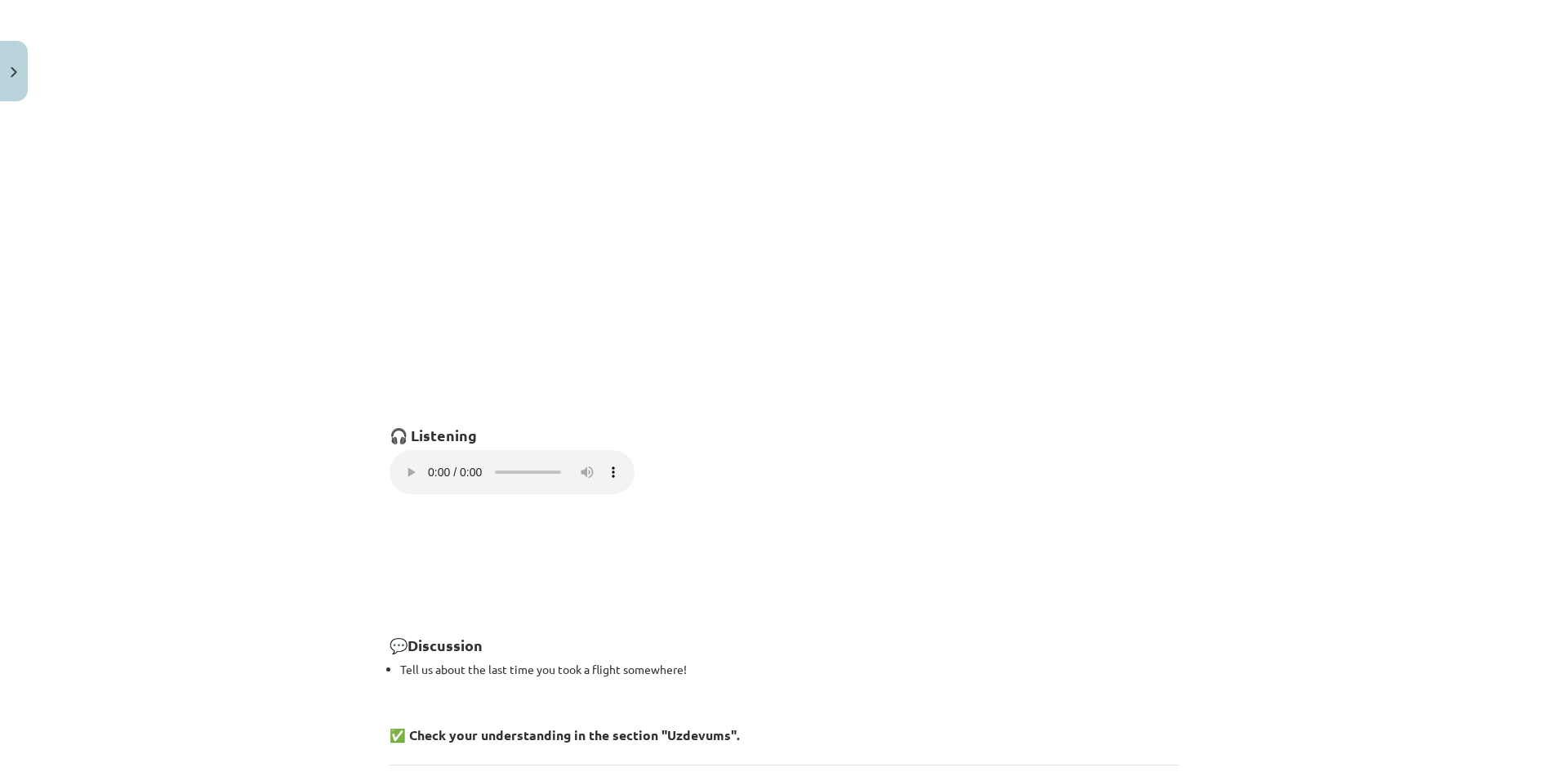
scroll to position [1031, 0]
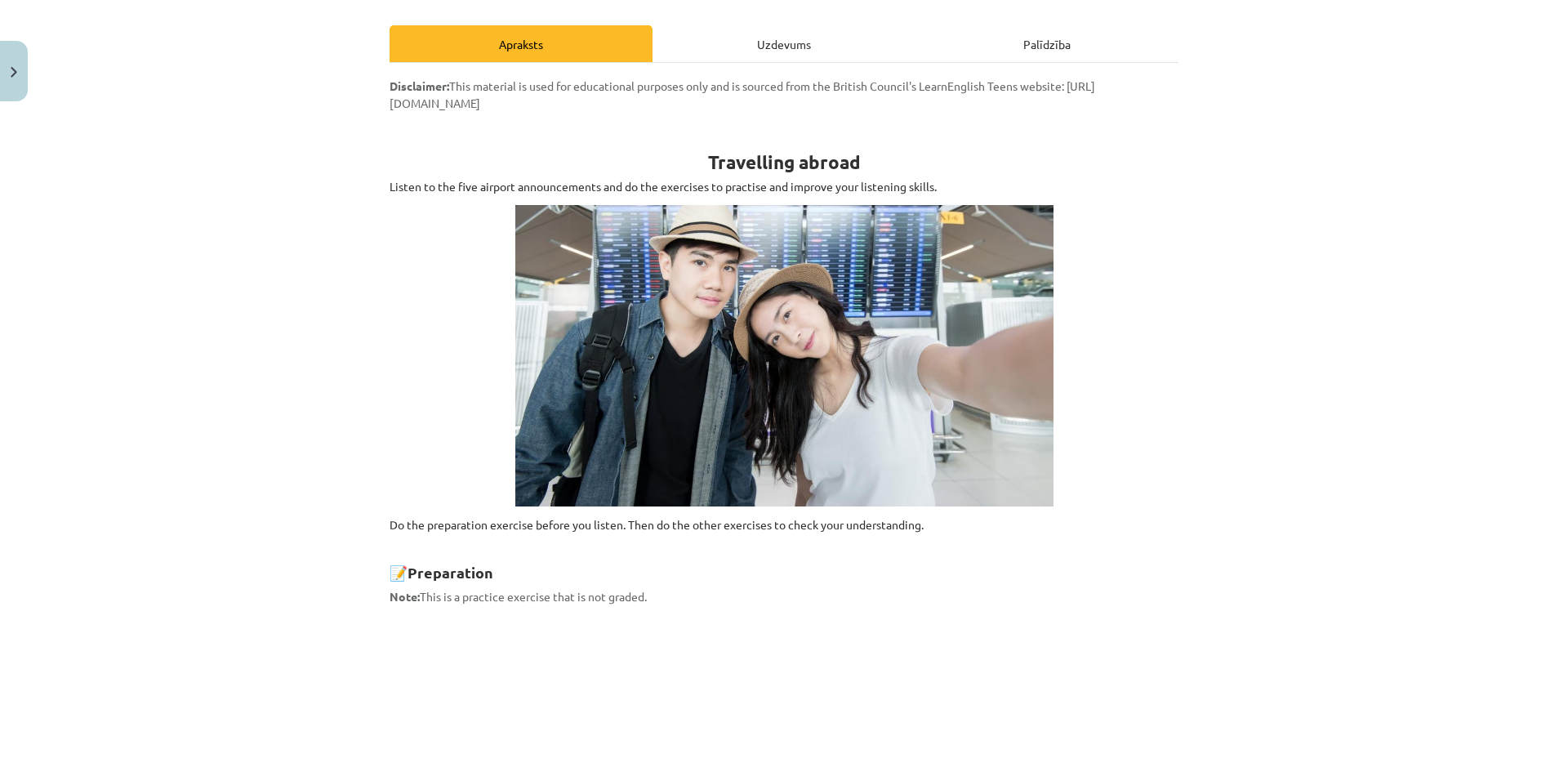
click at [790, 38] on div "Uzdevums" at bounding box center [784, 43] width 263 height 37
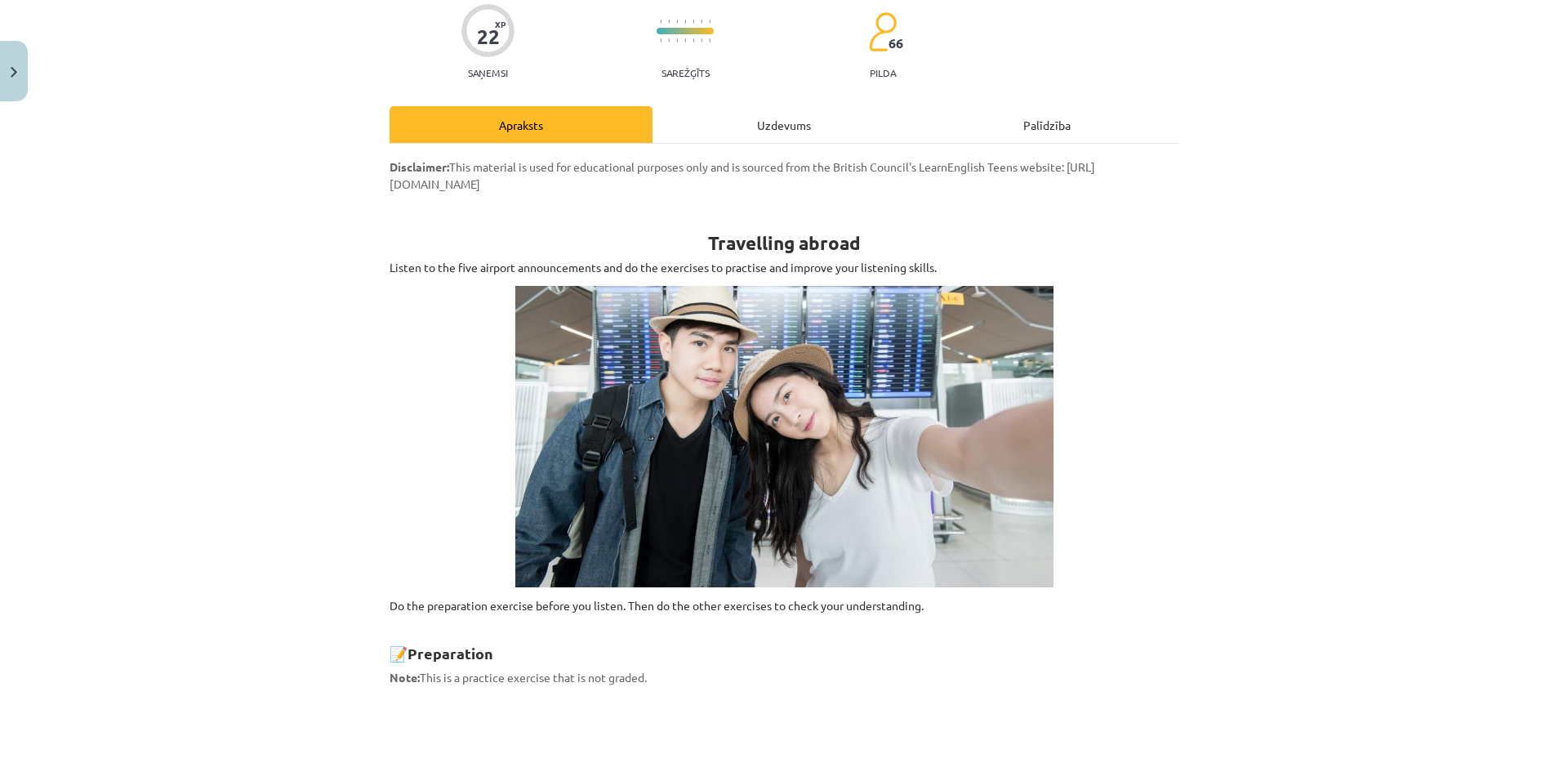
select select "****"
select select "*****"
select select "******"
select select "*********"
select select "********"
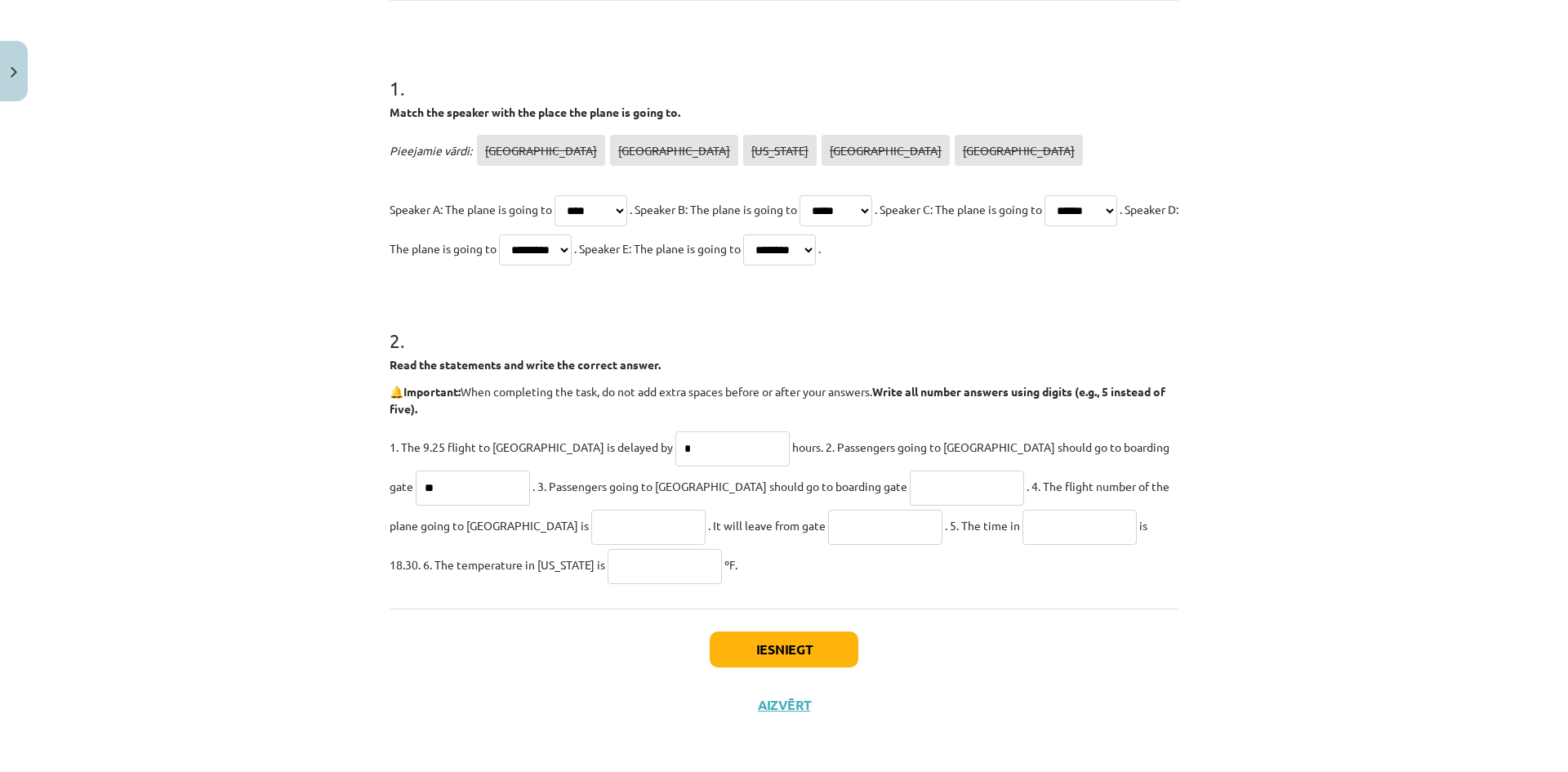
scroll to position [278, 0]
click at [910, 487] on input "text" at bounding box center [967, 486] width 114 height 35
type input "**"
click at [591, 525] on input "text" at bounding box center [648, 526] width 114 height 35
click at [828, 526] on input "text" at bounding box center [886, 526] width 114 height 35
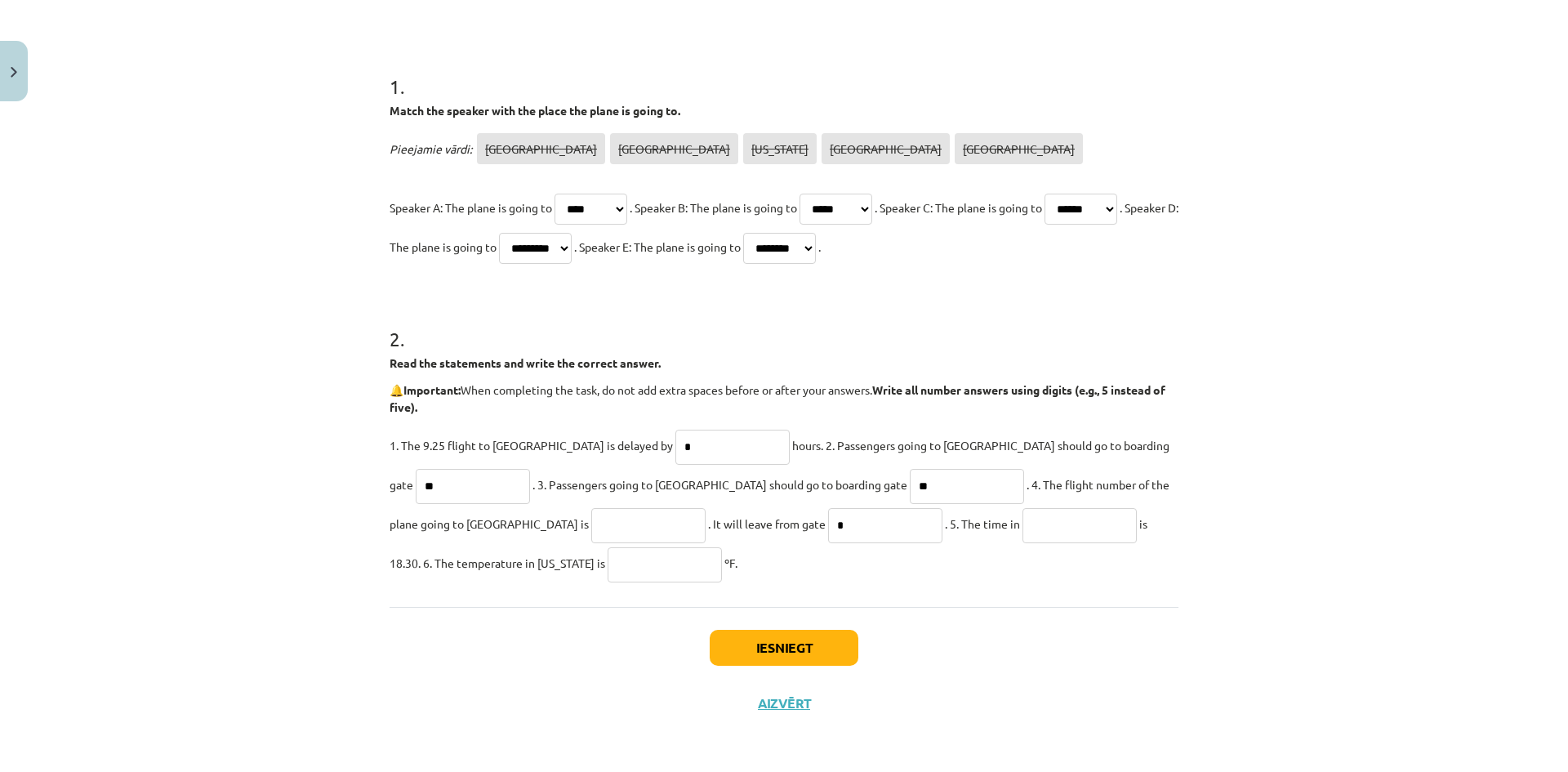
type input "*"
click at [1022, 526] on input "text" at bounding box center [1079, 526] width 114 height 35
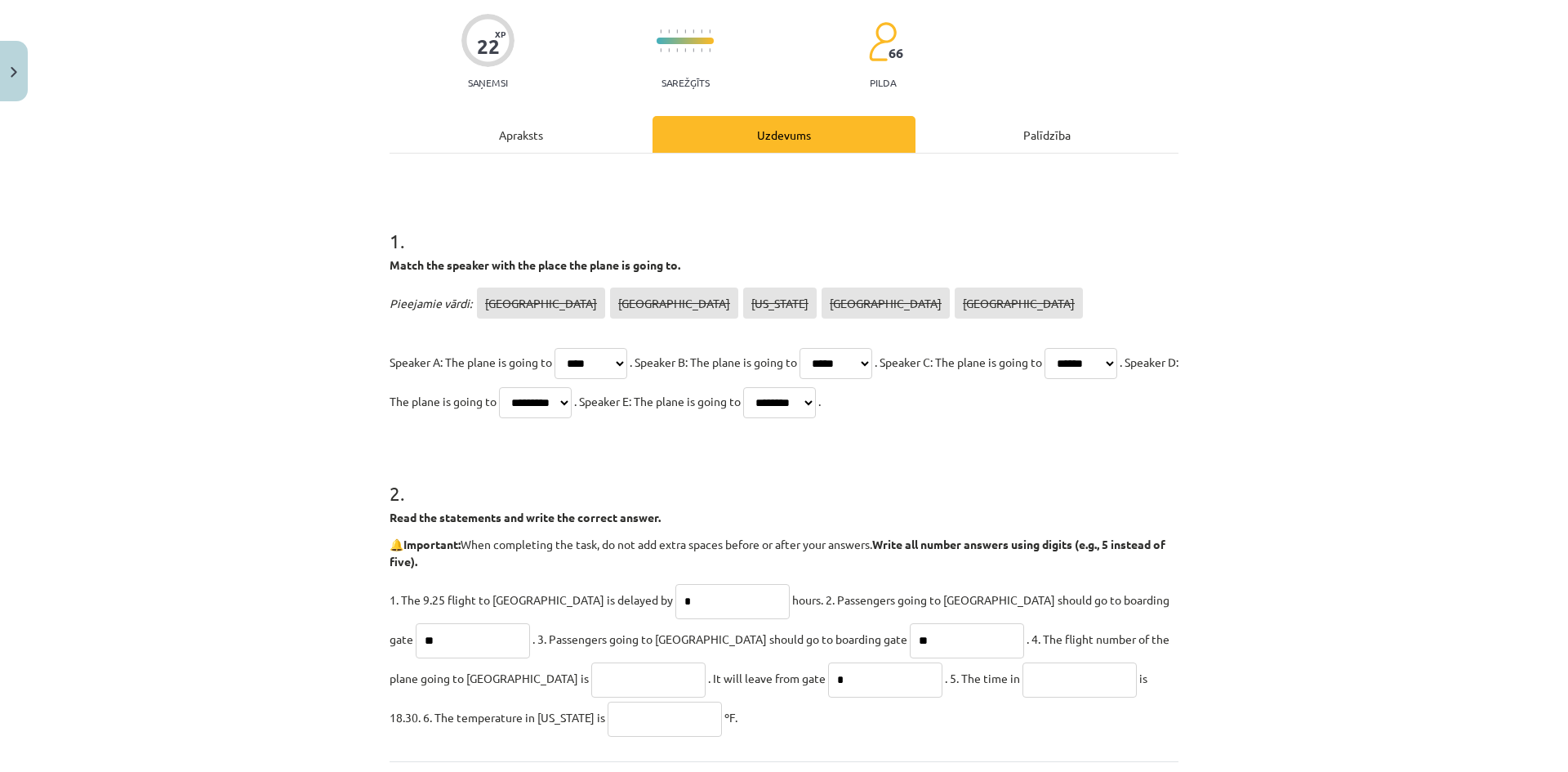
scroll to position [0, 0]
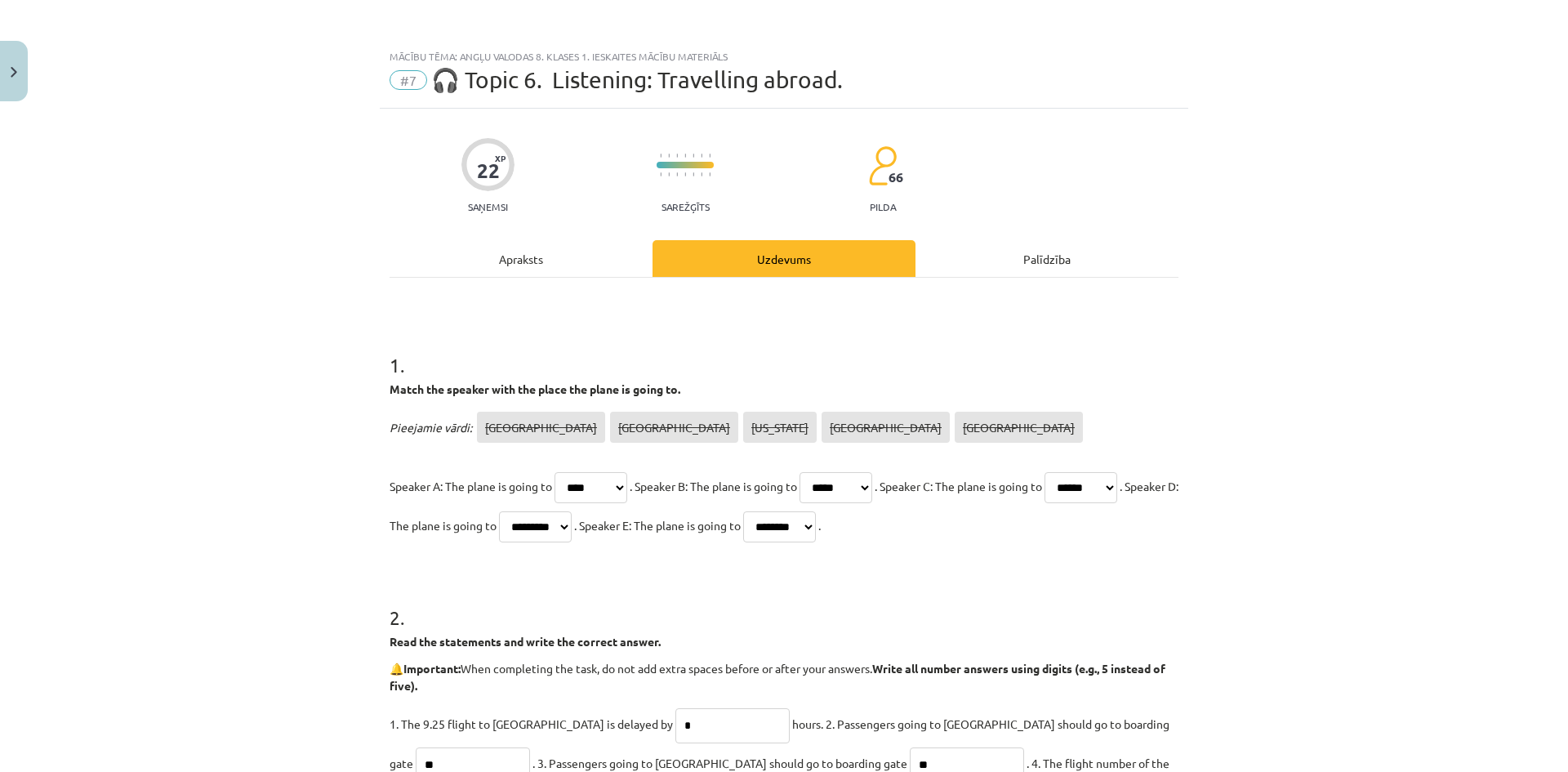
click at [548, 267] on div "Apraksts" at bounding box center [521, 258] width 263 height 37
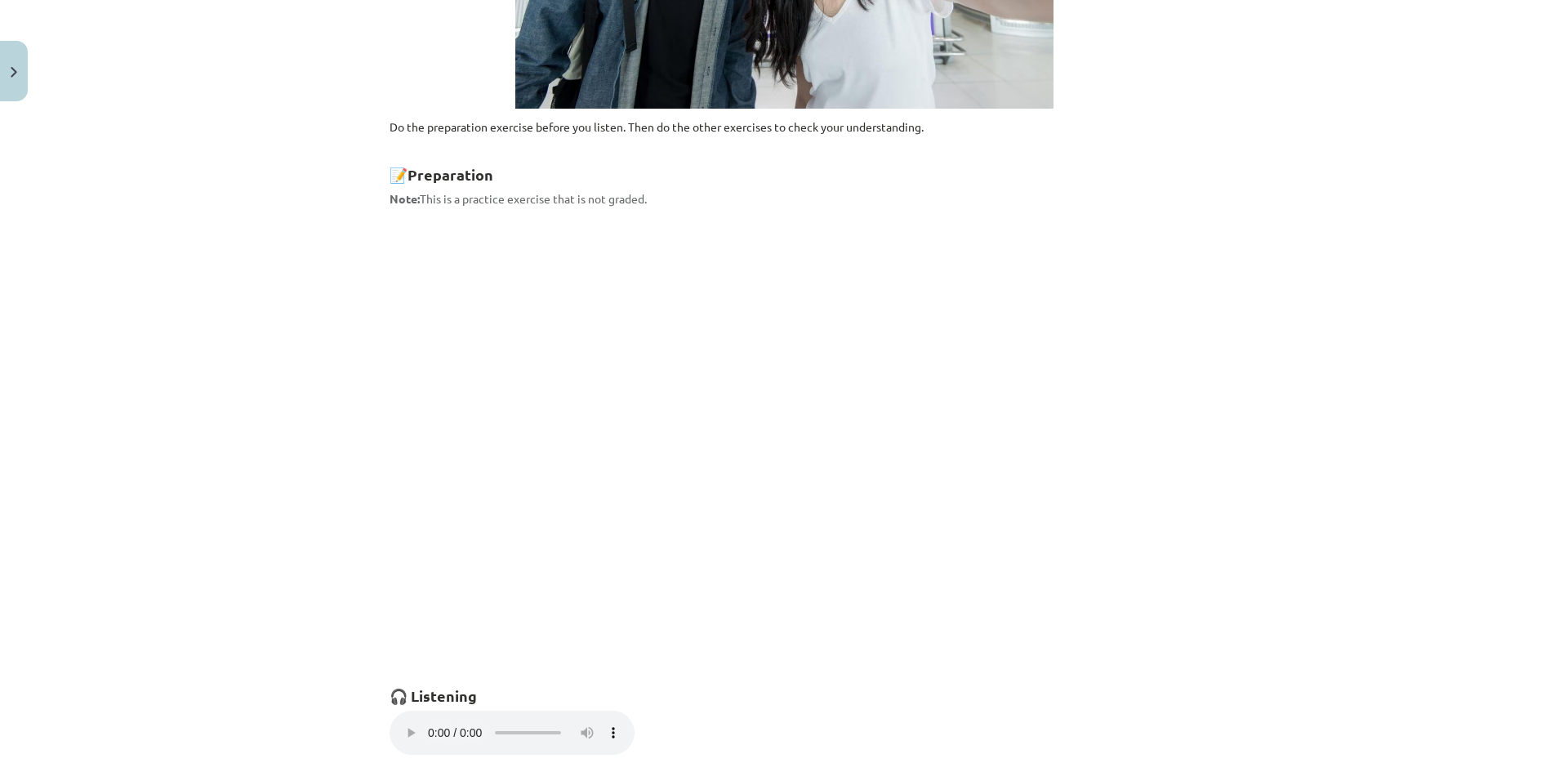
scroll to position [1031, 0]
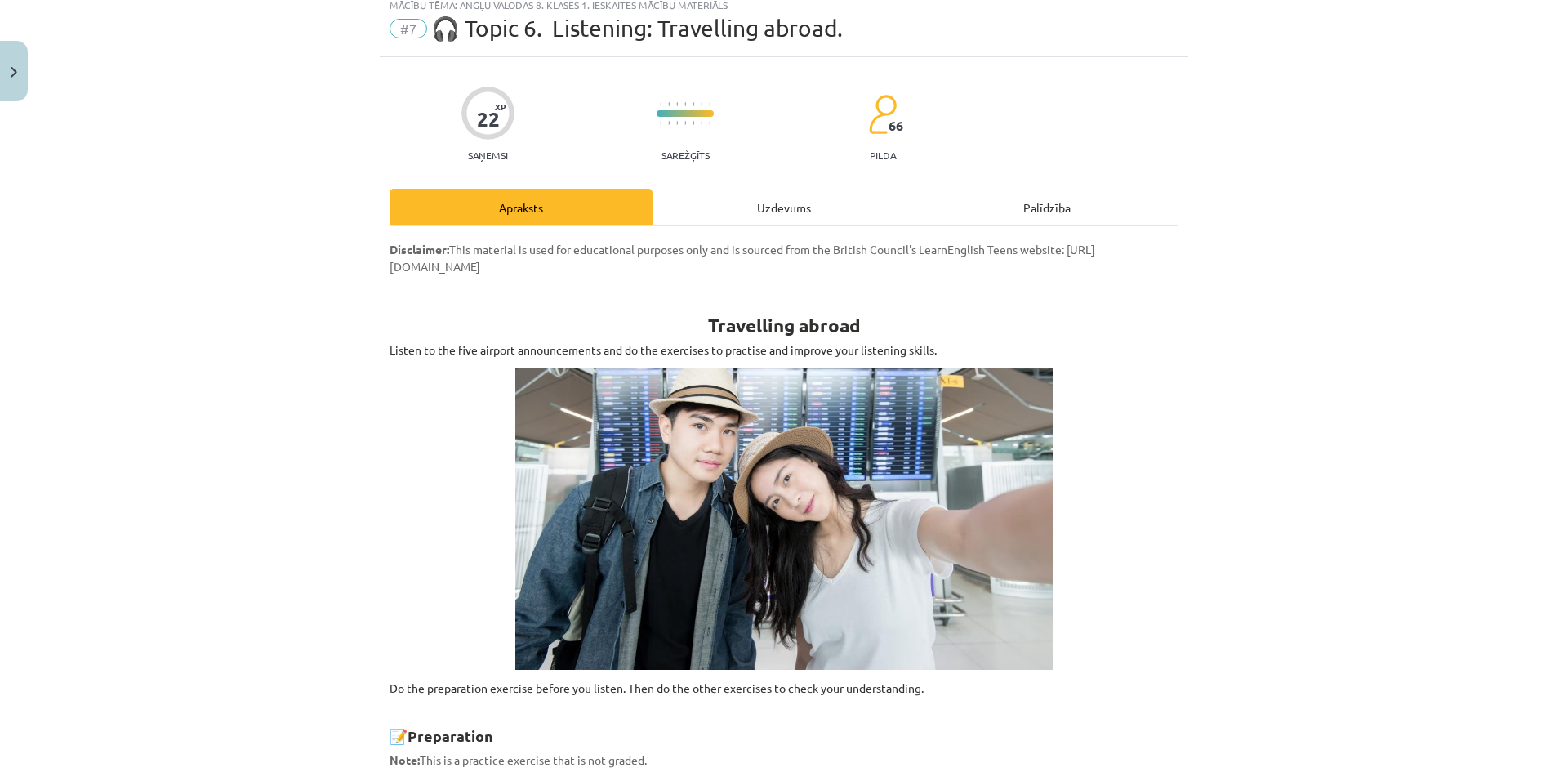
click at [783, 222] on div "Uzdevums" at bounding box center [784, 207] width 263 height 37
select select "****"
select select "*****"
select select "******"
select select "*********"
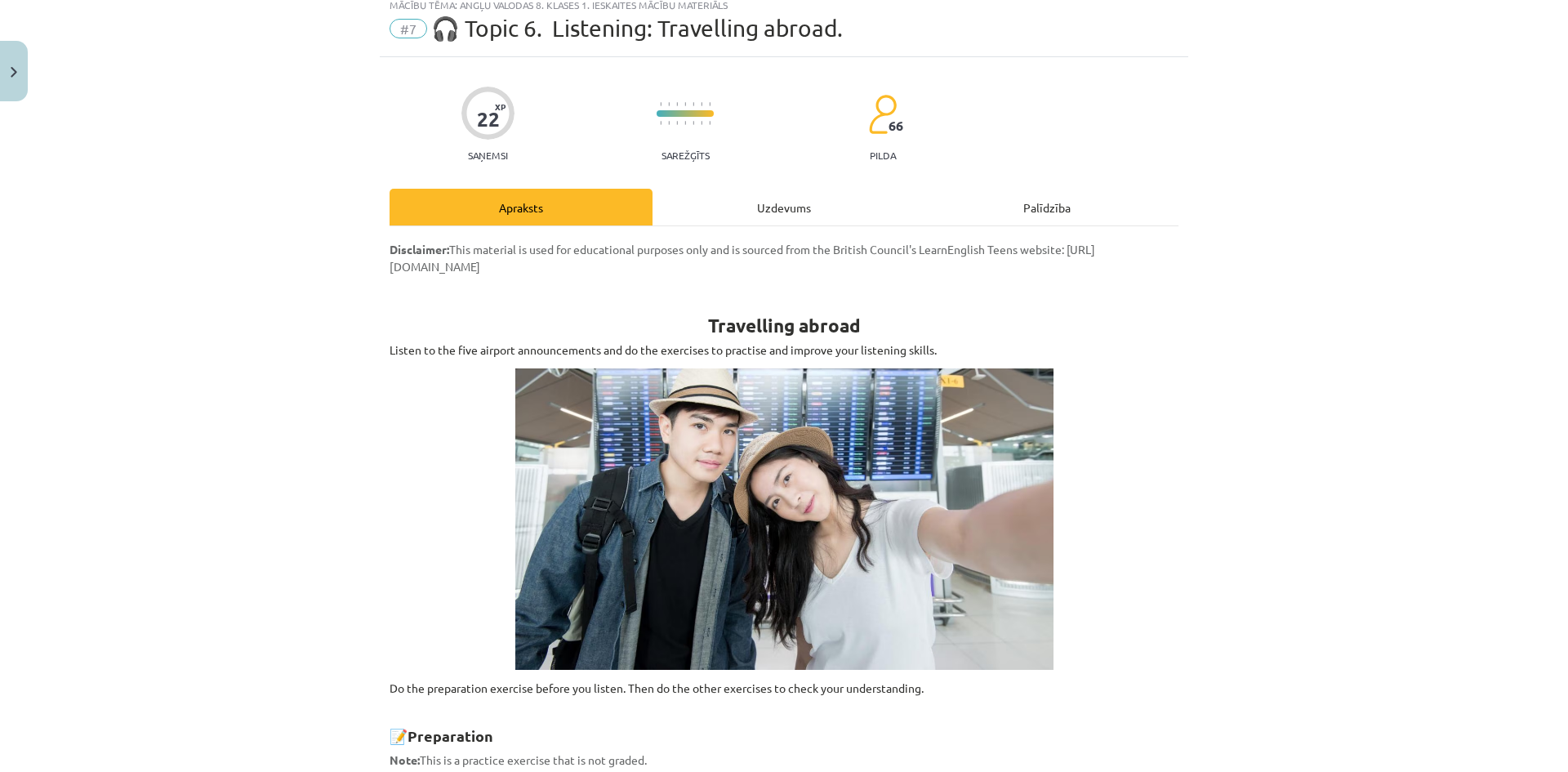
select select "********"
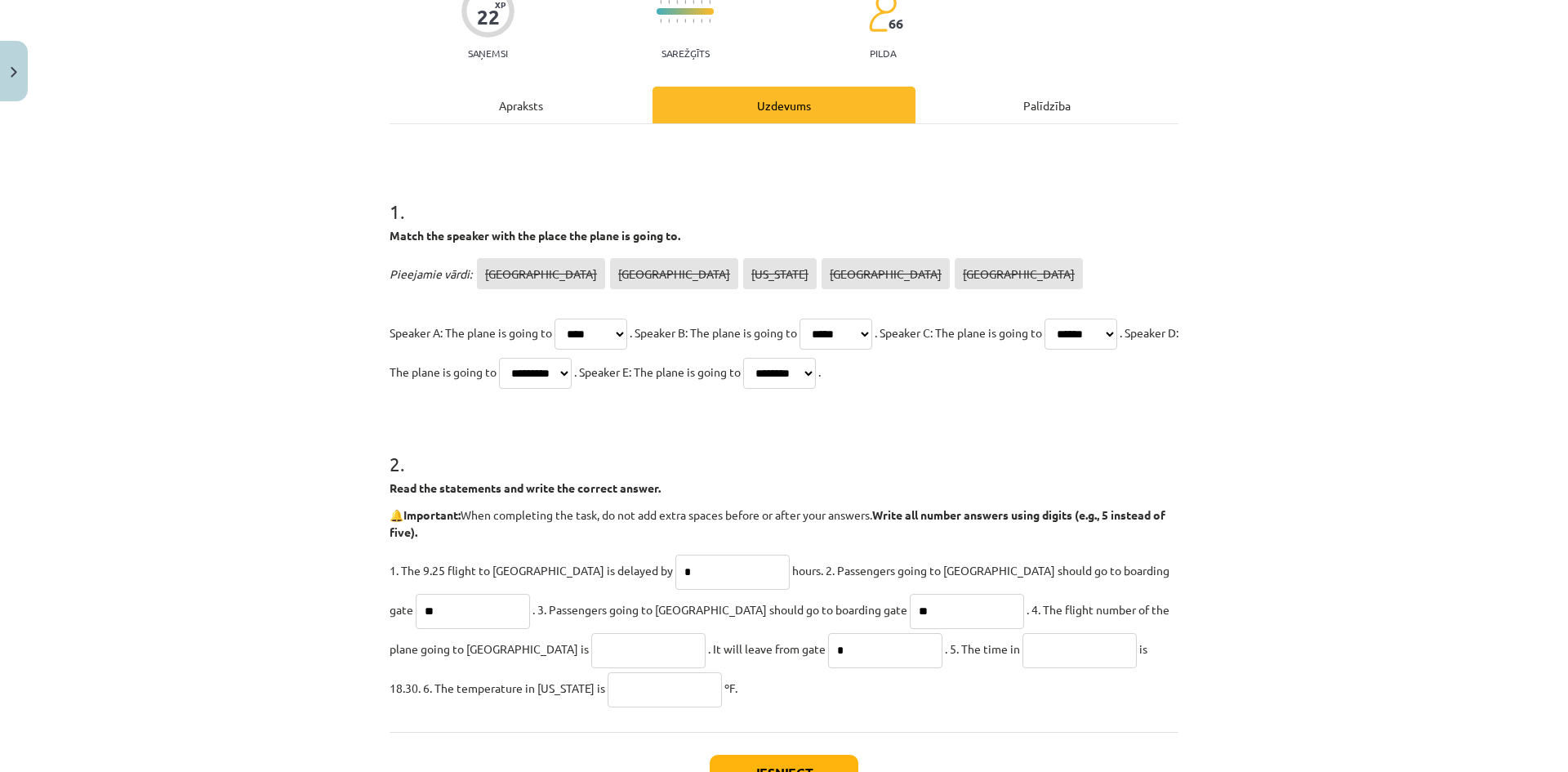
scroll to position [278, 0]
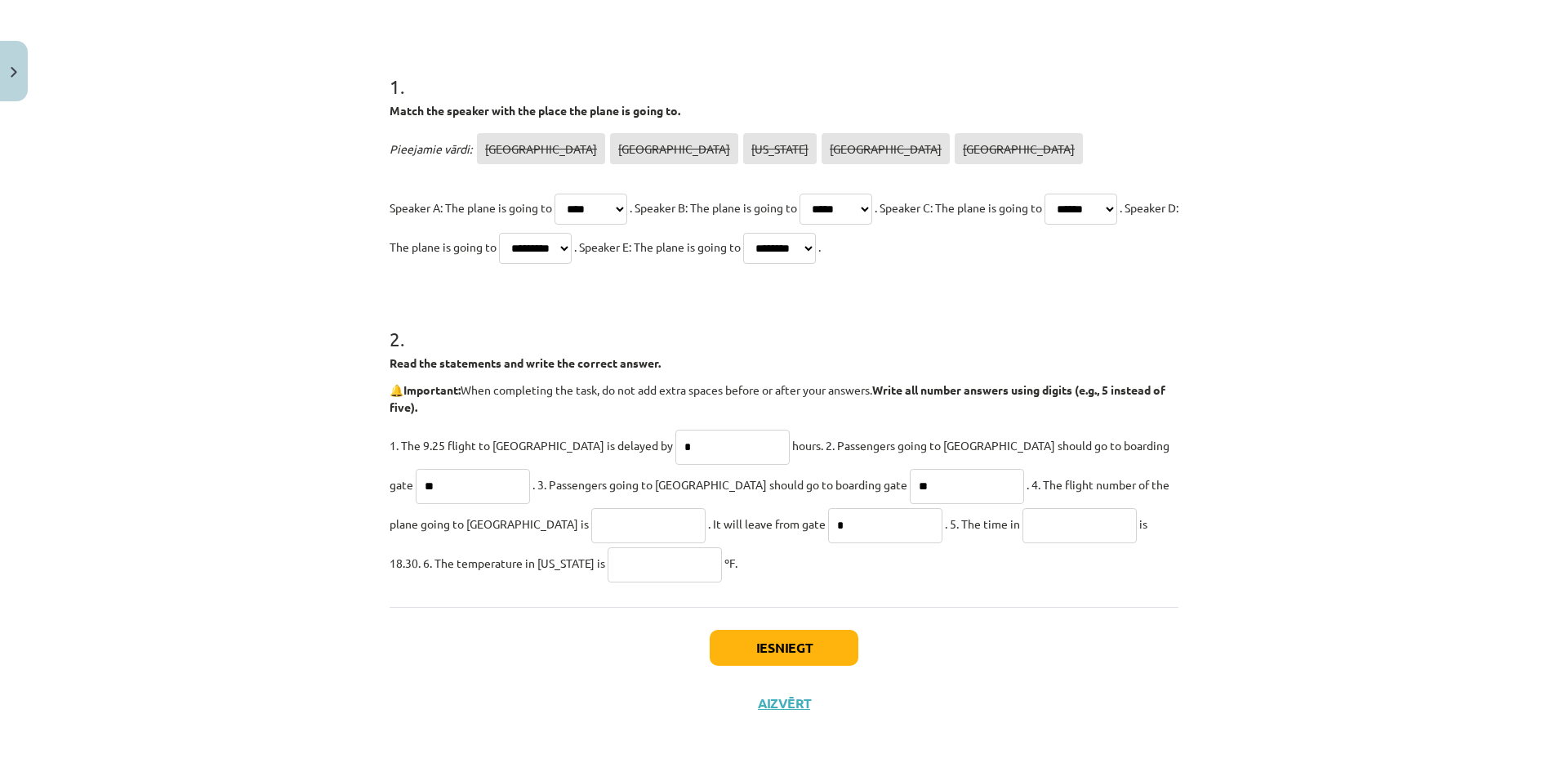
click at [1022, 525] on input "text" at bounding box center [1079, 526] width 114 height 35
click at [1022, 523] on input "text" at bounding box center [1079, 526] width 114 height 35
click at [607, 562] on input "text" at bounding box center [664, 565] width 114 height 35
type input "**"
click at [1022, 529] on input "text" at bounding box center [1079, 526] width 114 height 35
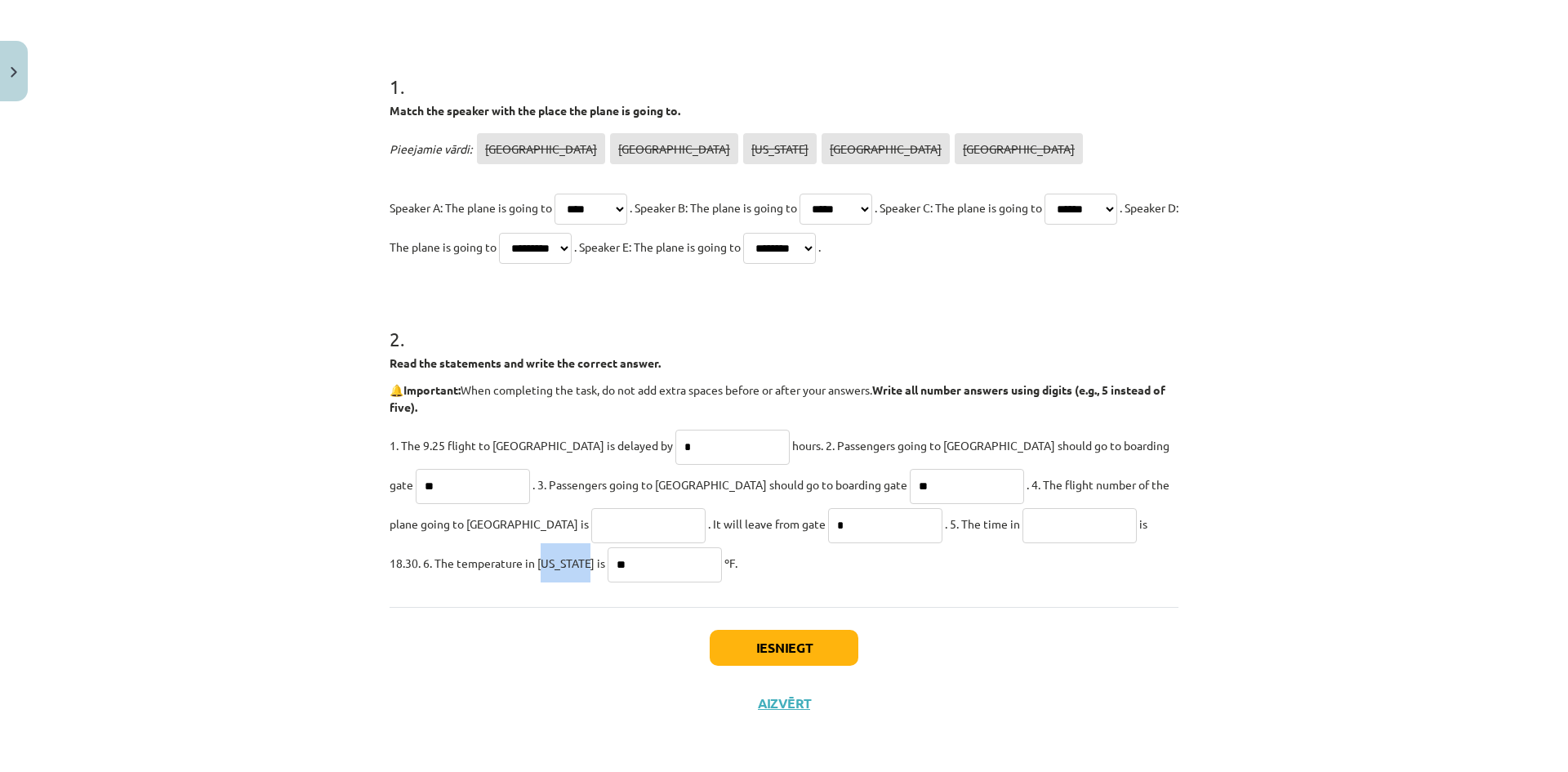
drag, startPoint x: 1103, startPoint y: 526, endPoint x: 1151, endPoint y: 528, distance: 48.0
click at [1147, 528] on span "is 18.30. 6. The temperature in [US_STATE] is" at bounding box center [769, 543] width 758 height 53
copy span "[US_STATE]"
click at [1022, 522] on input "text" at bounding box center [1079, 526] width 114 height 35
paste input "********"
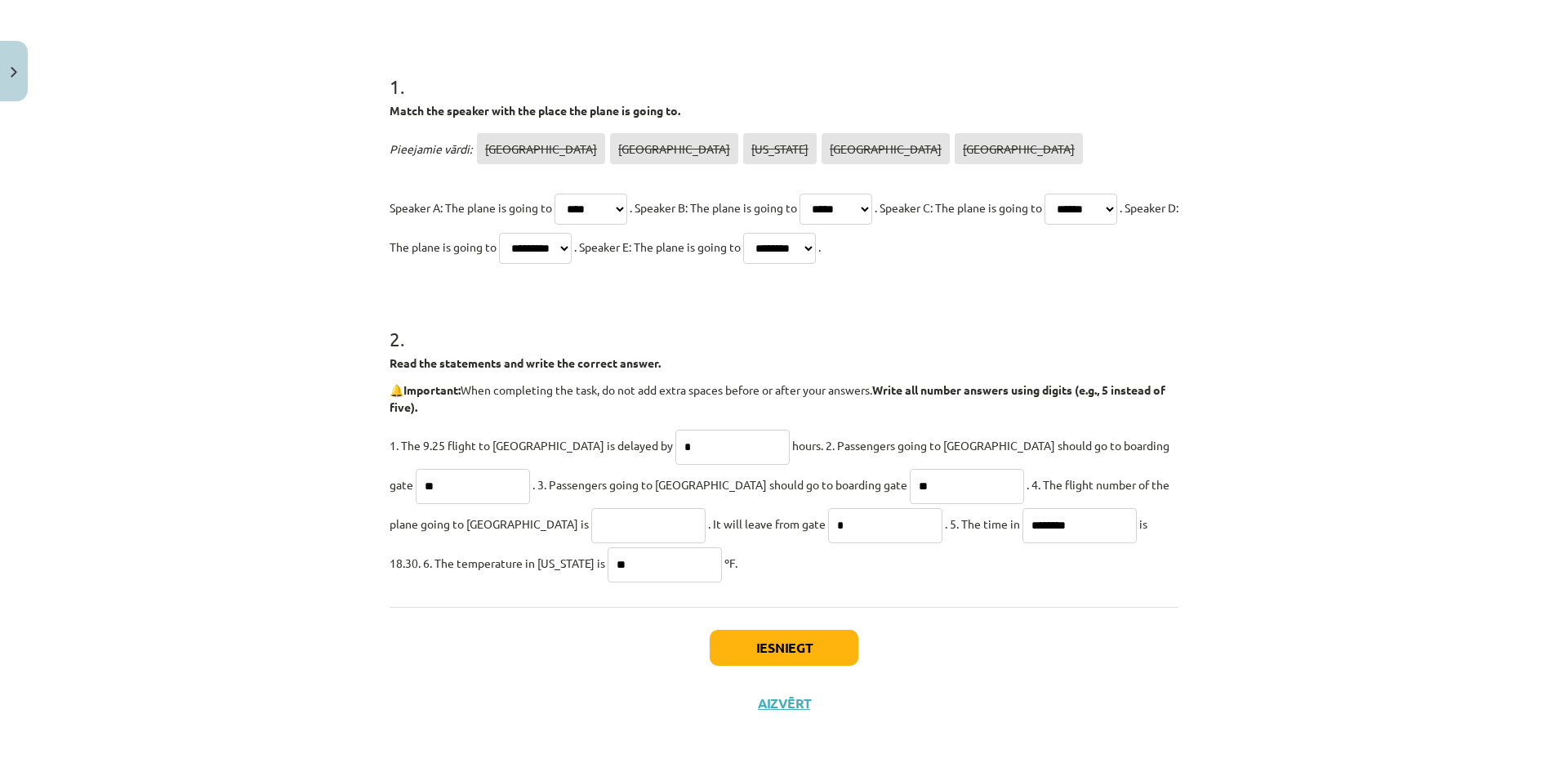
click at [1022, 527] on input "********" at bounding box center [1079, 526] width 114 height 35
type input "********"
click at [971, 597] on div "1 . Match the speaker with the place the plane is going to. Pieejamie vārdi: [G…" at bounding box center [784, 303] width 789 height 607
click at [591, 534] on input "text" at bounding box center [648, 526] width 114 height 35
type input "*"
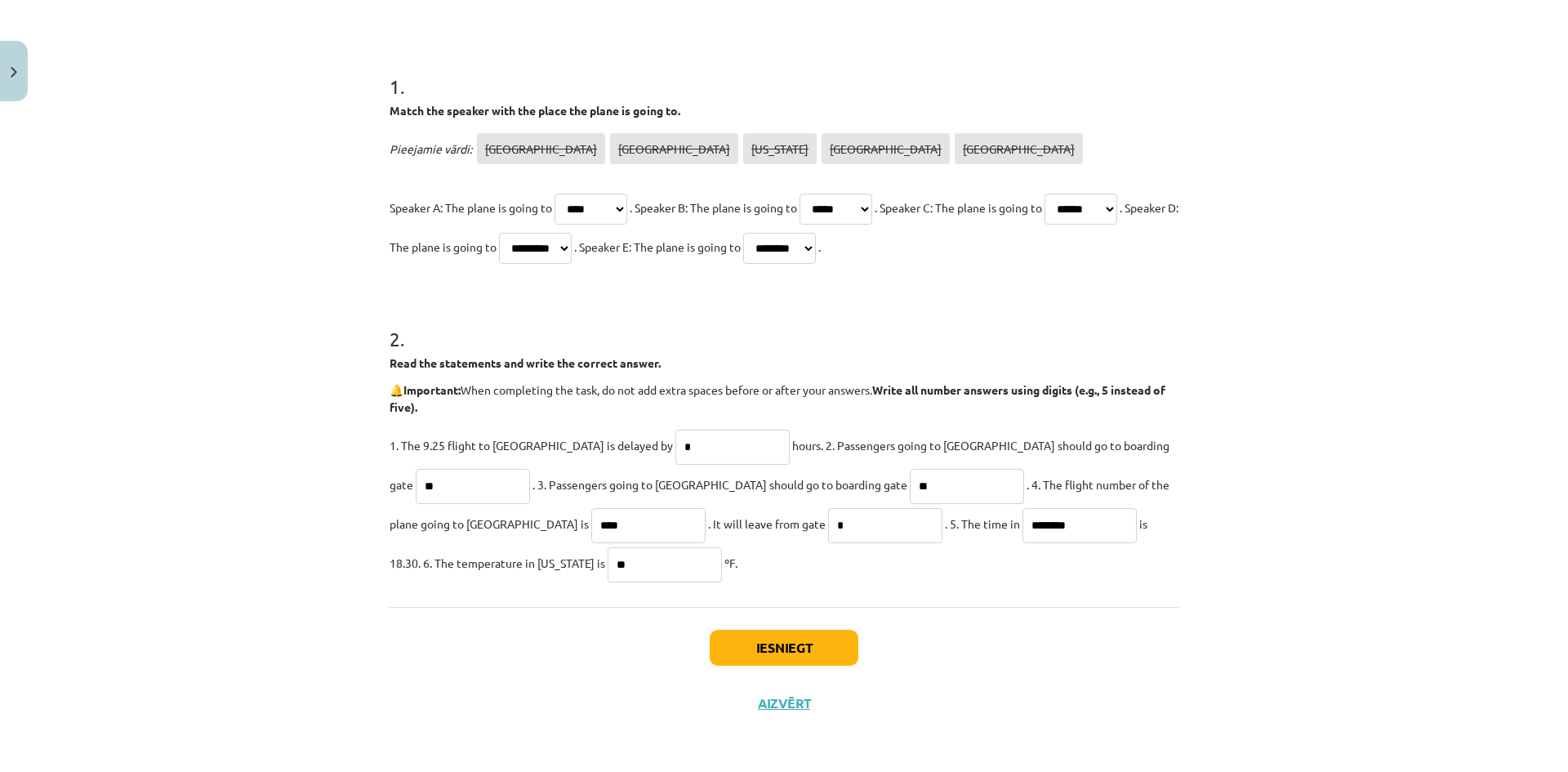
click at [591, 529] on input "****" at bounding box center [648, 526] width 114 height 35
drag, startPoint x: 411, startPoint y: 530, endPoint x: 397, endPoint y: 541, distance: 17.8
click at [591, 541] on input "******" at bounding box center [648, 526] width 114 height 35
type input "******"
click at [768, 638] on button "Iesniegt" at bounding box center [784, 648] width 149 height 36
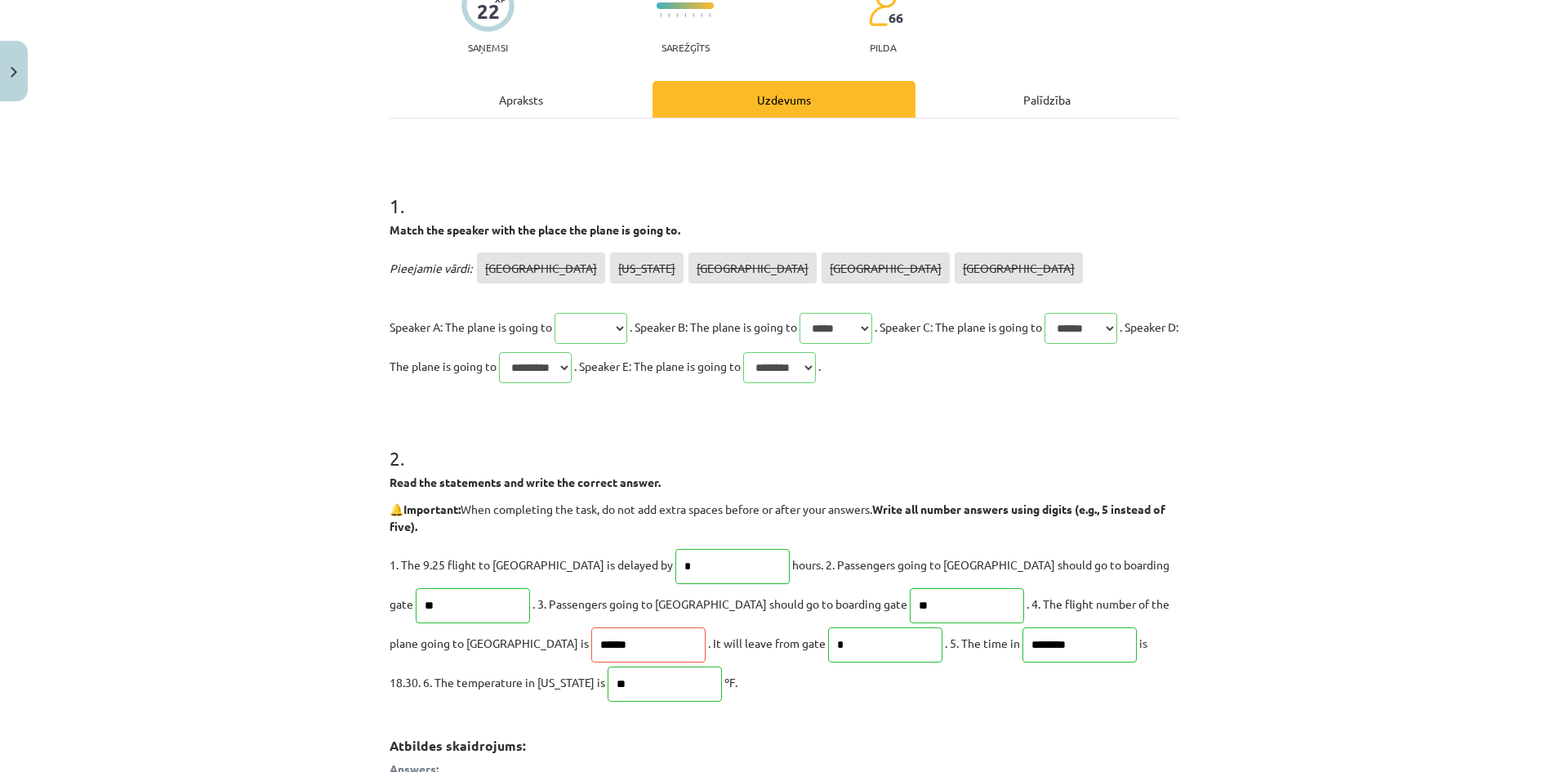
scroll to position [567, 0]
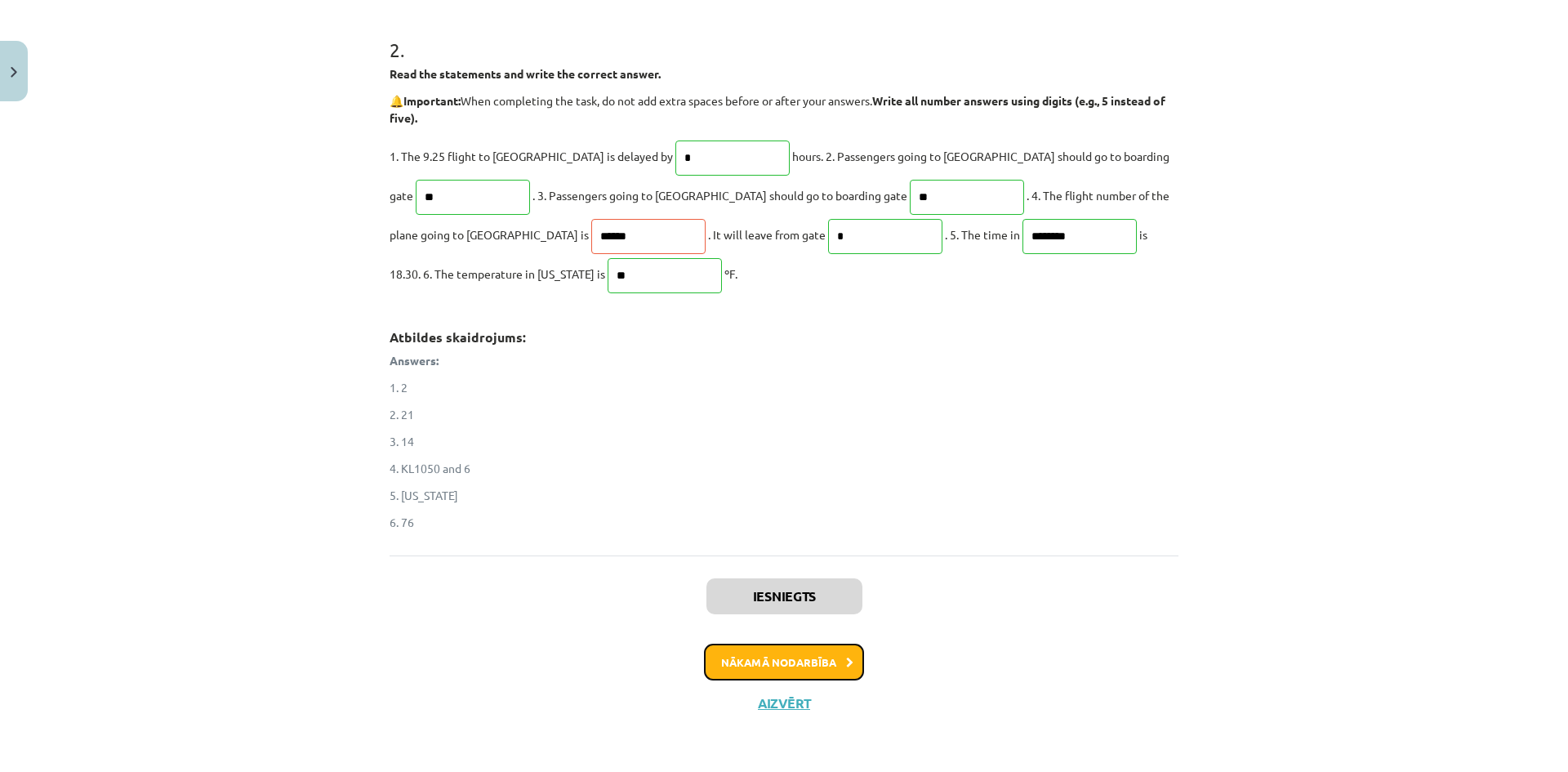
click at [775, 657] on button "Nākamā nodarbība" at bounding box center [784, 661] width 160 height 37
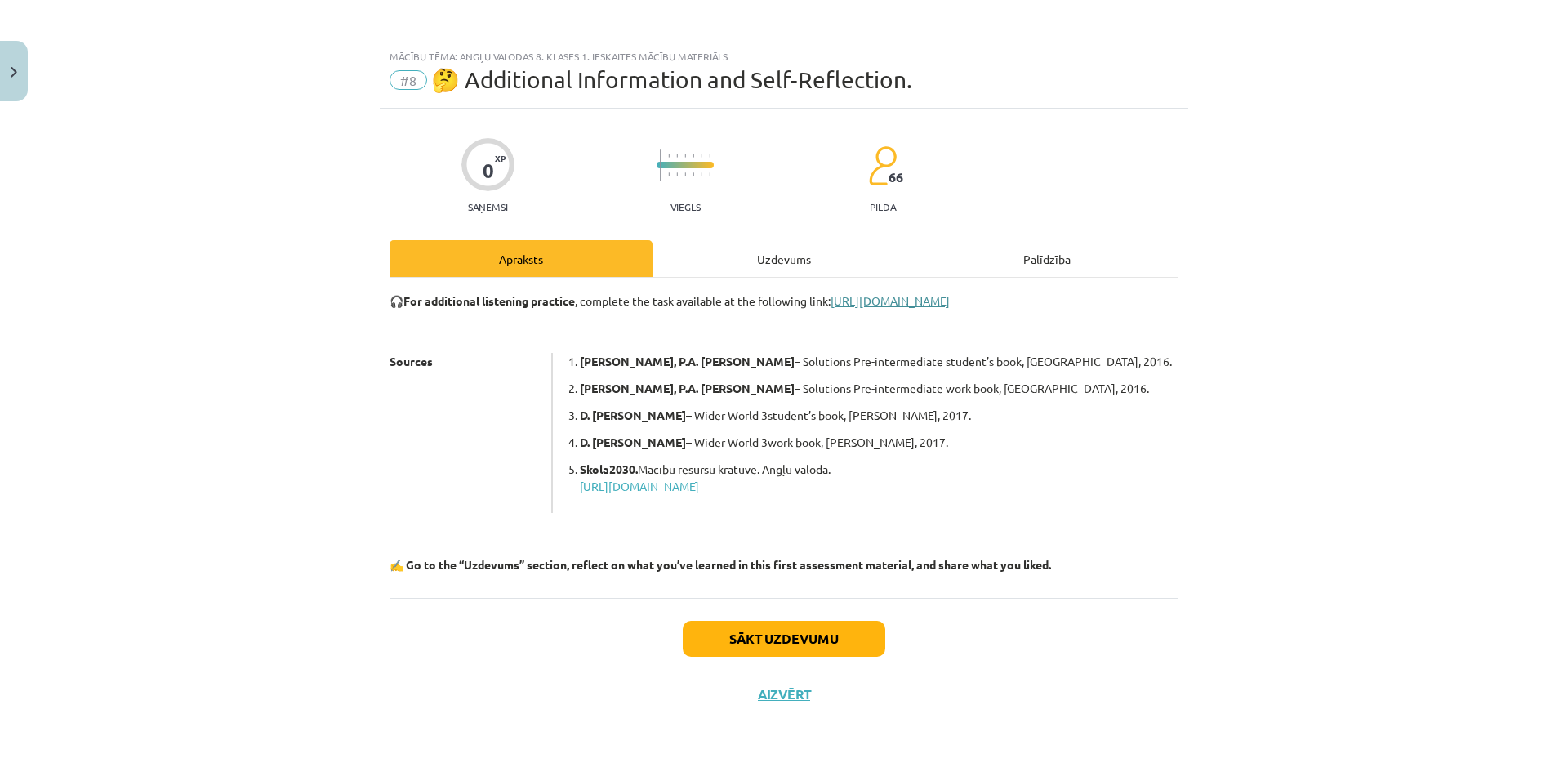
click at [933, 302] on link "[URL][DOMAIN_NAME]" at bounding box center [890, 301] width 120 height 14
click at [857, 642] on button "Sākt uzdevumu" at bounding box center [783, 639] width 202 height 36
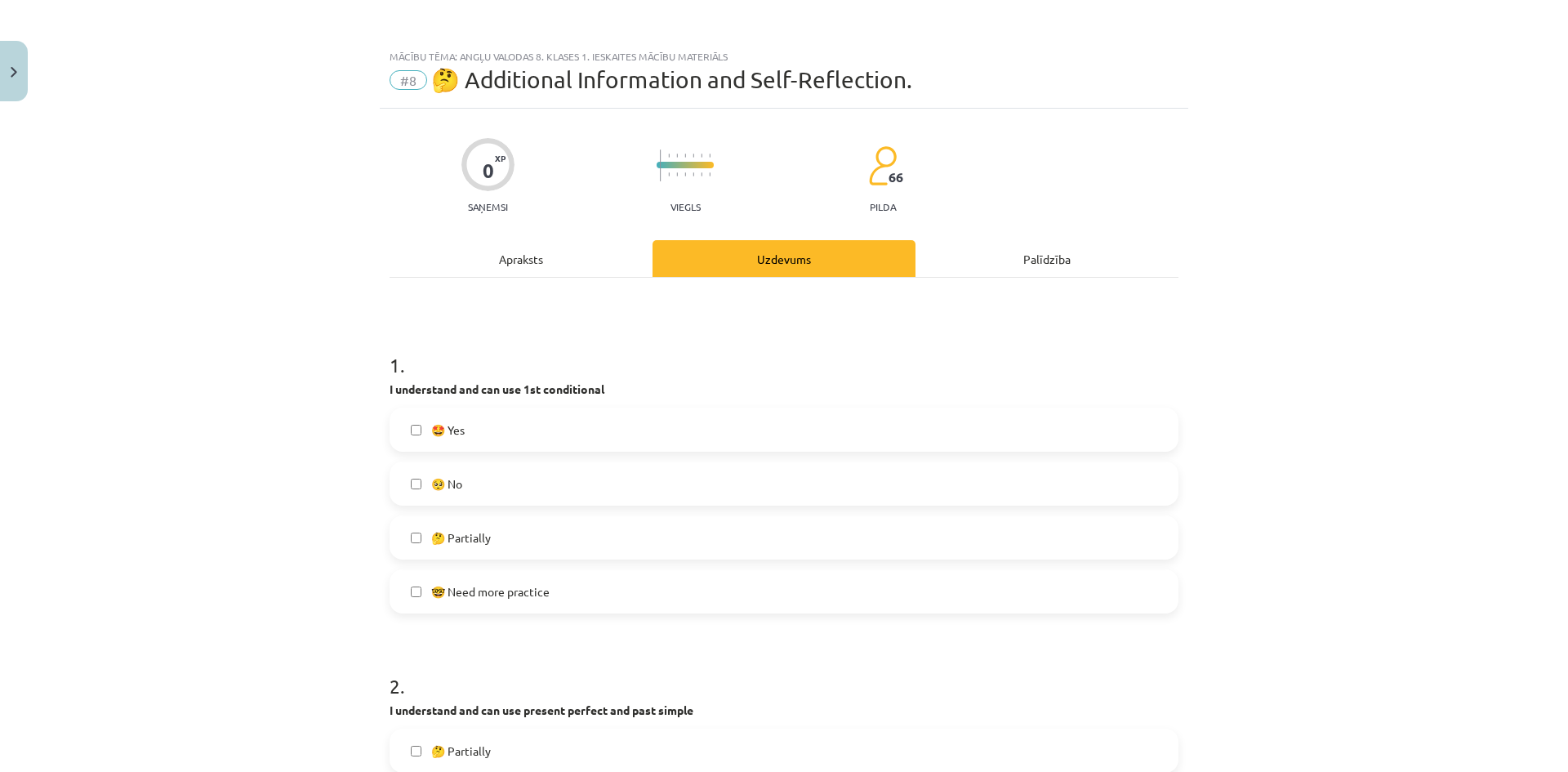
click at [470, 442] on label "🤩 Yes" at bounding box center [784, 429] width 786 height 41
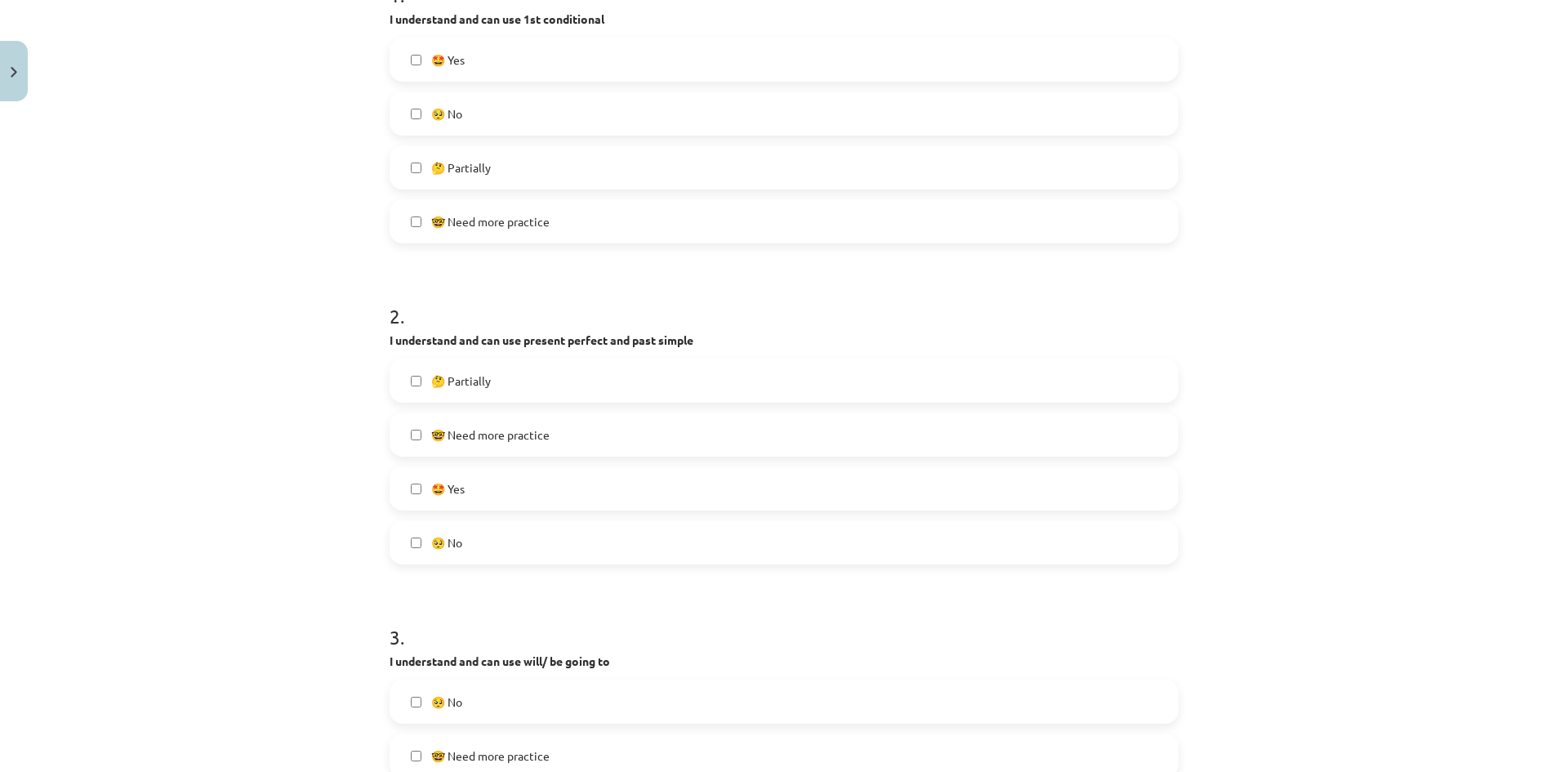
scroll to position [409, 0]
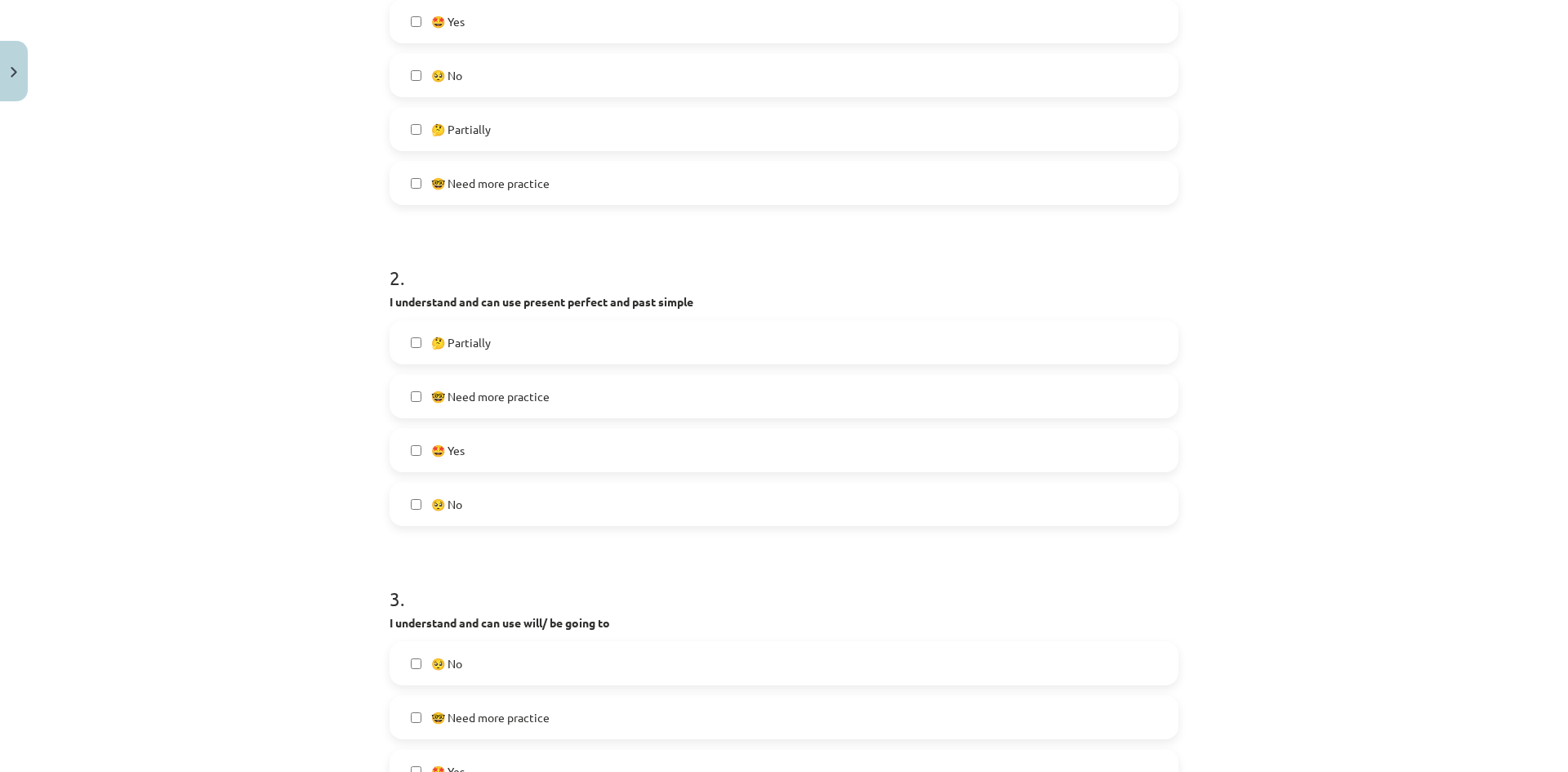
click at [507, 400] on span "🤓 Need more practice" at bounding box center [490, 396] width 119 height 17
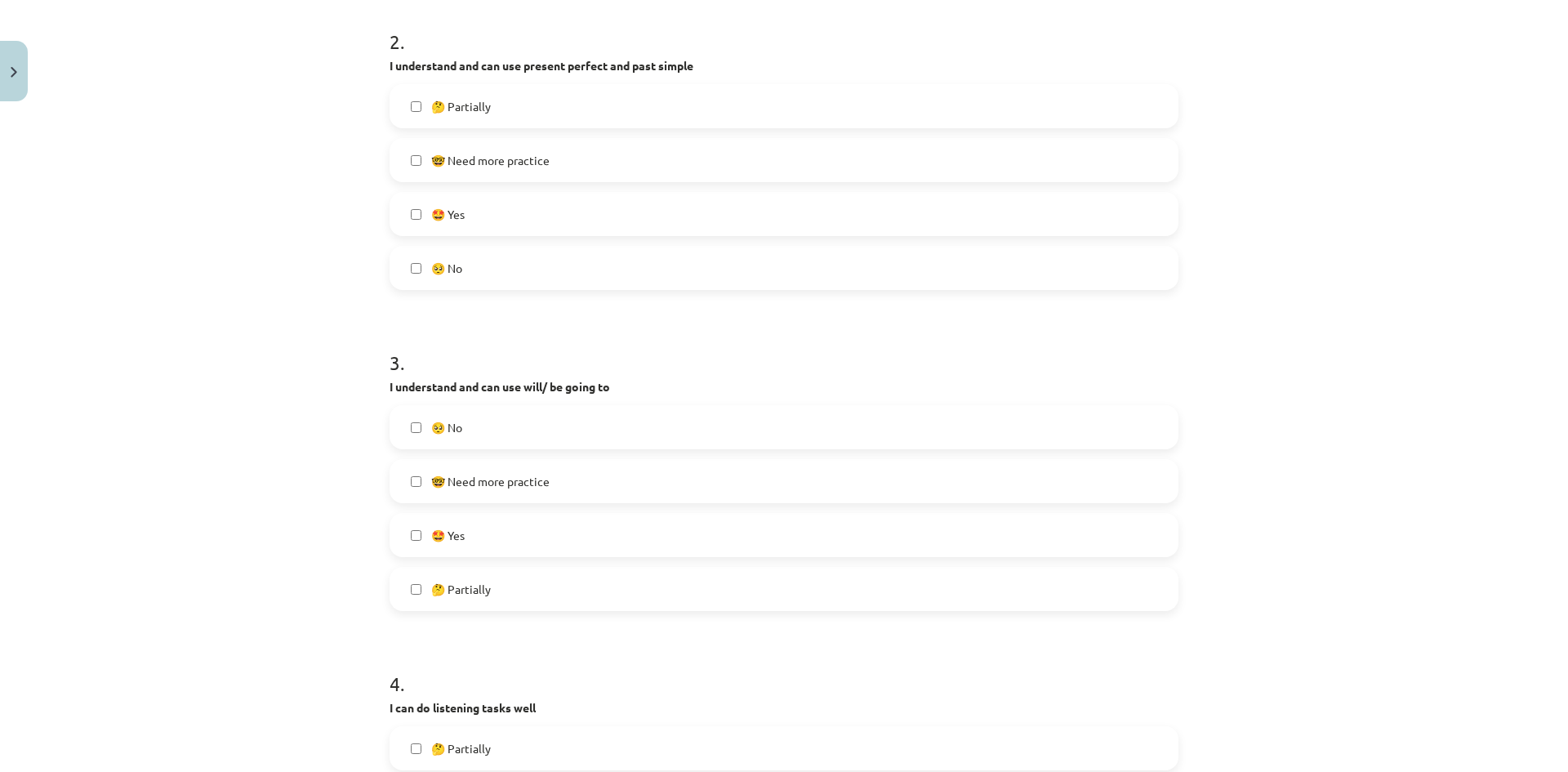
scroll to position [735, 0]
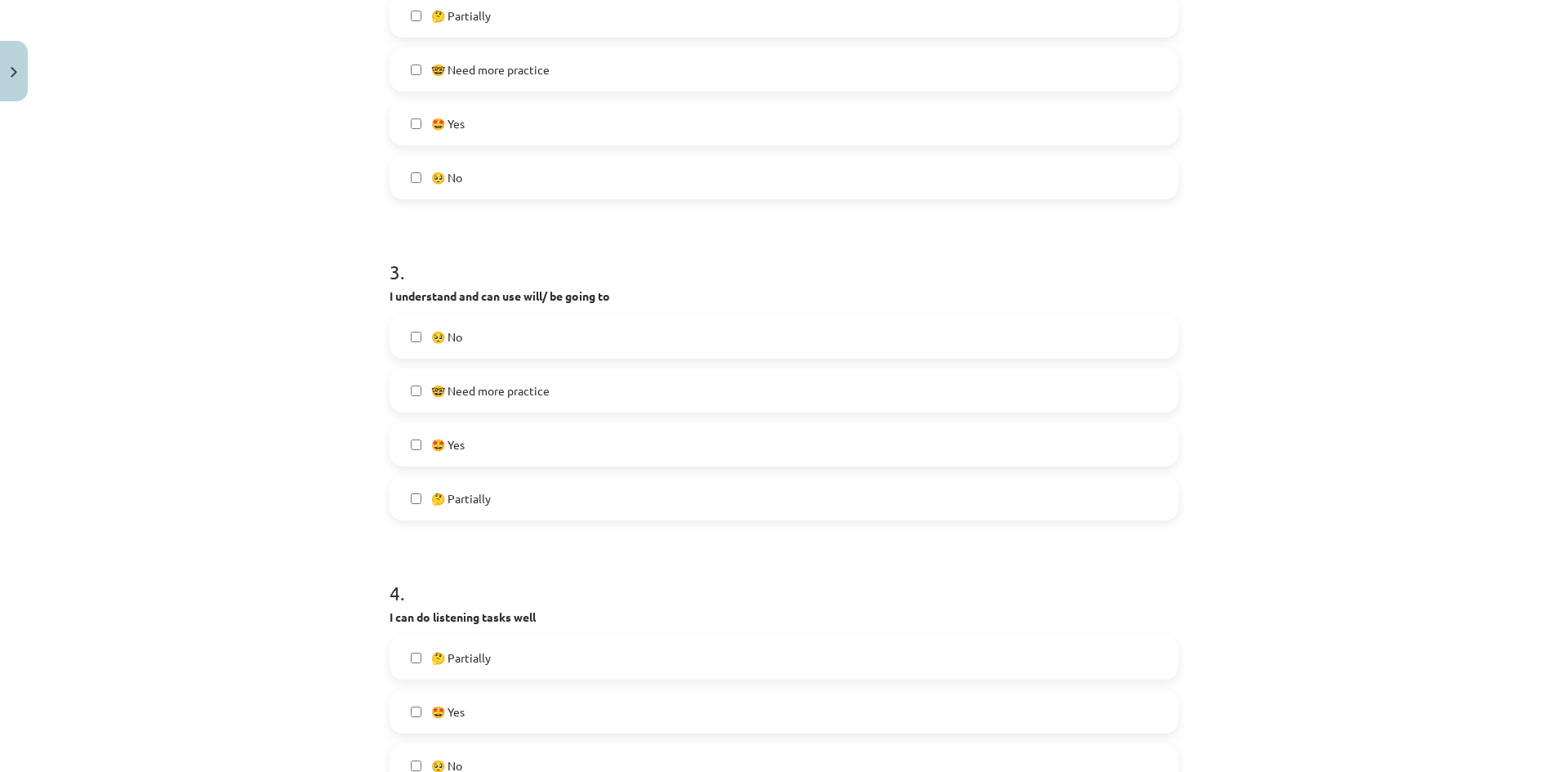
click at [475, 400] on label "🤓 Need more practice" at bounding box center [784, 390] width 786 height 41
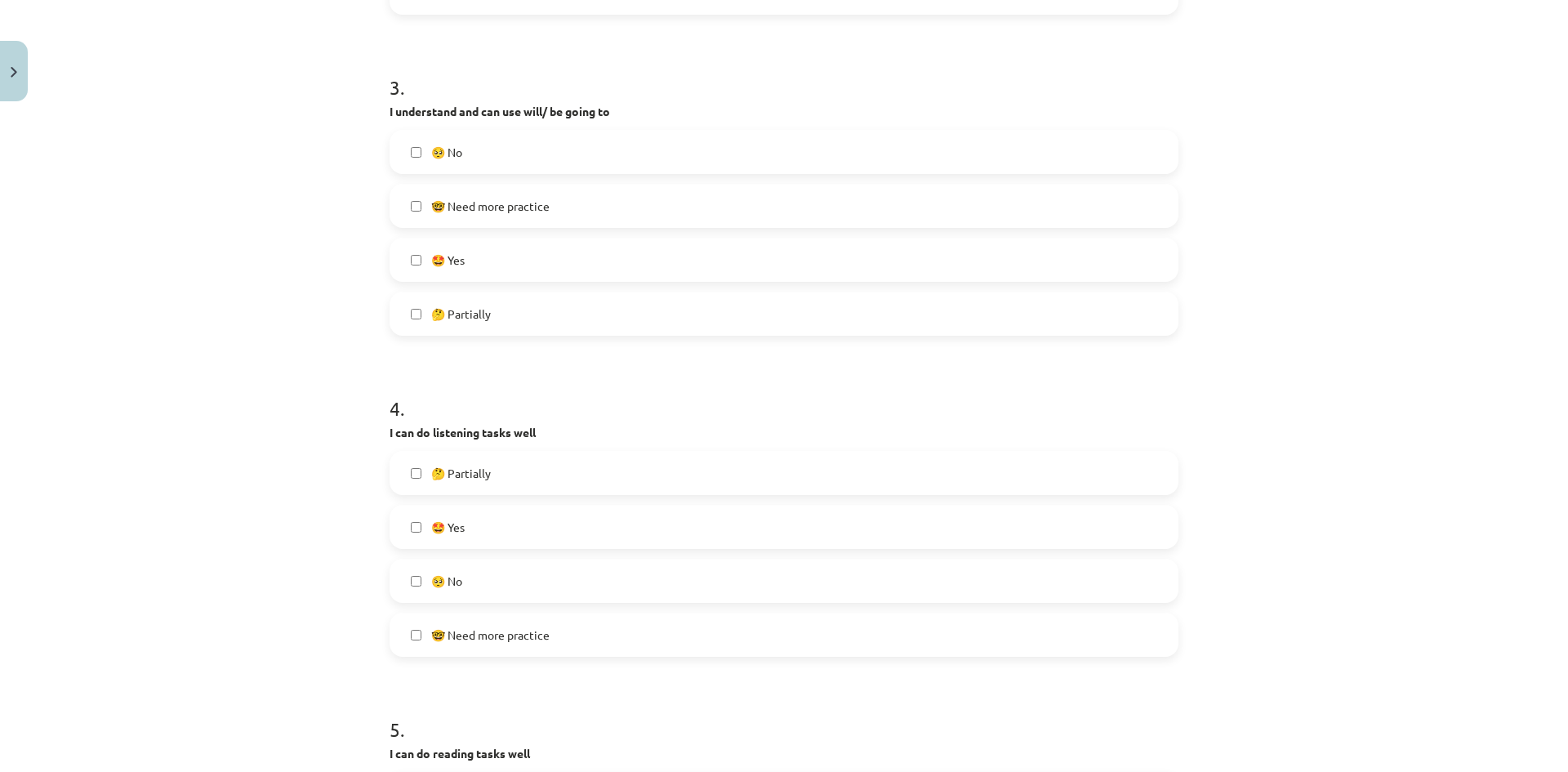
scroll to position [979, 0]
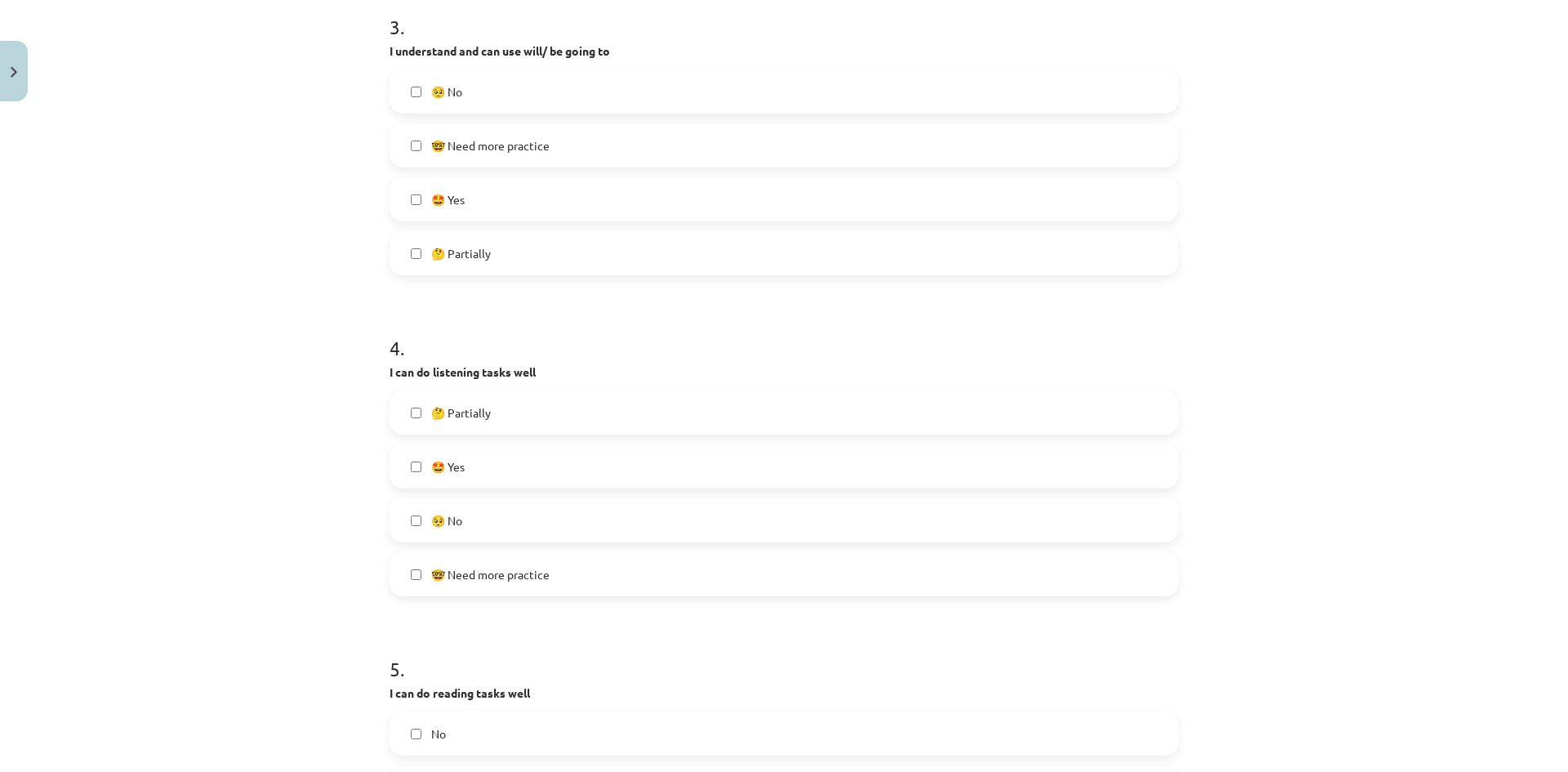
click at [431, 463] on span "🤩 Yes" at bounding box center [448, 467] width 34 height 17
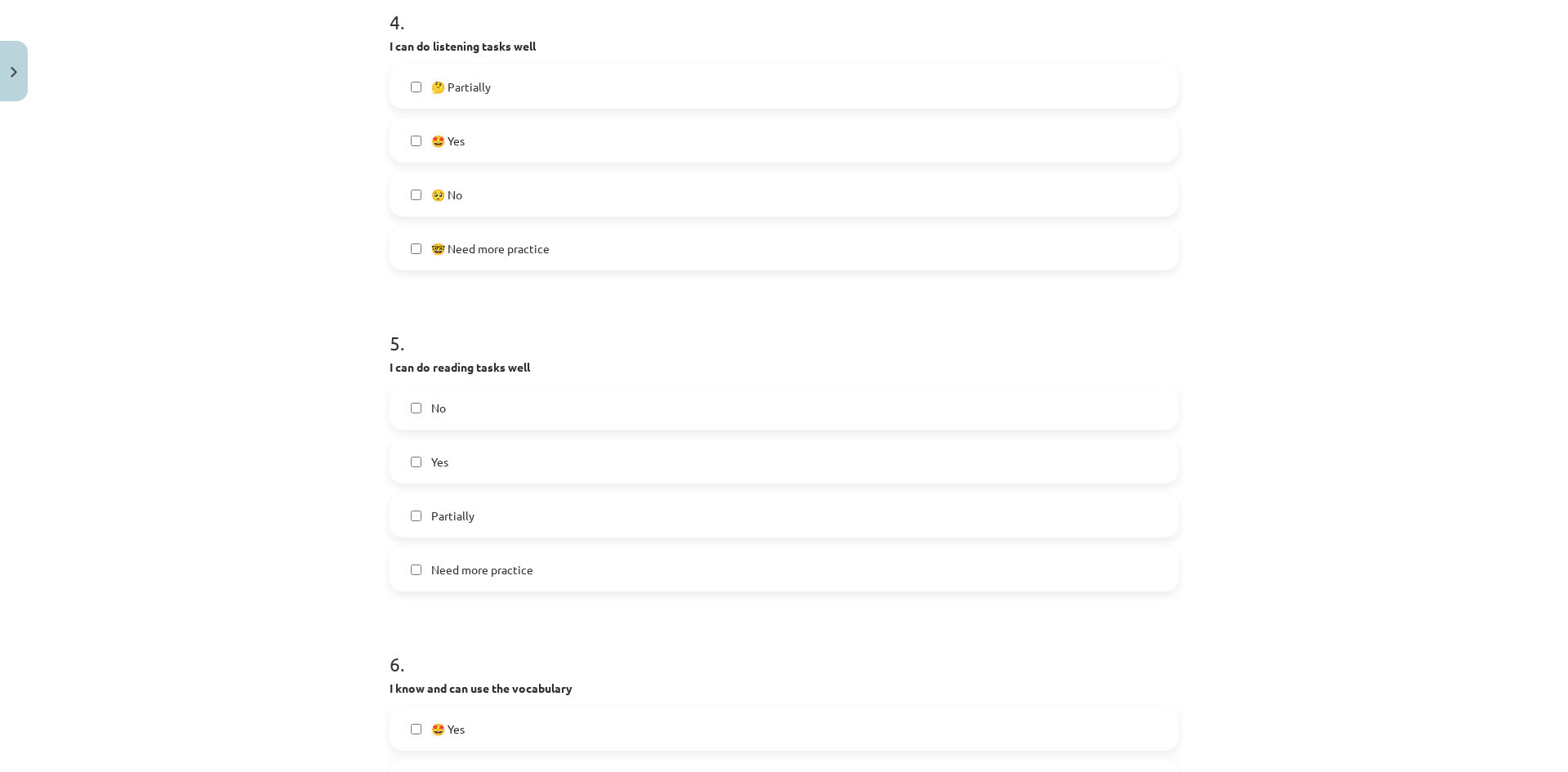
scroll to position [1307, 0]
click at [458, 468] on label "Yes" at bounding box center [784, 460] width 786 height 41
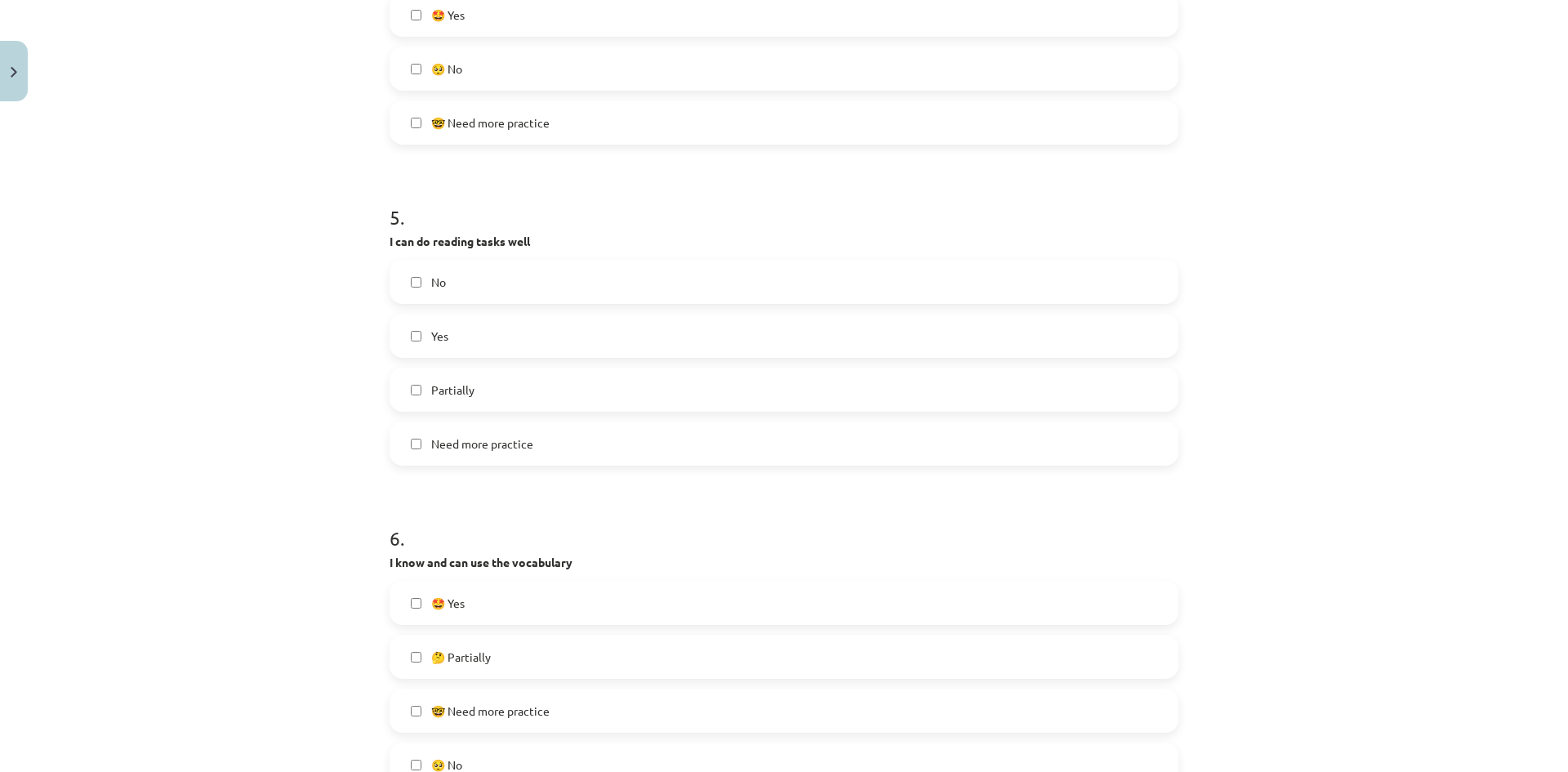
scroll to position [1636, 0]
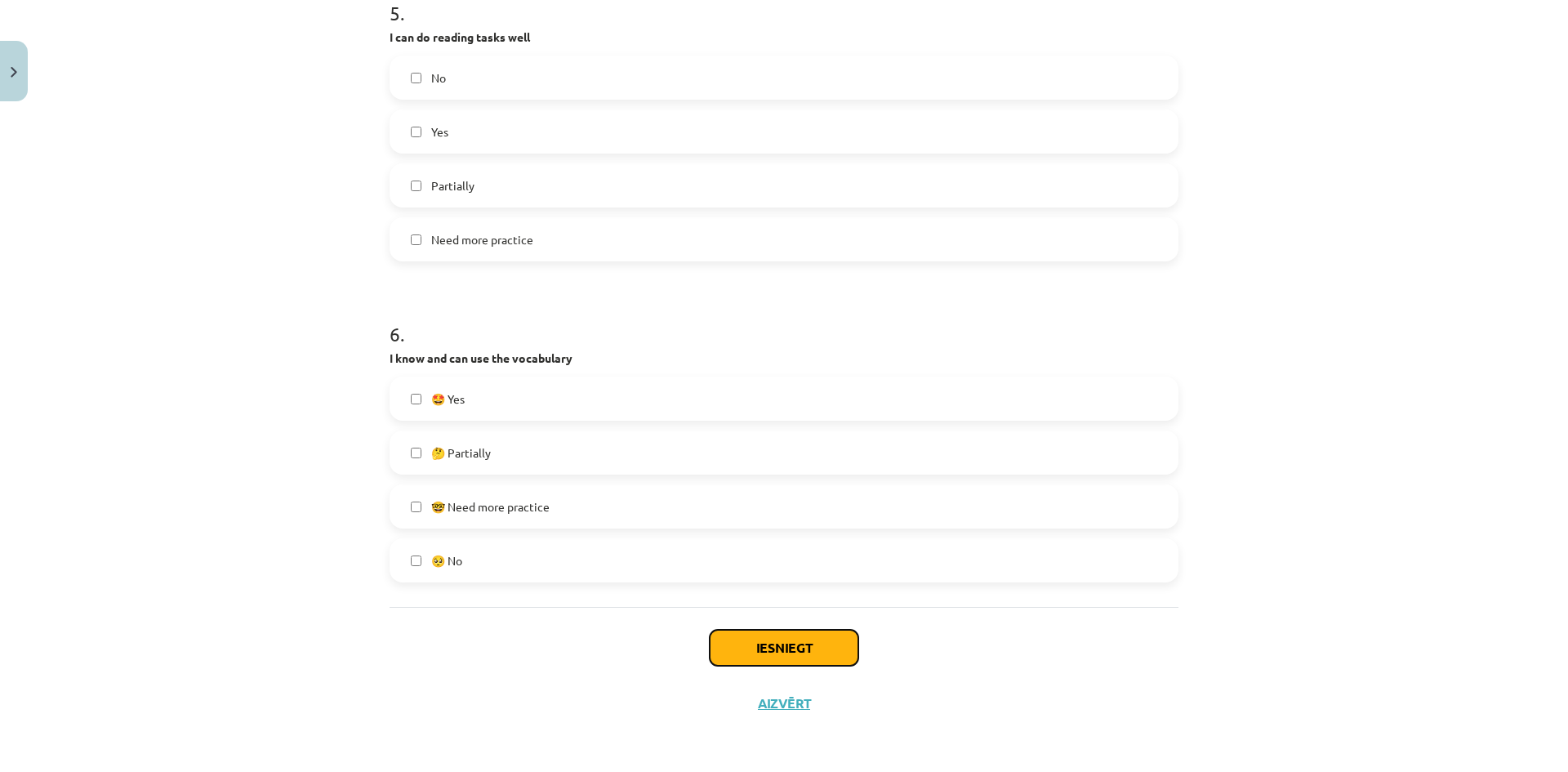
click at [818, 642] on button "Iesniegt" at bounding box center [784, 648] width 149 height 36
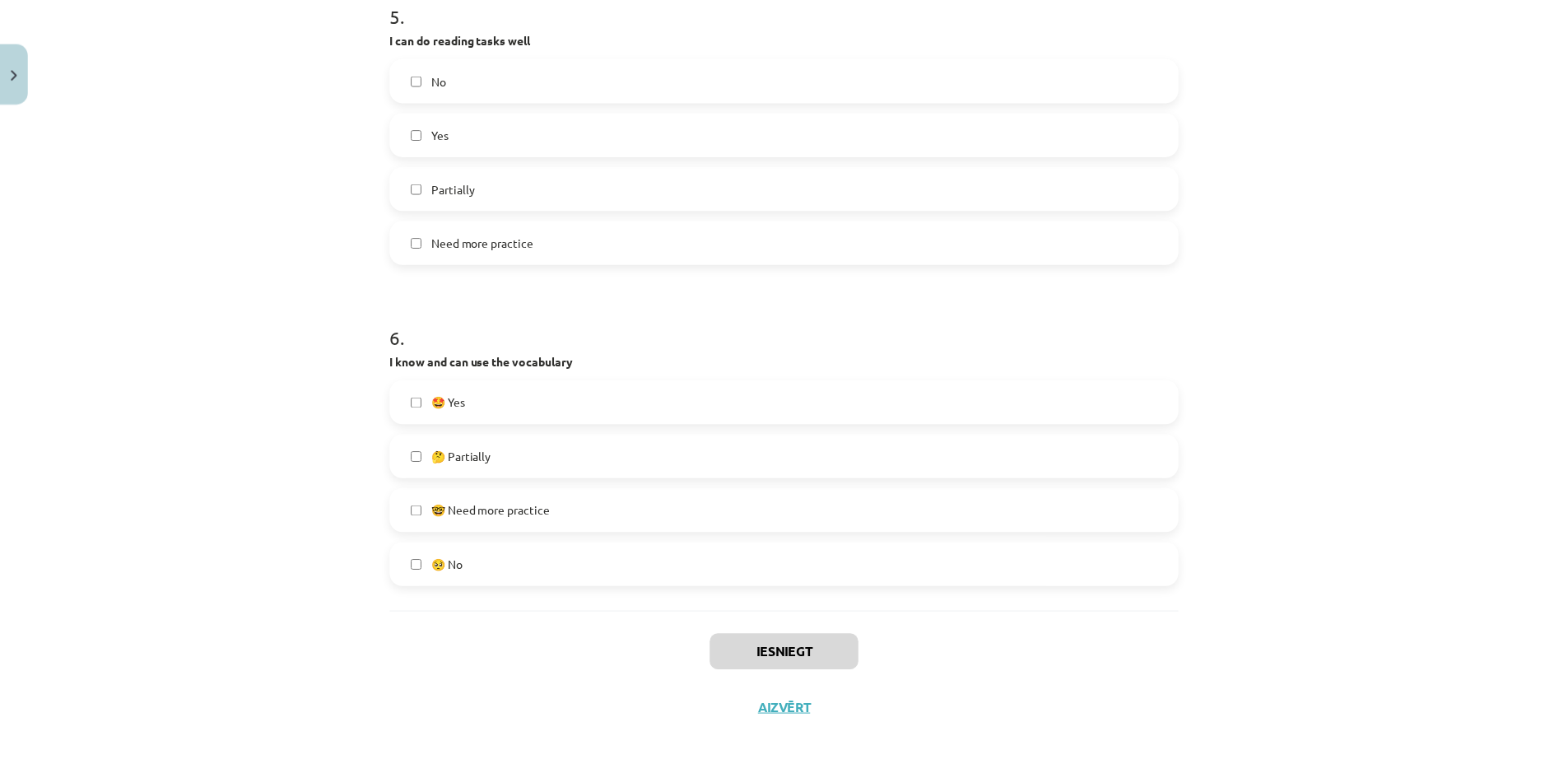
scroll to position [962, 0]
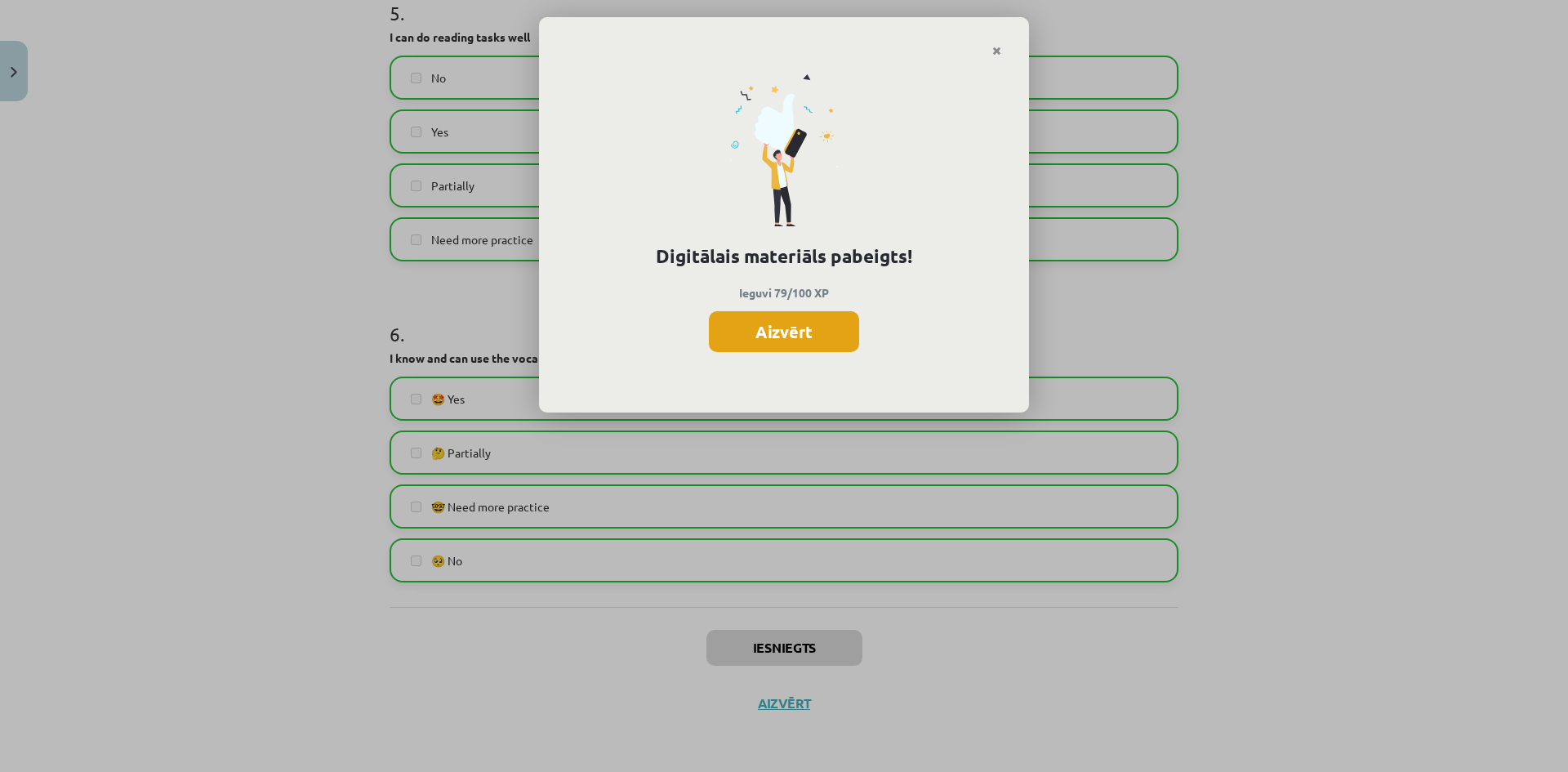
click at [825, 327] on button "Aizvērt" at bounding box center [784, 331] width 150 height 41
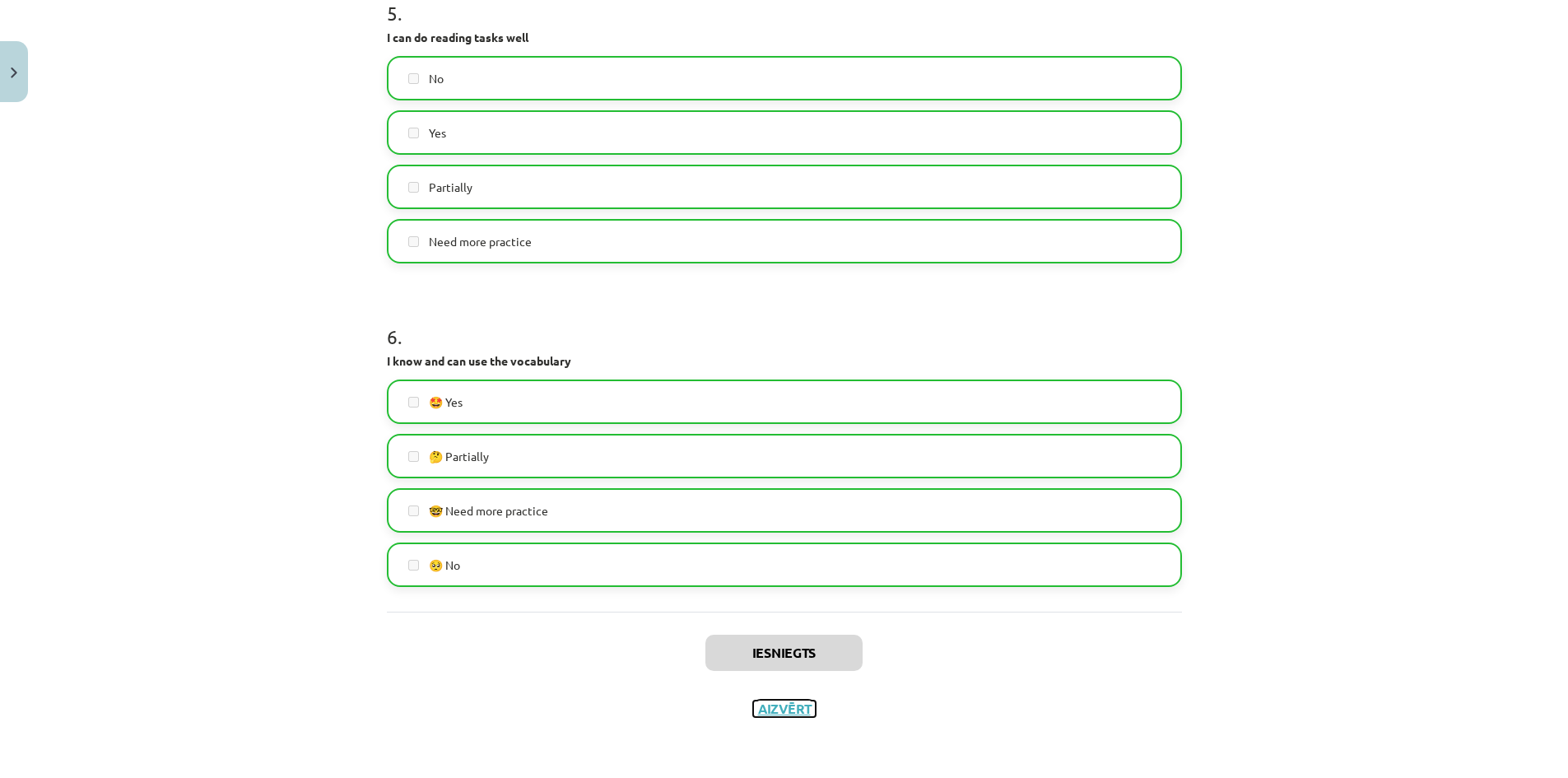
click at [782, 712] on button "Aizvērt" at bounding box center [784, 709] width 62 height 16
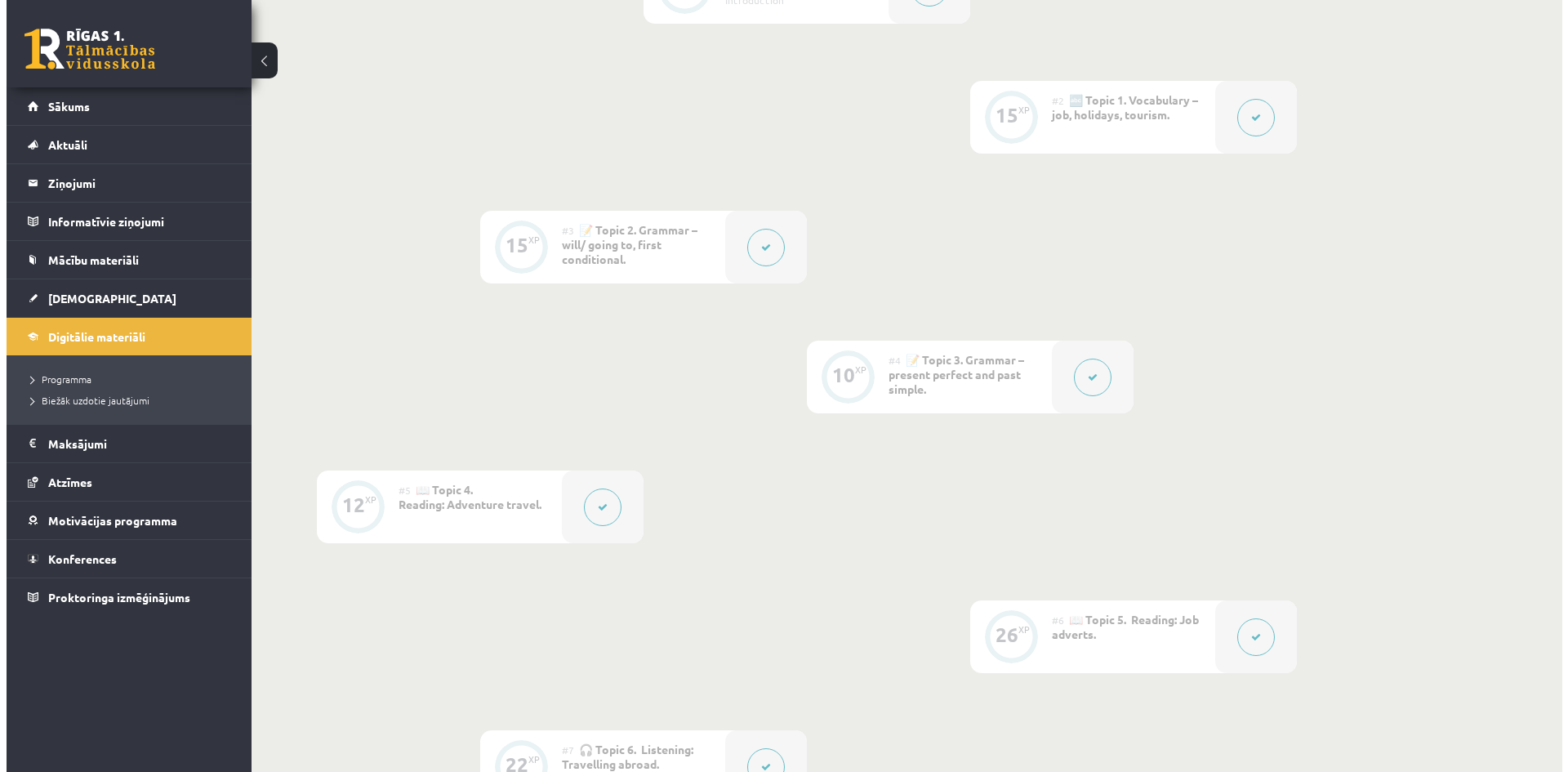
scroll to position [572, 0]
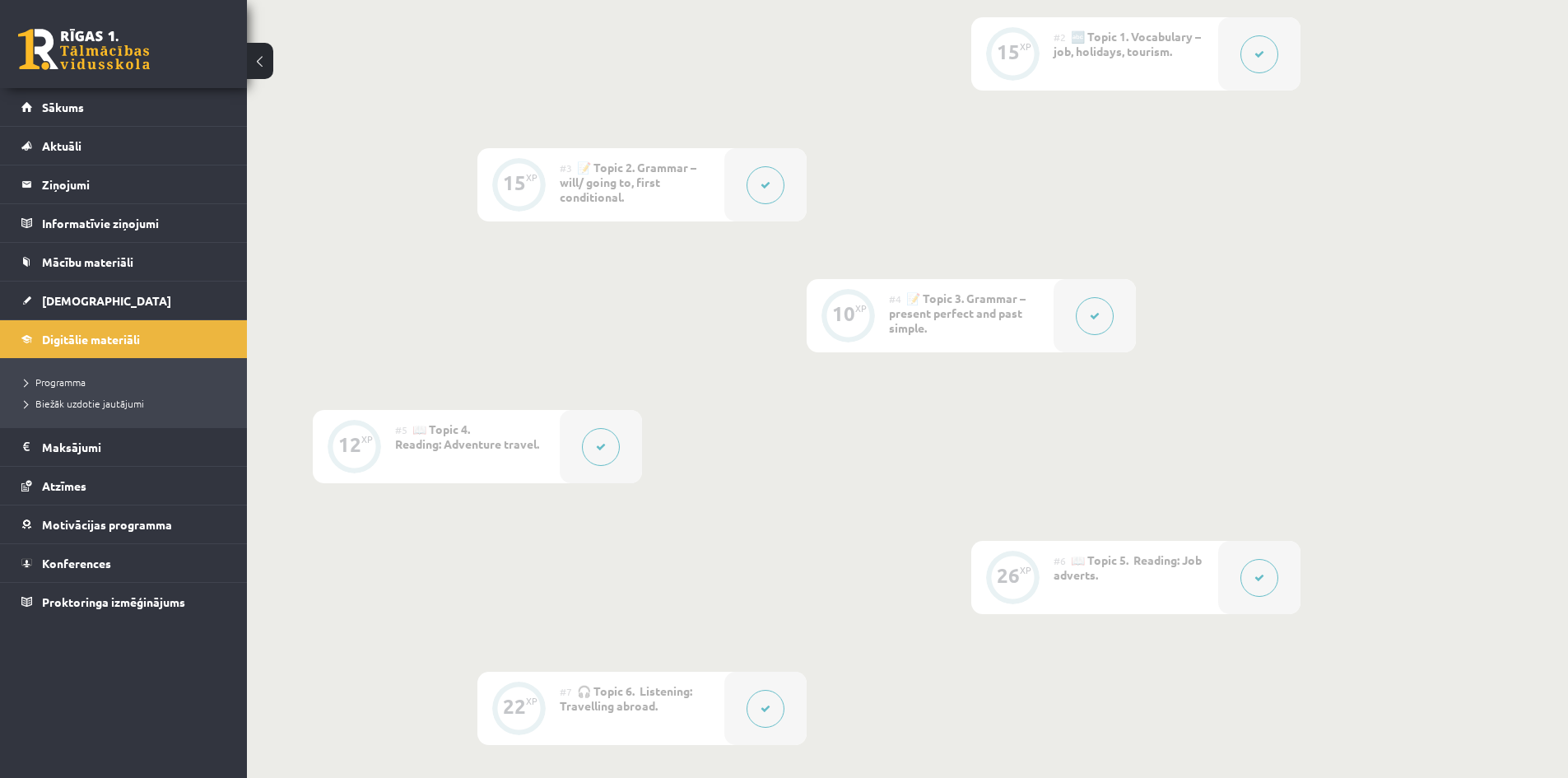
click at [1256, 579] on icon at bounding box center [1258, 577] width 10 height 10
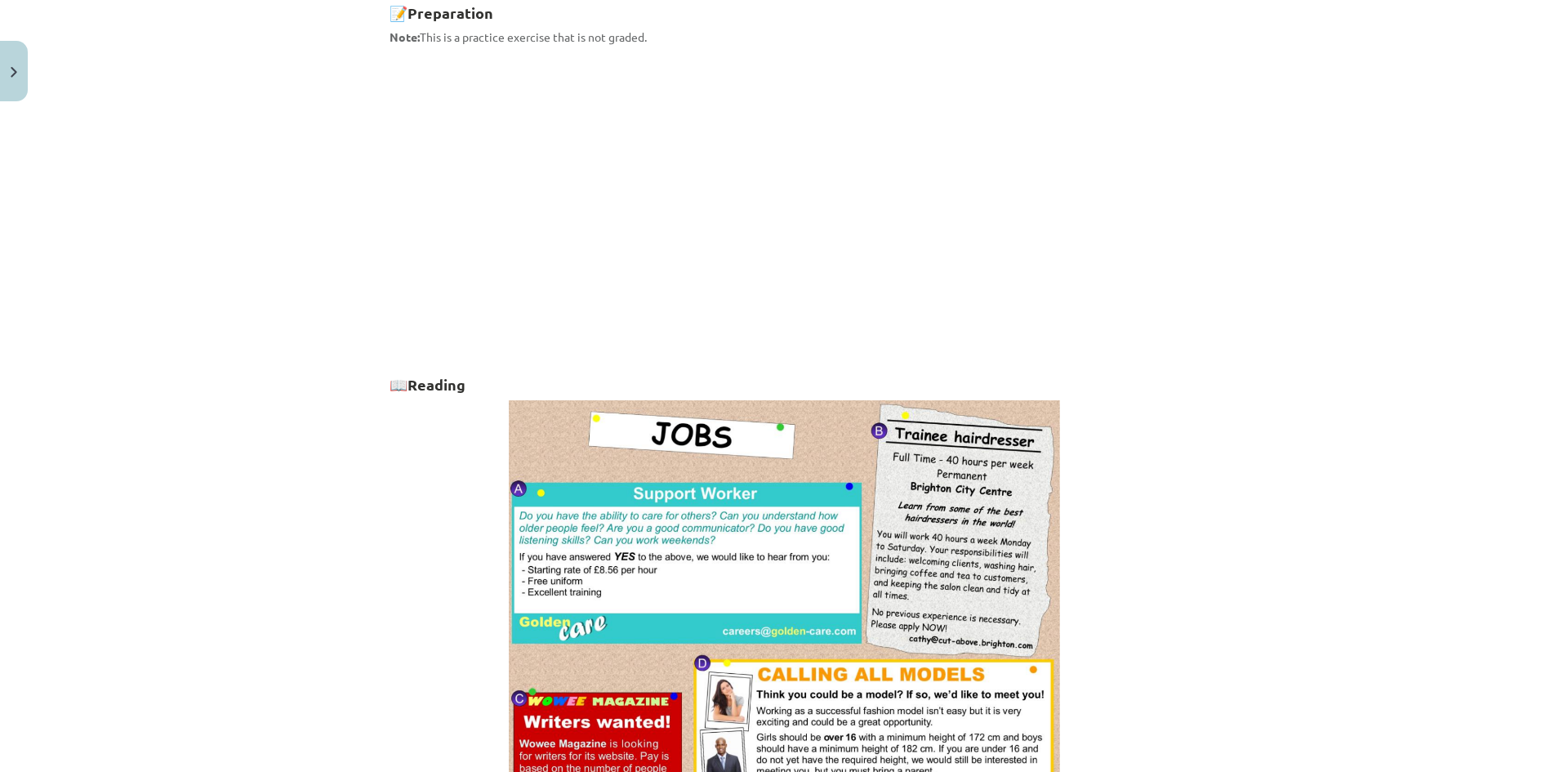
scroll to position [1112, 0]
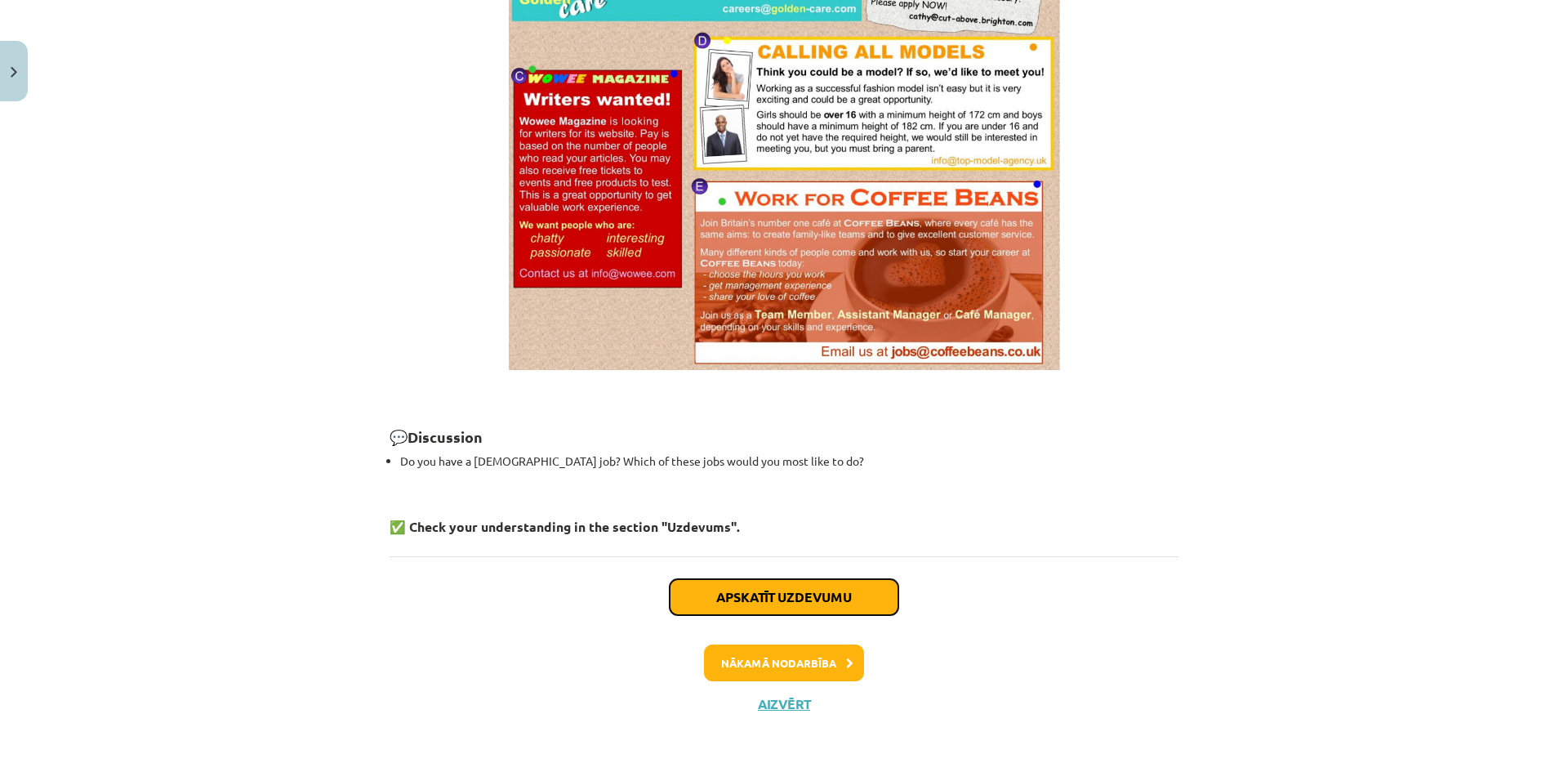
click at [807, 584] on button "Apskatīt uzdevumu" at bounding box center [784, 597] width 228 height 36
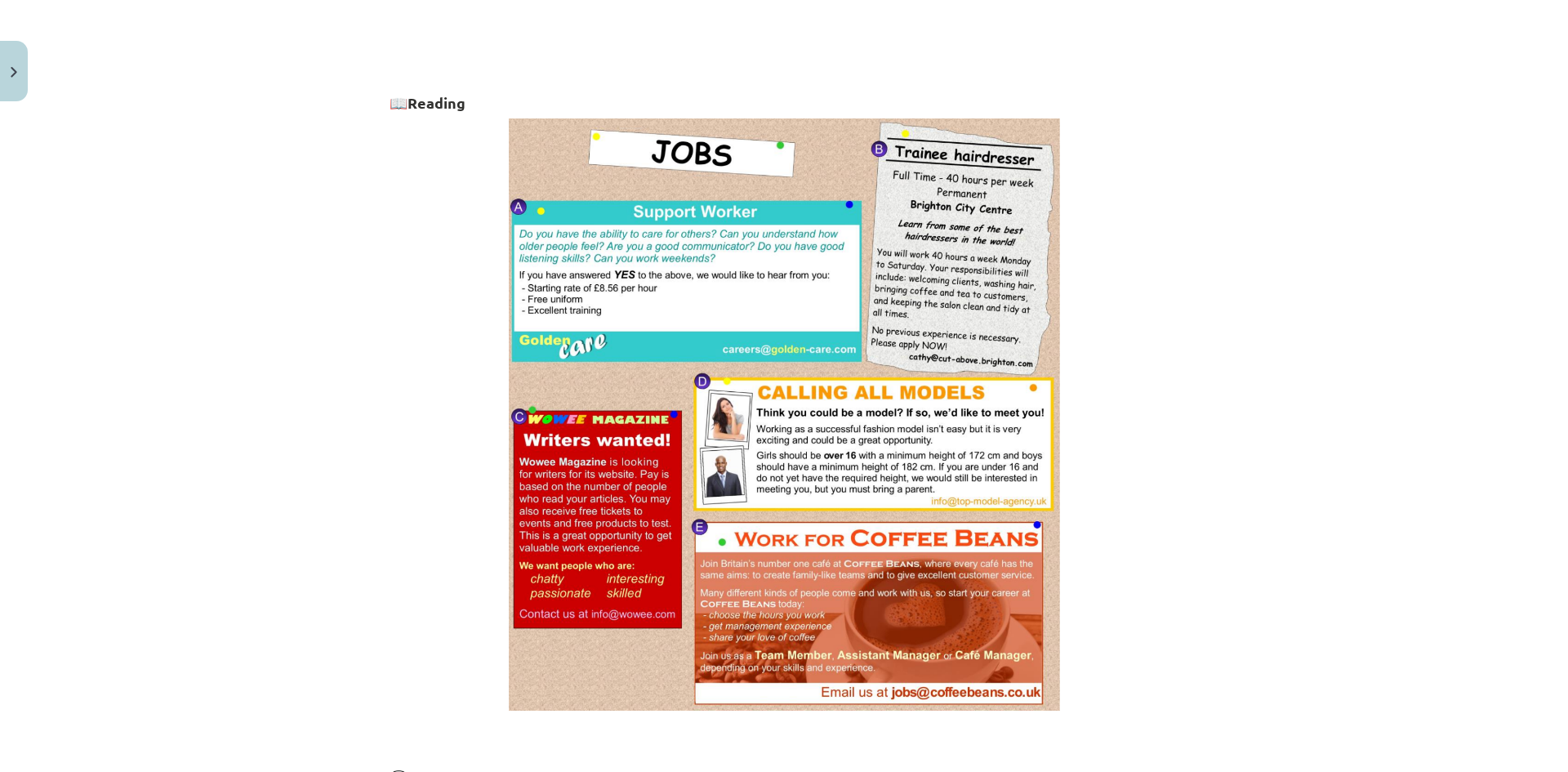
select select "*"
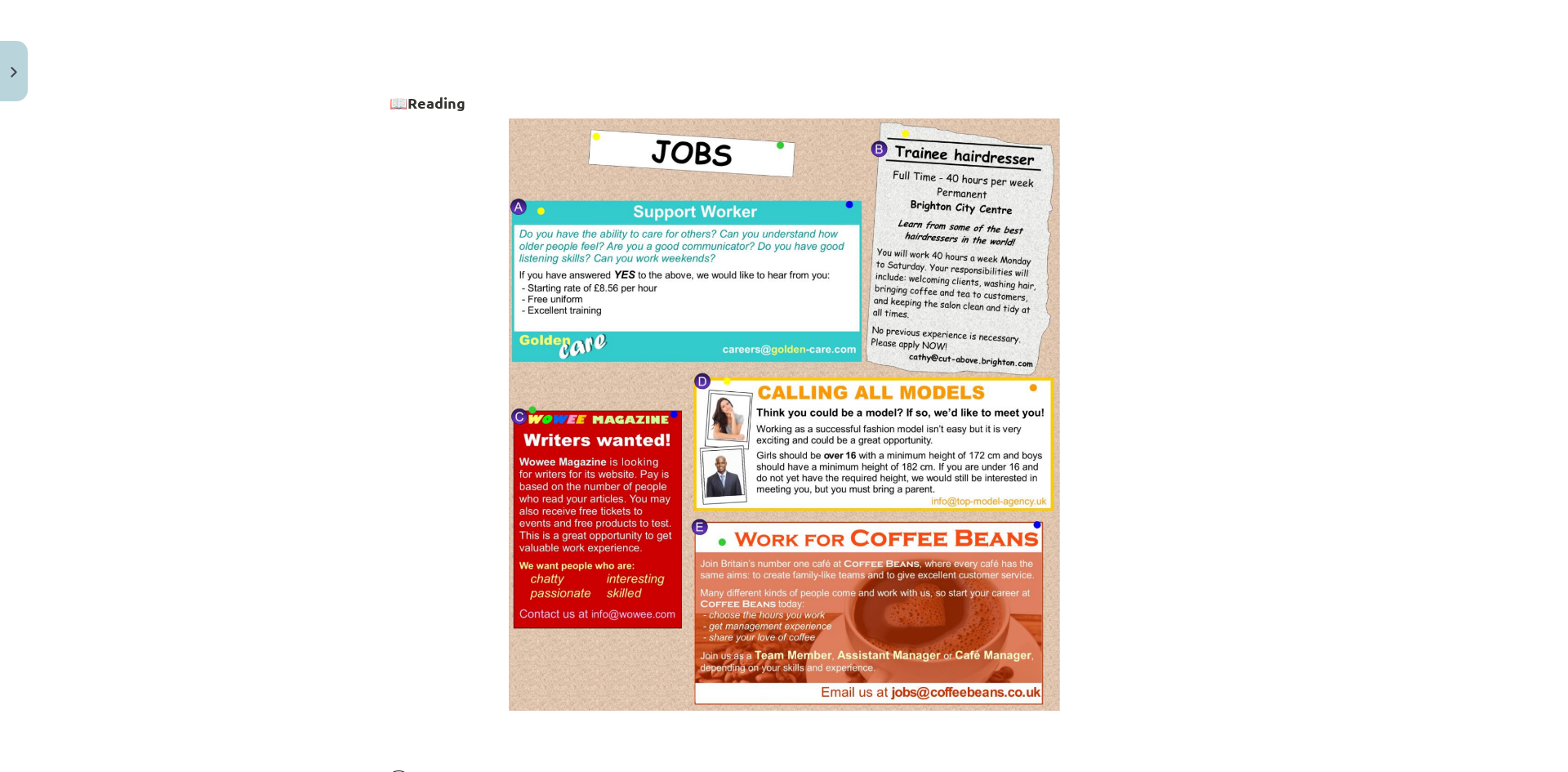
select select "*"
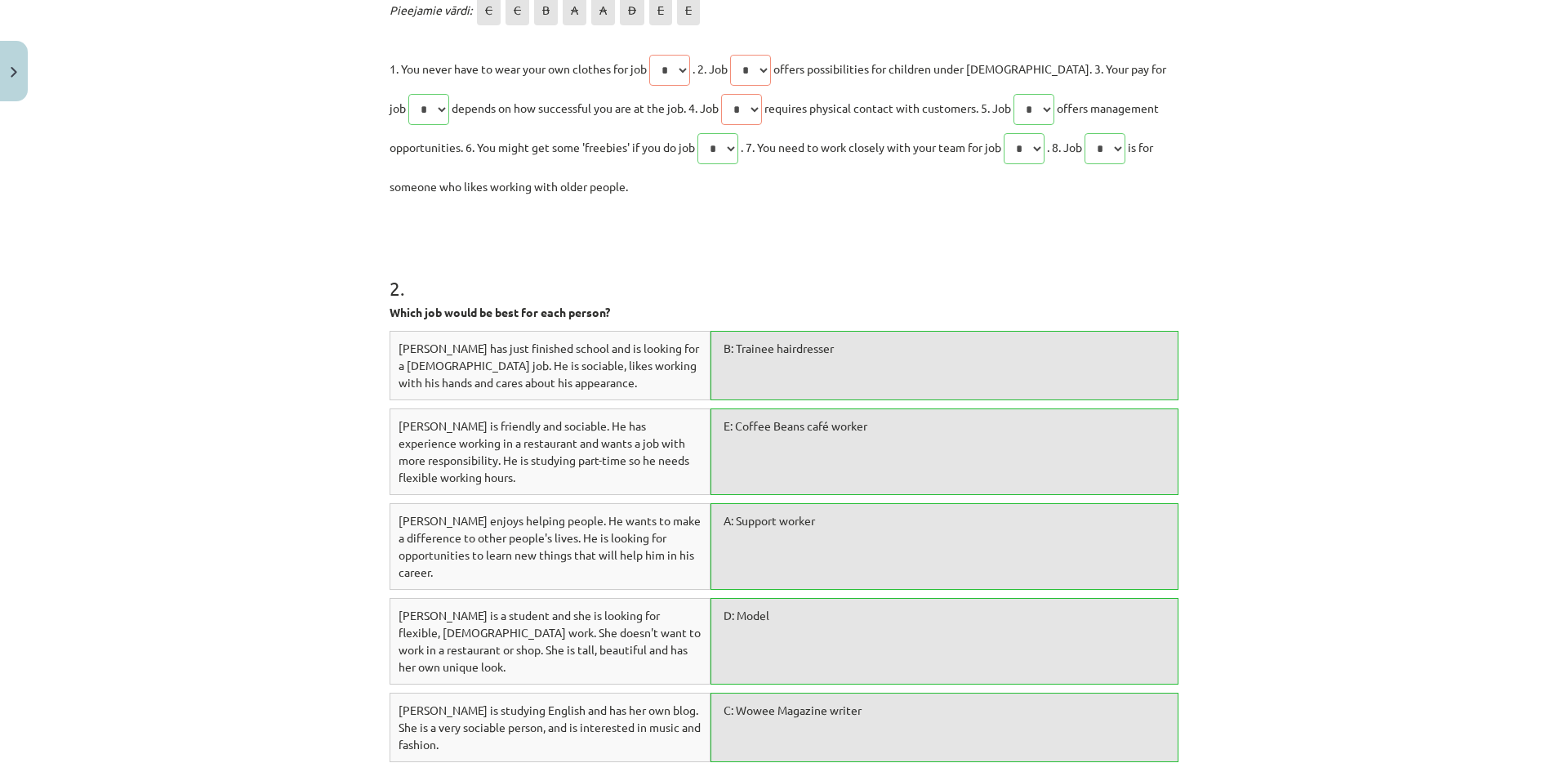
scroll to position [1059, 0]
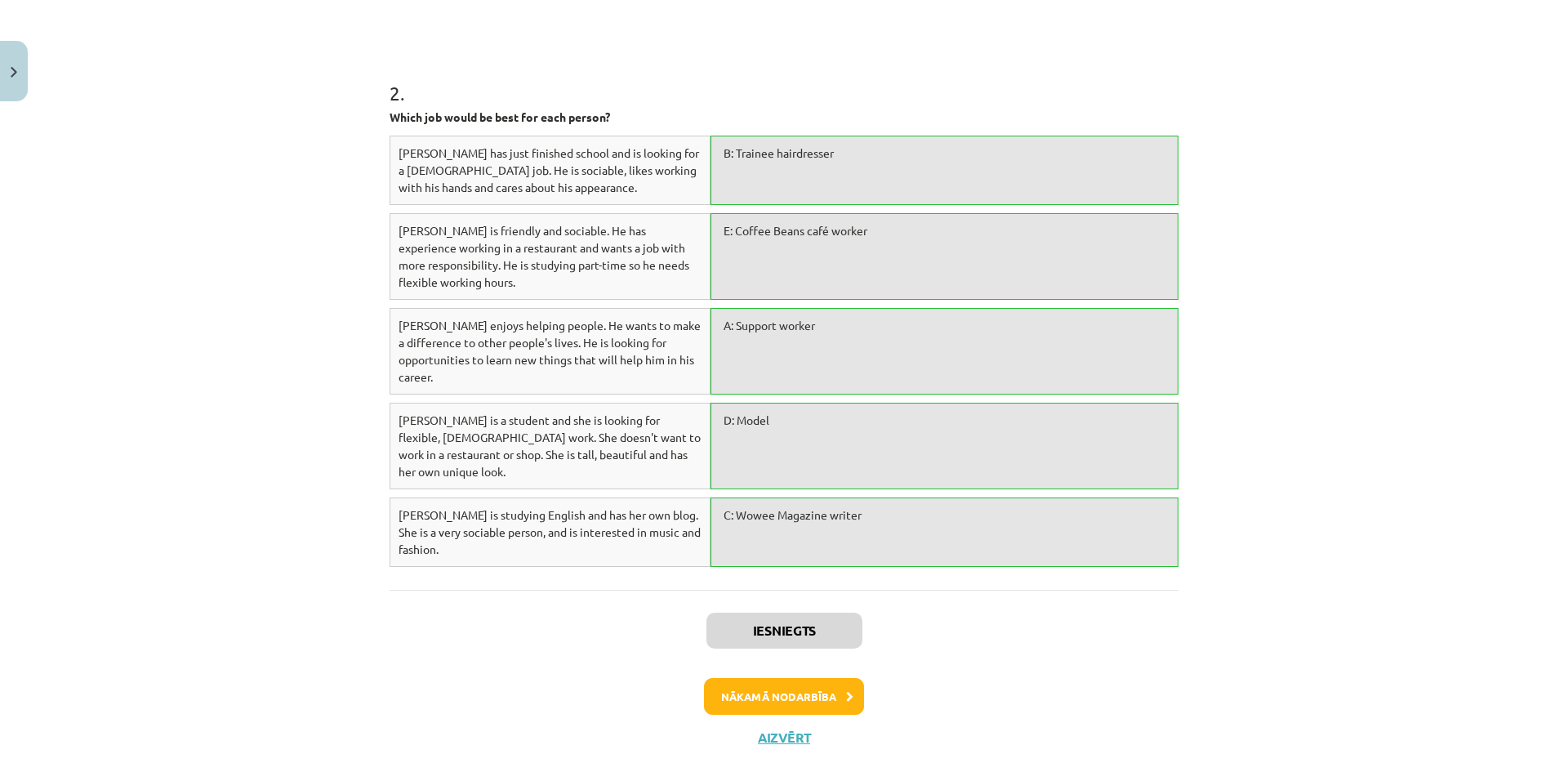
click at [1133, 678] on div "Nākamā nodarbība" at bounding box center [784, 696] width 769 height 37
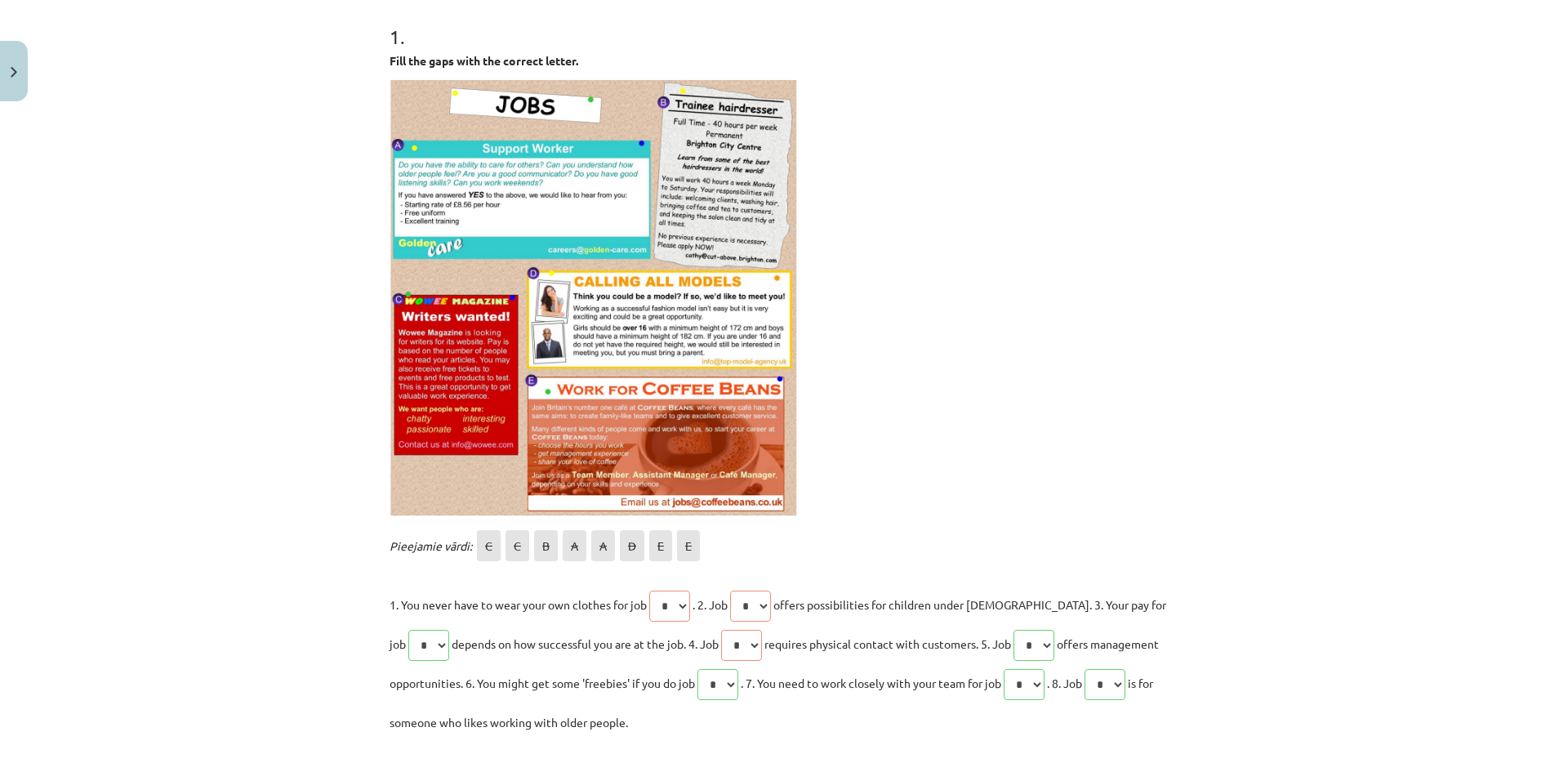
scroll to position [326, 0]
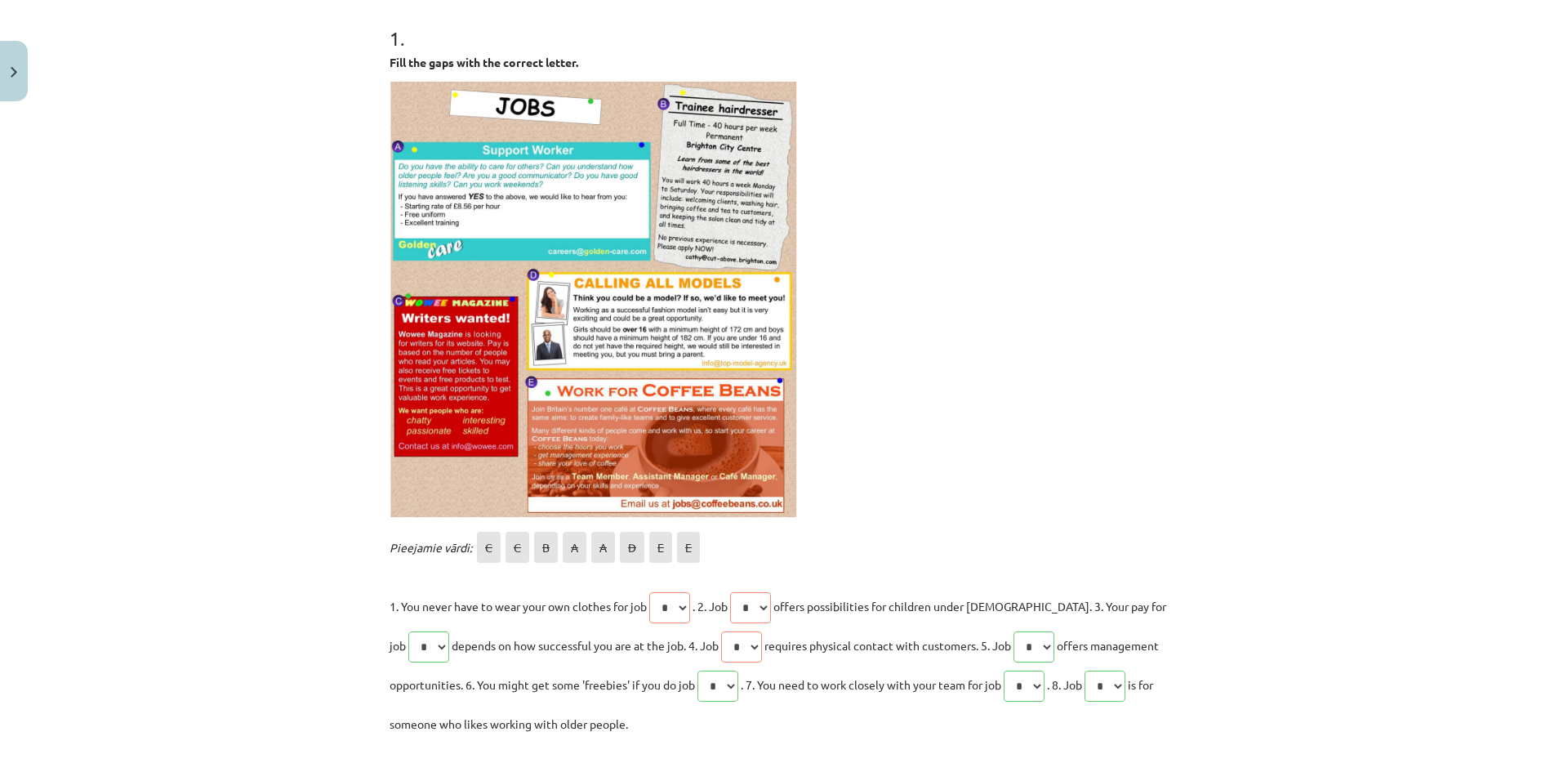
drag, startPoint x: 788, startPoint y: 608, endPoint x: 771, endPoint y: 608, distance: 17.0
click at [788, 608] on span "offers possibilities for children under [DEMOGRAPHIC_DATA]. 3. Your pay for job" at bounding box center [778, 625] width 777 height 53
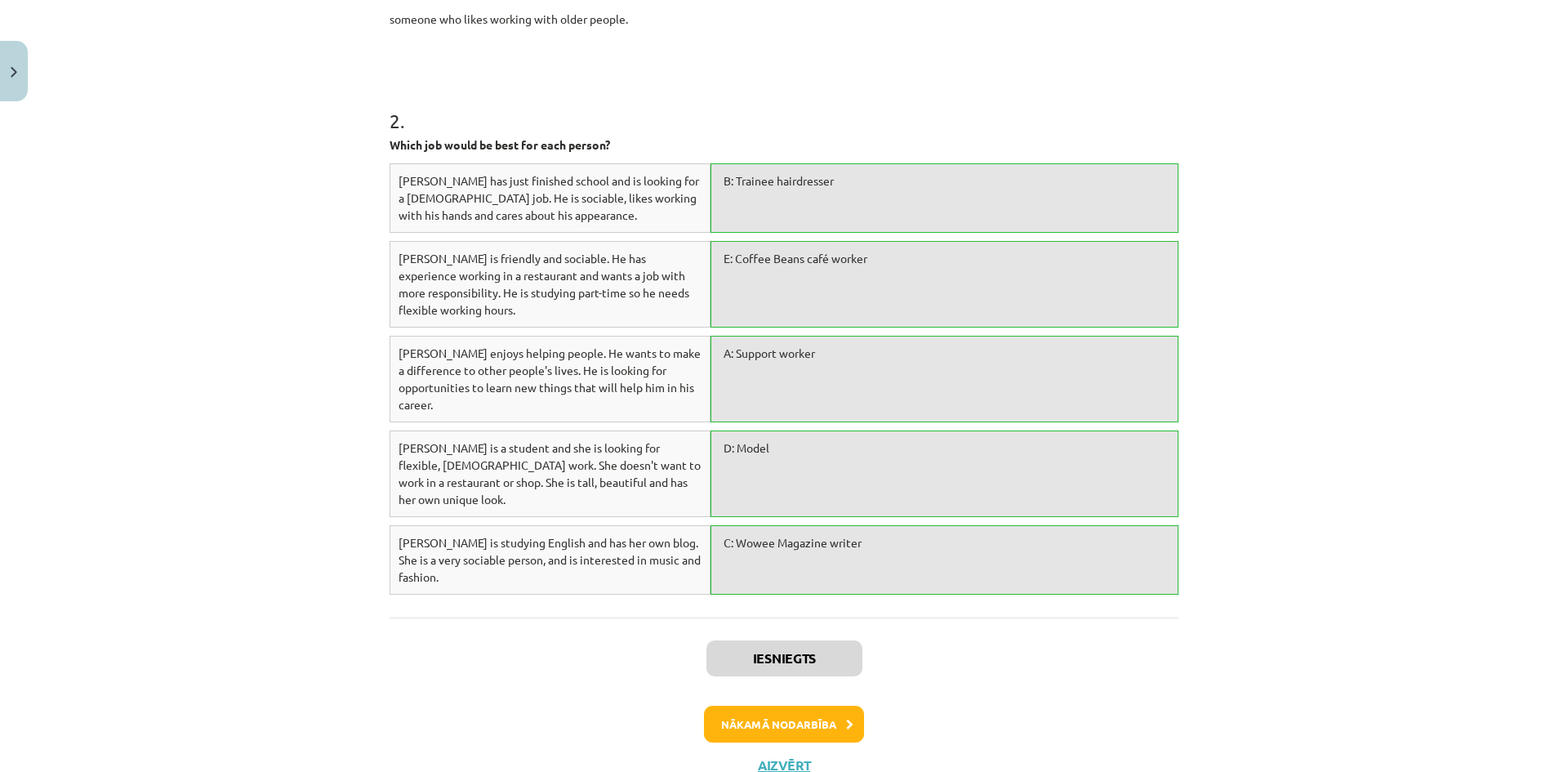
scroll to position [1059, 0]
